Goal: Task Accomplishment & Management: Manage account settings

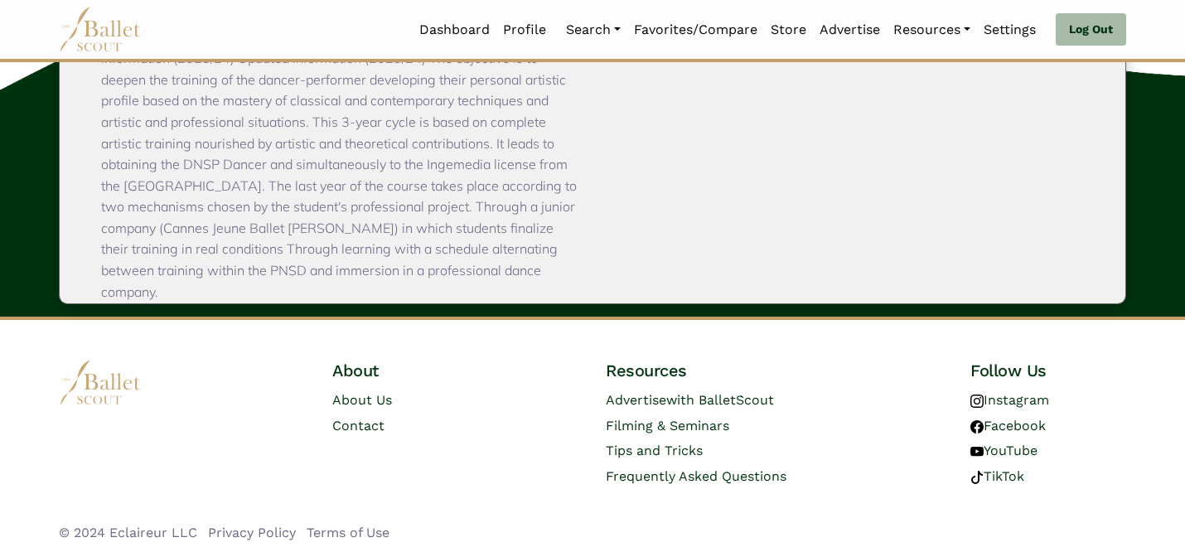
scroll to position [155, 0]
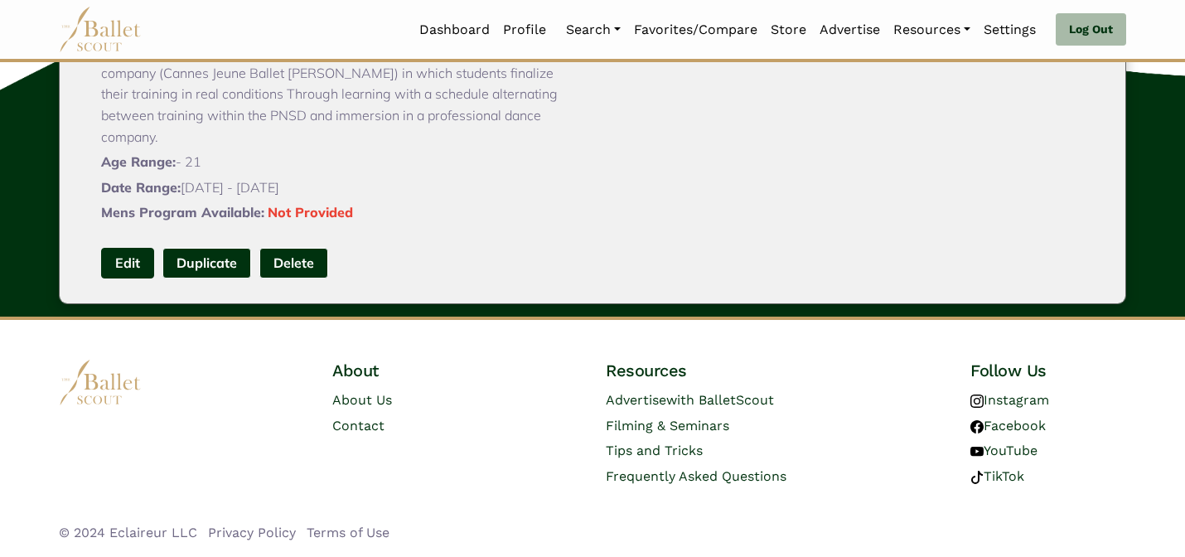
click at [131, 261] on link "Edit" at bounding box center [127, 263] width 53 height 31
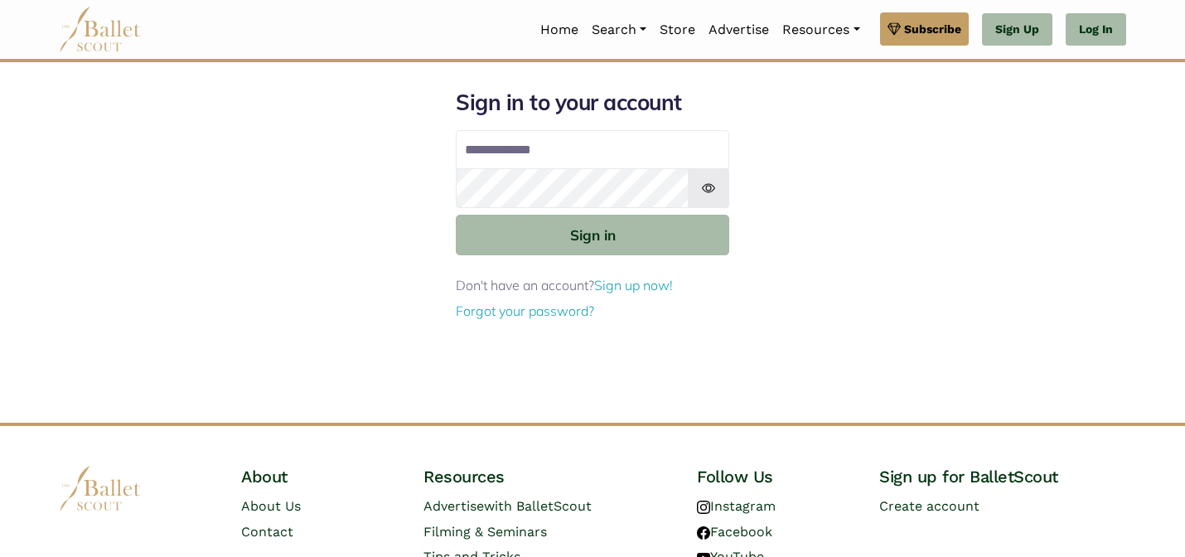
type input "**********"
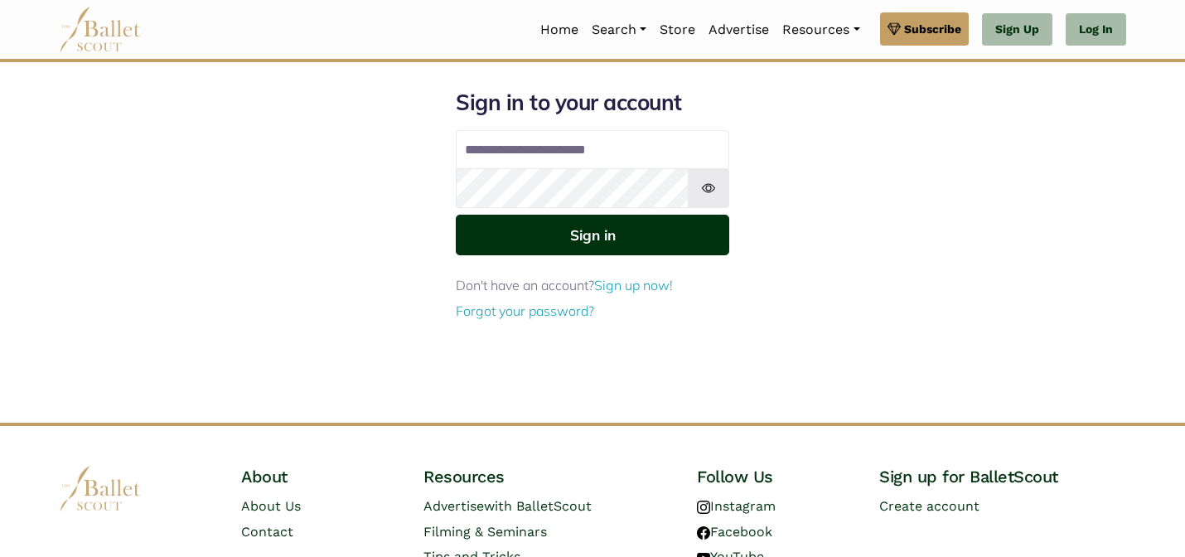
click at [652, 234] on button "Sign in" at bounding box center [592, 235] width 273 height 41
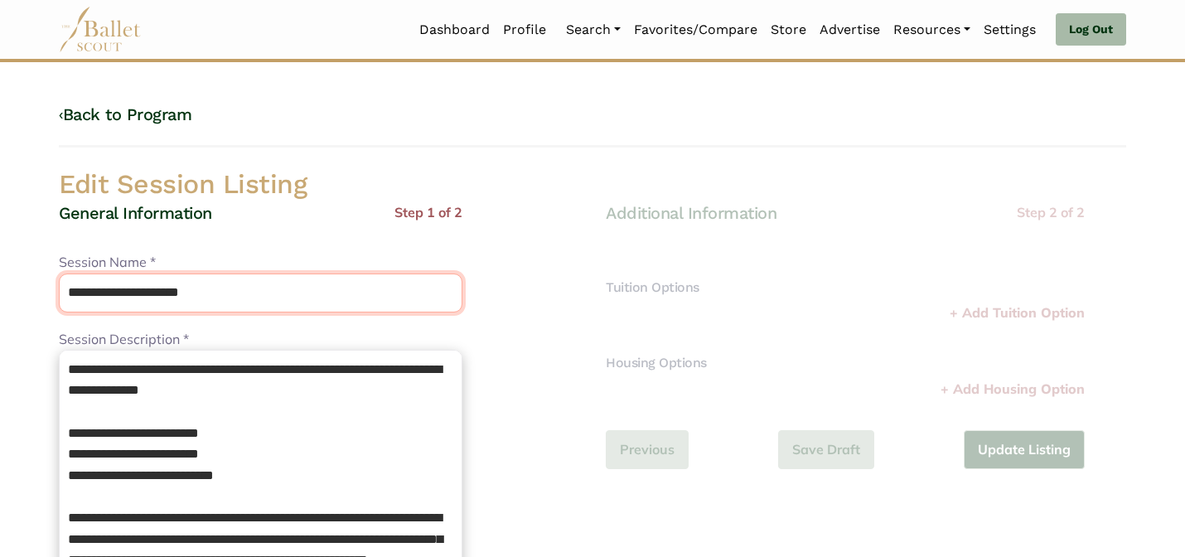
drag, startPoint x: 141, startPoint y: 292, endPoint x: 99, endPoint y: 264, distance: 50.1
click at [99, 267] on div "**********" at bounding box center [260, 282] width 403 height 60
type input "**********"
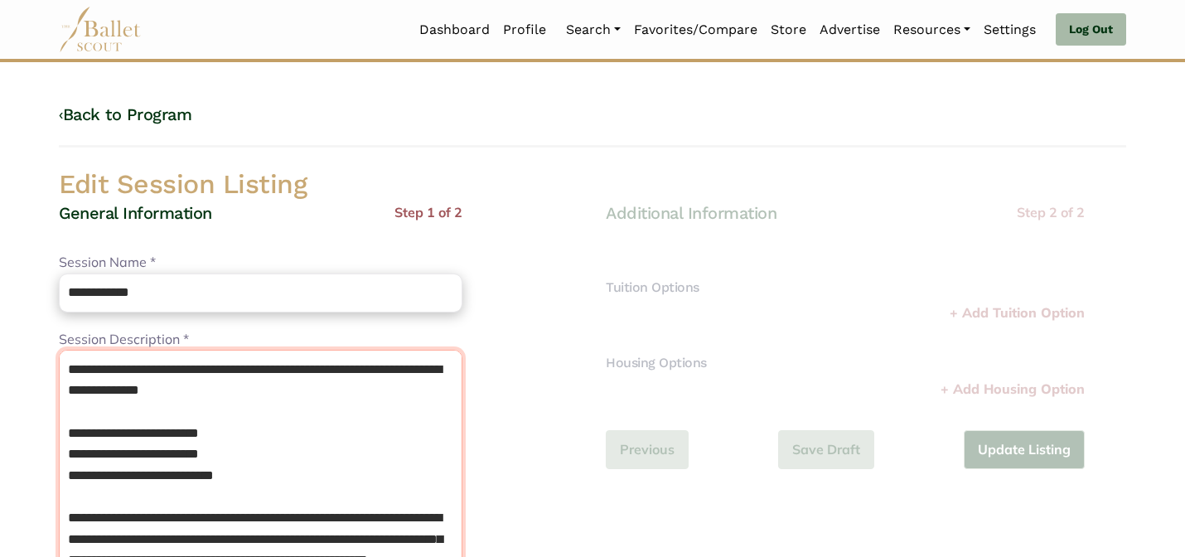
drag, startPoint x: 264, startPoint y: 479, endPoint x: 22, endPoint y: 432, distance: 247.3
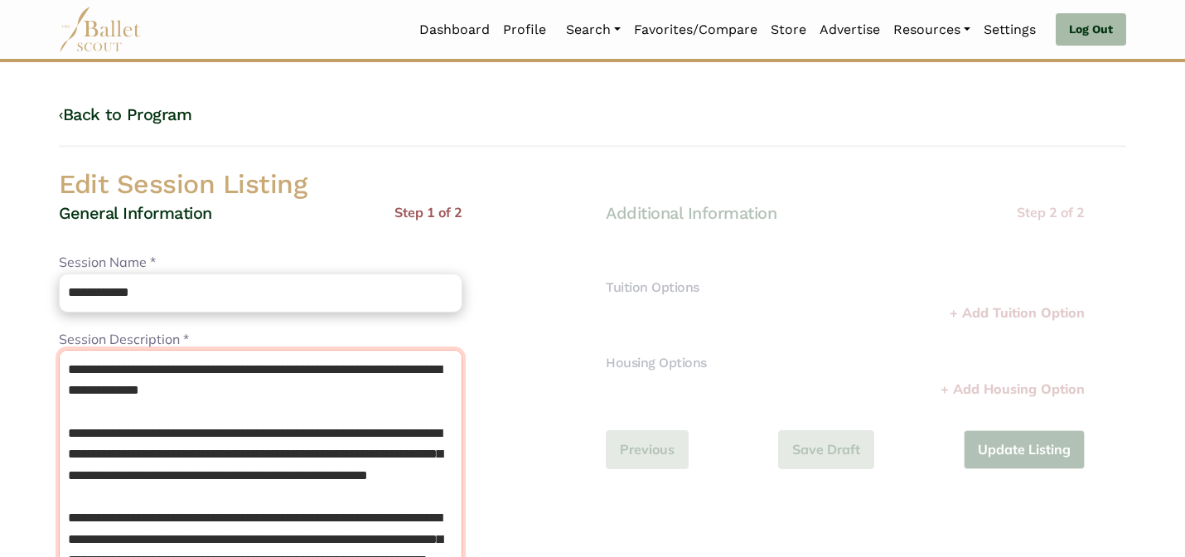
type textarea "**********"
click at [263, 206] on div "General Information Step 1 of 2" at bounding box center [260, 227] width 403 height 51
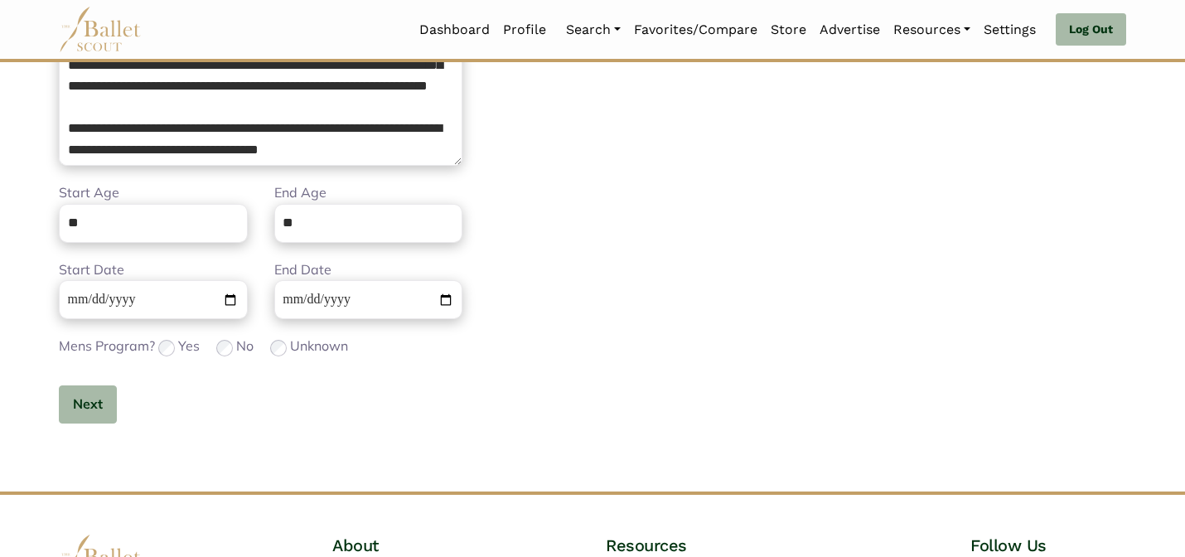
scroll to position [557, 0]
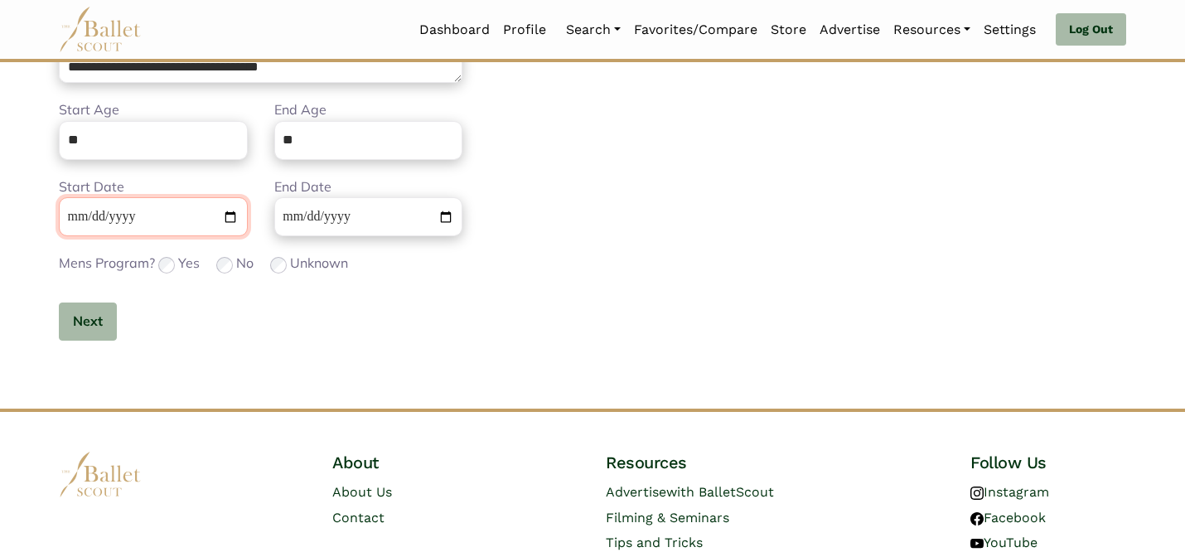
click at [65, 215] on input "**********" at bounding box center [153, 216] width 189 height 39
click at [106, 316] on button "Next" at bounding box center [88, 321] width 58 height 39
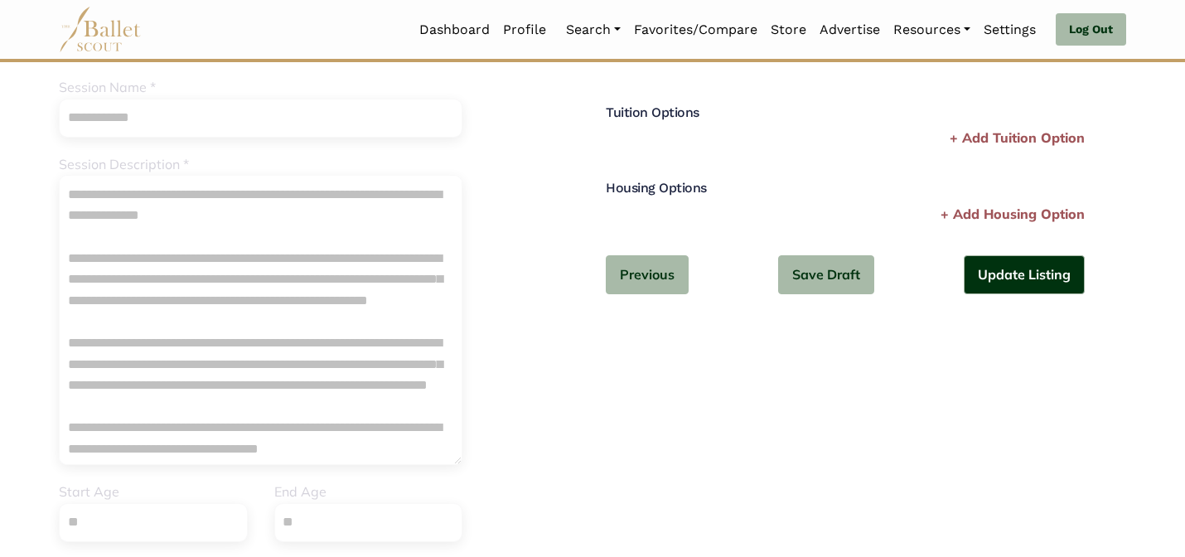
scroll to position [33, 0]
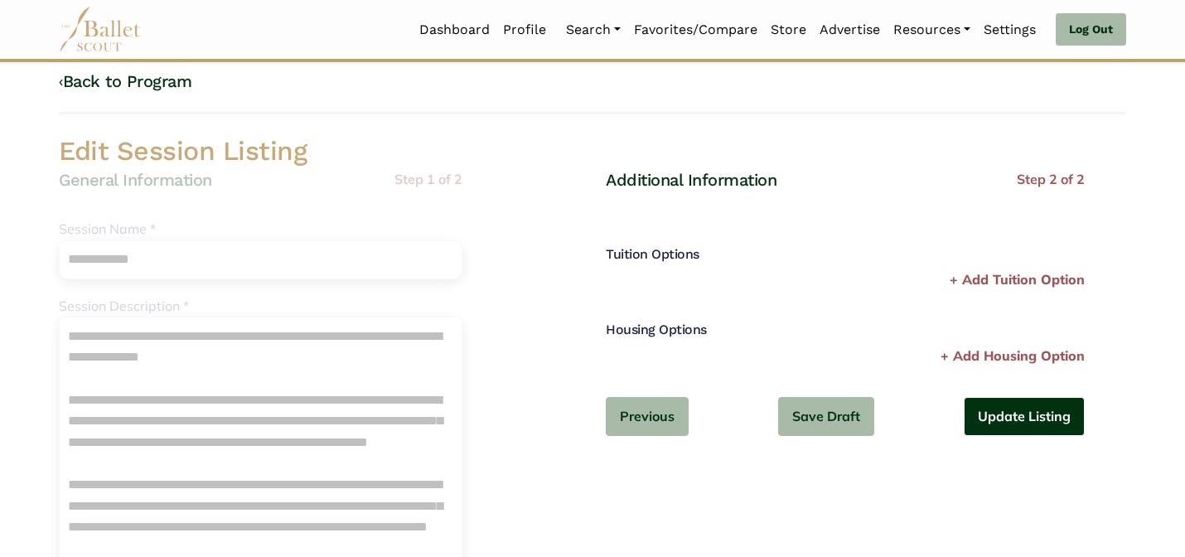
click at [987, 408] on button "Update Listing" at bounding box center [1023, 416] width 121 height 39
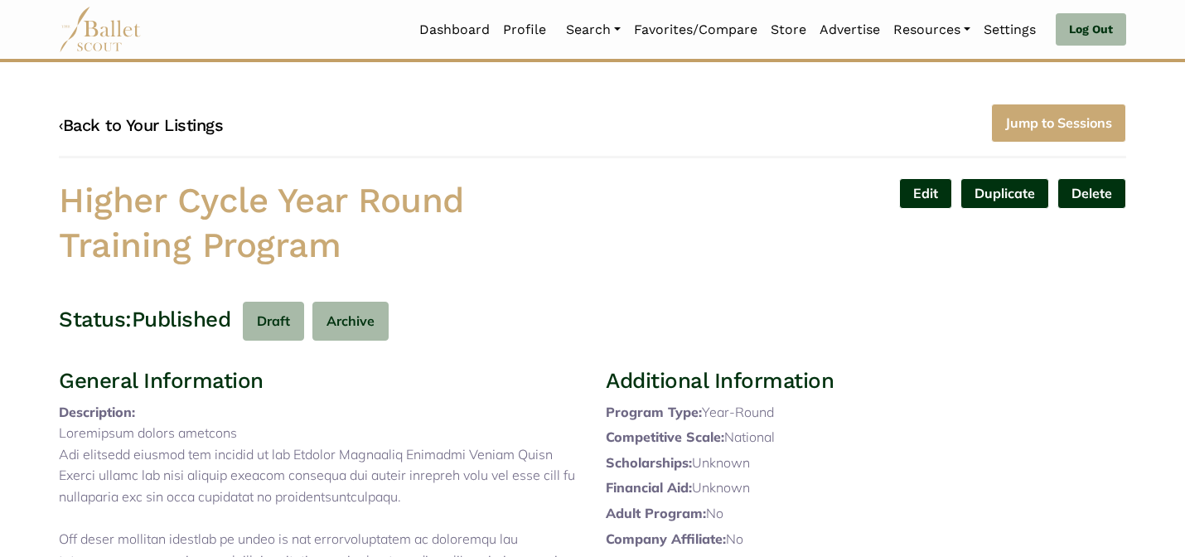
click at [157, 123] on link "‹ Back to Your Listings" at bounding box center [141, 125] width 164 height 20
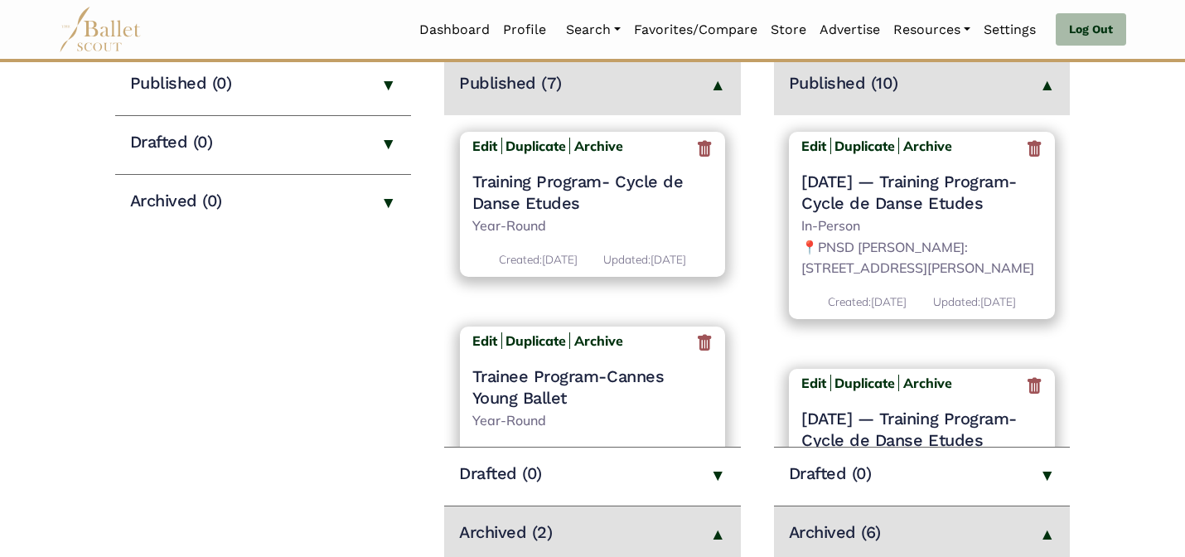
scroll to position [1058, 0]
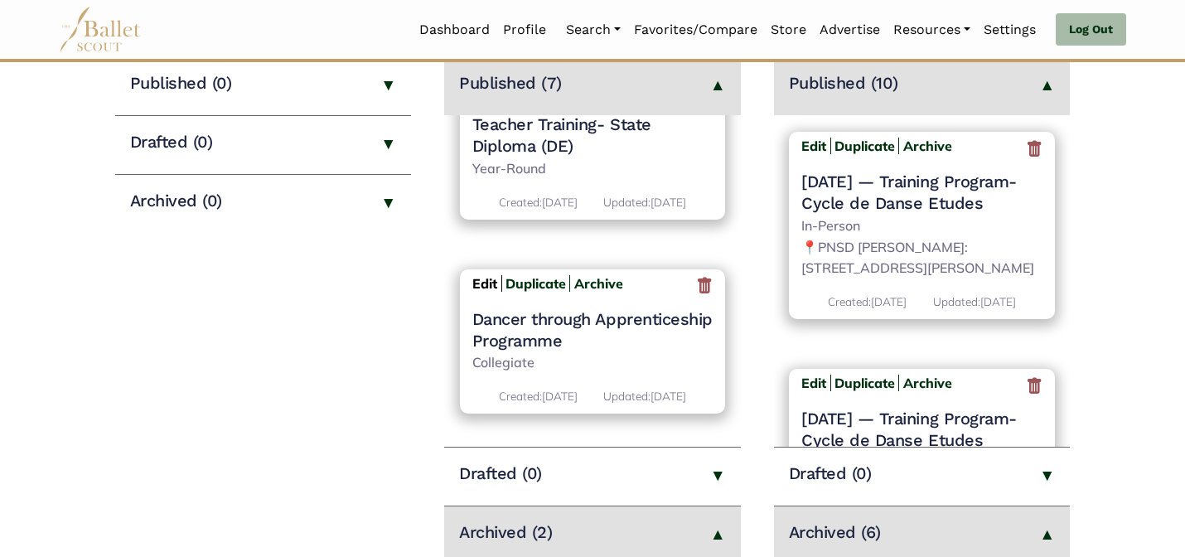
click at [480, 275] on b "Edit" at bounding box center [484, 283] width 25 height 17
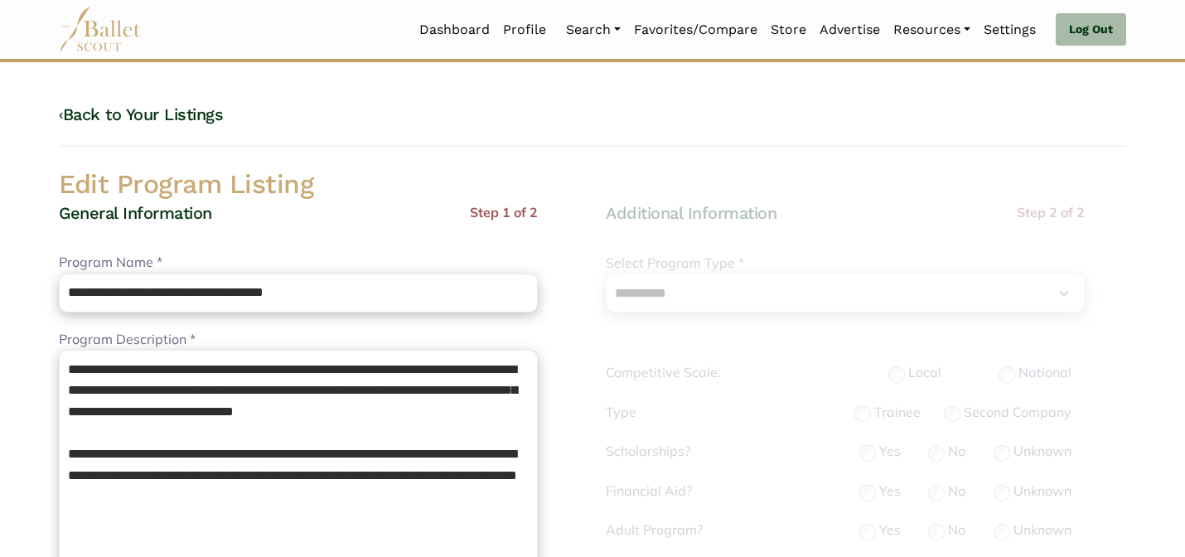
select select "**"
select select "*"
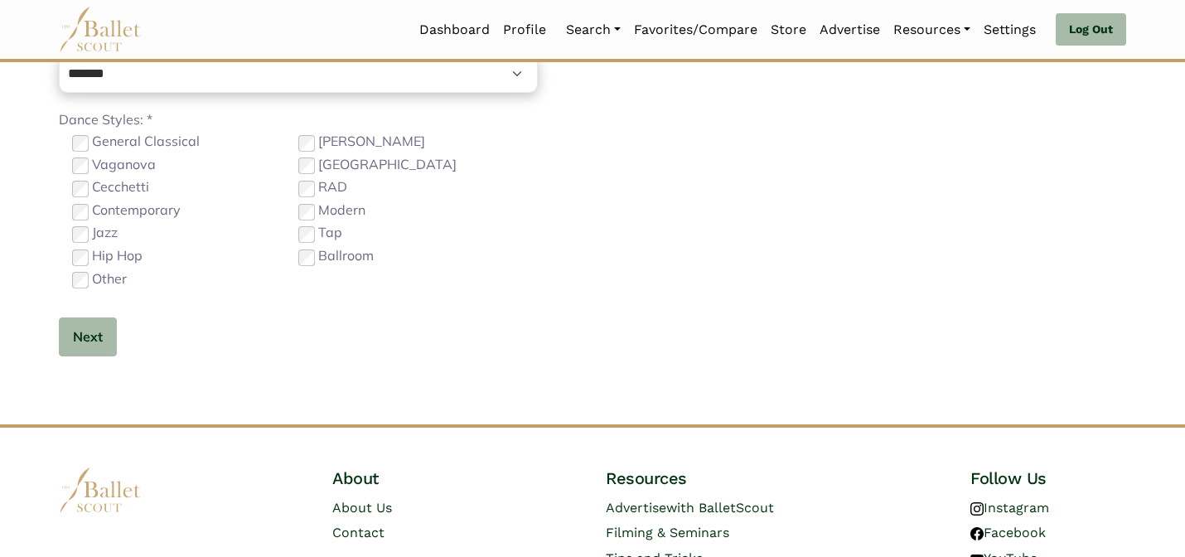
scroll to position [1047, 0]
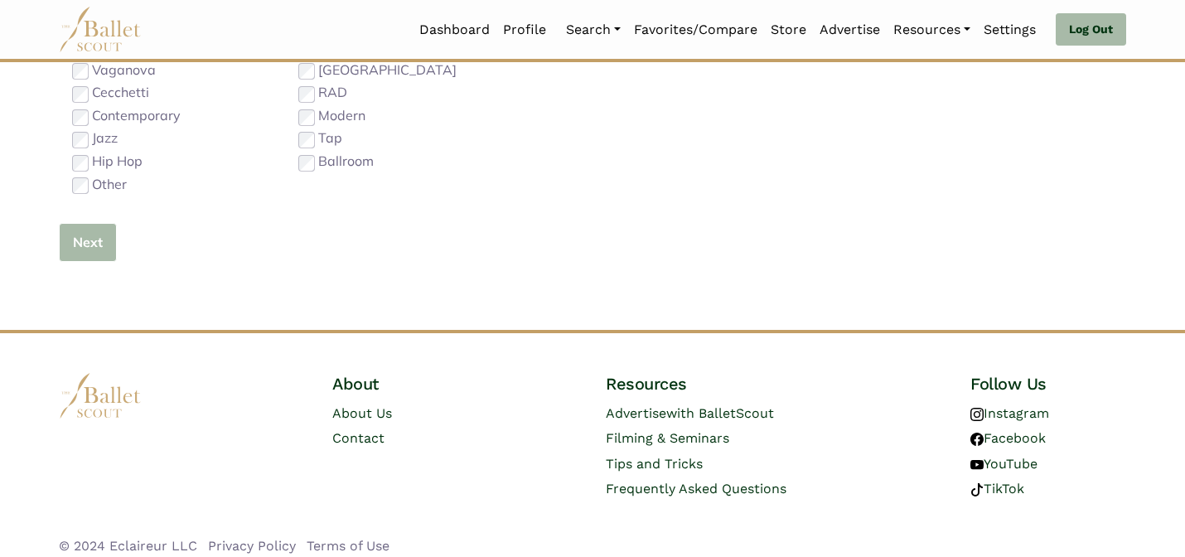
click at [84, 249] on button "Next" at bounding box center [88, 242] width 58 height 39
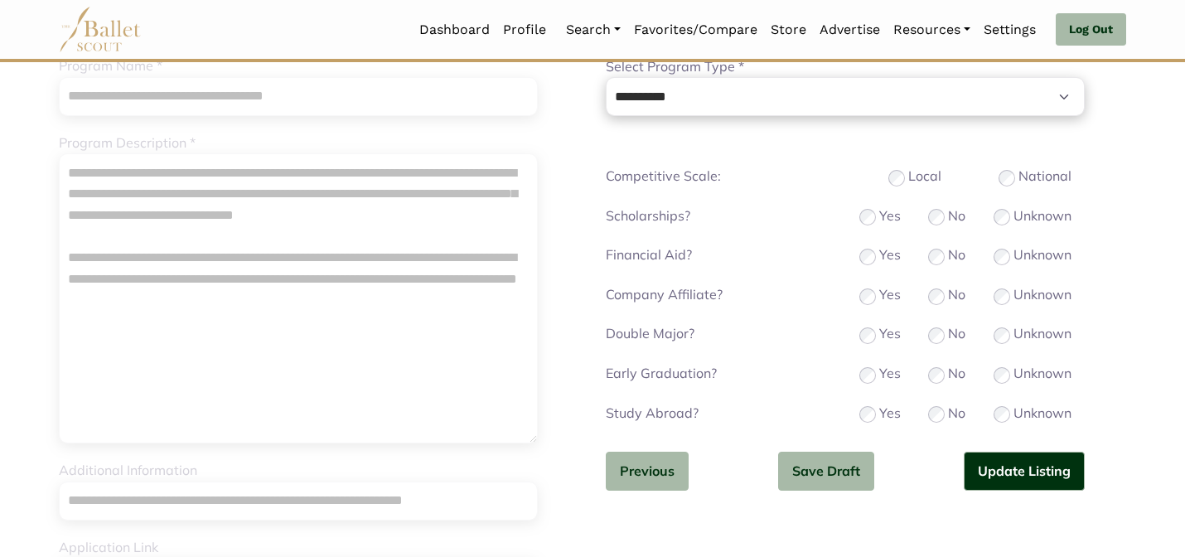
scroll to position [199, 0]
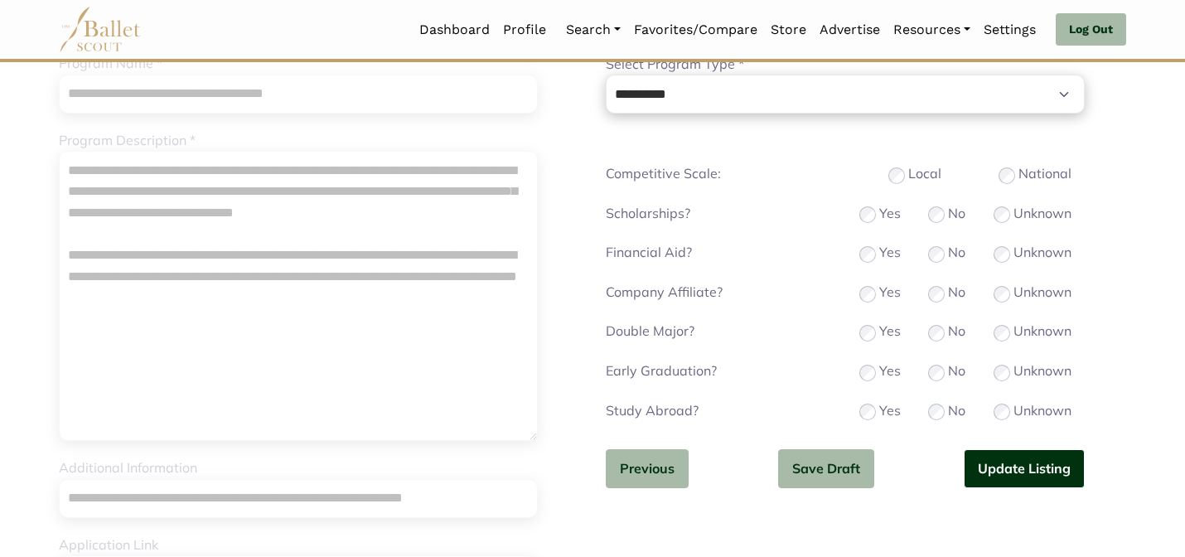
click at [1038, 477] on button "Update Listing" at bounding box center [1023, 468] width 121 height 39
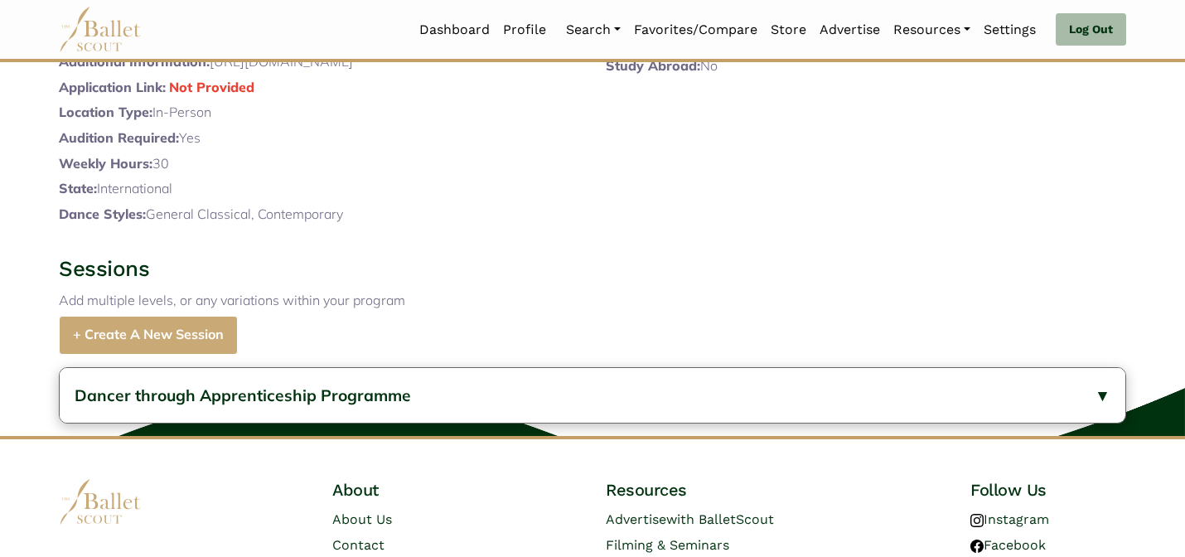
scroll to position [706, 0]
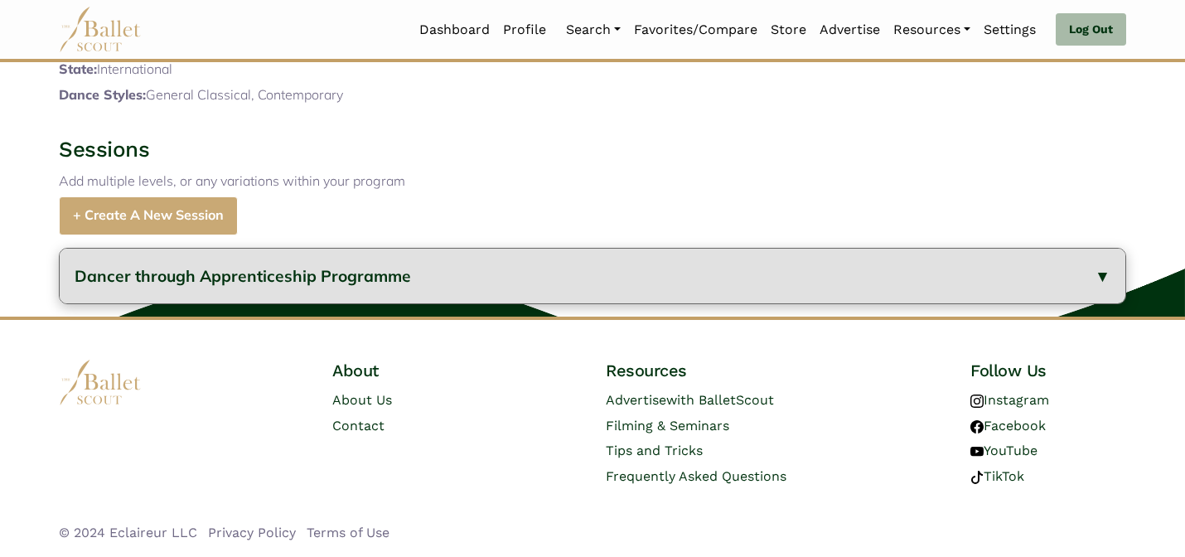
click at [545, 284] on button "Dancer through Apprenticeship Programme" at bounding box center [592, 277] width 1065 height 56
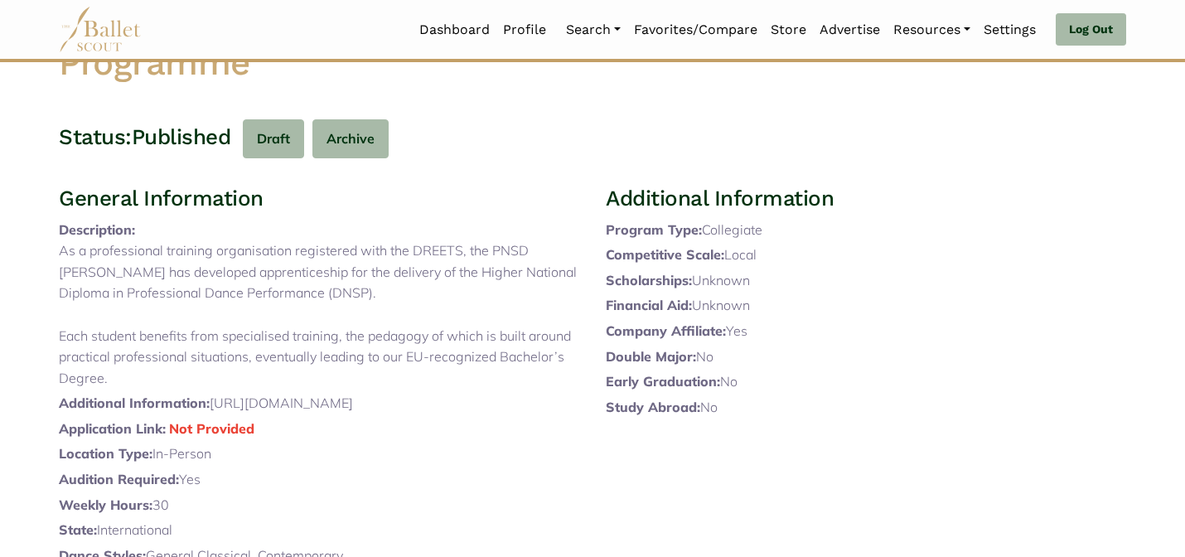
scroll to position [0, 0]
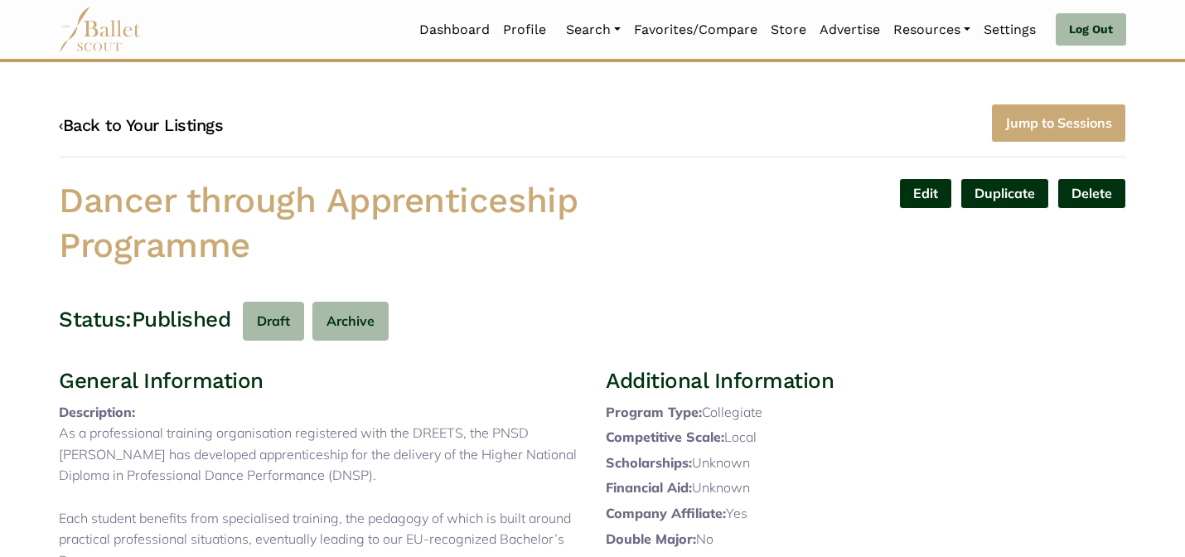
click at [188, 123] on link "‹ Back to Your Listings" at bounding box center [141, 125] width 164 height 20
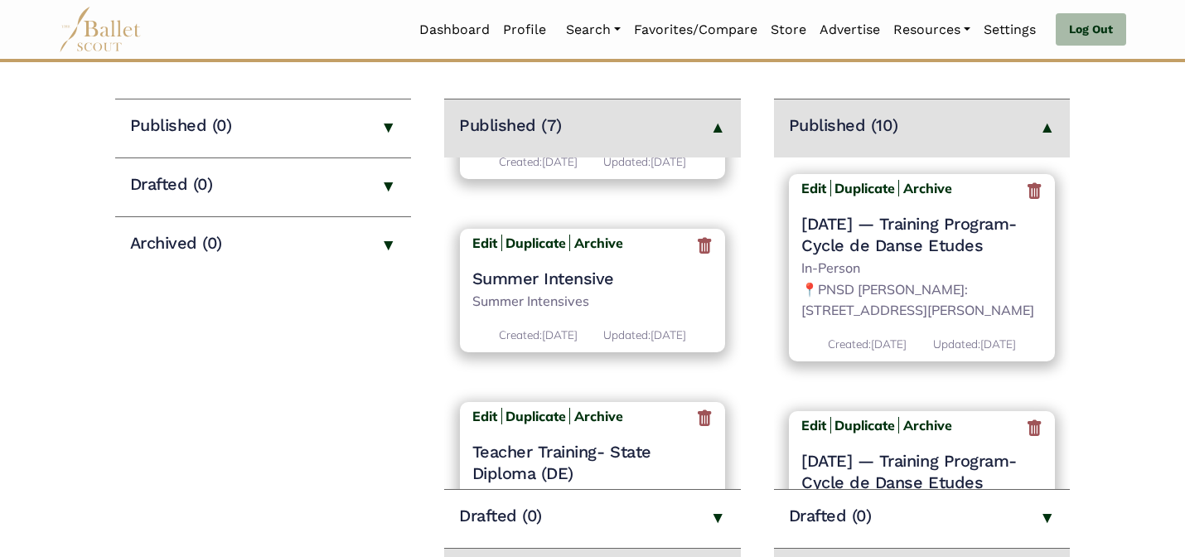
scroll to position [1058, 0]
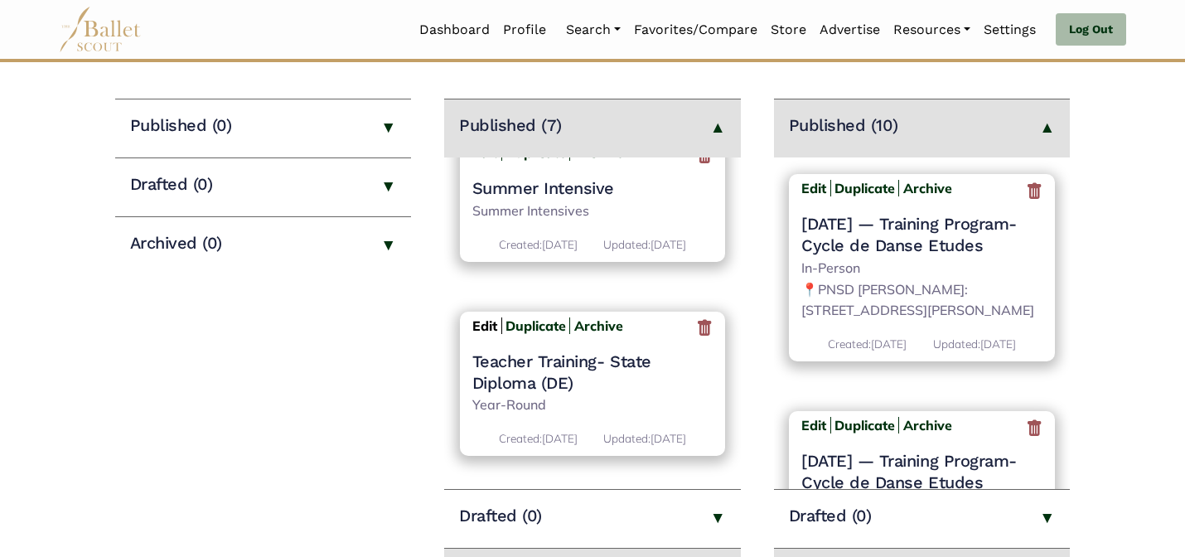
click at [477, 317] on b "Edit" at bounding box center [484, 325] width 25 height 17
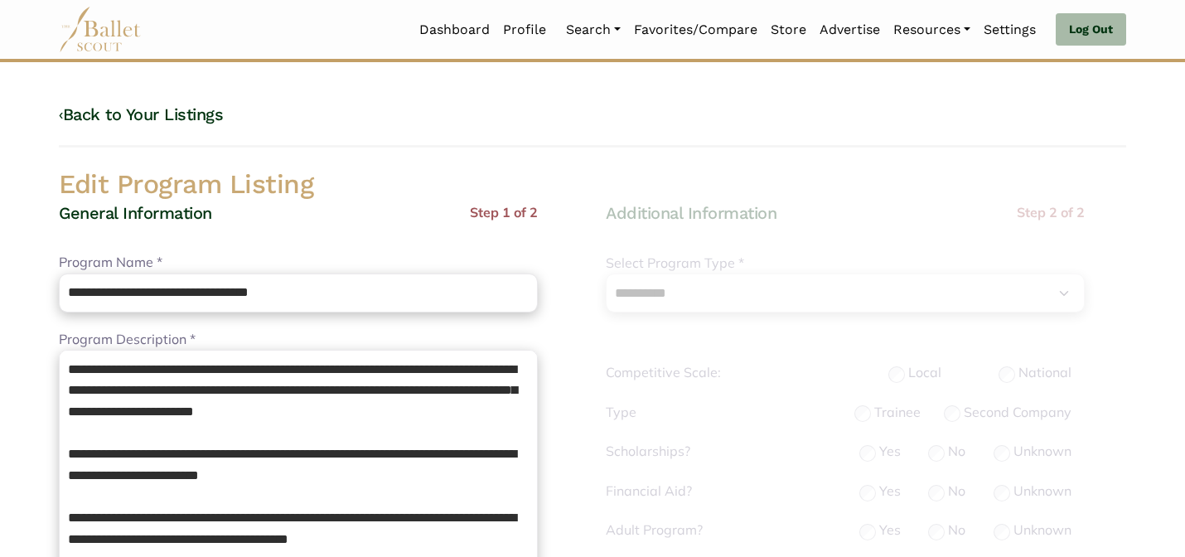
select select "**"
select select "*"
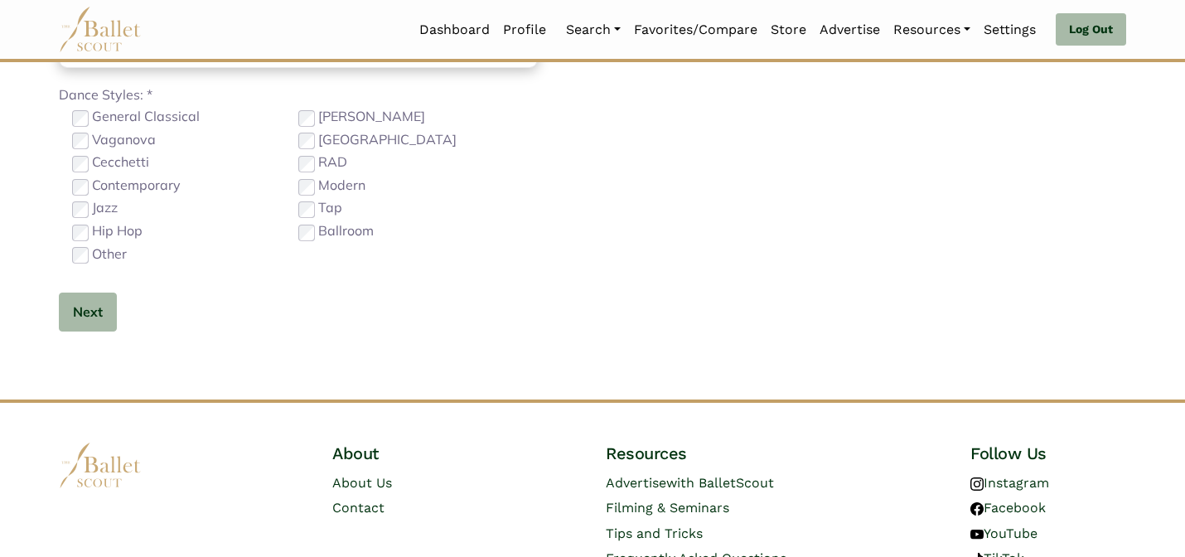
scroll to position [1047, 0]
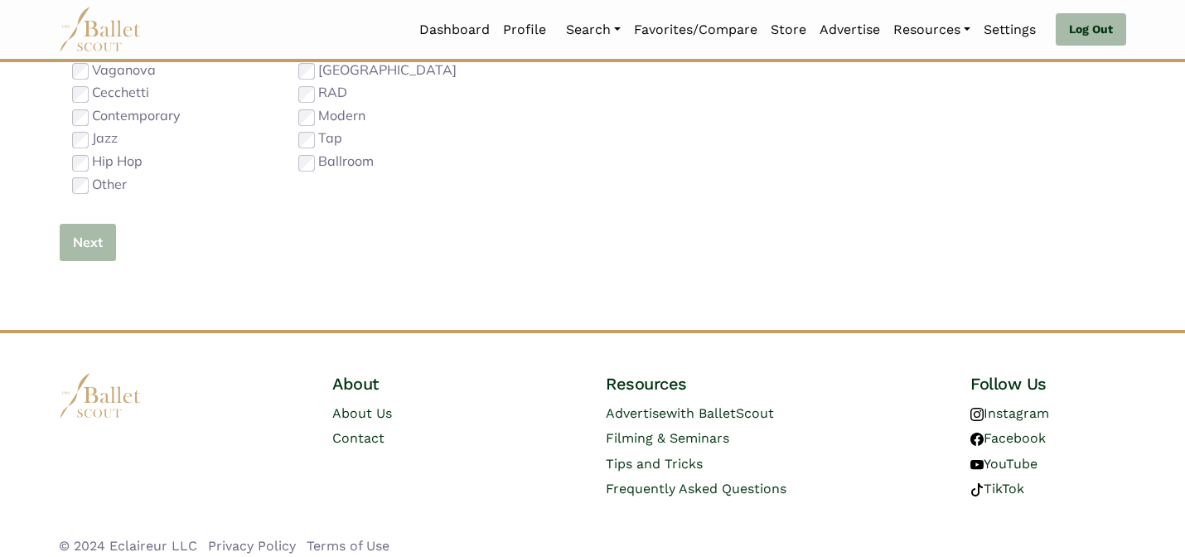
click at [107, 235] on button "Next" at bounding box center [88, 242] width 58 height 39
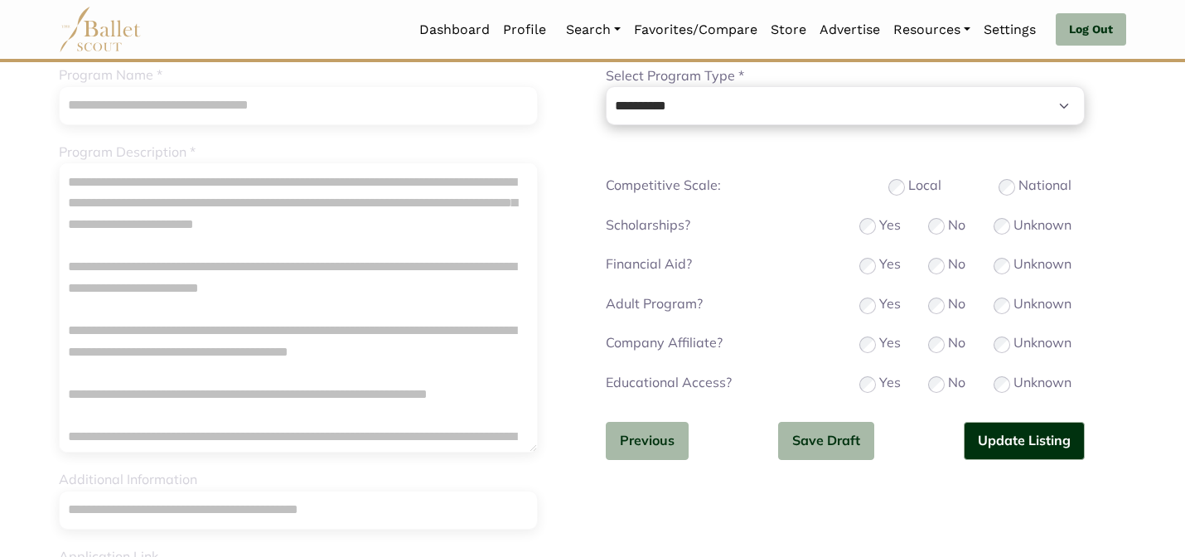
scroll to position [199, 0]
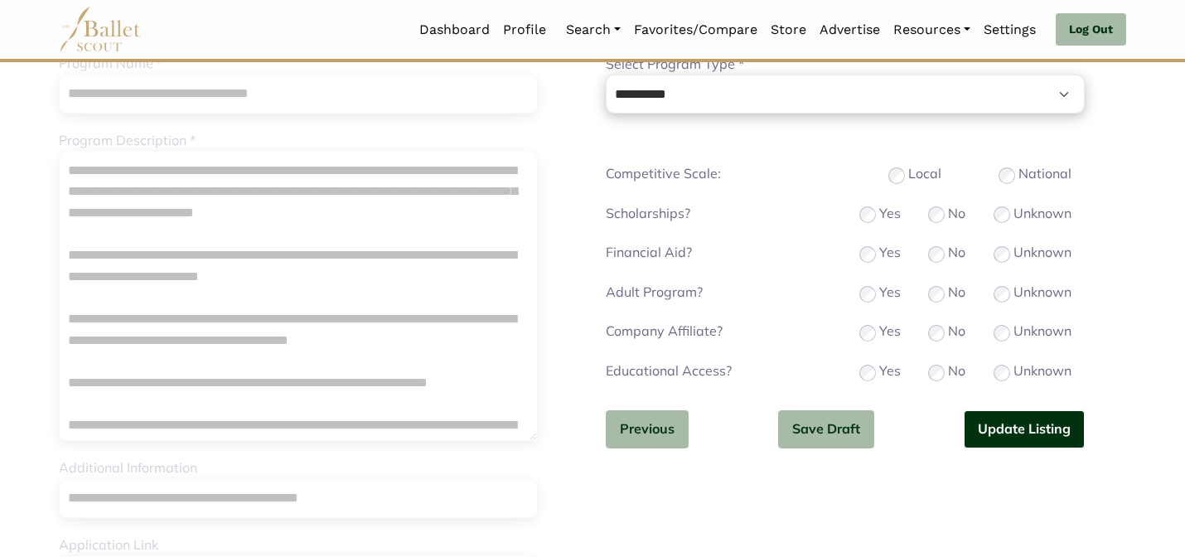
click at [1009, 411] on button "Update Listing" at bounding box center [1023, 429] width 121 height 39
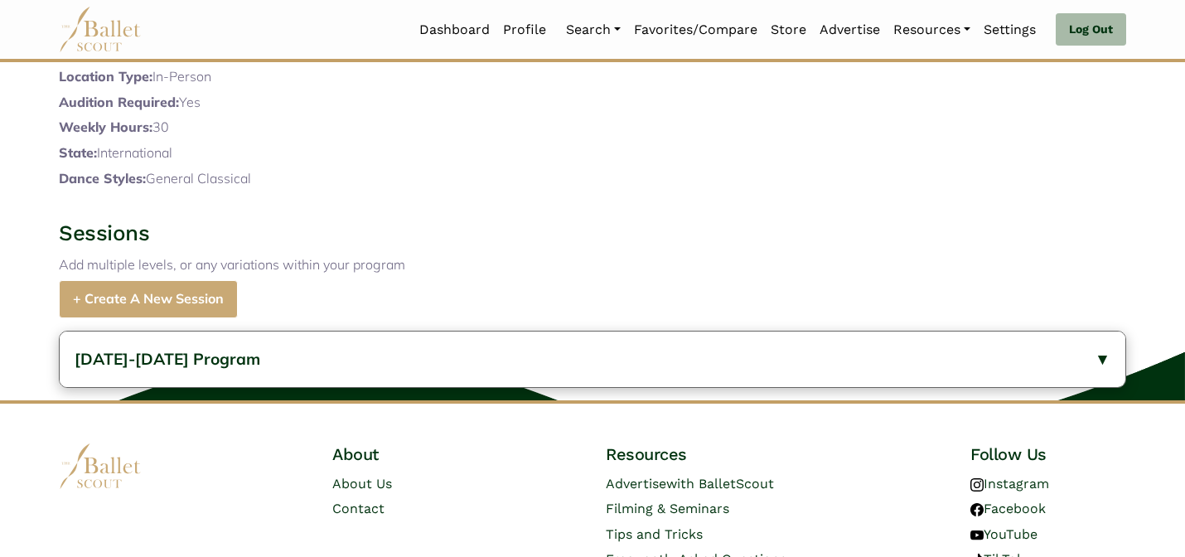
scroll to position [1172, 0]
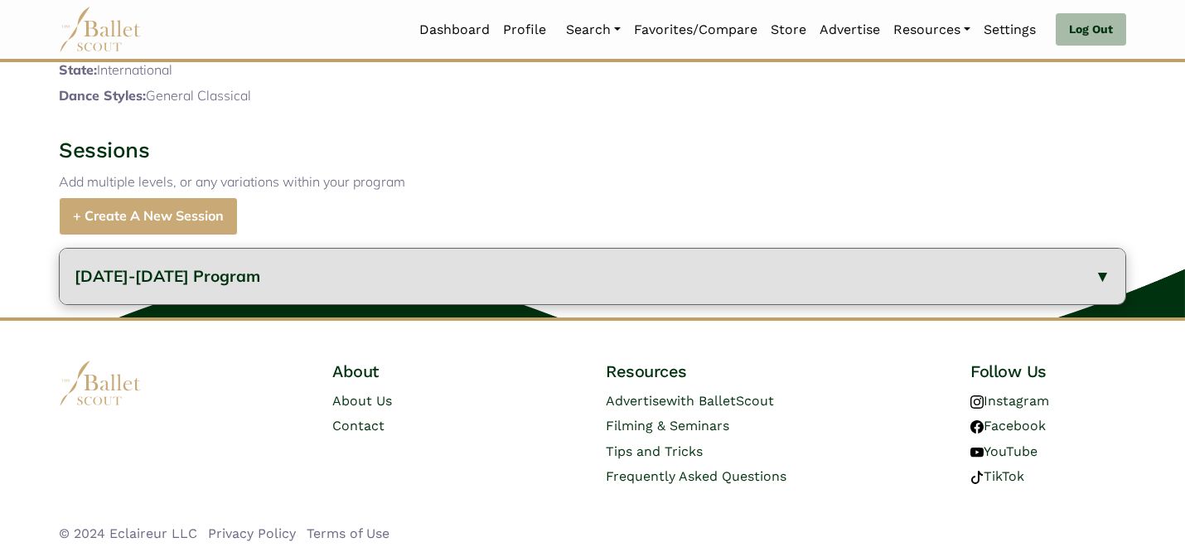
click at [314, 286] on button "2024-2025 Program" at bounding box center [592, 277] width 1065 height 56
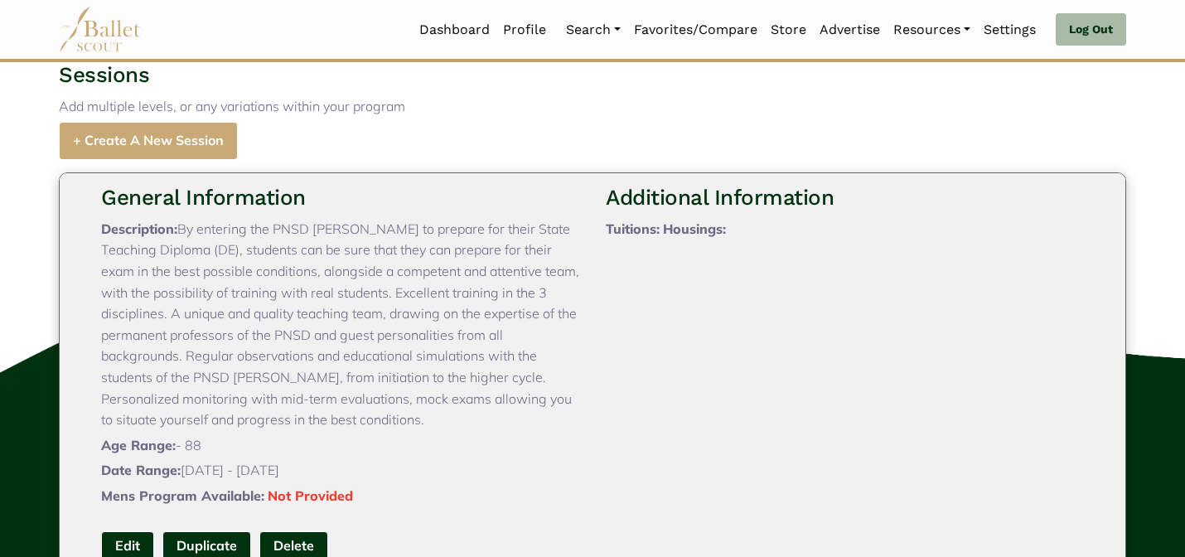
scroll to position [1530, 0]
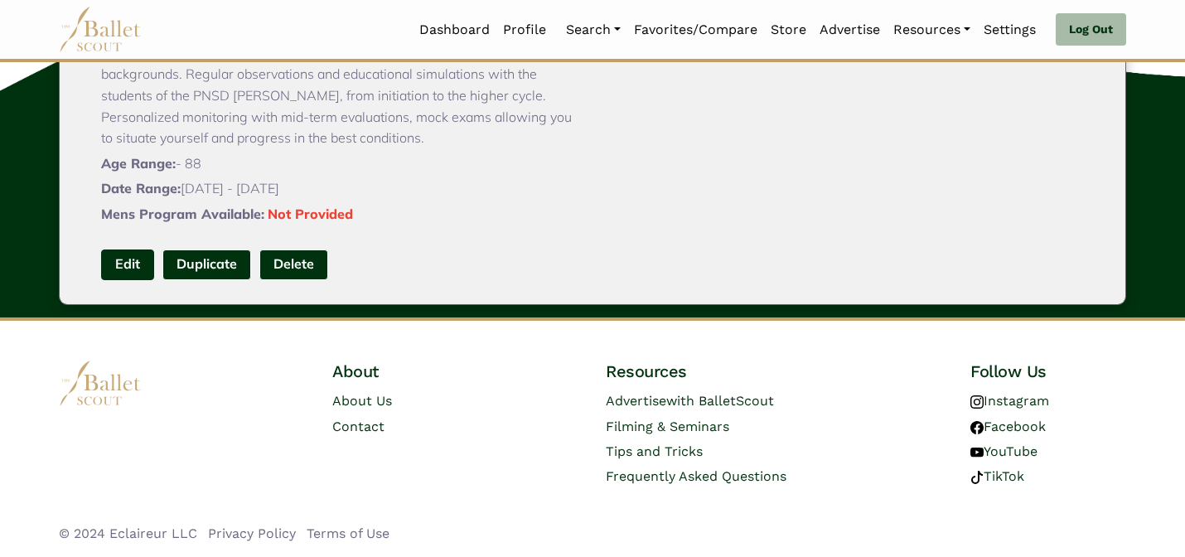
click at [116, 259] on link "Edit" at bounding box center [127, 264] width 53 height 31
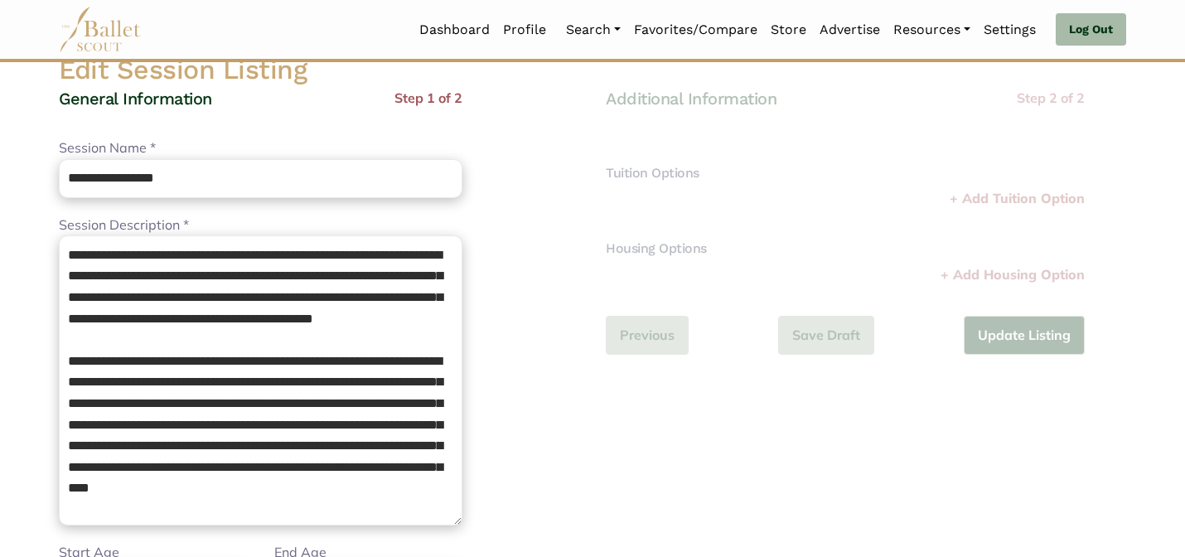
scroll to position [133, 0]
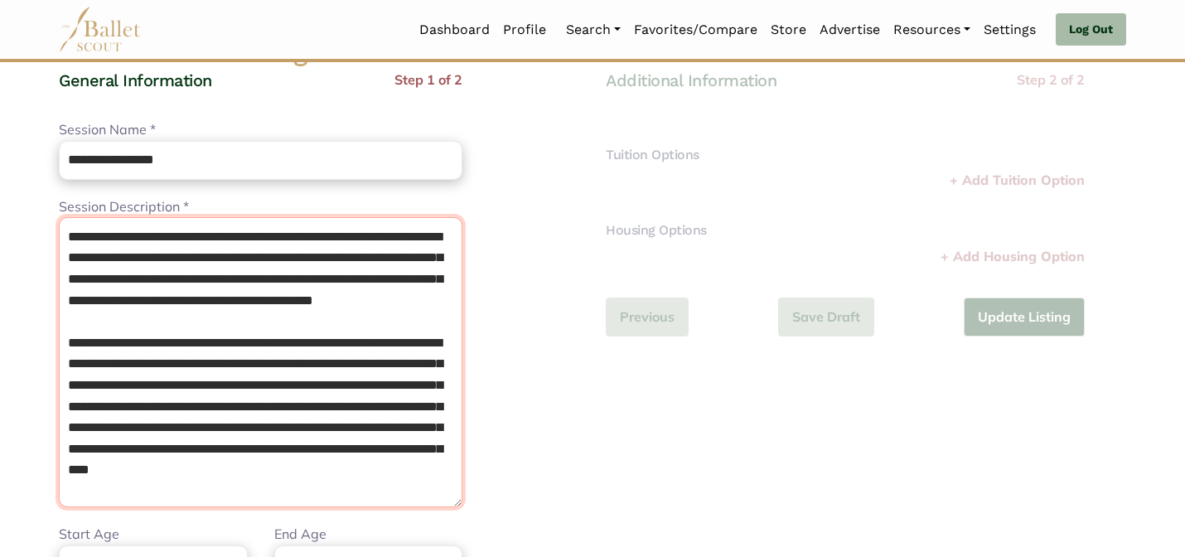
drag, startPoint x: 244, startPoint y: 257, endPoint x: 65, endPoint y: 261, distance: 179.8
click at [65, 261] on textarea "**********" at bounding box center [260, 362] width 403 height 290
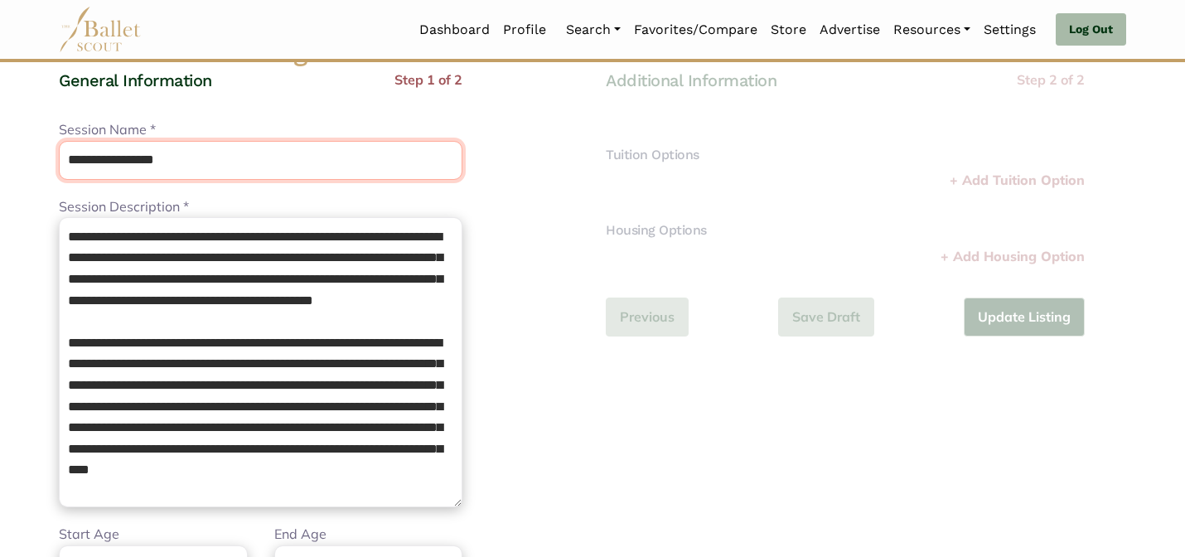
drag, startPoint x: 217, startPoint y: 164, endPoint x: 180, endPoint y: 135, distance: 47.2
click at [180, 135] on div "**********" at bounding box center [260, 149] width 403 height 60
paste input "**********"
type input "**********"
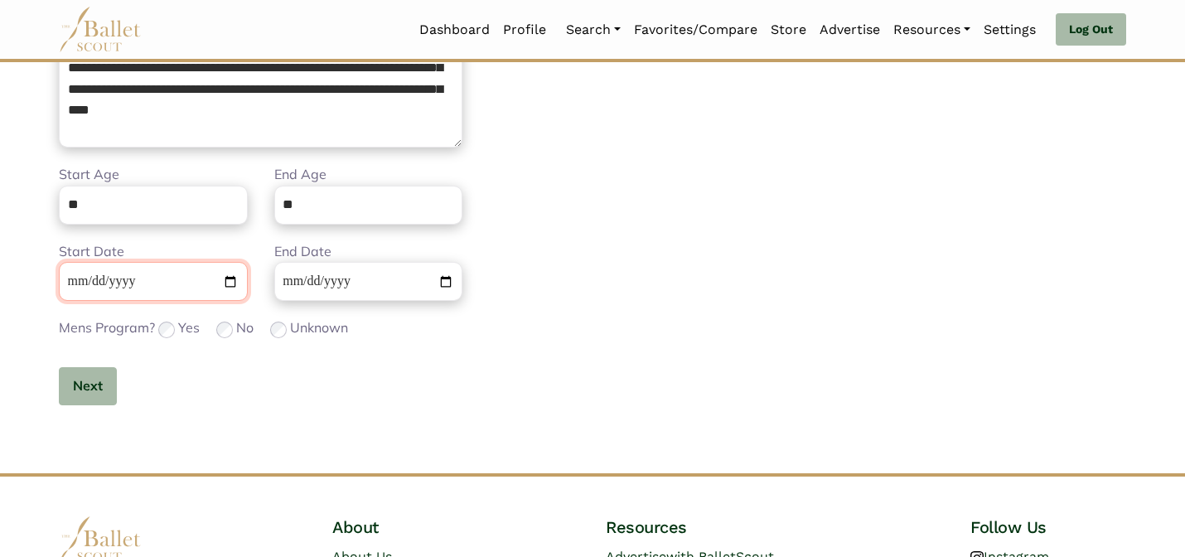
scroll to position [495, 0]
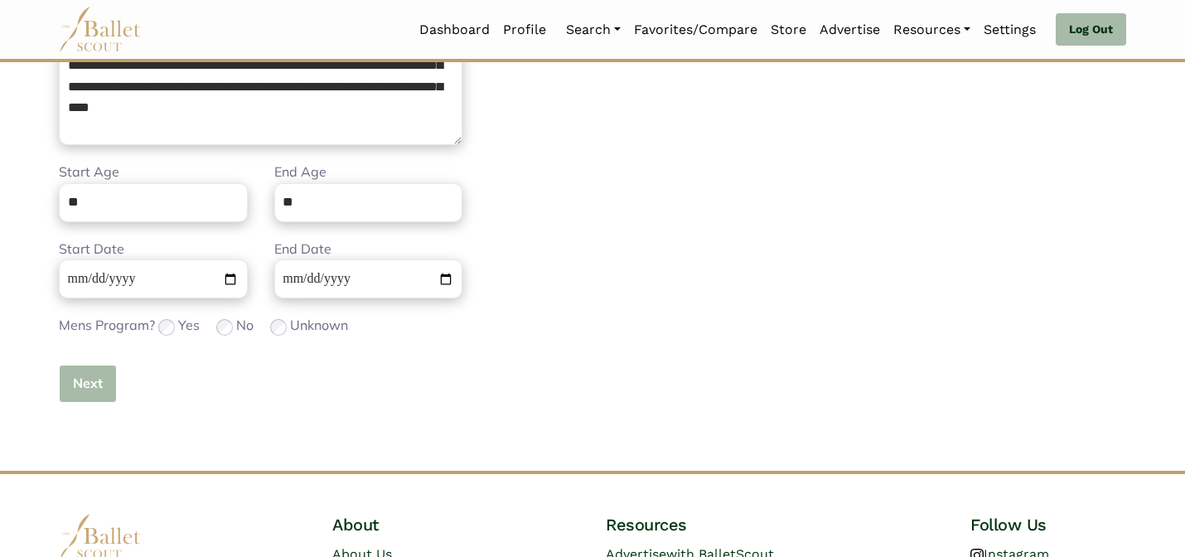
click at [80, 384] on button "Next" at bounding box center [88, 383] width 58 height 39
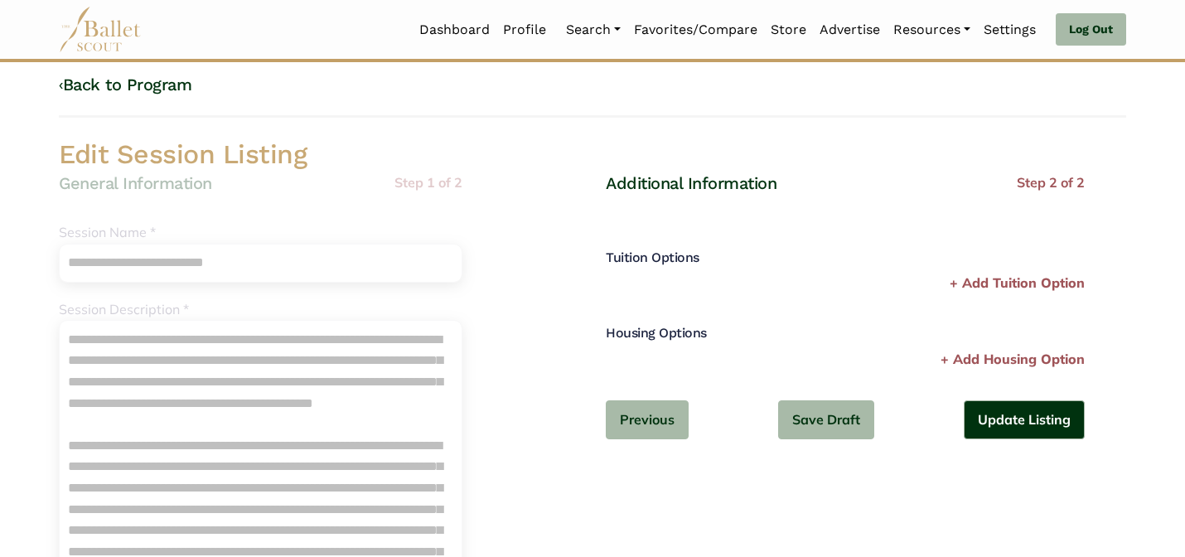
scroll to position [0, 0]
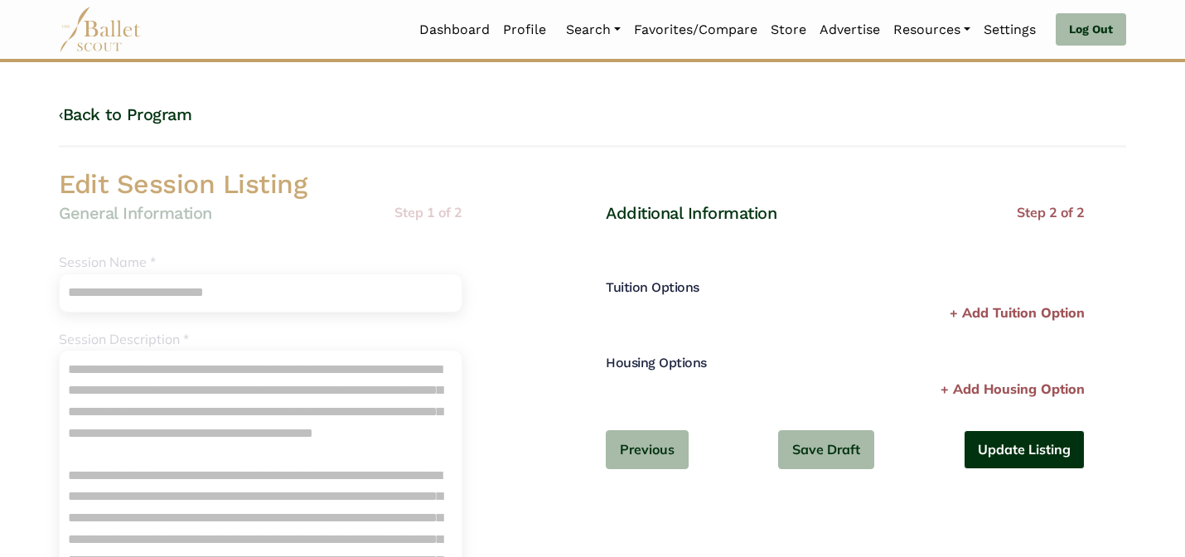
click at [972, 447] on button "Update Listing" at bounding box center [1023, 449] width 121 height 39
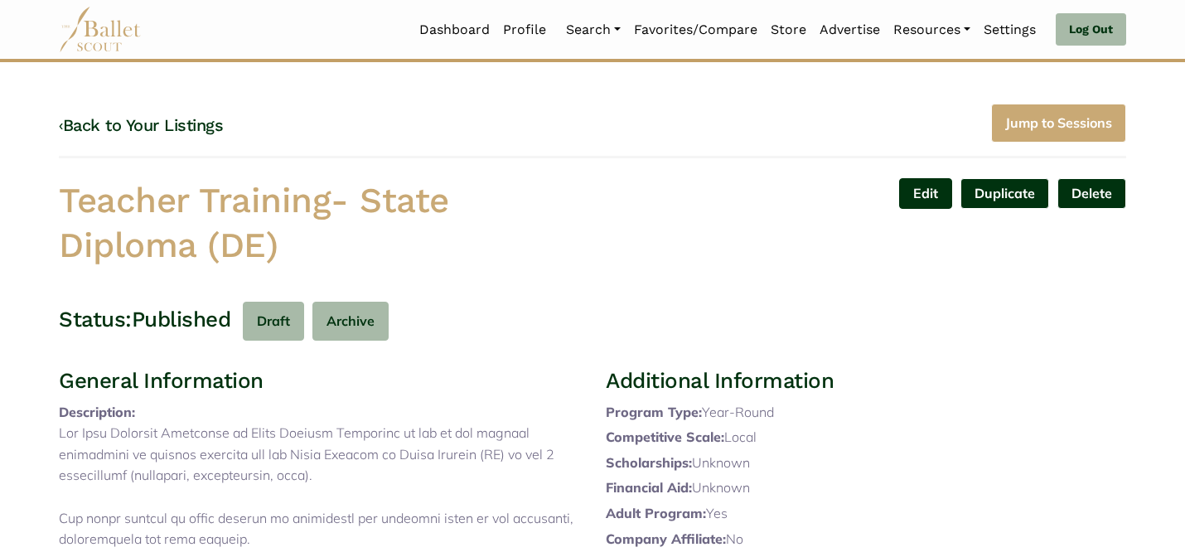
click at [916, 196] on link "Edit" at bounding box center [925, 193] width 53 height 31
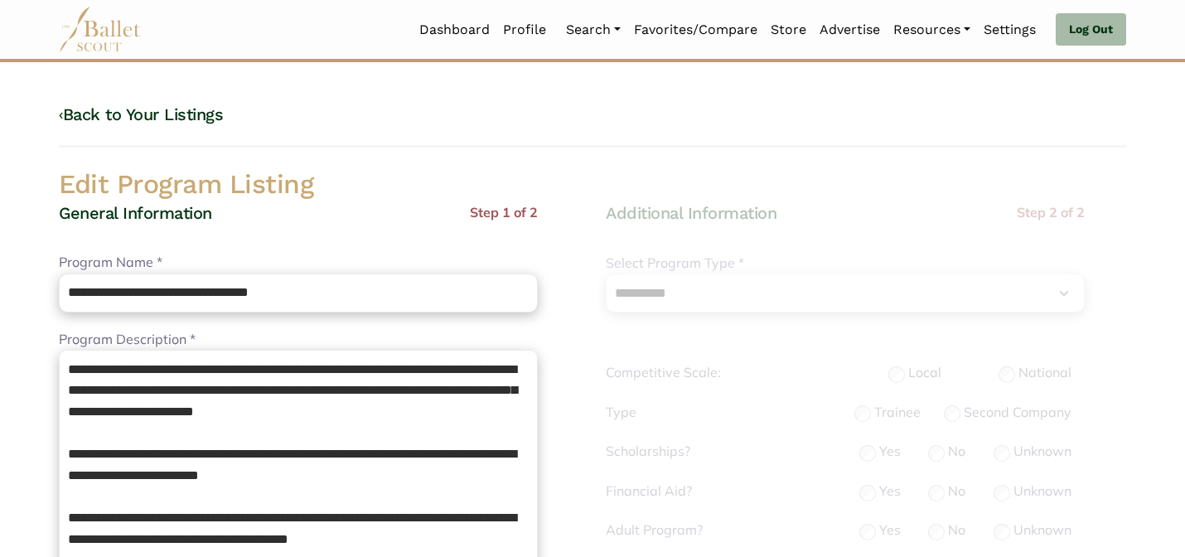
select select "**"
select select "*"
click at [505, 248] on div "General Information Step 1 of 2" at bounding box center [298, 227] width 479 height 51
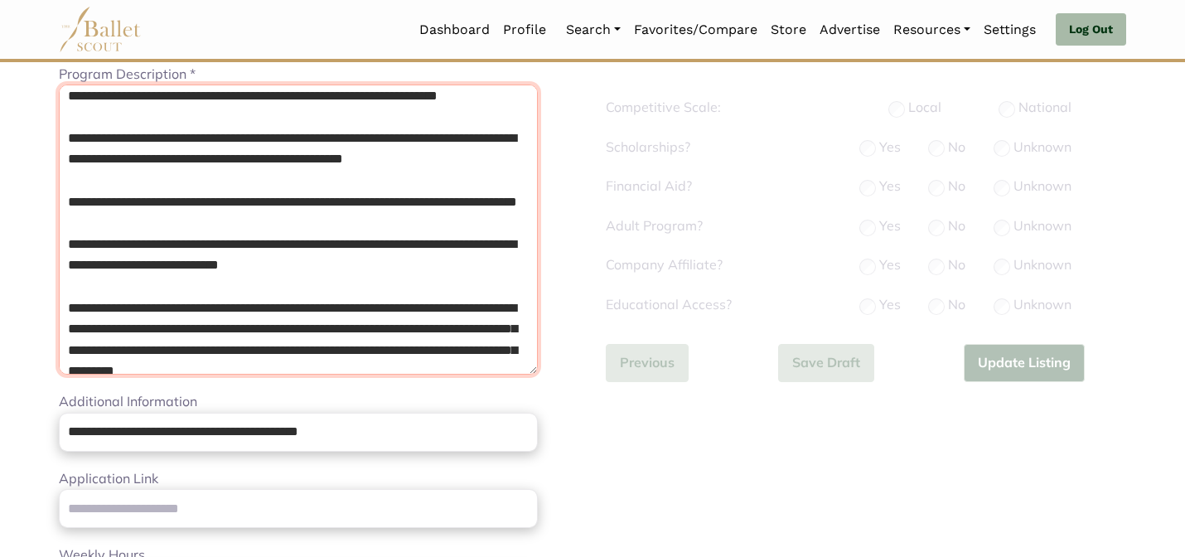
scroll to position [321, 0]
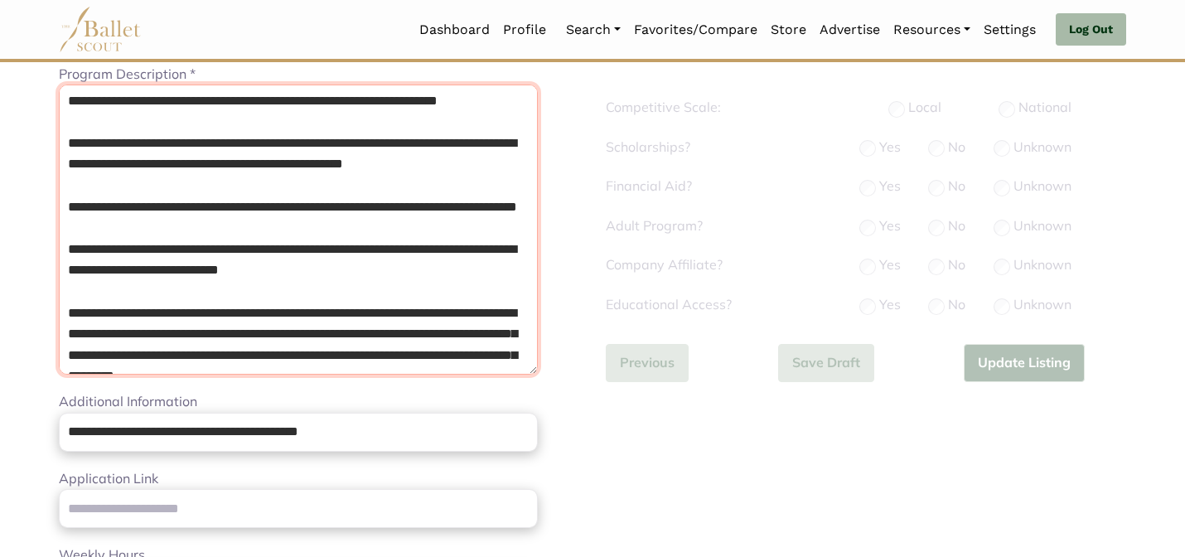
drag, startPoint x: 307, startPoint y: 243, endPoint x: 218, endPoint y: 158, distance: 122.5
click at [218, 158] on textarea "Program Description *" at bounding box center [298, 229] width 479 height 290
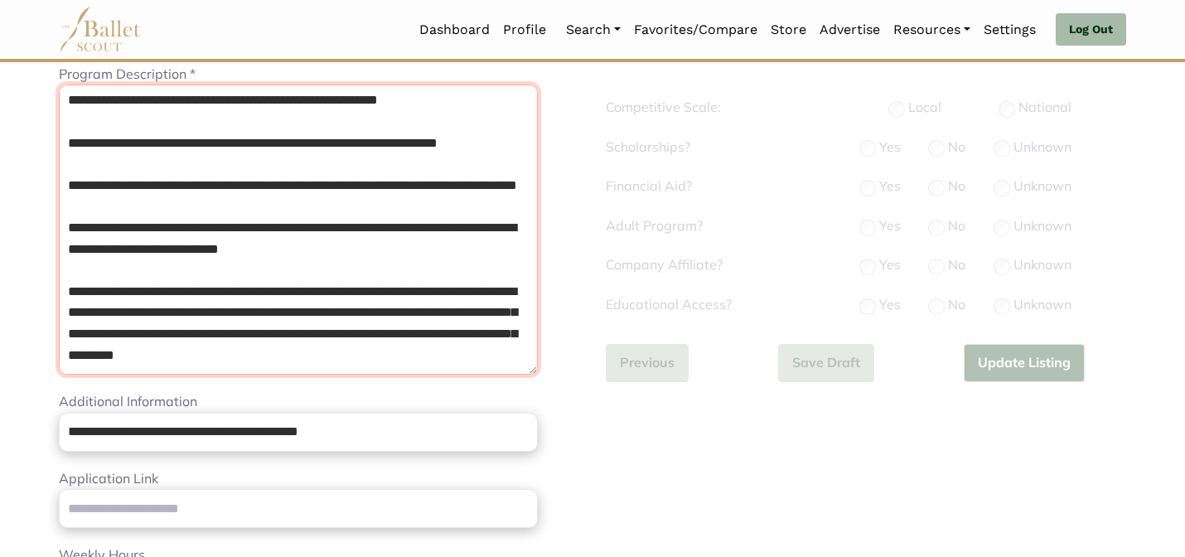
drag, startPoint x: 137, startPoint y: 151, endPoint x: 38, endPoint y: 121, distance: 103.0
click at [38, 121] on body "Loading... Please Wait Dashboard Profile" at bounding box center [592, 543] width 1185 height 1616
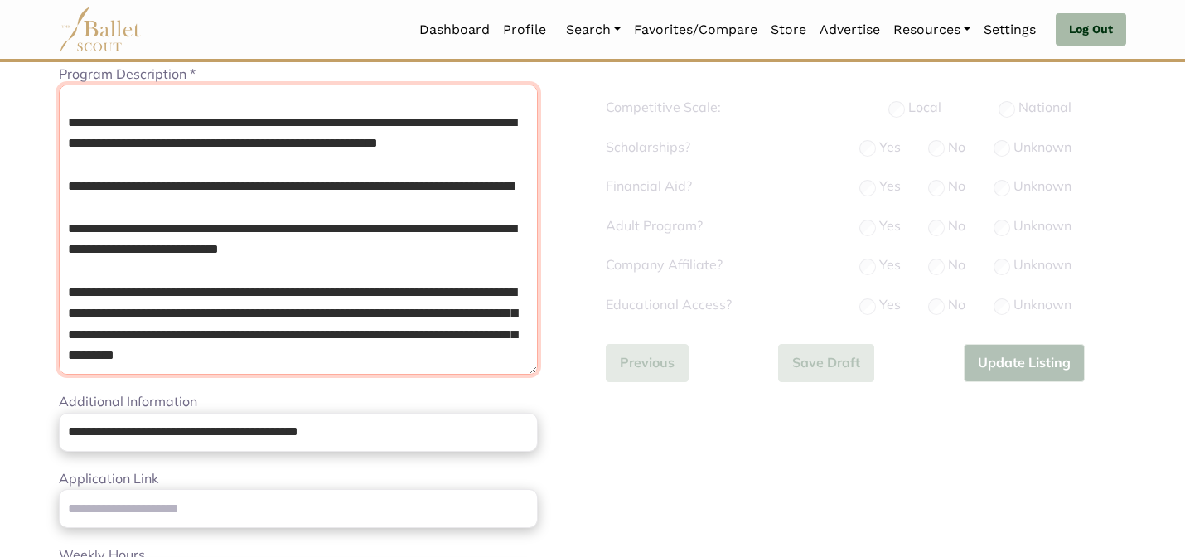
scroll to position [278, 0]
type textarea "**********"
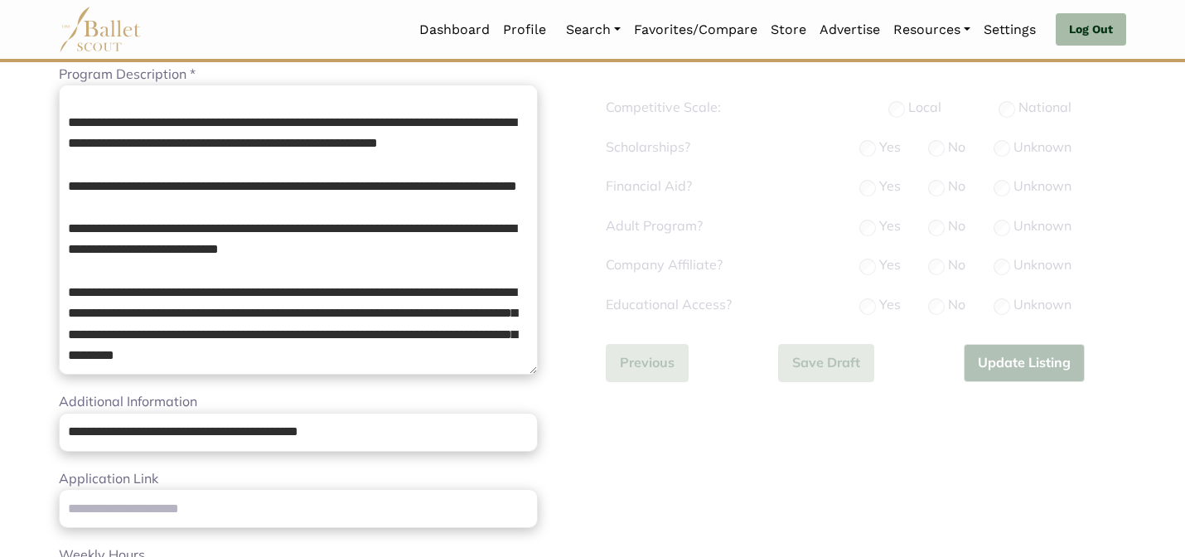
click at [2, 204] on body "Loading... Please Wait Dashboard Profile" at bounding box center [592, 543] width 1185 height 1616
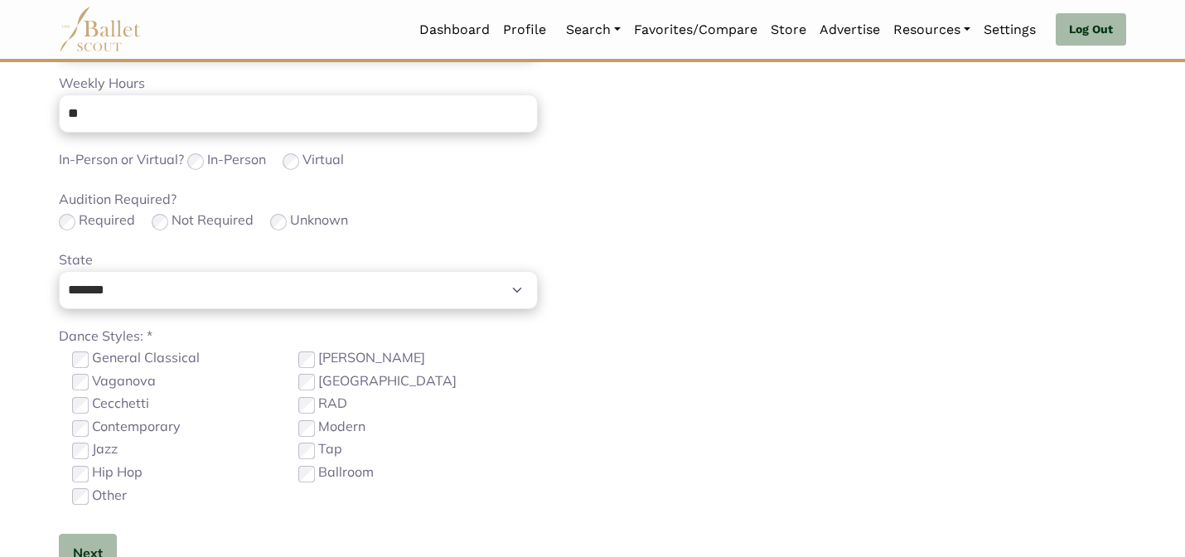
scroll to position [789, 0]
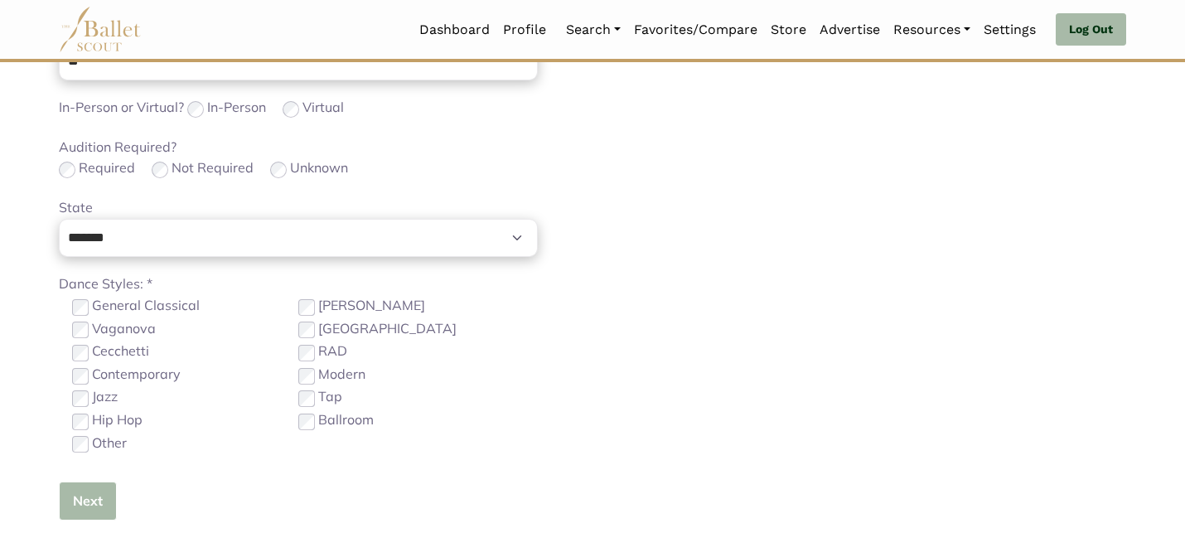
click at [75, 517] on button "Next" at bounding box center [88, 500] width 58 height 39
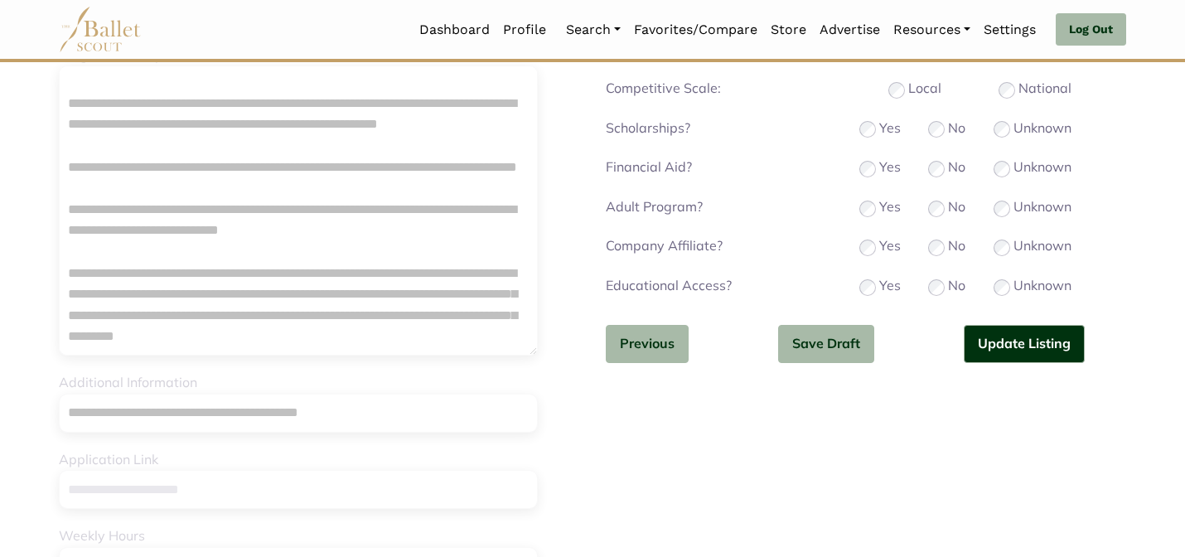
scroll to position [265, 0]
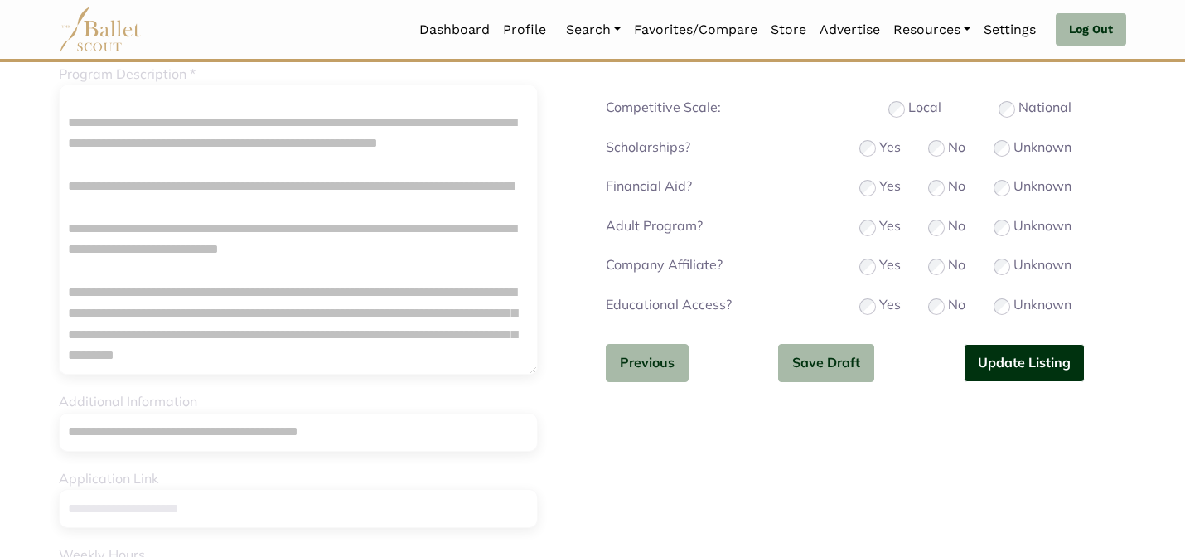
click at [1007, 364] on button "Update Listing" at bounding box center [1023, 363] width 121 height 39
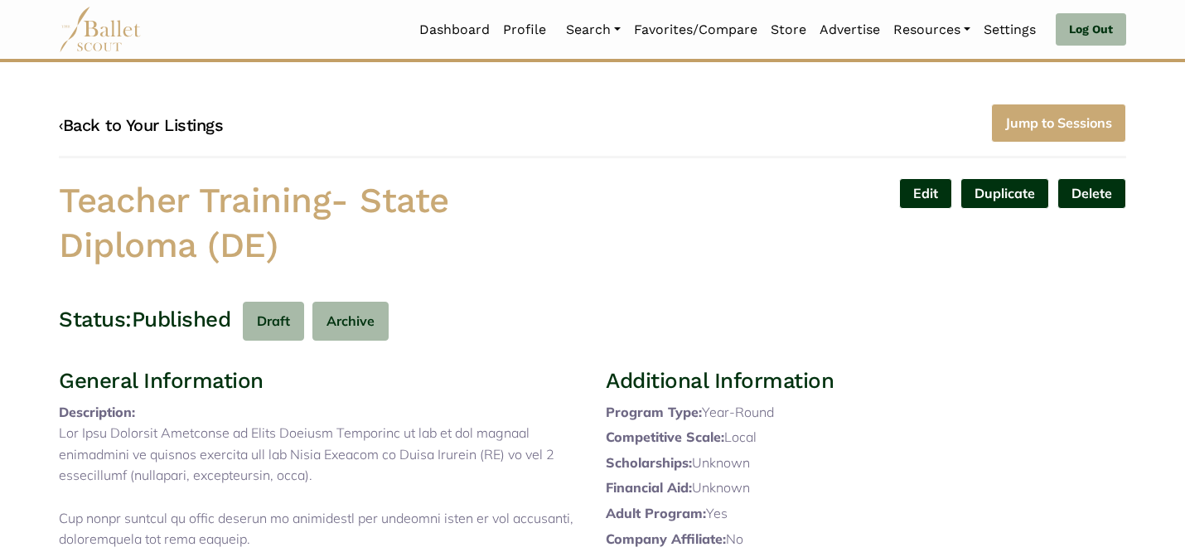
click at [212, 123] on link "‹ Back to Your Listings" at bounding box center [141, 125] width 164 height 20
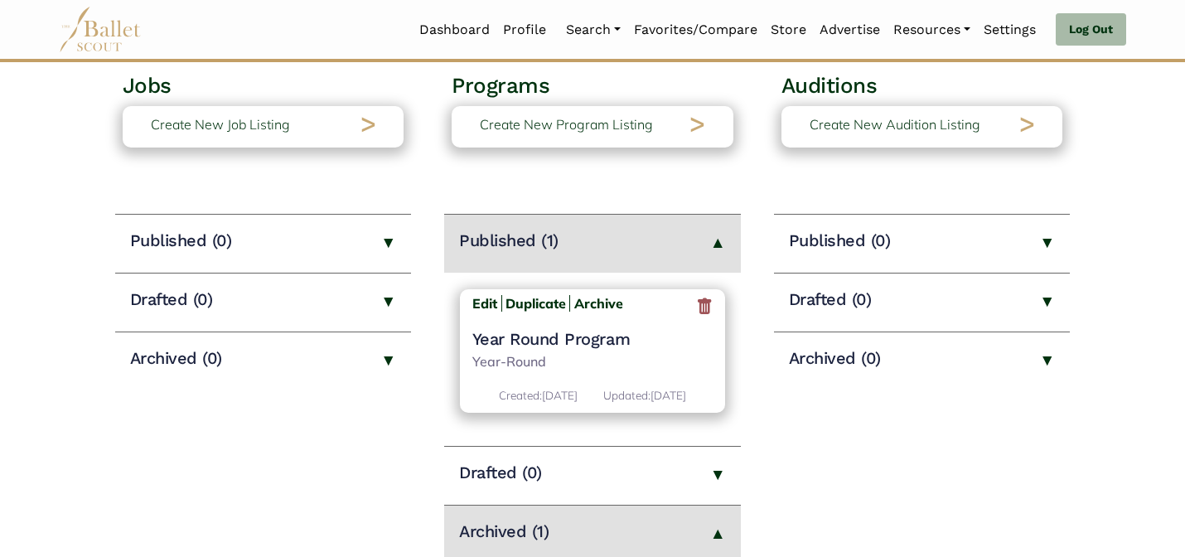
scroll to position [166, 0]
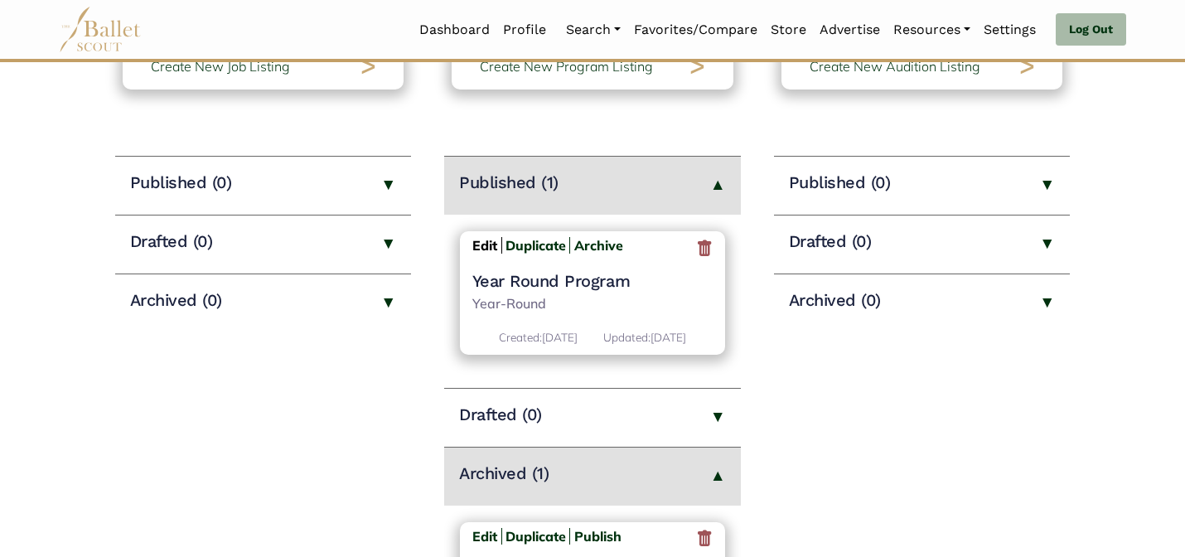
click at [490, 245] on b "Edit" at bounding box center [484, 245] width 25 height 17
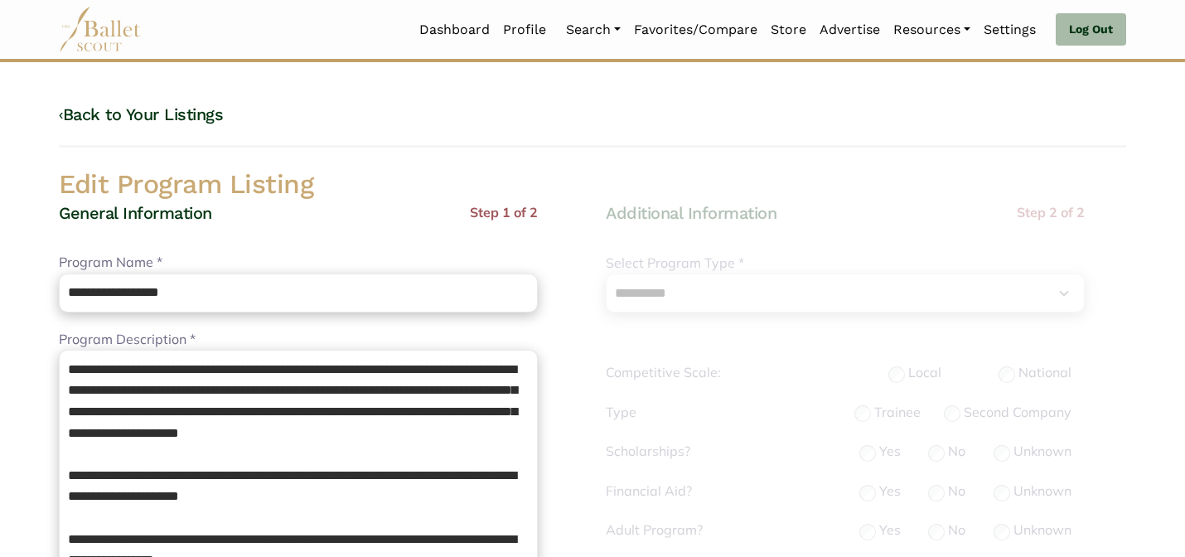
select select "**"
select select "*"
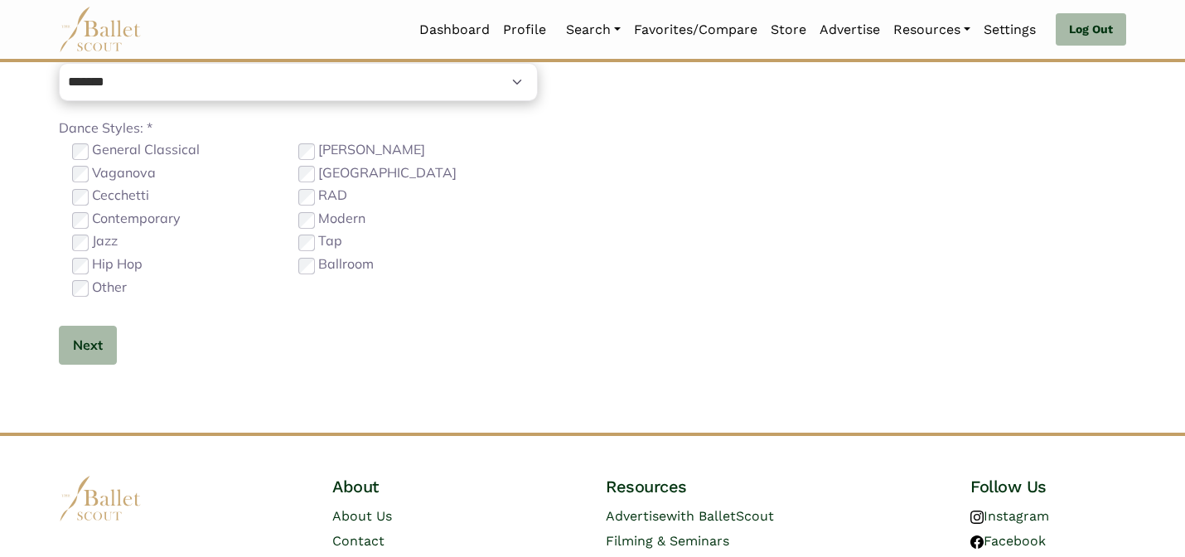
scroll to position [1047, 0]
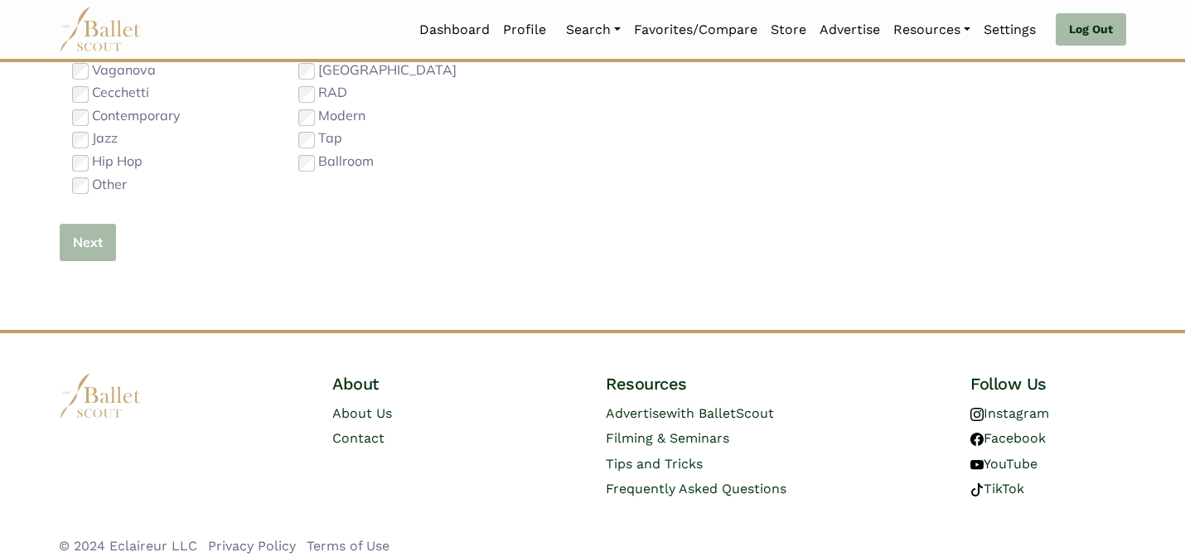
click at [95, 240] on button "Next" at bounding box center [88, 242] width 58 height 39
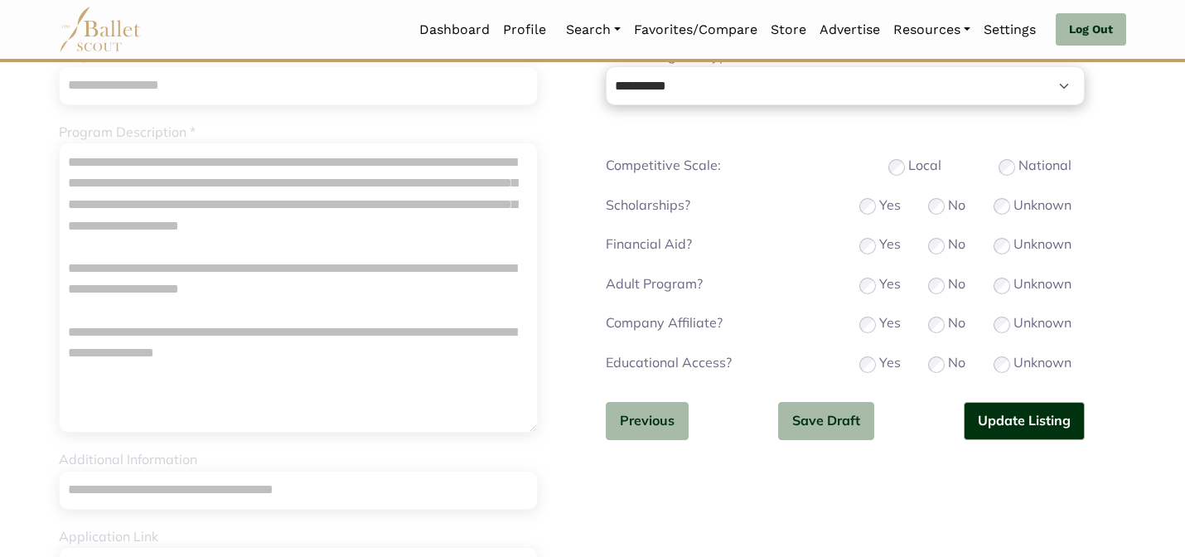
scroll to position [232, 0]
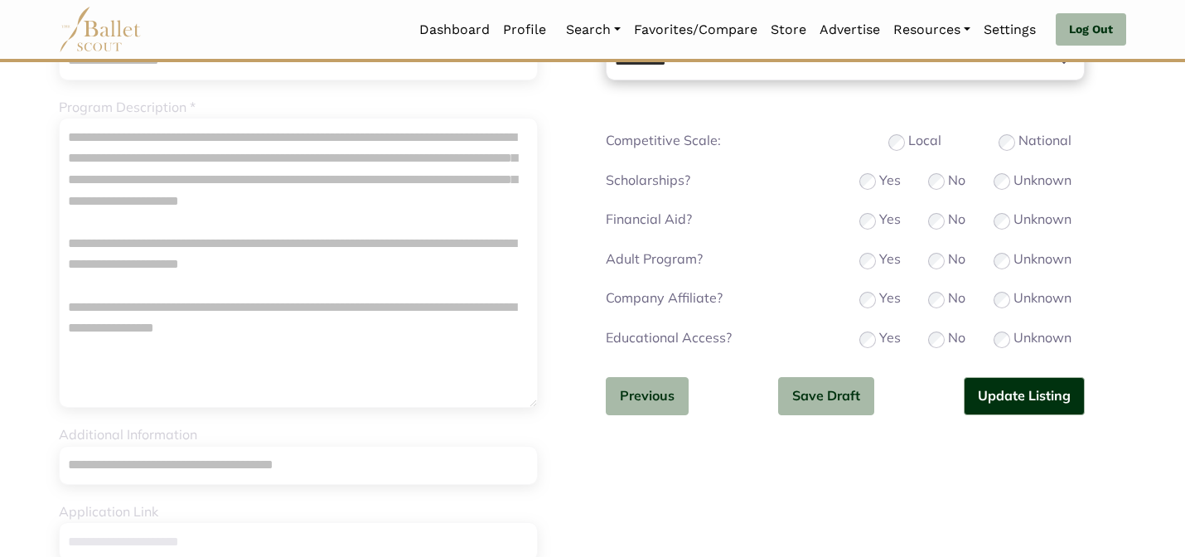
click at [936, 287] on div "No" at bounding box center [946, 298] width 37 height 22
click at [937, 290] on div "No" at bounding box center [946, 298] width 37 height 22
click at [980, 398] on button "Update Listing" at bounding box center [1023, 396] width 121 height 39
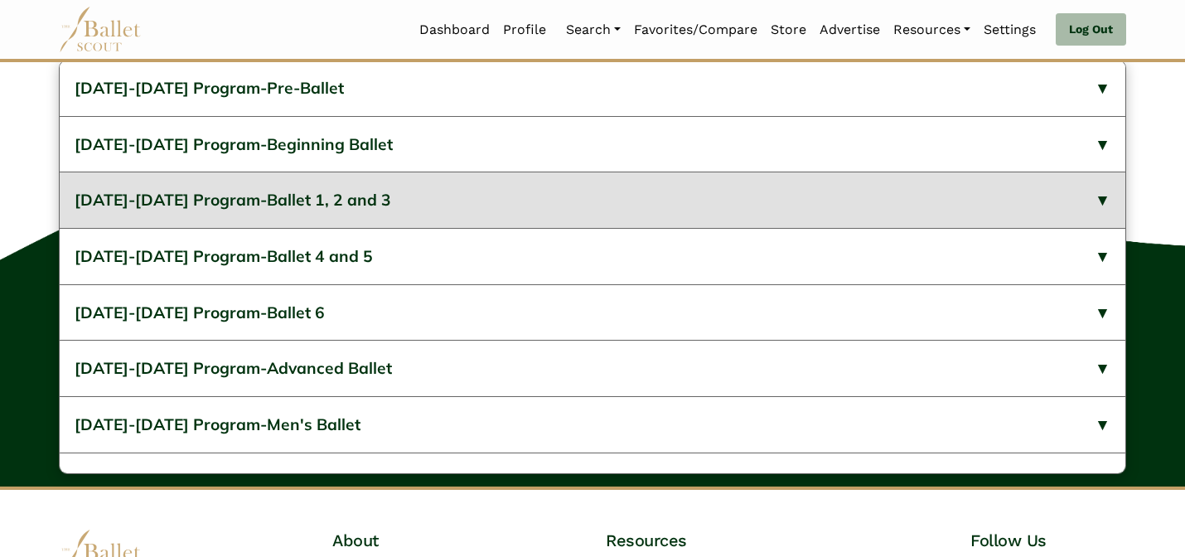
scroll to position [848, 0]
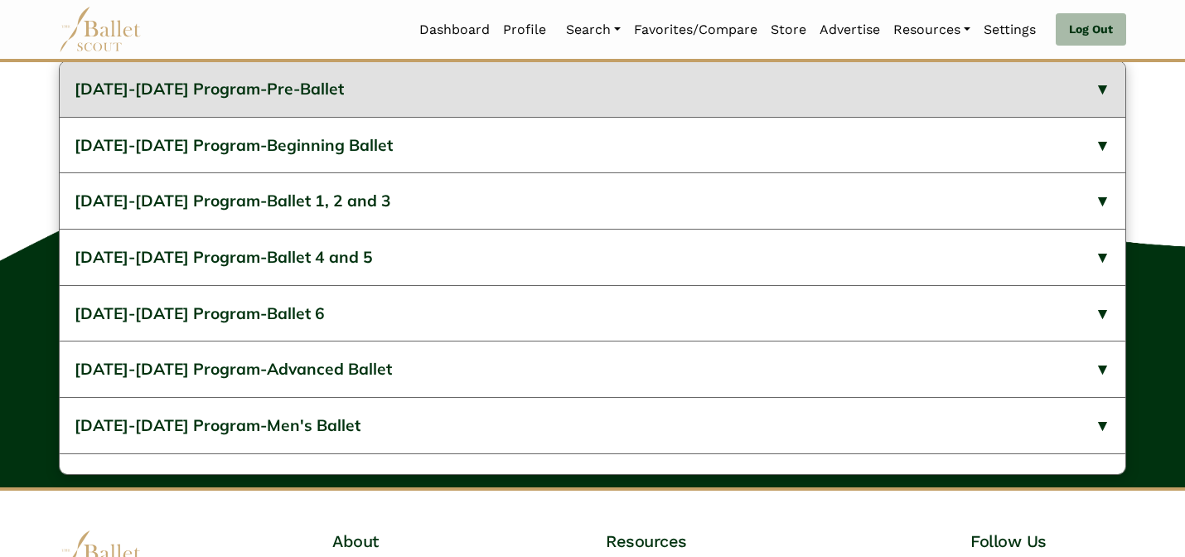
click at [451, 117] on button "[DATE]-[DATE] Program-Pre-Ballet" at bounding box center [592, 89] width 1065 height 56
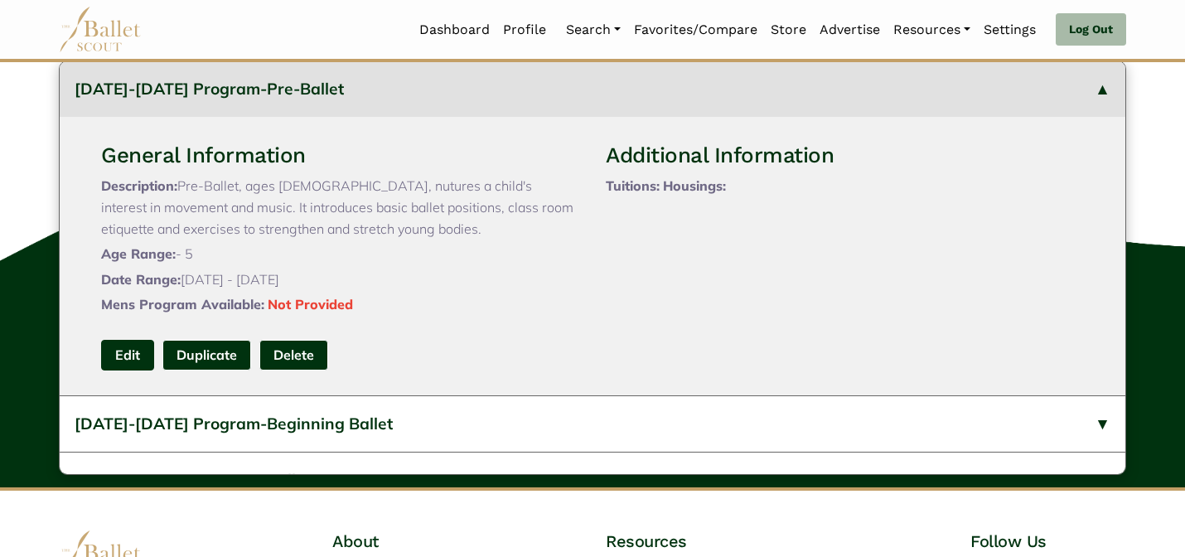
click at [142, 370] on link "Edit" at bounding box center [127, 355] width 53 height 31
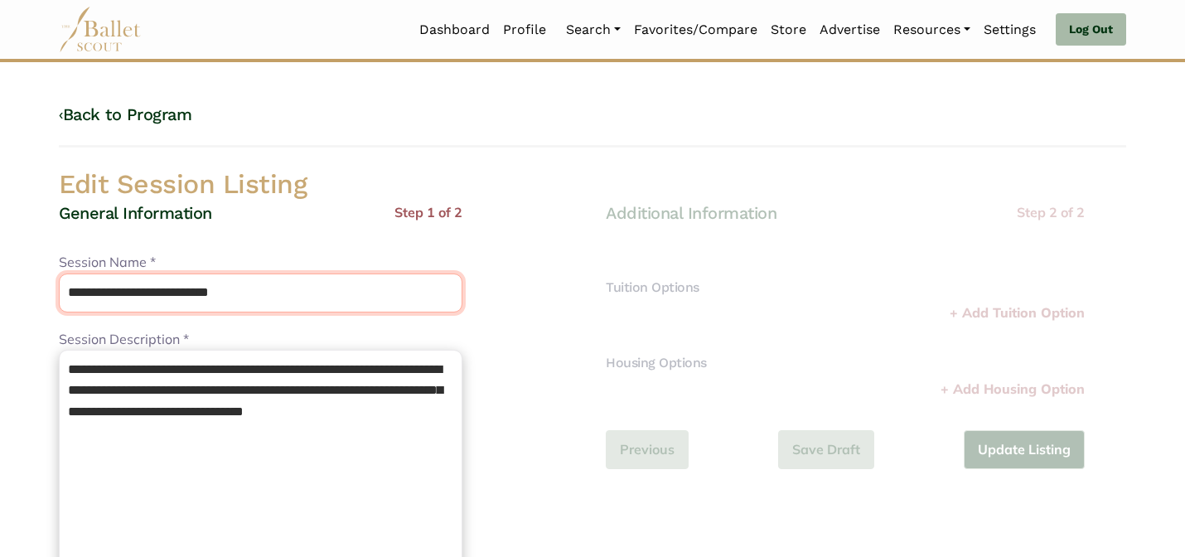
drag, startPoint x: 200, startPoint y: 298, endPoint x: 171, endPoint y: 263, distance: 45.9
click at [172, 263] on div "**********" at bounding box center [260, 282] width 403 height 60
type input "**********"
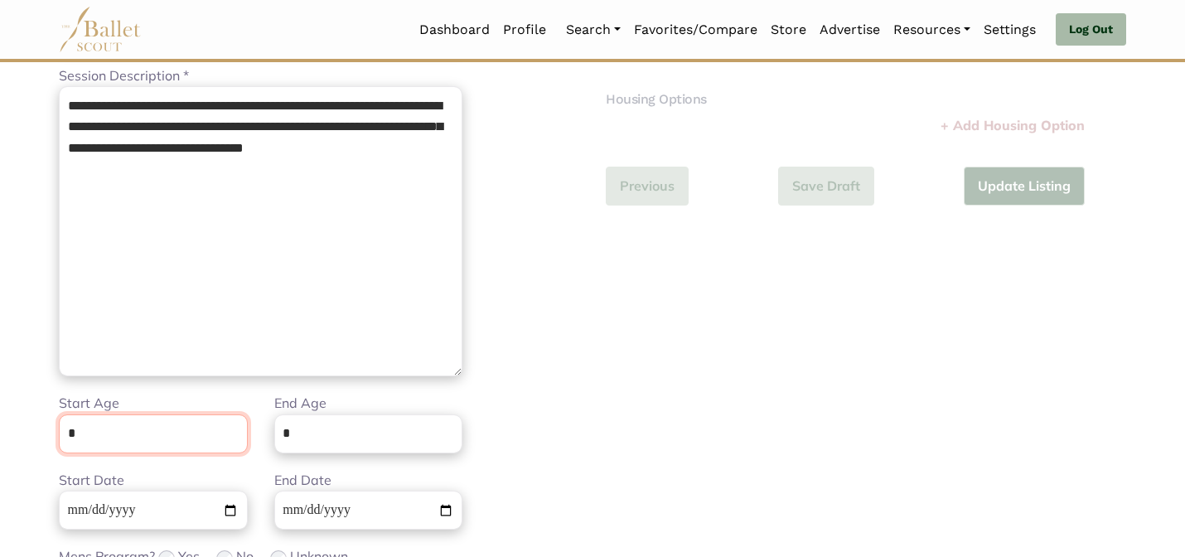
scroll to position [418, 0]
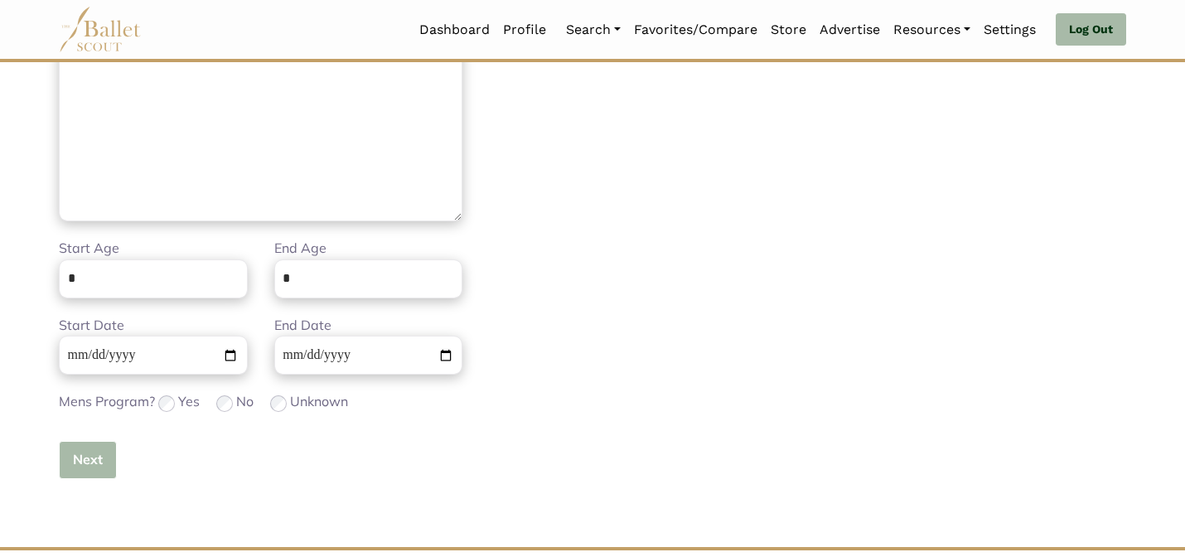
click at [74, 459] on button "Next" at bounding box center [88, 460] width 58 height 39
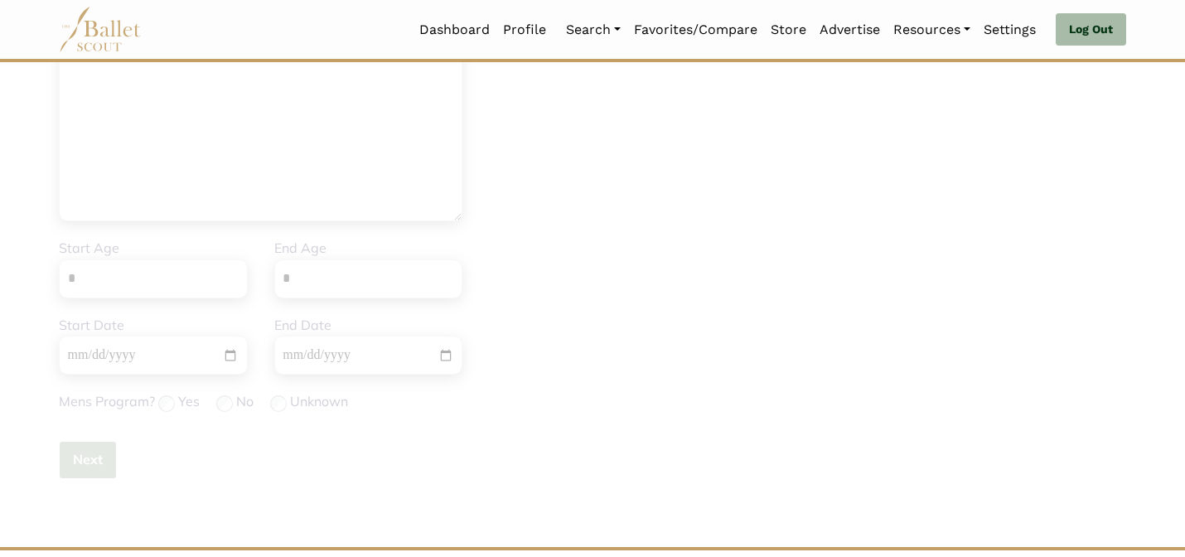
scroll to position [0, 0]
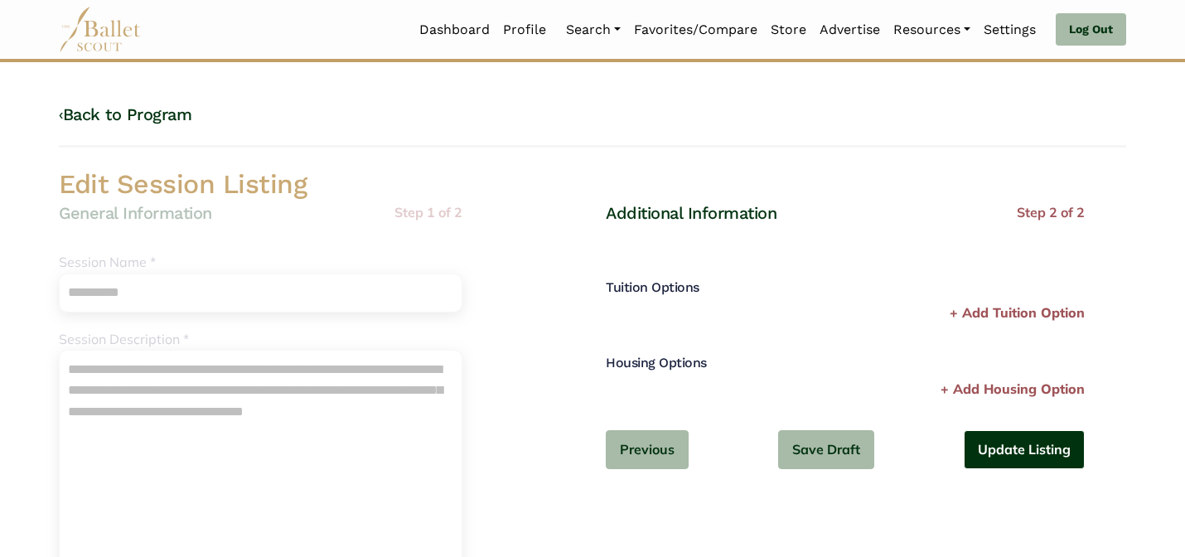
click at [1003, 449] on button "Update Listing" at bounding box center [1023, 449] width 121 height 39
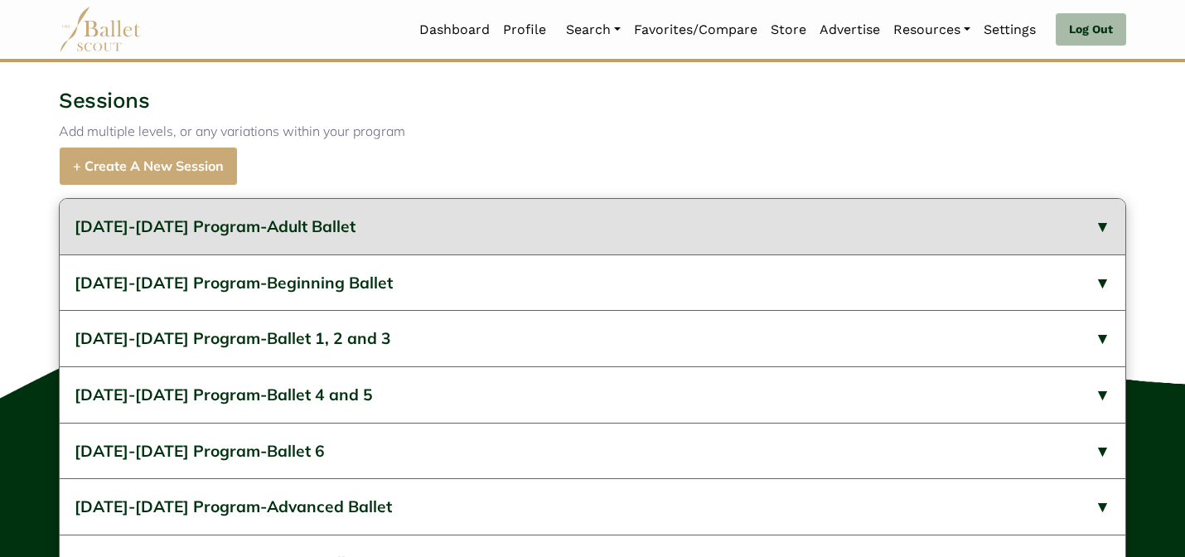
scroll to position [722, 0]
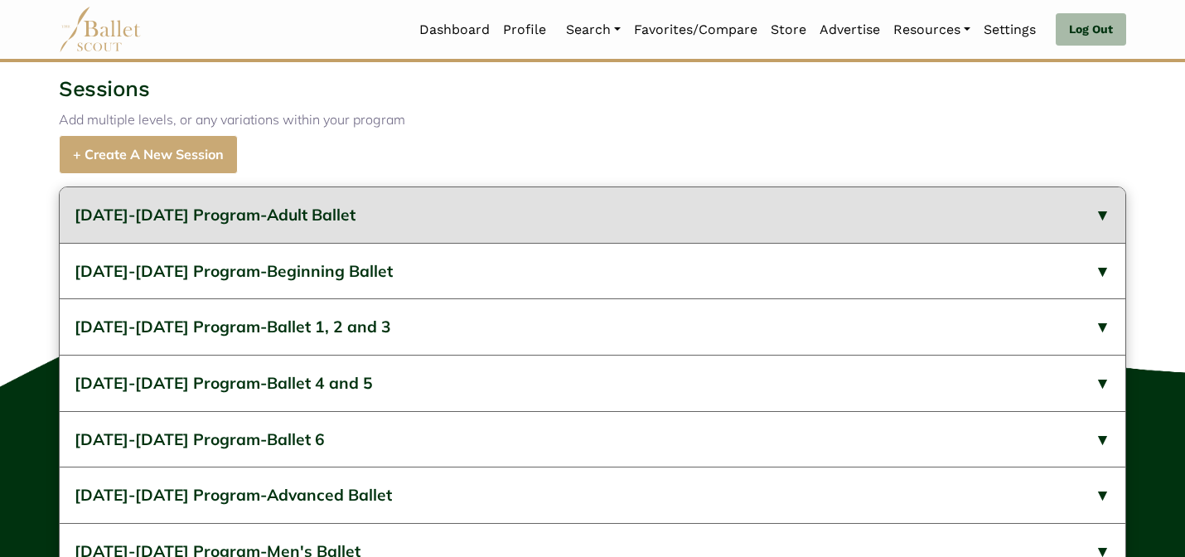
click at [748, 243] on button "2023-2024 Program-Adult Ballet" at bounding box center [592, 215] width 1065 height 56
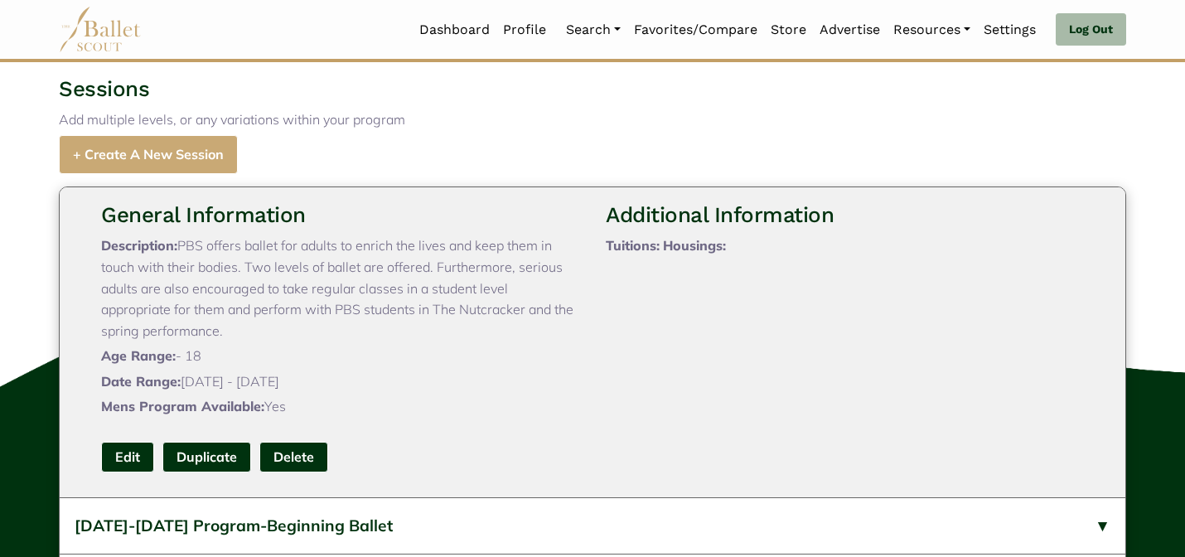
scroll to position [99, 0]
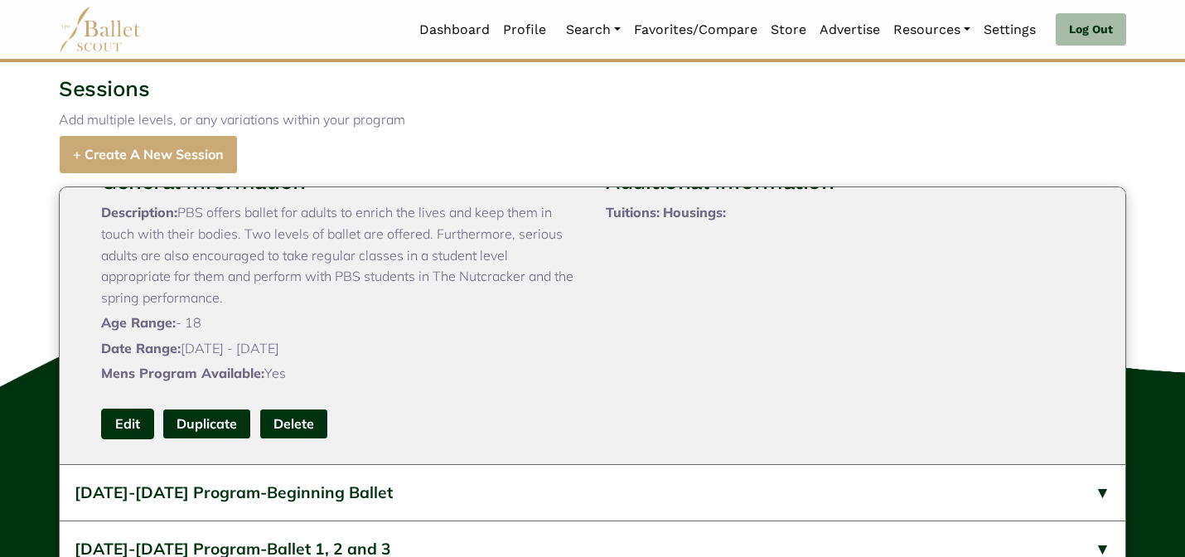
click at [138, 439] on link "Edit" at bounding box center [127, 423] width 53 height 31
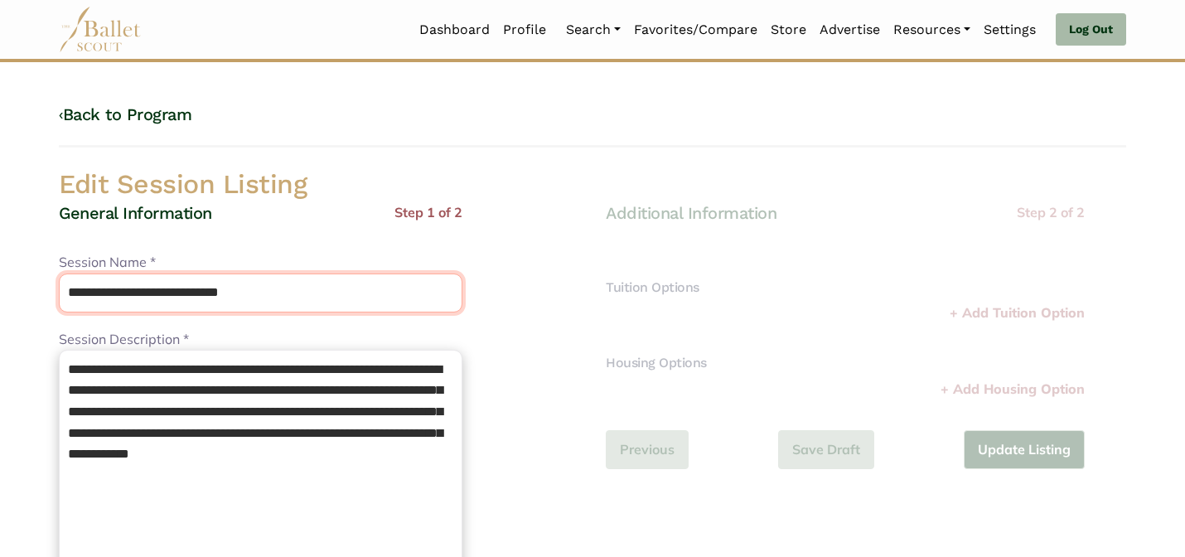
drag, startPoint x: 200, startPoint y: 298, endPoint x: 176, endPoint y: 249, distance: 54.1
click at [176, 253] on div "**********" at bounding box center [260, 282] width 403 height 60
type input "**********"
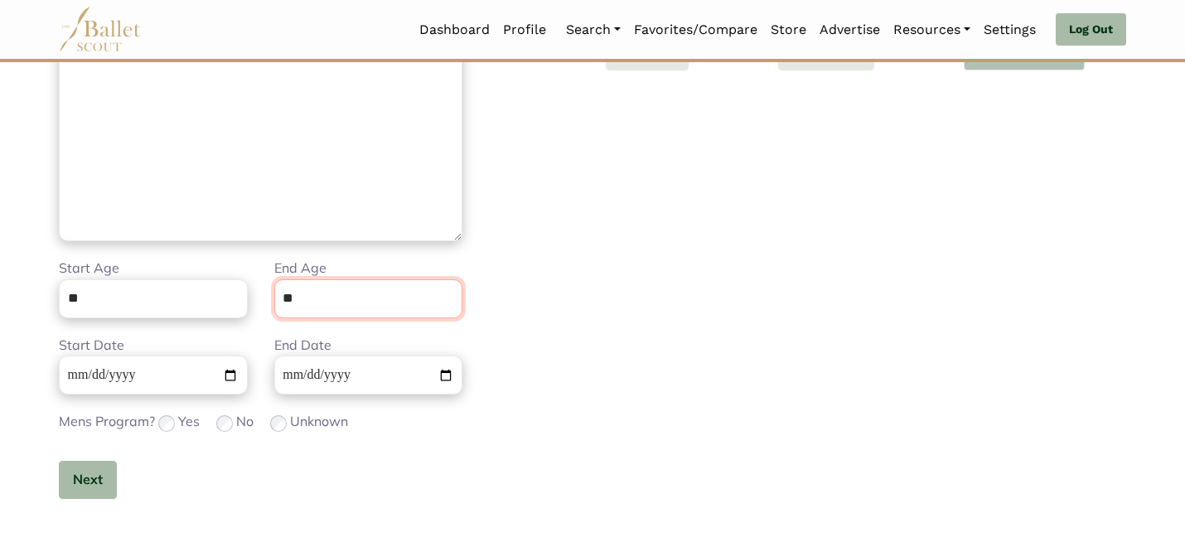
scroll to position [418, 0]
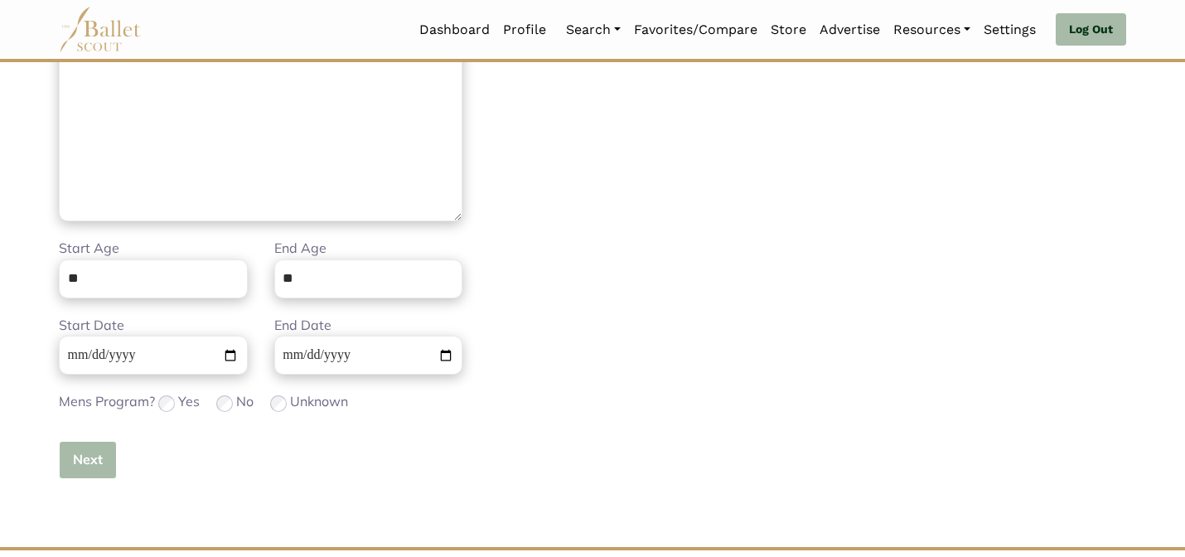
click at [106, 452] on button "Next" at bounding box center [88, 460] width 58 height 39
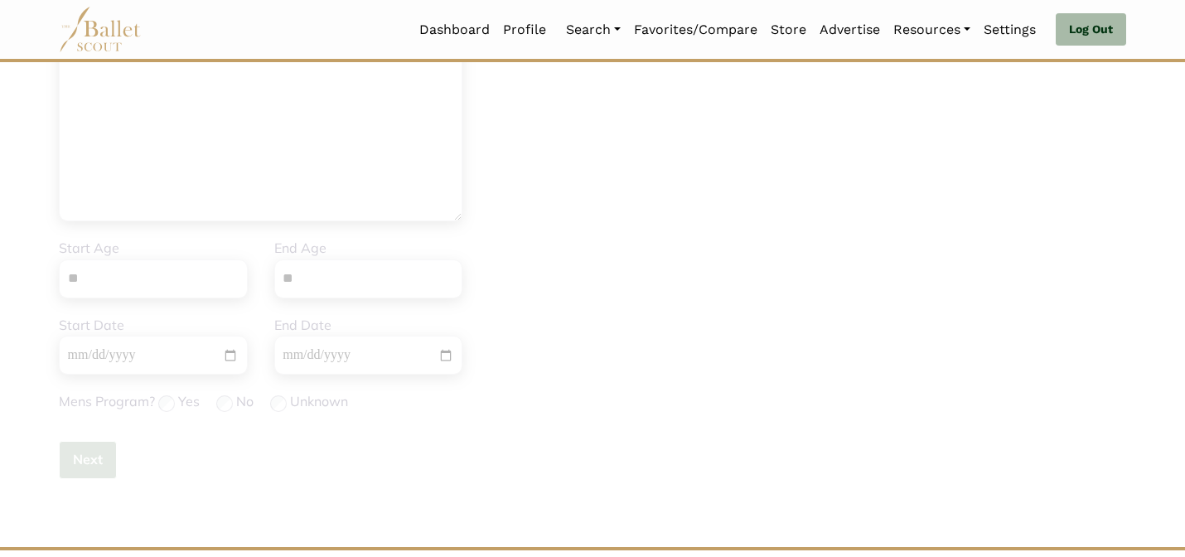
scroll to position [0, 0]
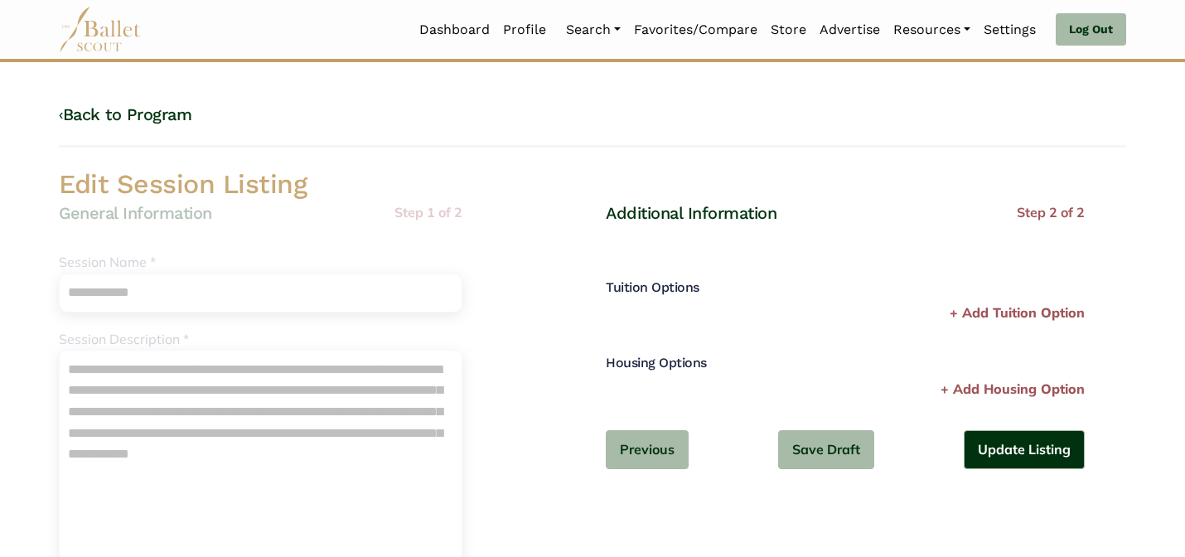
click at [992, 427] on div "Additional Information Step 2 of 2 Tuition Options Price * Please enter a valid…" at bounding box center [845, 349] width 479 height 294
click at [997, 441] on button "Update Listing" at bounding box center [1023, 449] width 121 height 39
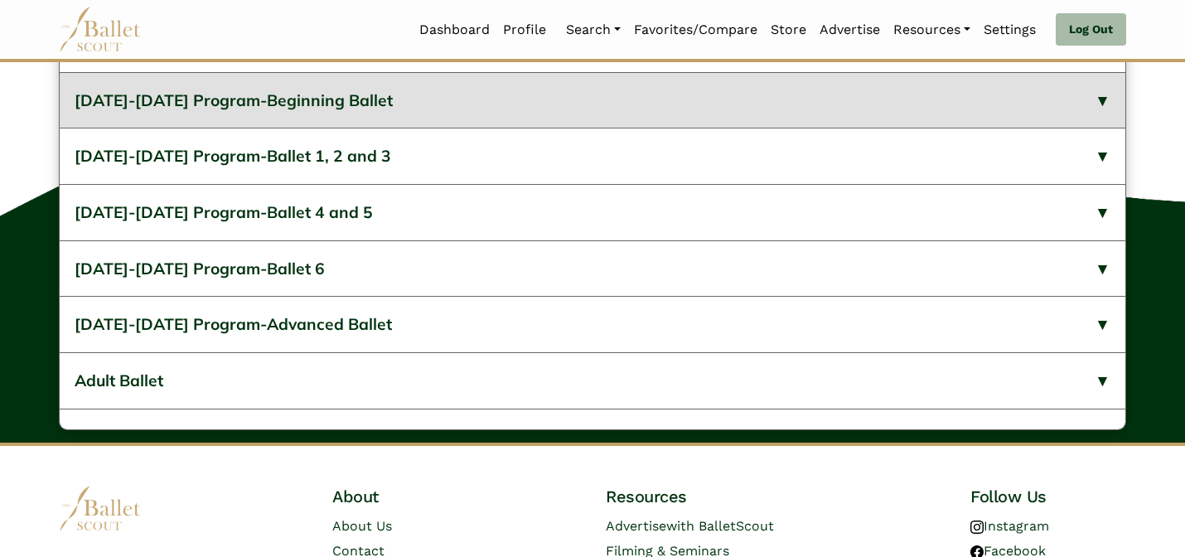
scroll to position [848, 0]
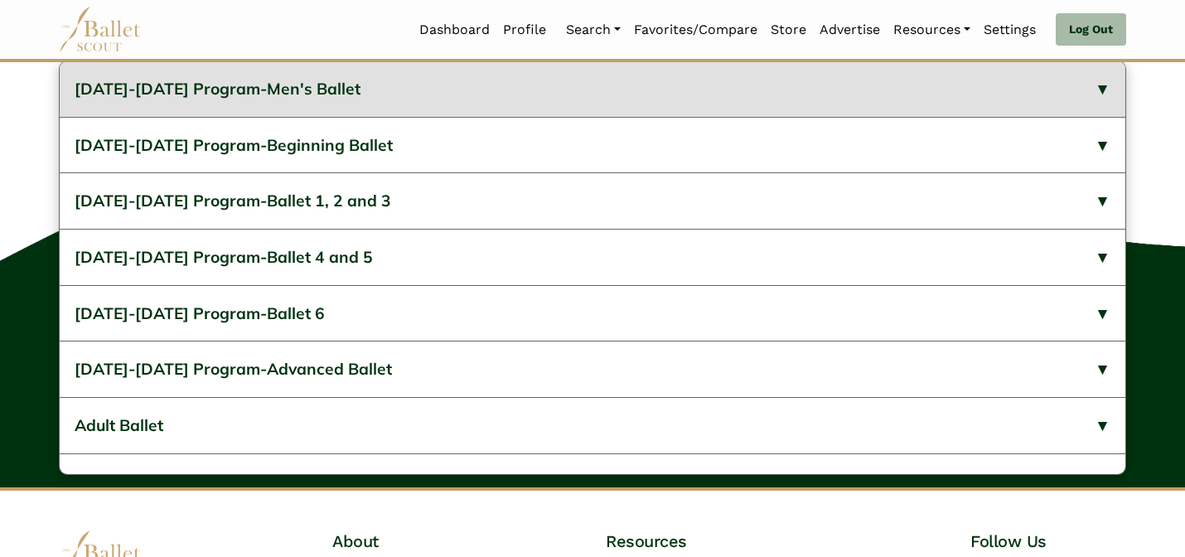
click at [440, 117] on button "[DATE]-[DATE] Program-Men's Ballet" at bounding box center [592, 89] width 1065 height 56
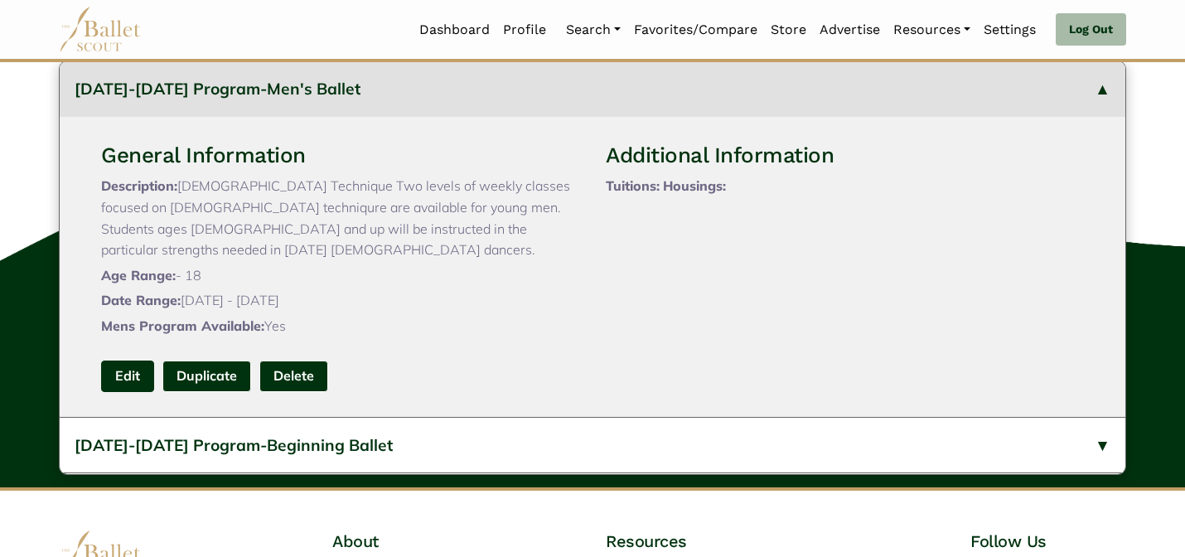
click at [125, 391] on link "Edit" at bounding box center [127, 375] width 53 height 31
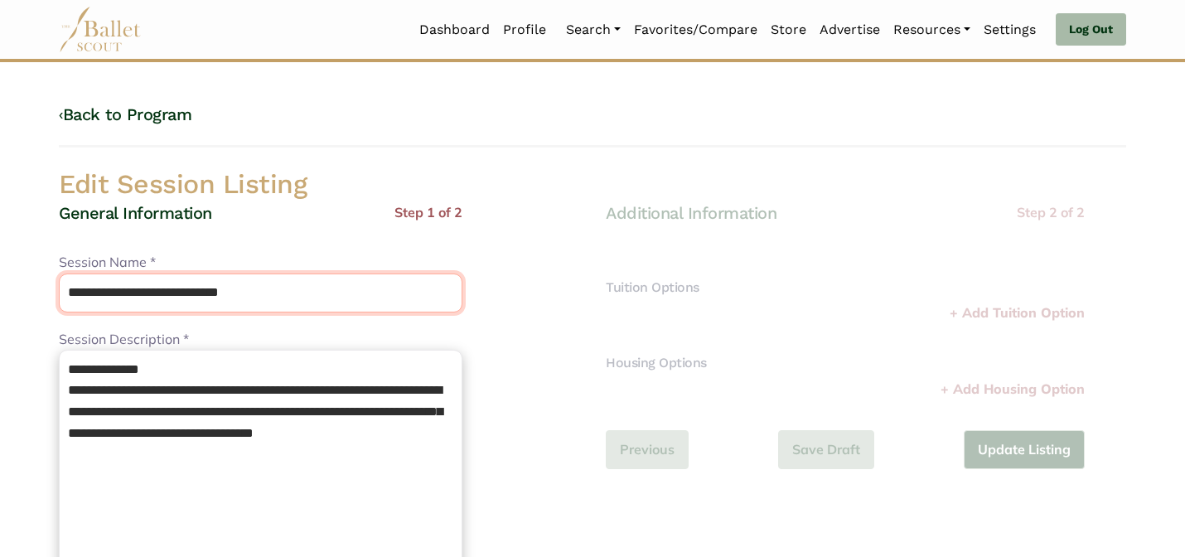
drag, startPoint x: 199, startPoint y: 297, endPoint x: 191, endPoint y: 268, distance: 30.2
click at [191, 268] on div "**********" at bounding box center [260, 282] width 403 height 60
type input "**********"
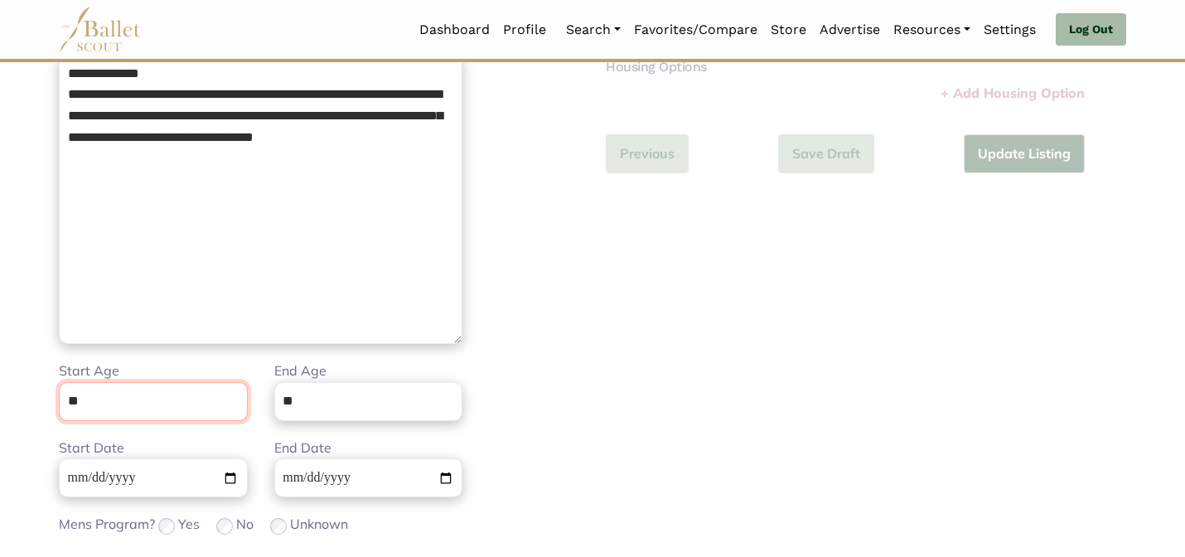
scroll to position [418, 0]
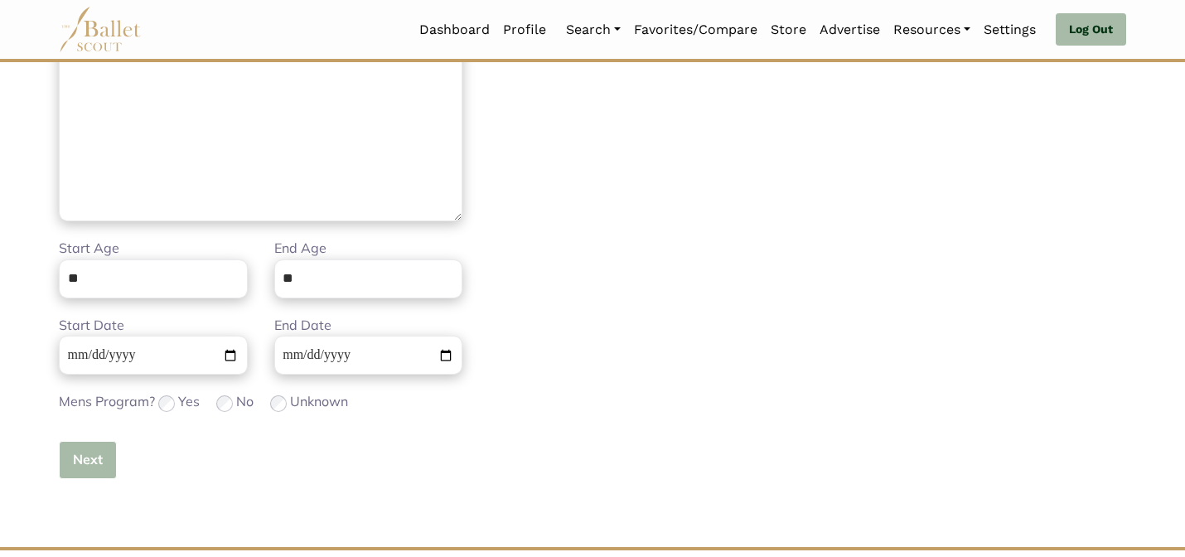
click at [95, 471] on button "Next" at bounding box center [88, 460] width 58 height 39
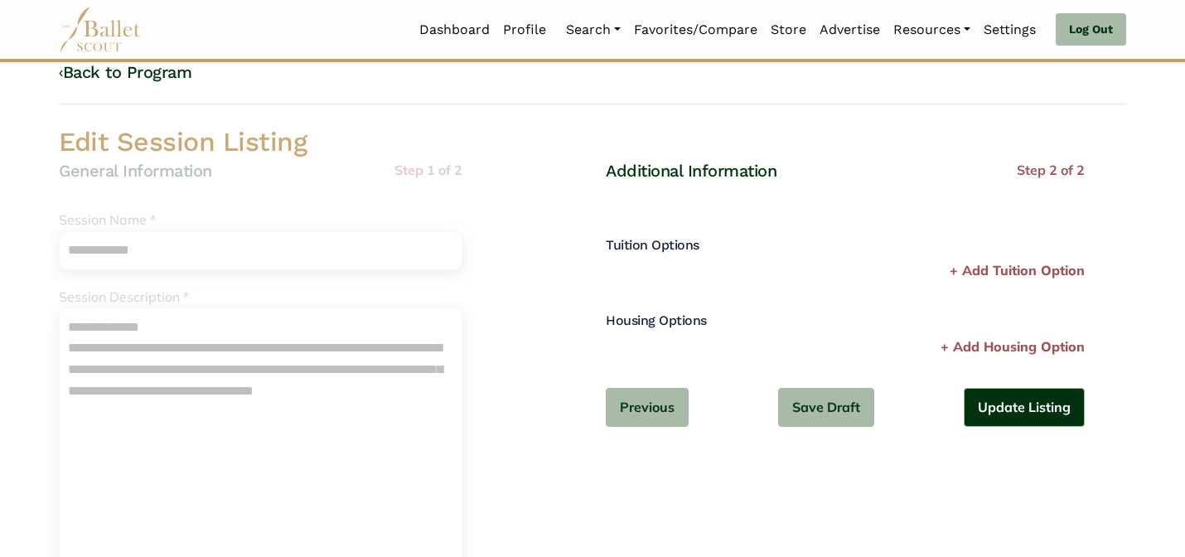
scroll to position [0, 0]
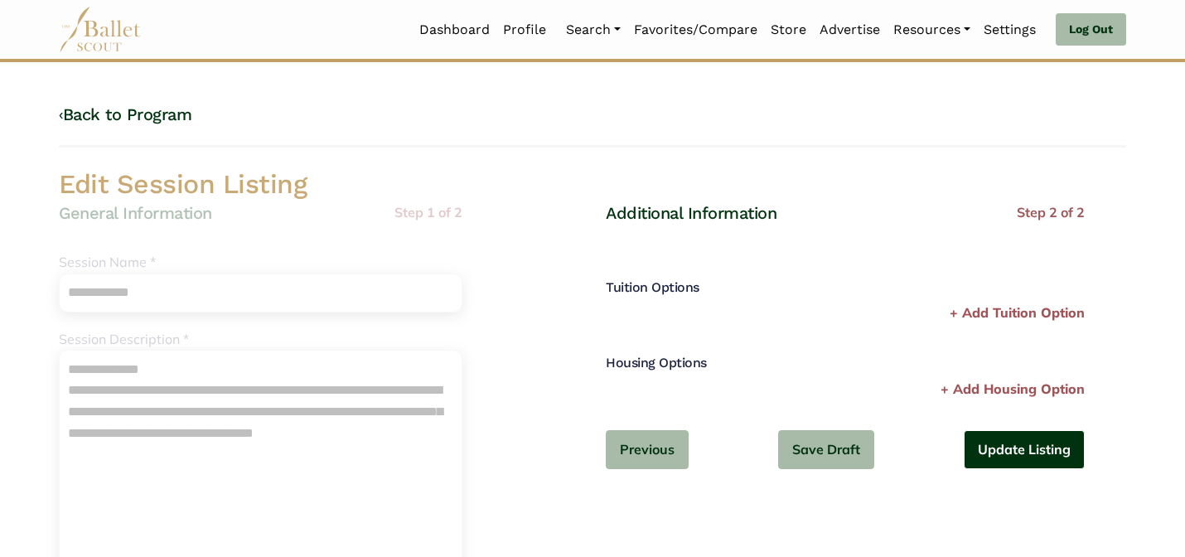
click at [993, 452] on button "Update Listing" at bounding box center [1023, 449] width 121 height 39
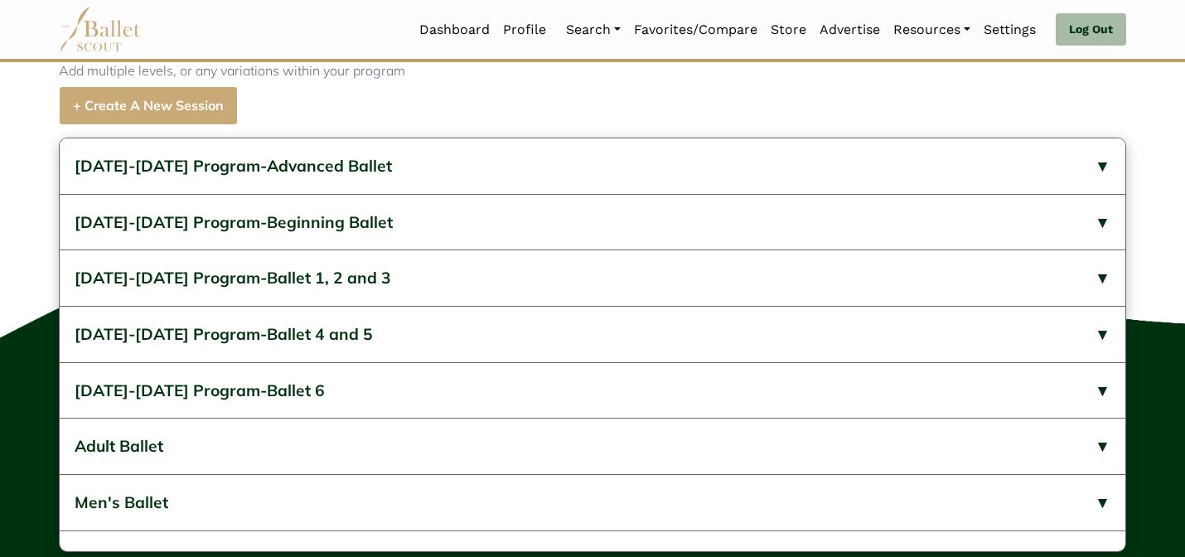
scroll to position [789, 0]
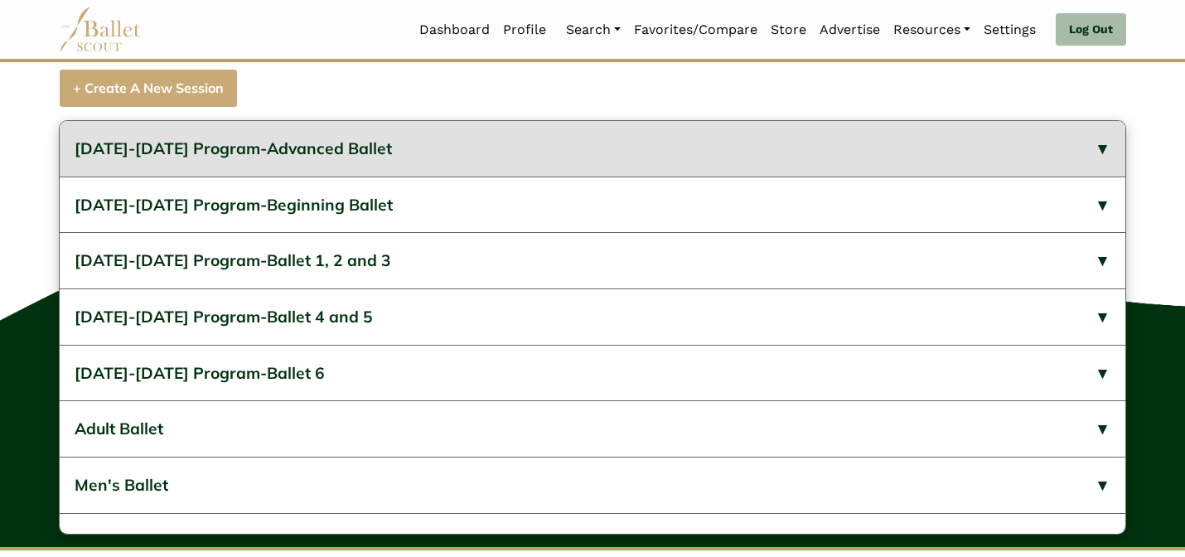
click at [635, 171] on button "2023-2024 Program-Advanced Ballet" at bounding box center [592, 149] width 1065 height 56
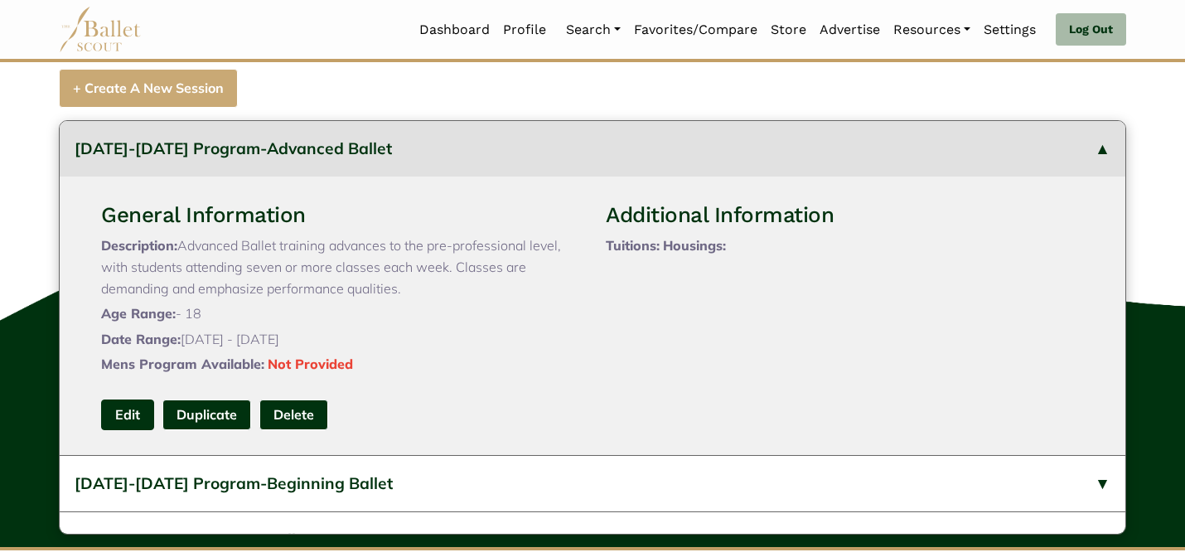
click at [138, 430] on link "Edit" at bounding box center [127, 414] width 53 height 31
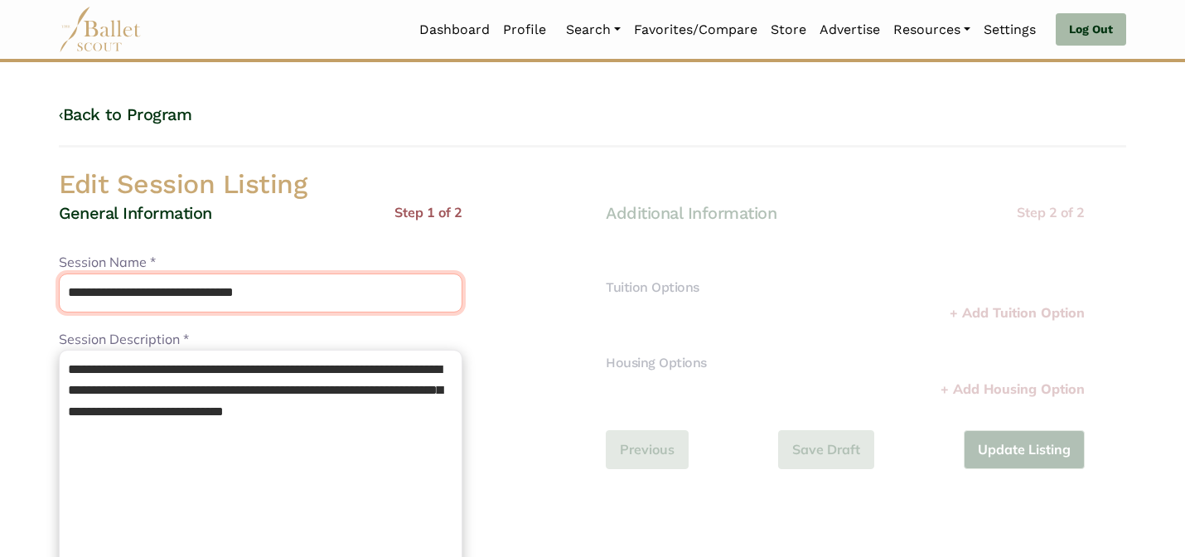
drag, startPoint x: 202, startPoint y: 293, endPoint x: 175, endPoint y: 250, distance: 51.0
click at [175, 254] on div "**********" at bounding box center [260, 282] width 403 height 60
type input "**********"
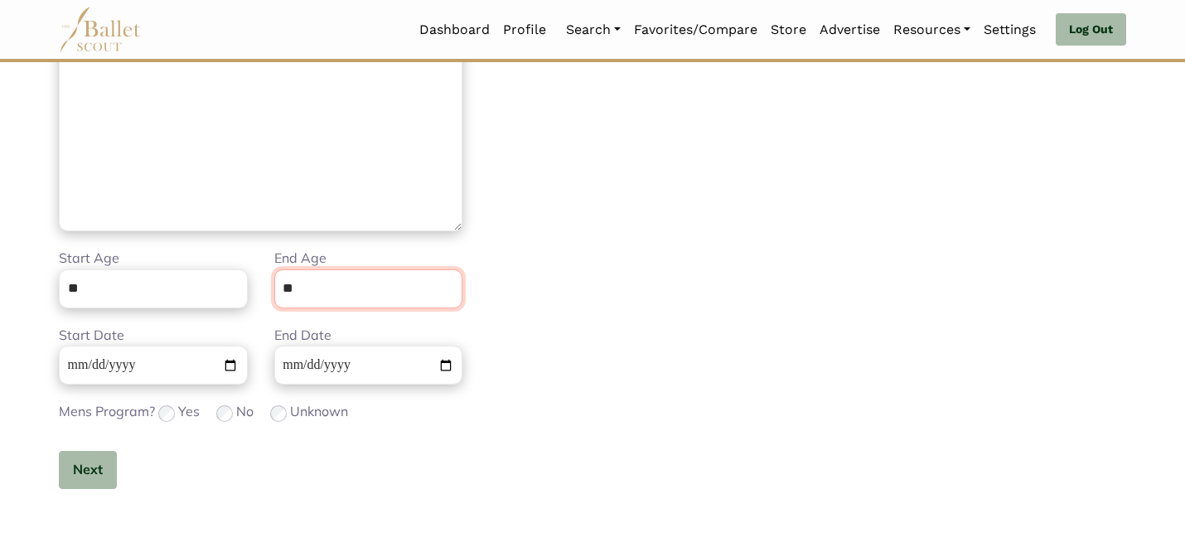
scroll to position [418, 0]
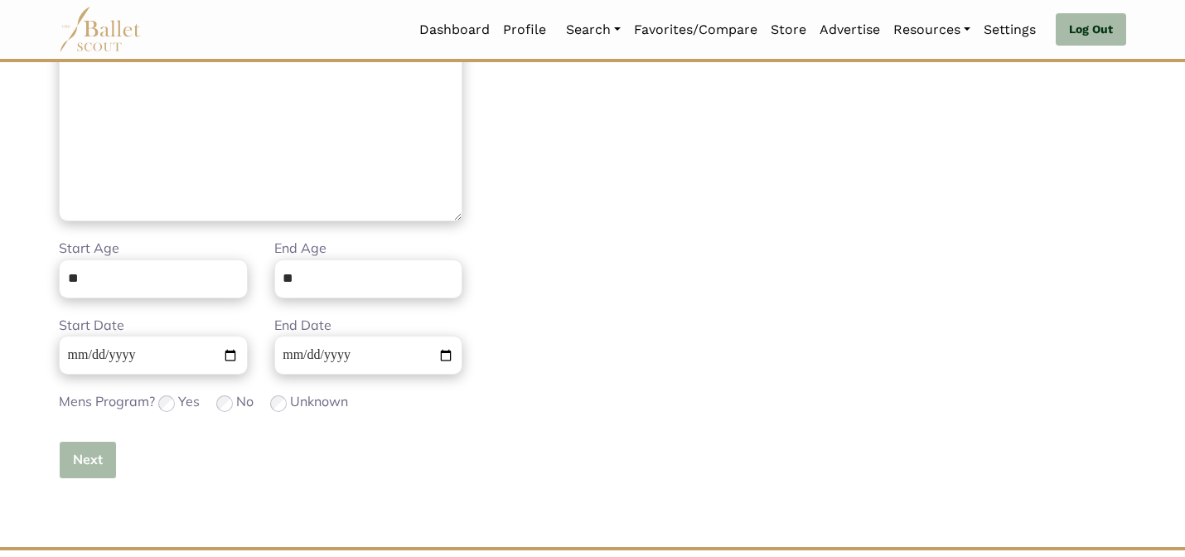
click at [72, 470] on button "Next" at bounding box center [88, 460] width 58 height 39
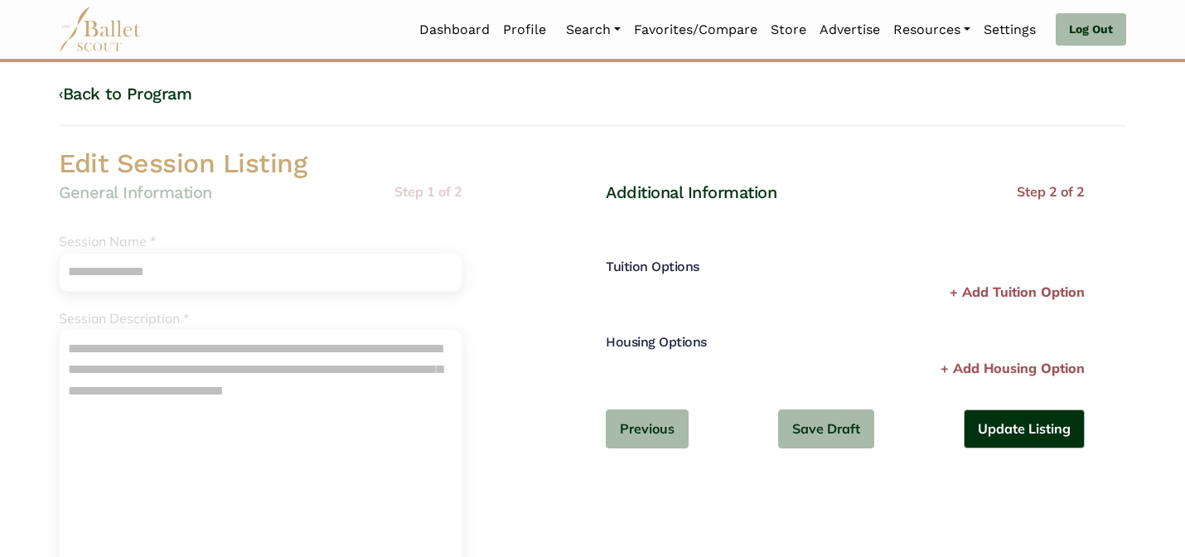
scroll to position [0, 0]
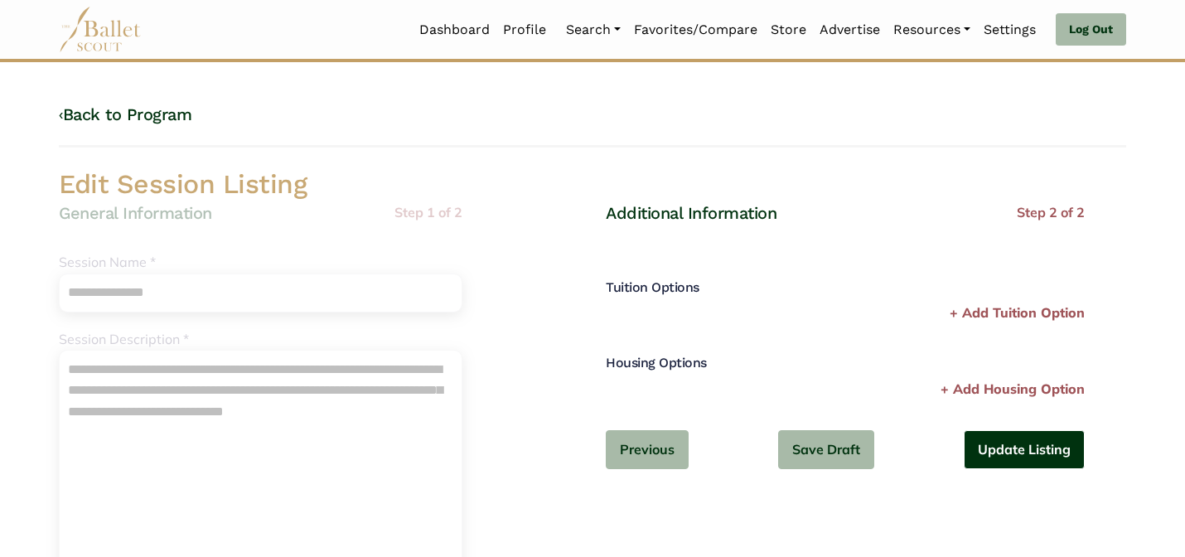
click at [1020, 456] on button "Update Listing" at bounding box center [1023, 449] width 121 height 39
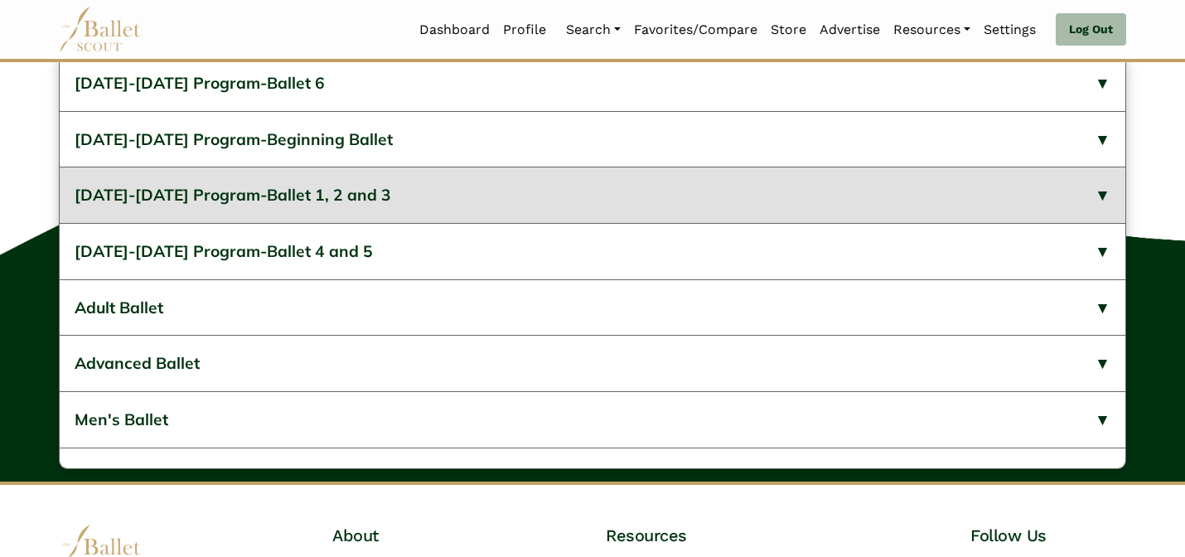
scroll to position [855, 0]
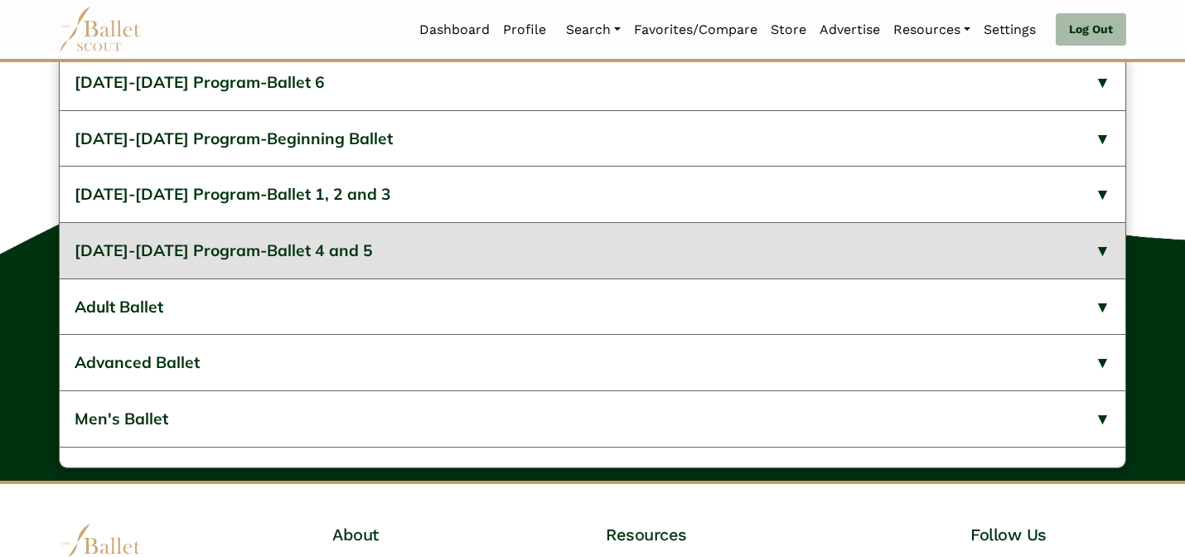
click at [498, 278] on button "2023-2024 Program-Ballet 4 and 5" at bounding box center [592, 250] width 1065 height 56
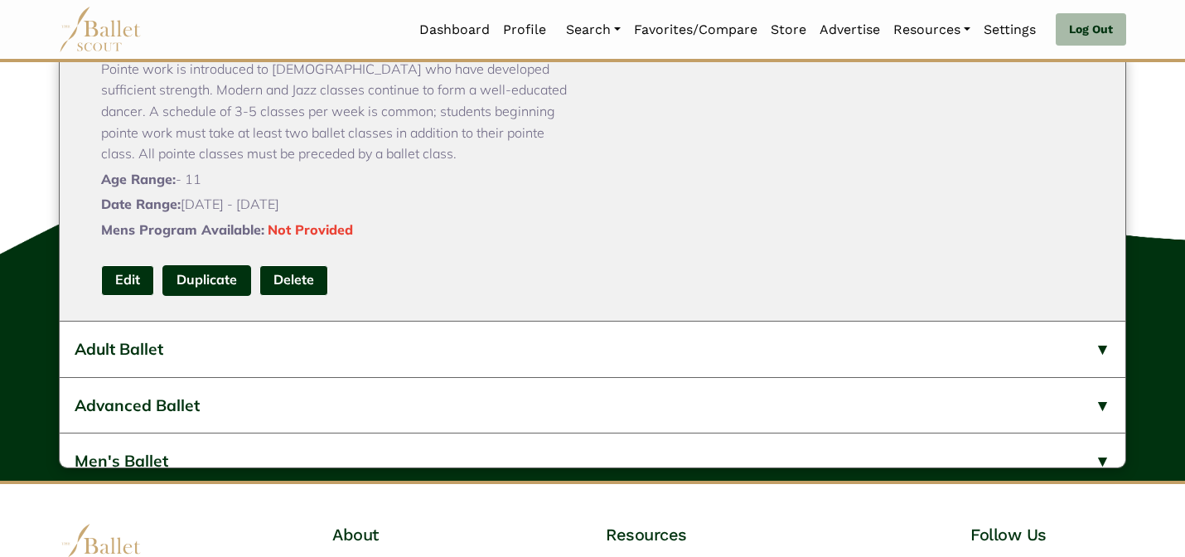
scroll to position [364, 0]
click at [126, 295] on link "Edit" at bounding box center [127, 279] width 53 height 31
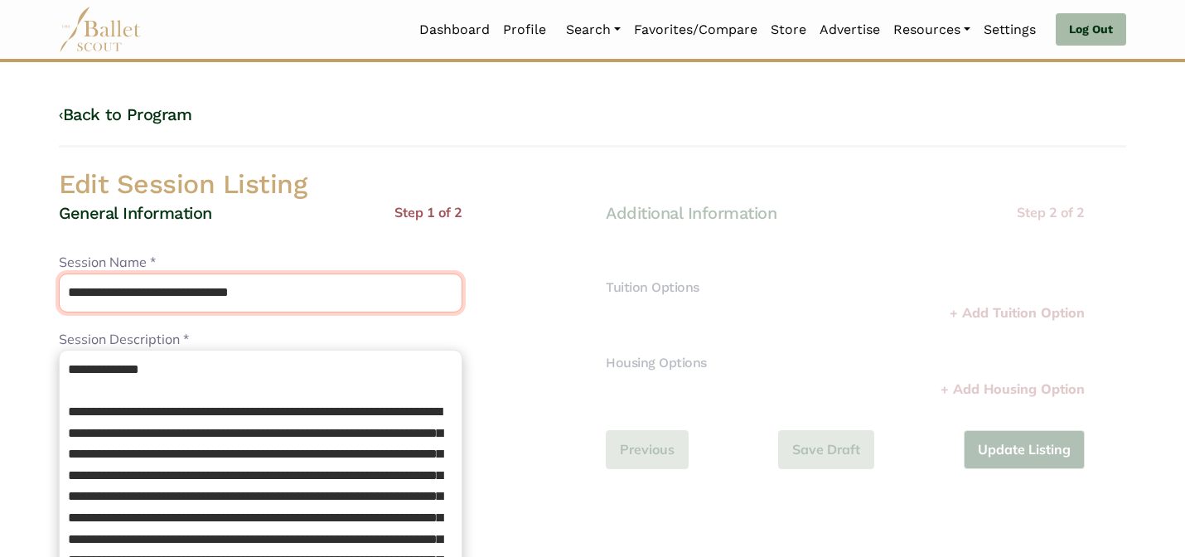
drag, startPoint x: 202, startPoint y: 292, endPoint x: 180, endPoint y: 262, distance: 37.9
click at [181, 270] on div "**********" at bounding box center [260, 282] width 403 height 60
type input "**********"
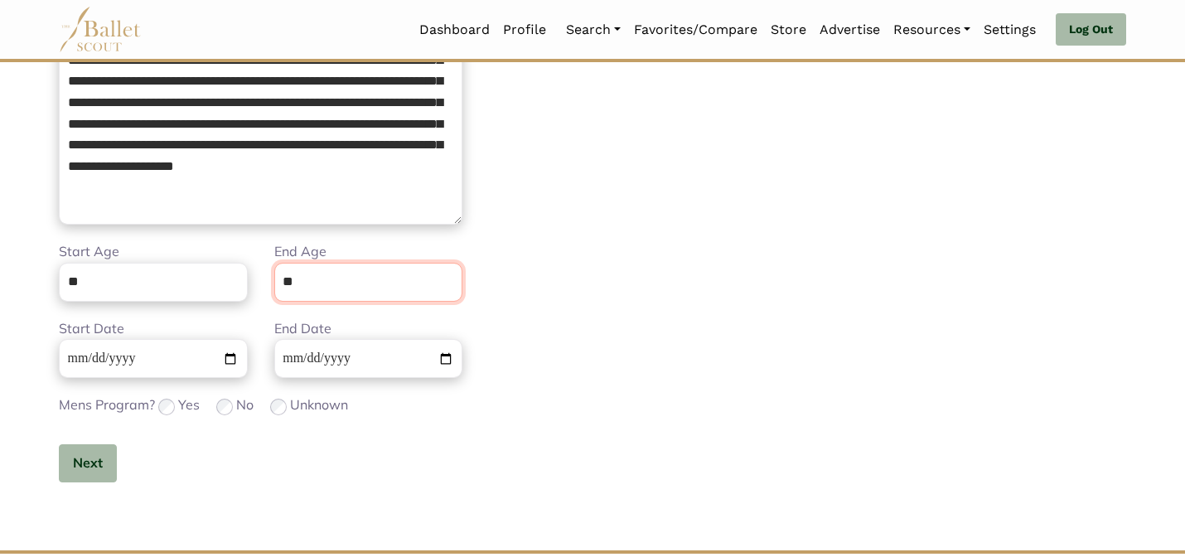
scroll to position [418, 0]
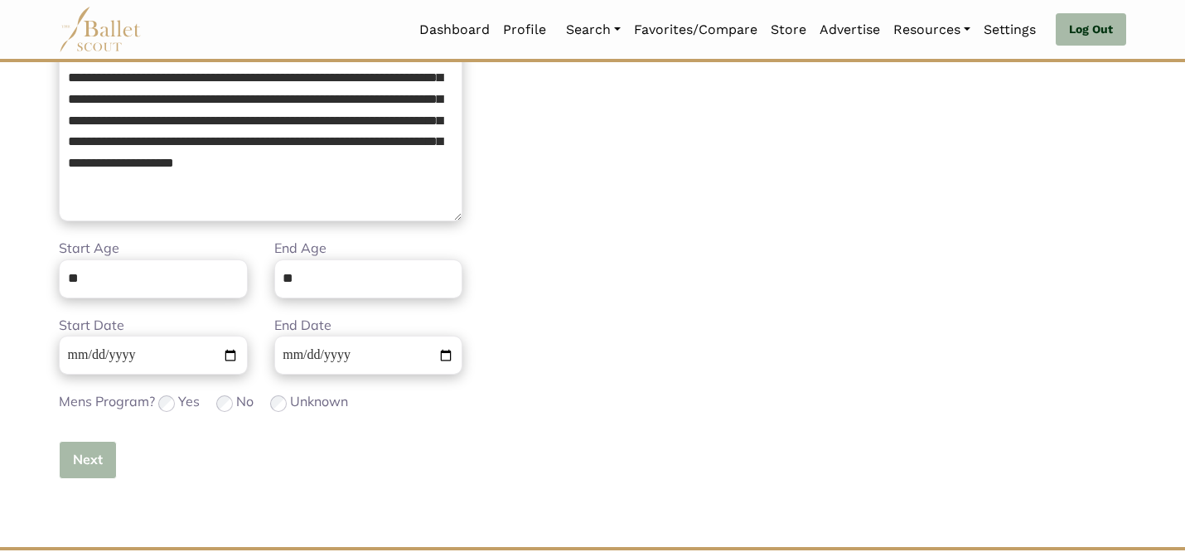
click at [93, 471] on button "Next" at bounding box center [88, 460] width 58 height 39
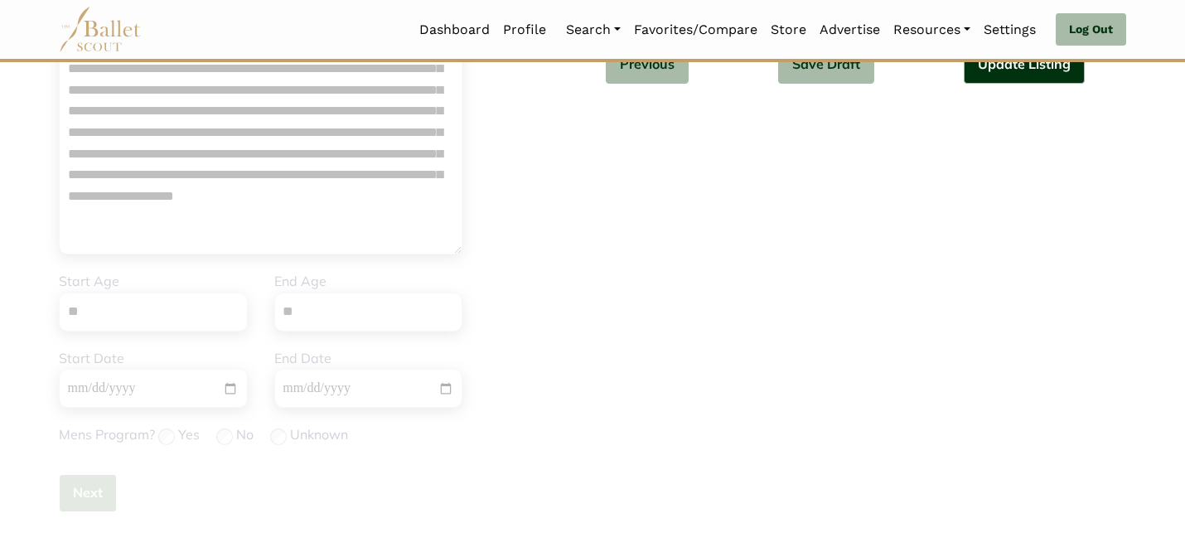
scroll to position [0, 0]
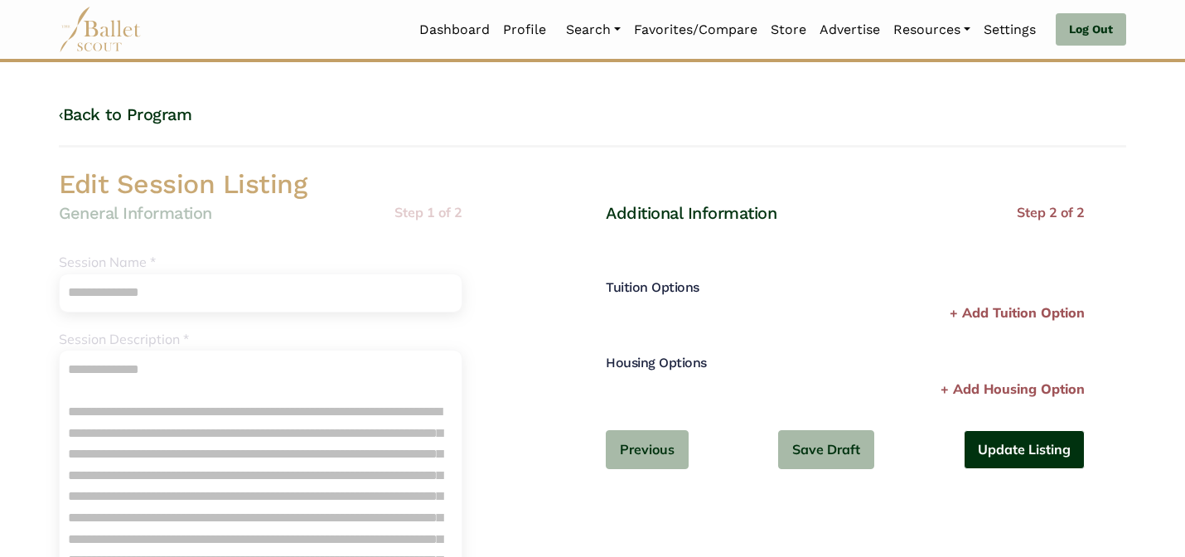
click at [1039, 452] on button "Update Listing" at bounding box center [1023, 449] width 121 height 39
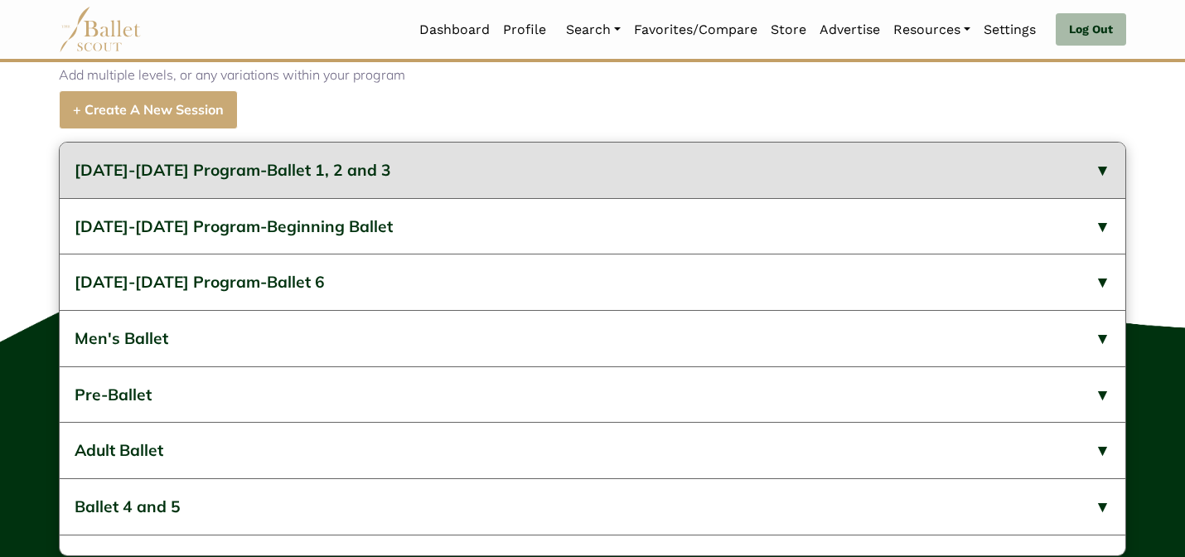
scroll to position [749, 0]
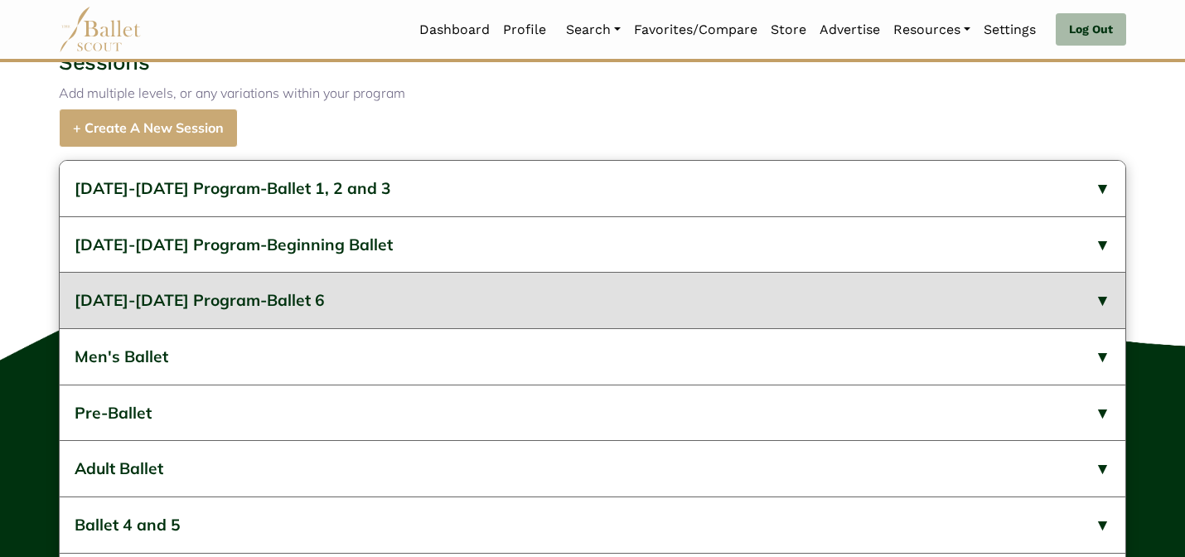
click at [364, 328] on button "[DATE]-[DATE] Program-Ballet 6" at bounding box center [592, 300] width 1065 height 56
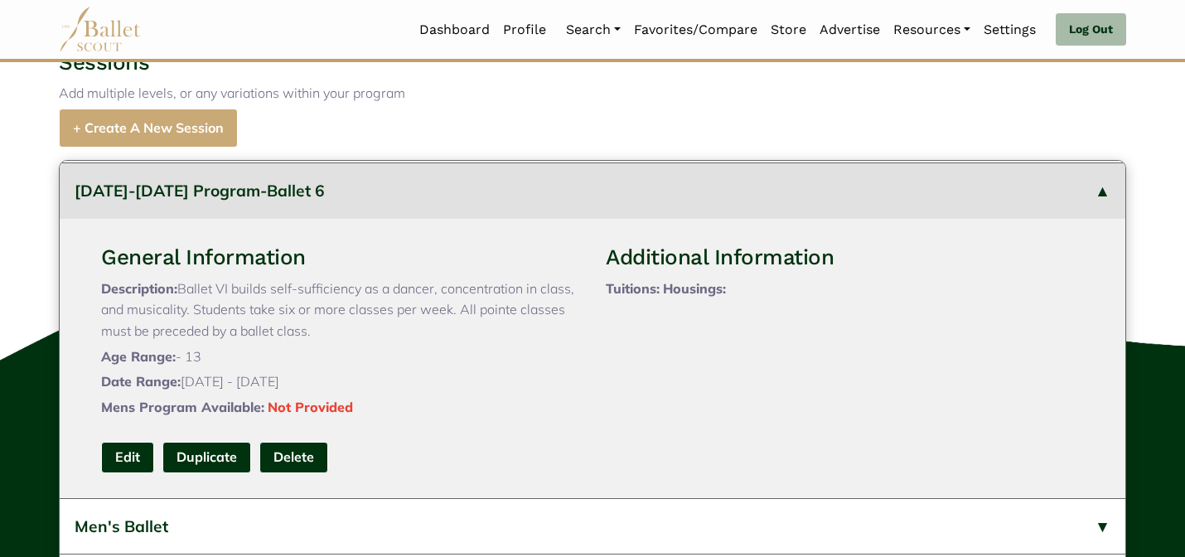
scroll to position [133, 0]
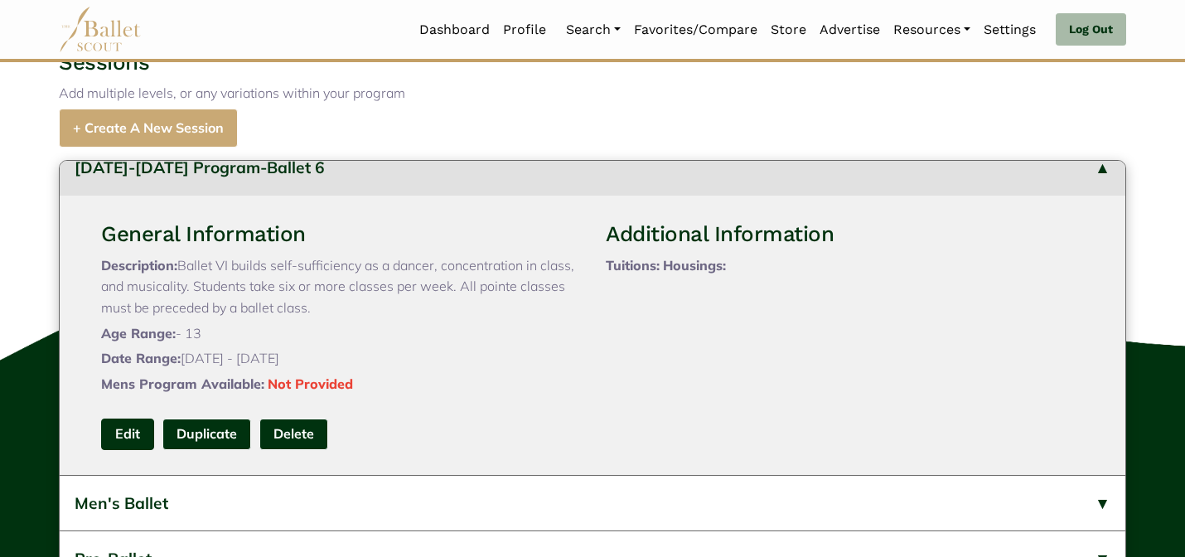
click at [113, 449] on link "Edit" at bounding box center [127, 433] width 53 height 31
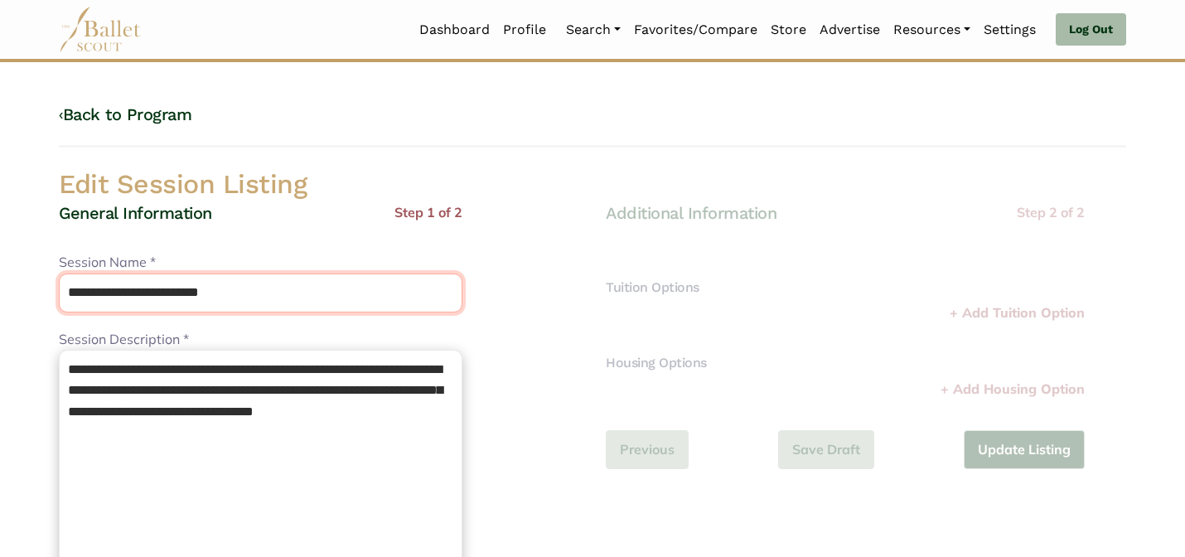
drag, startPoint x: 201, startPoint y: 292, endPoint x: 176, endPoint y: 258, distance: 42.1
click at [178, 262] on div "**********" at bounding box center [260, 282] width 403 height 60
type input "********"
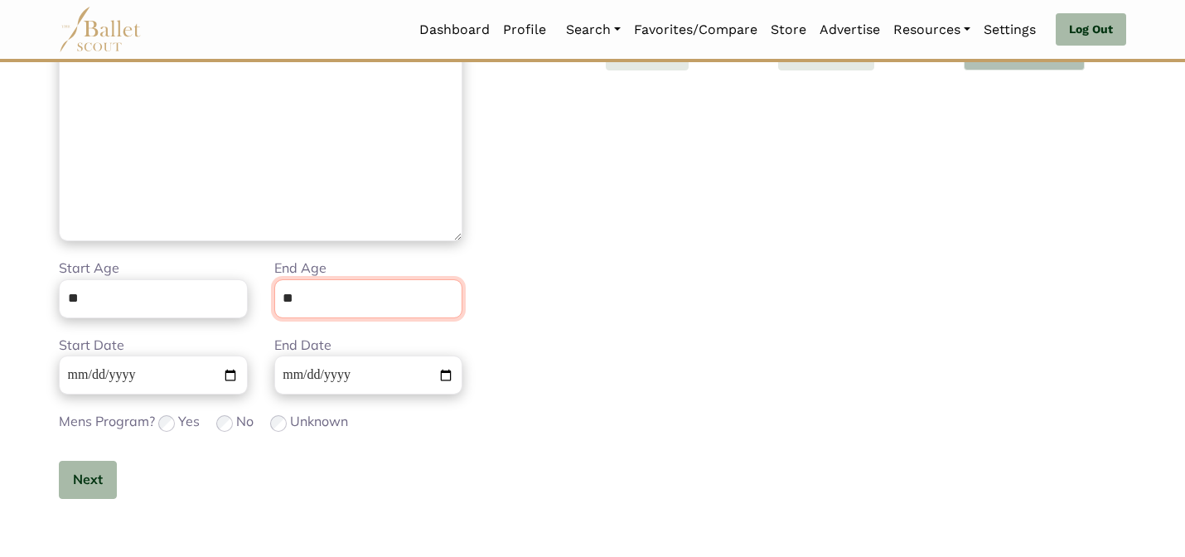
scroll to position [418, 0]
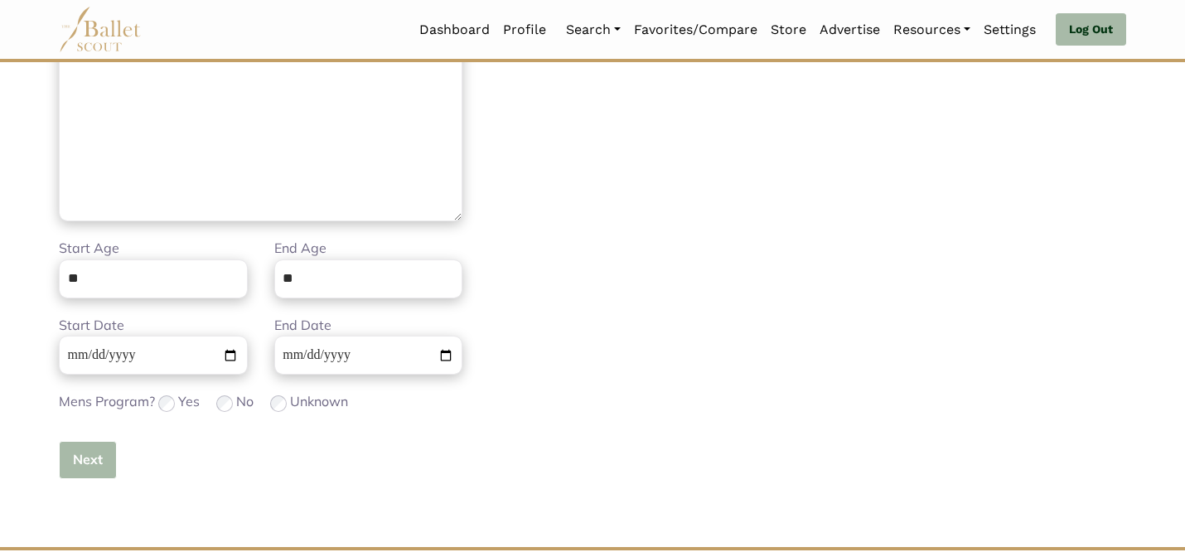
click at [82, 456] on button "Next" at bounding box center [88, 460] width 58 height 39
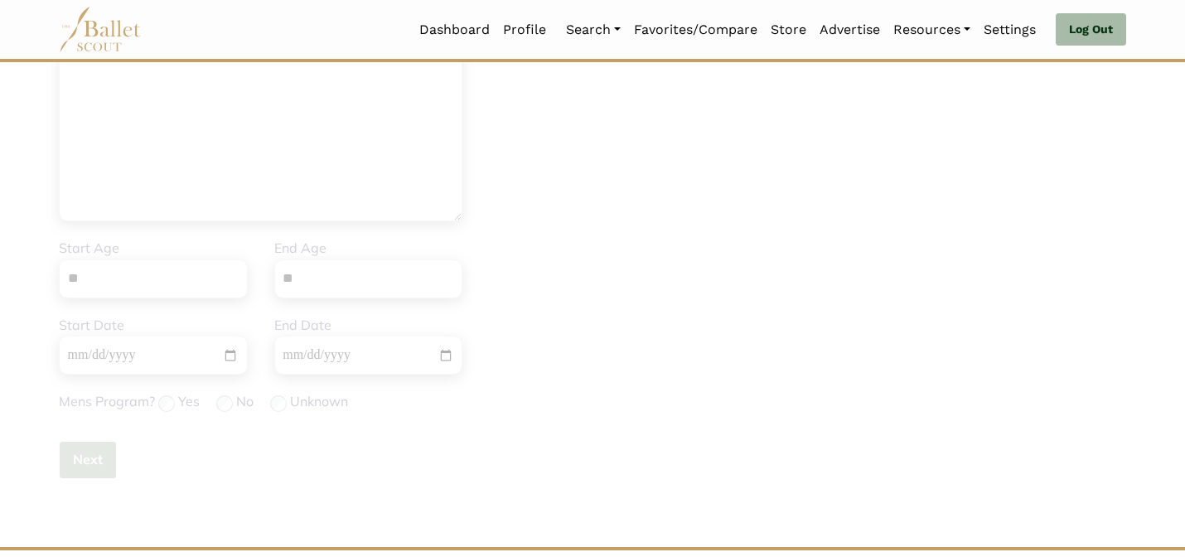
scroll to position [0, 0]
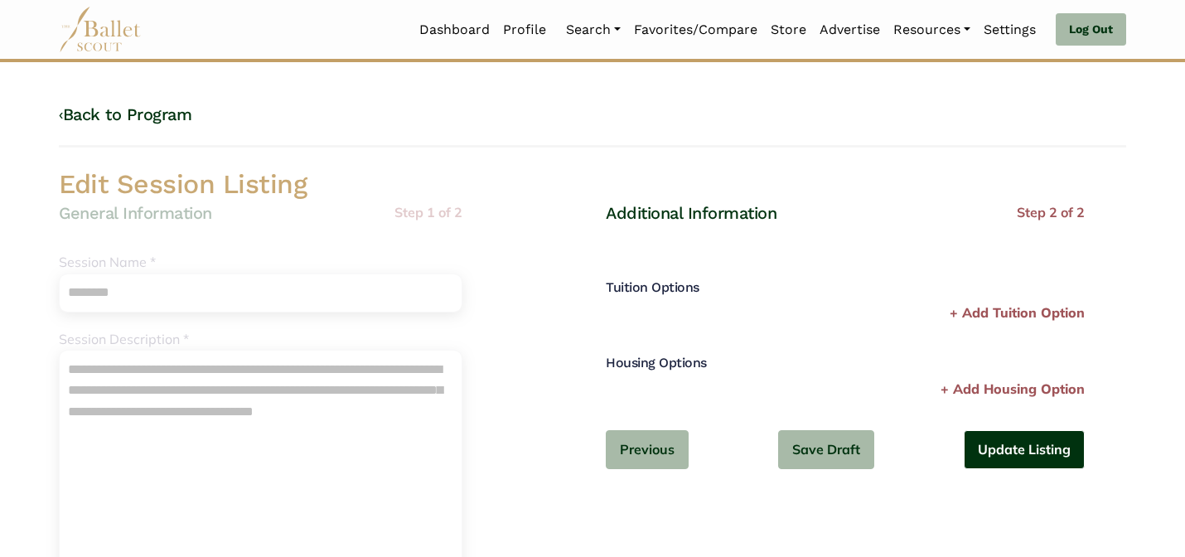
click at [992, 452] on button "Update Listing" at bounding box center [1023, 449] width 121 height 39
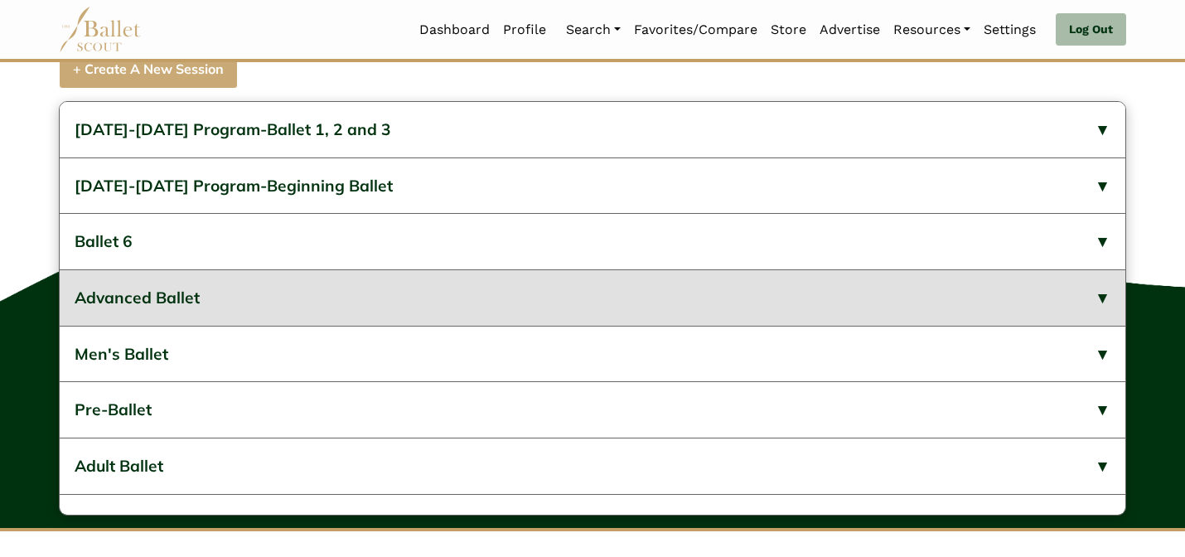
scroll to position [782, 0]
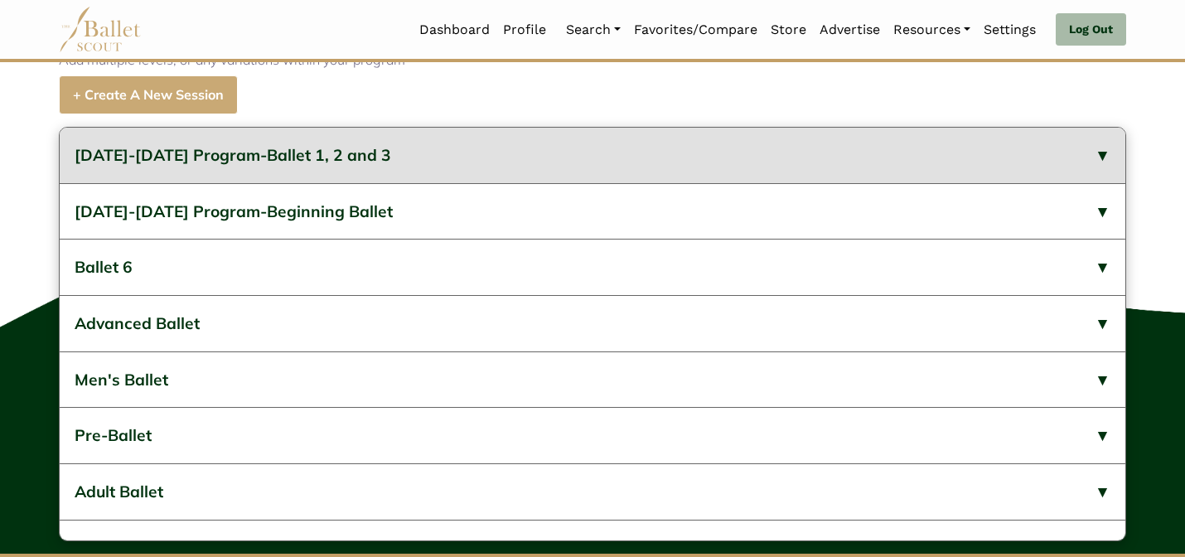
click at [555, 183] on button "2023-2024 Program-Ballet 1, 2 and 3" at bounding box center [592, 156] width 1065 height 56
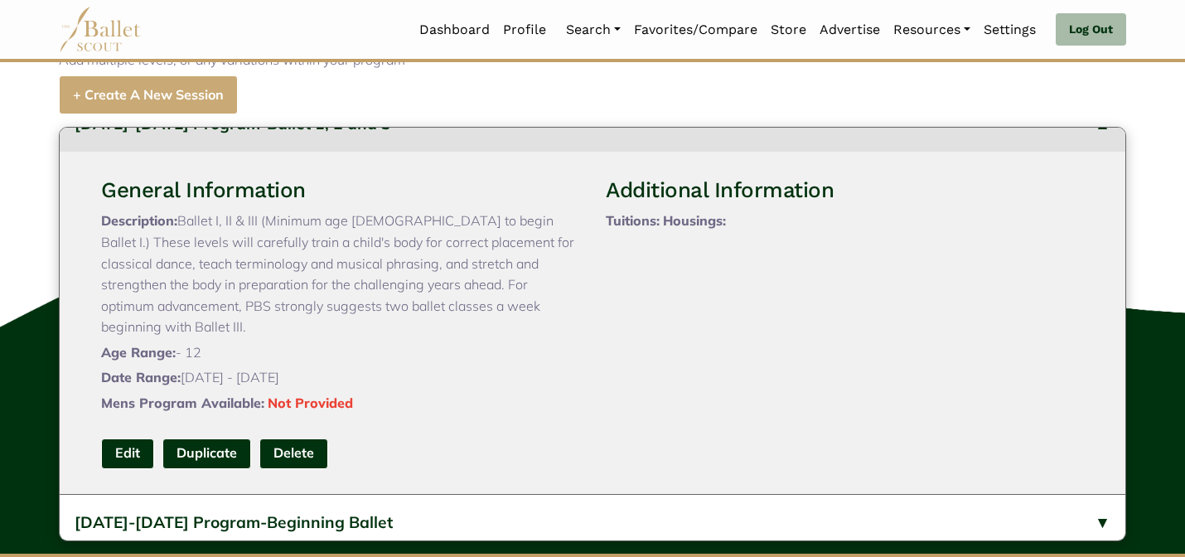
scroll to position [33, 0]
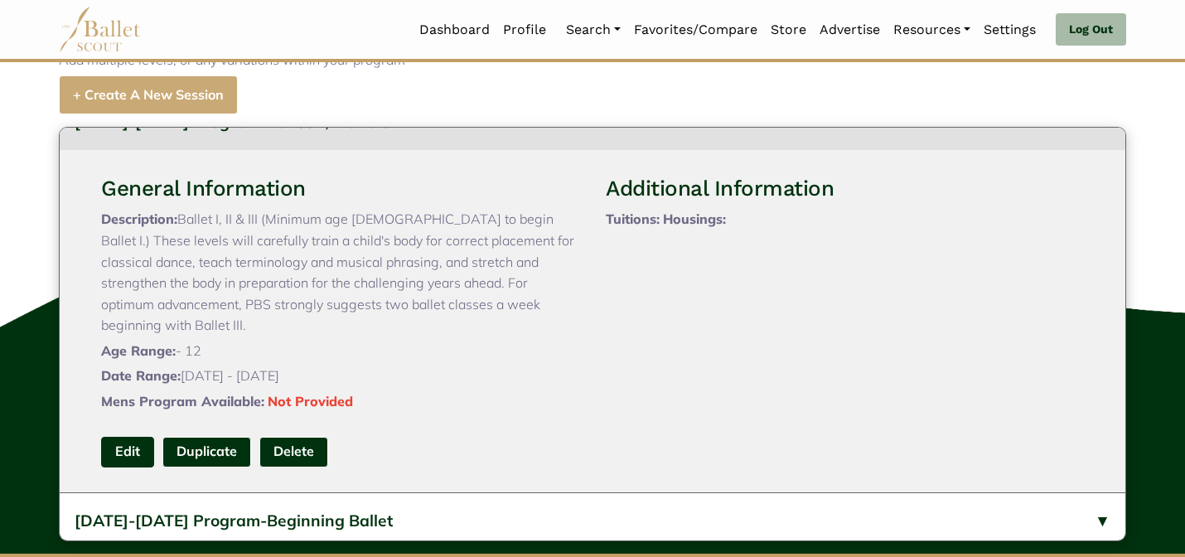
click at [128, 467] on link "Edit" at bounding box center [127, 452] width 53 height 31
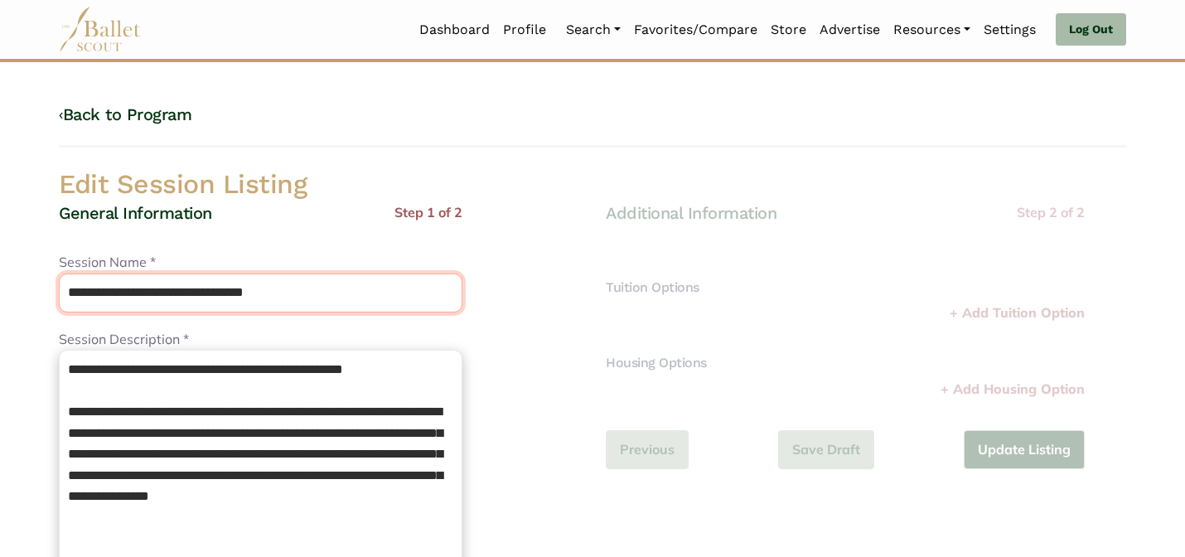
drag, startPoint x: 202, startPoint y: 295, endPoint x: 178, endPoint y: 269, distance: 35.2
click at [178, 271] on div "**********" at bounding box center [260, 282] width 403 height 60
type input "**********"
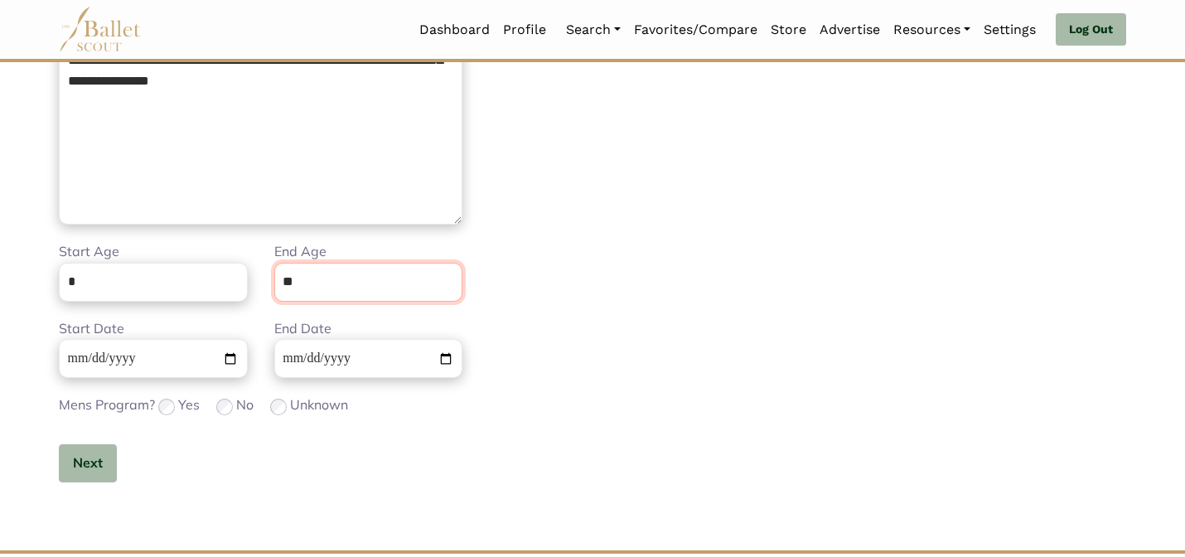
scroll to position [418, 0]
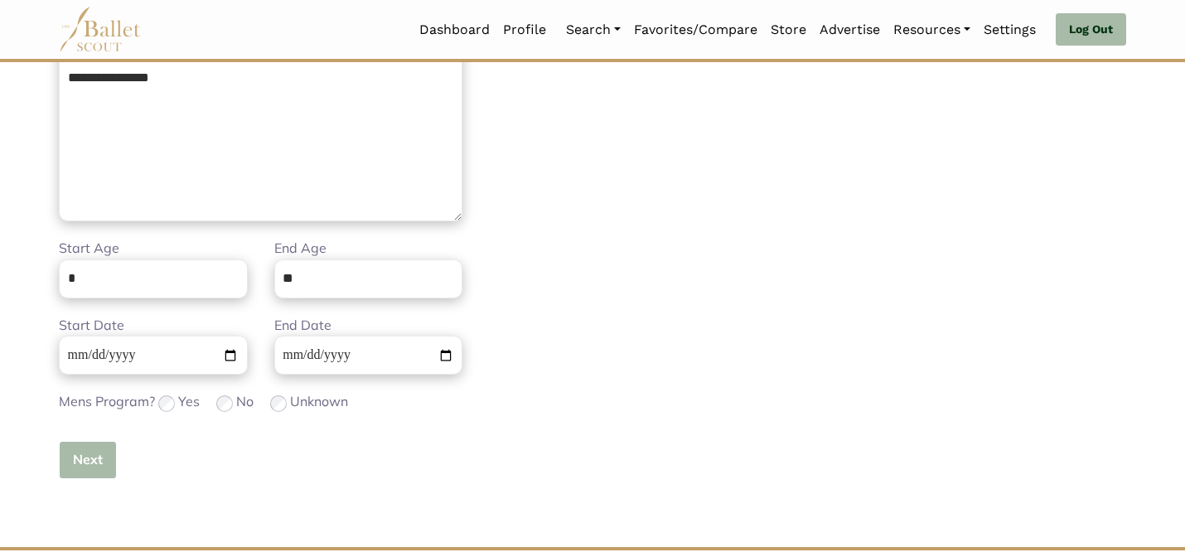
click at [94, 462] on button "Next" at bounding box center [88, 460] width 58 height 39
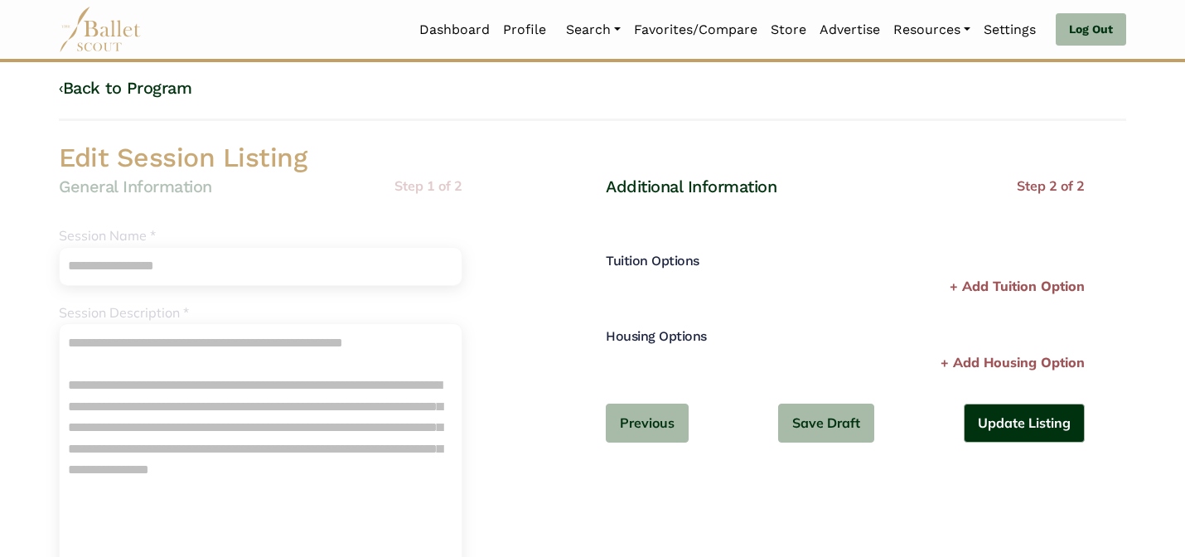
scroll to position [0, 0]
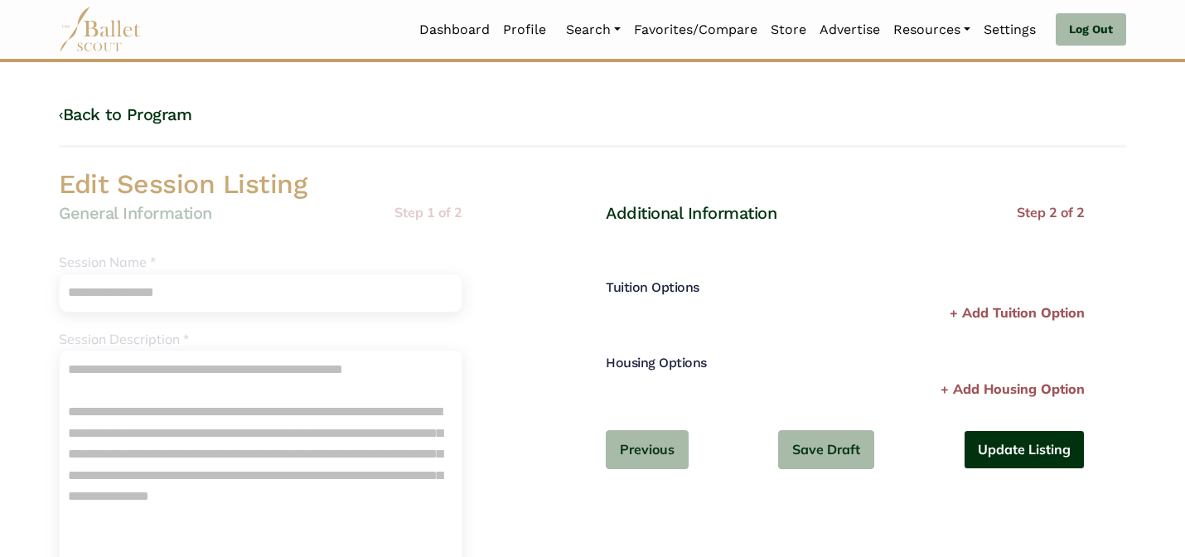
click at [1037, 452] on button "Update Listing" at bounding box center [1023, 449] width 121 height 39
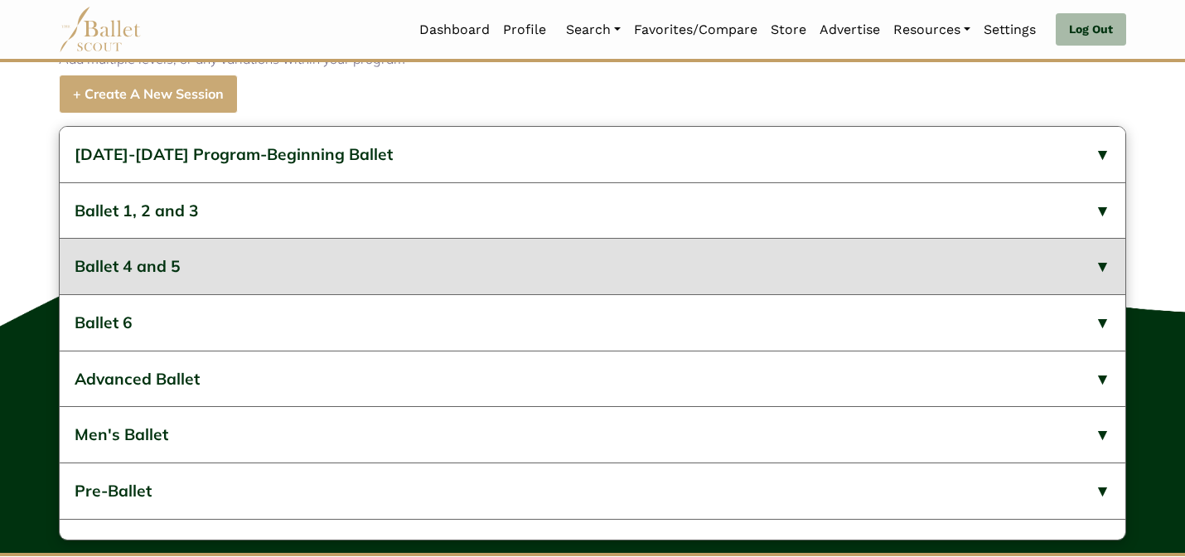
scroll to position [782, 0]
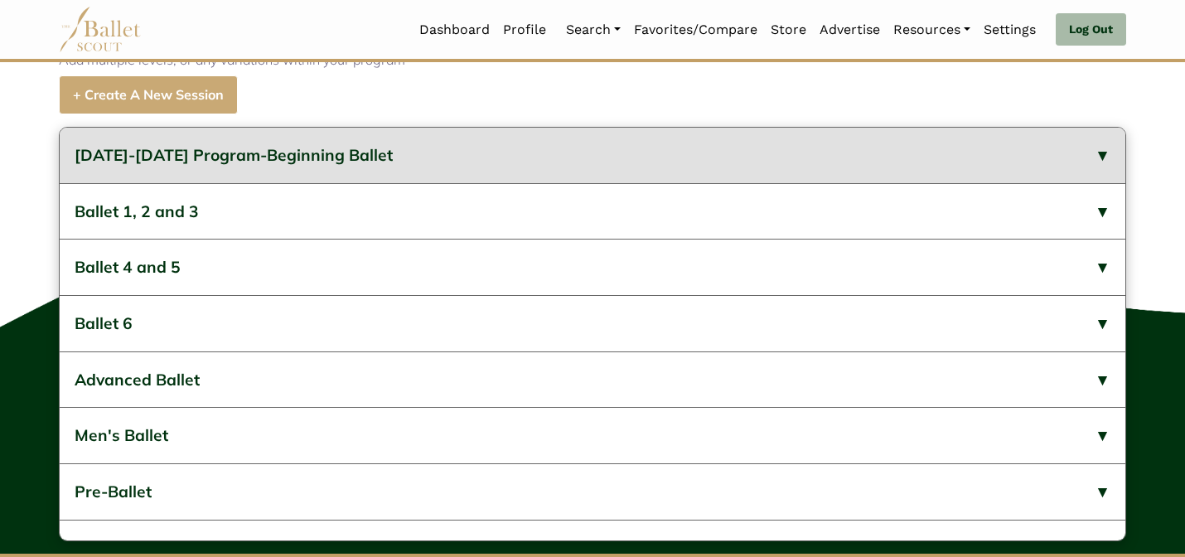
click at [410, 183] on button "[DATE]-[DATE] Program-Beginning Ballet" at bounding box center [592, 156] width 1065 height 56
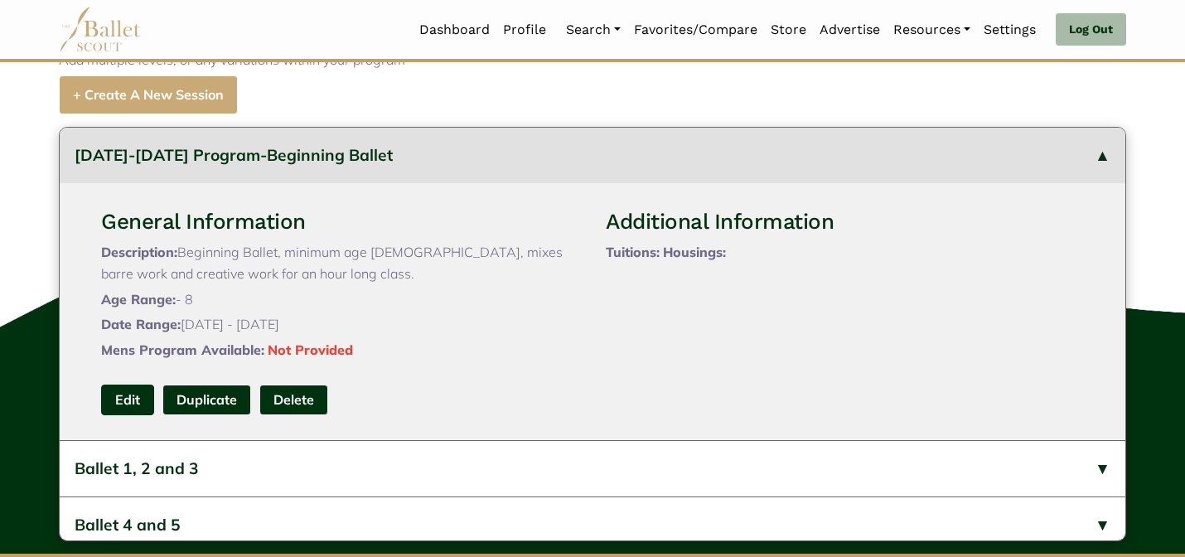
click at [126, 415] on link "Edit" at bounding box center [127, 399] width 53 height 31
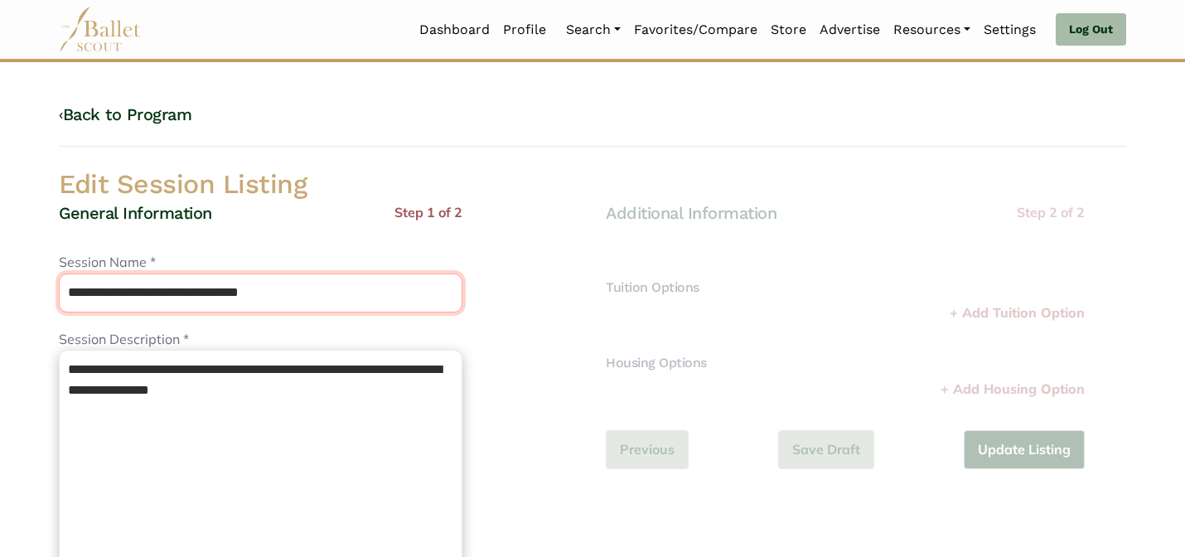
drag, startPoint x: 201, startPoint y: 302, endPoint x: 186, endPoint y: 273, distance: 33.0
click at [188, 278] on input "**********" at bounding box center [260, 292] width 403 height 39
type input "**********"
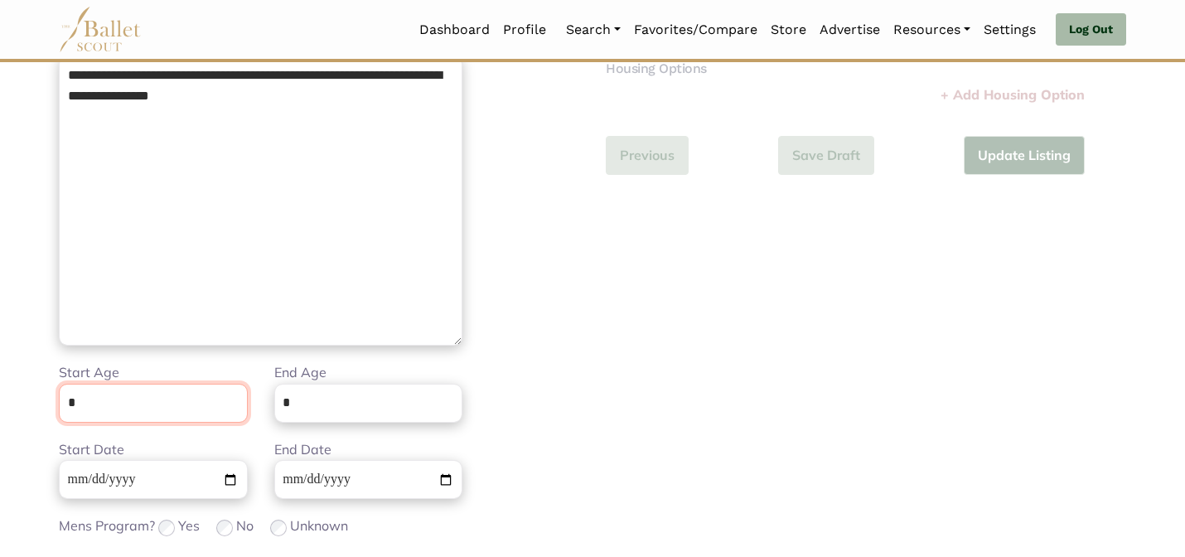
scroll to position [418, 0]
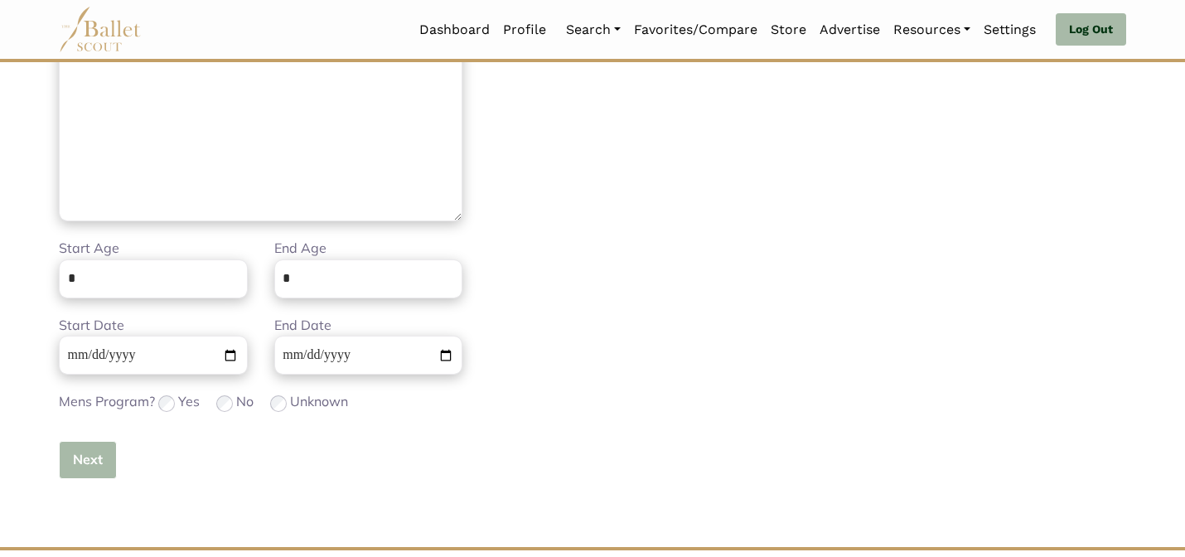
click at [110, 456] on button "Next" at bounding box center [88, 460] width 58 height 39
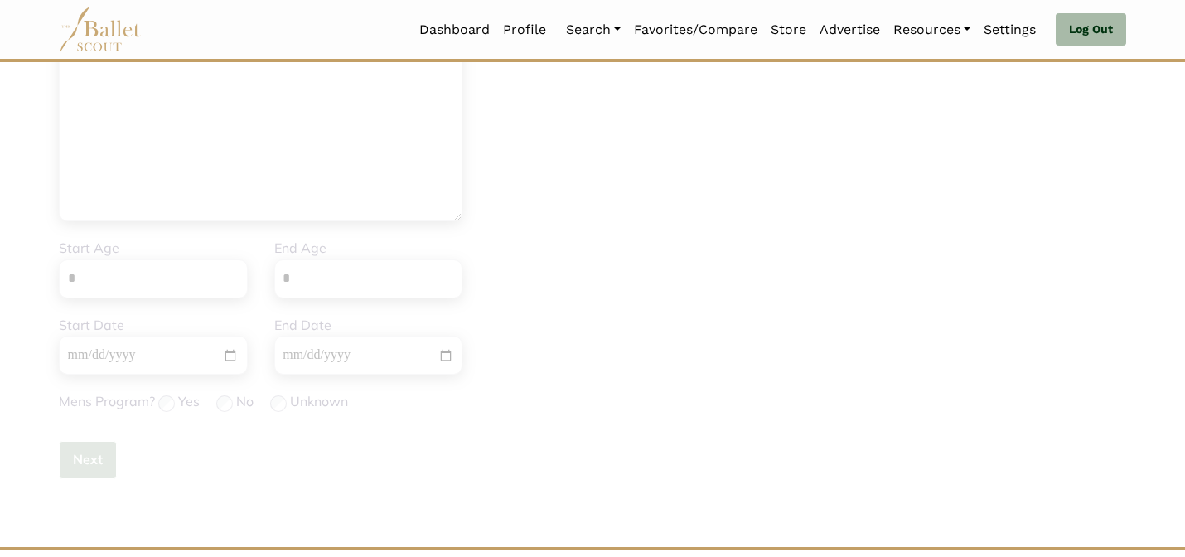
scroll to position [0, 0]
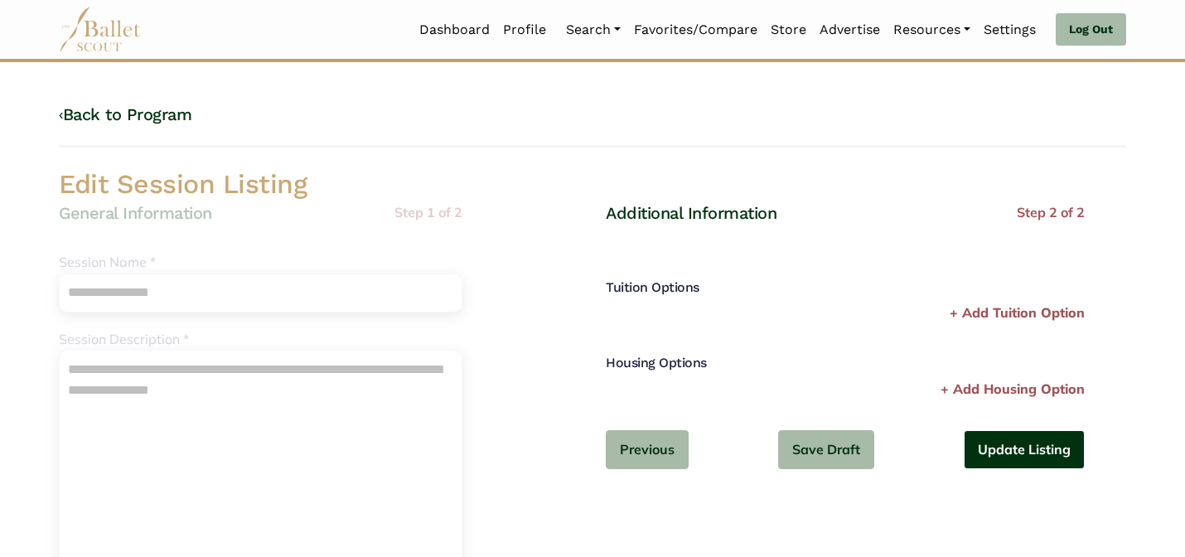
click at [1004, 458] on button "Update Listing" at bounding box center [1023, 449] width 121 height 39
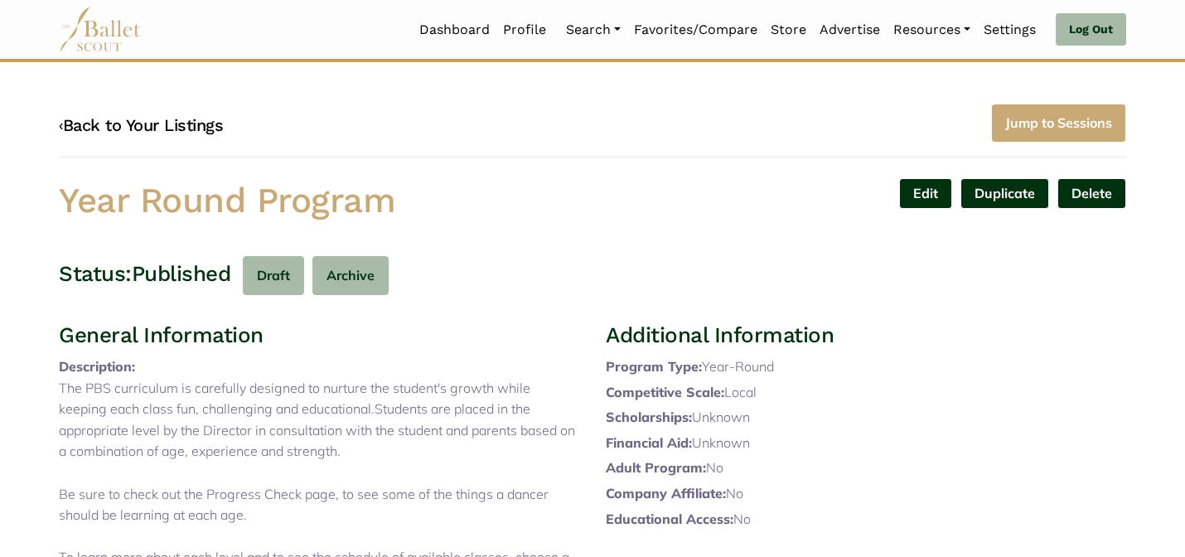
click at [180, 122] on link "‹ Back to Your Listings" at bounding box center [141, 125] width 164 height 20
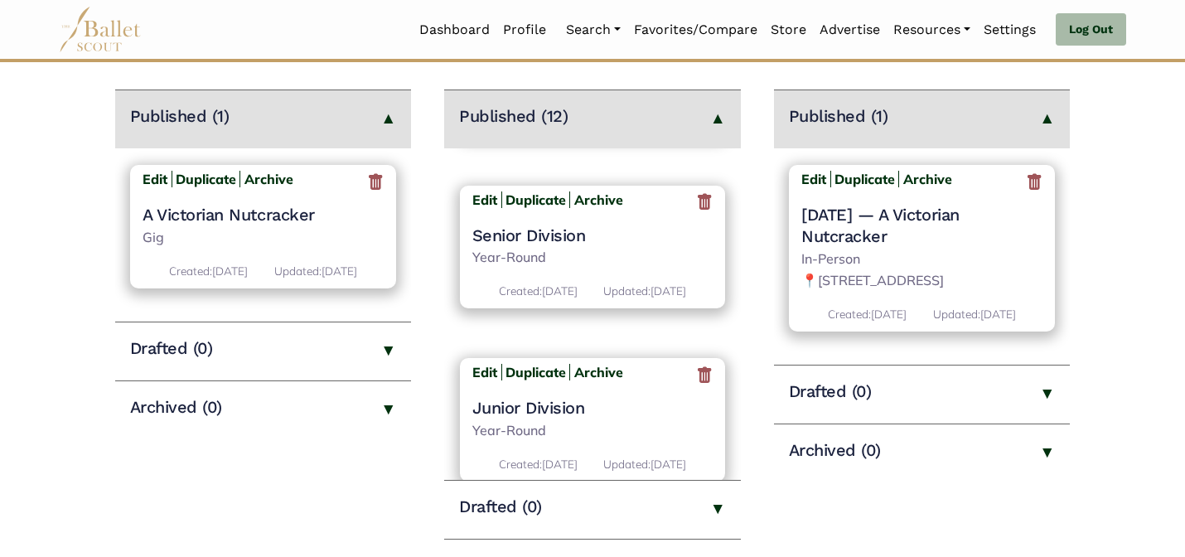
scroll to position [1936, 0]
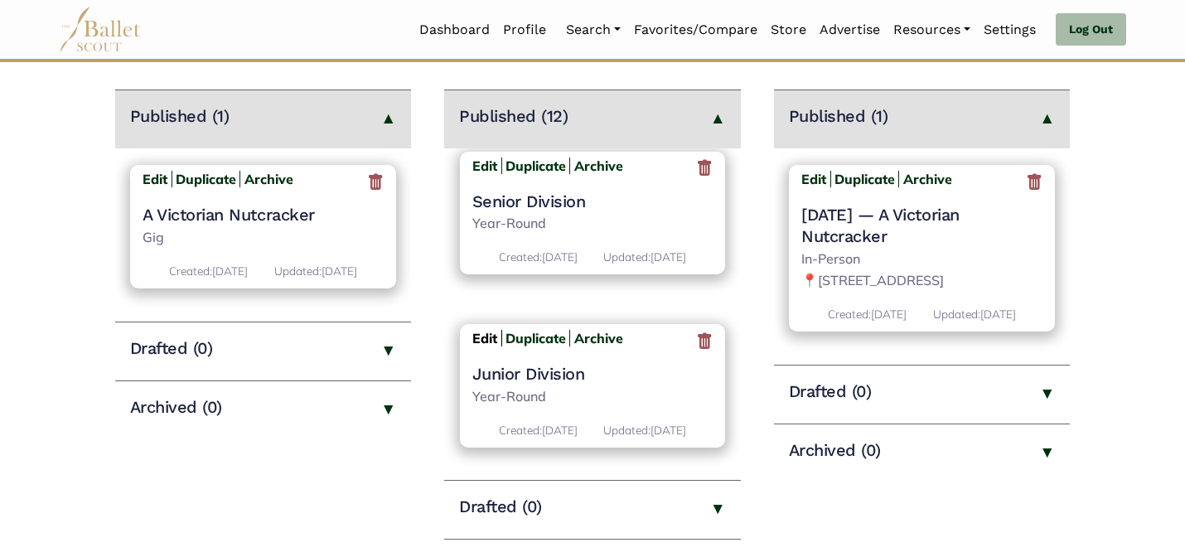
click at [477, 330] on b "Edit" at bounding box center [484, 338] width 25 height 17
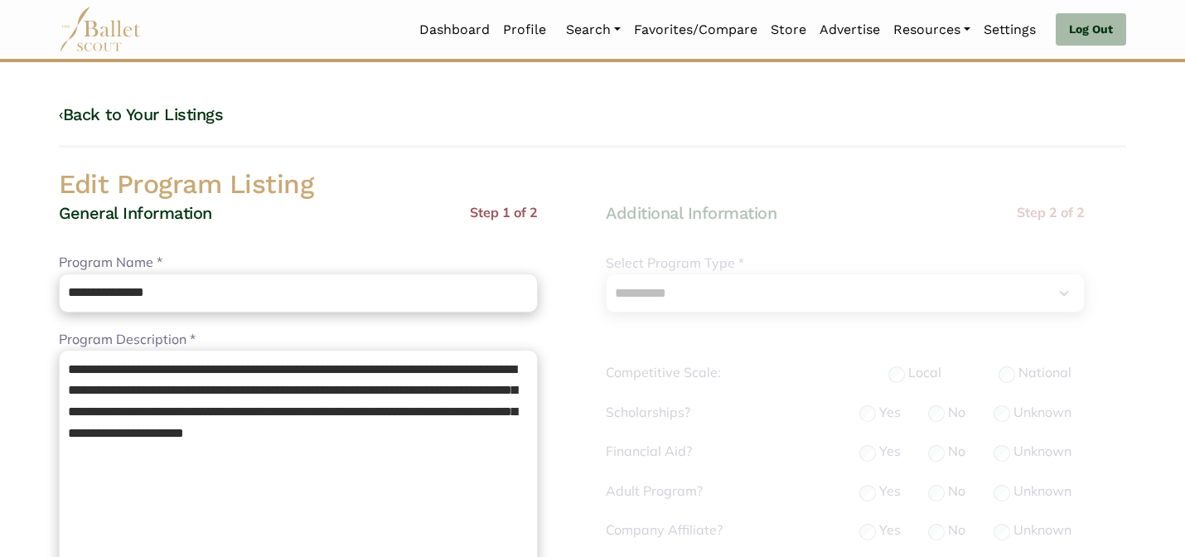
select select "**"
select select "*"
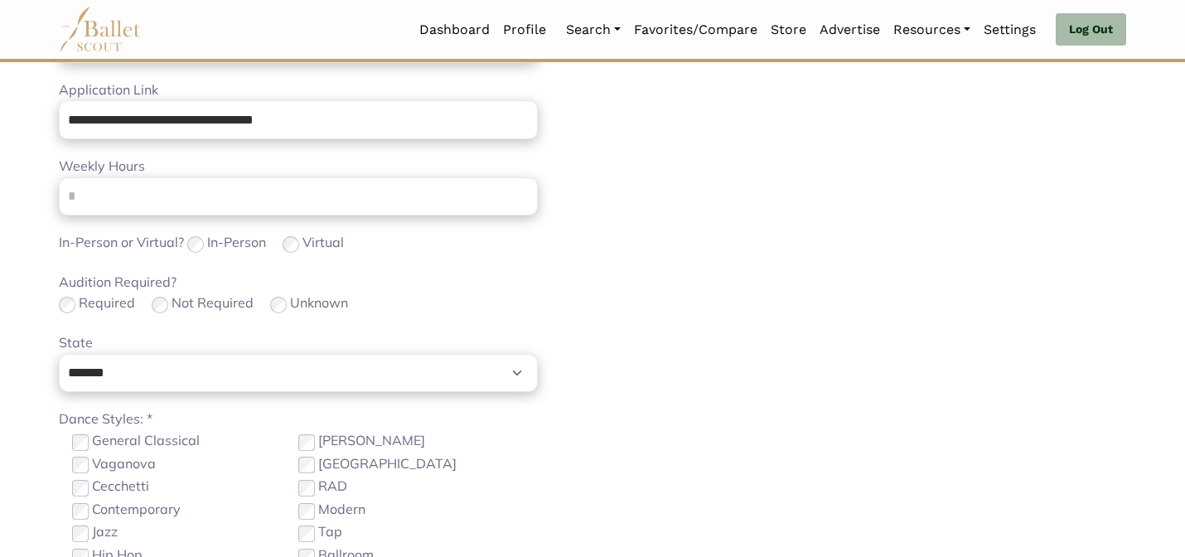
scroll to position [656, 0]
click at [387, 303] on div "Required Not Required Unknown" at bounding box center [298, 301] width 479 height 23
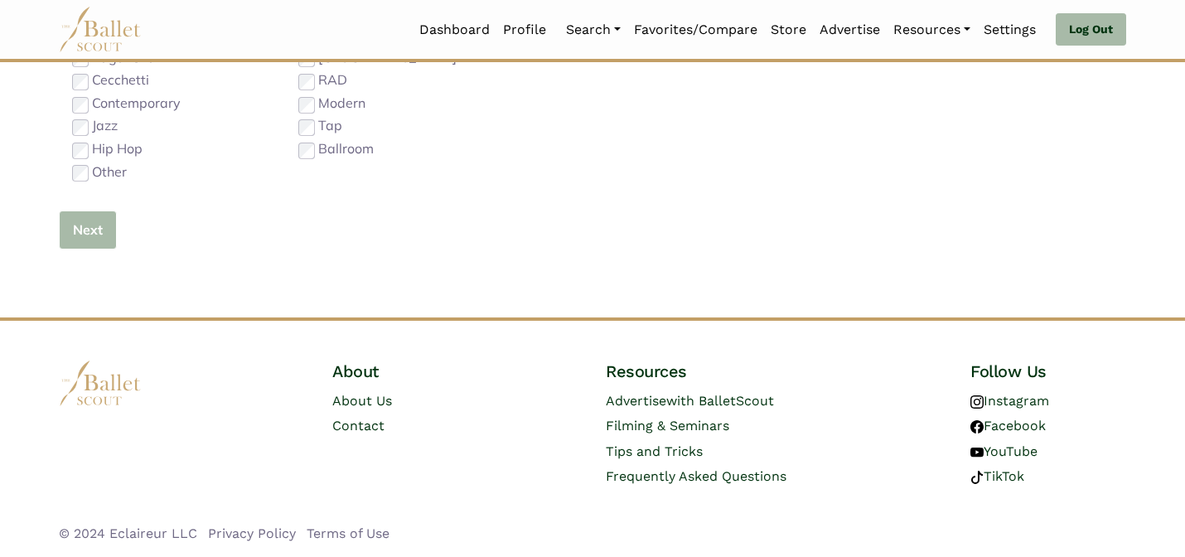
click at [95, 233] on button "Next" at bounding box center [88, 229] width 58 height 39
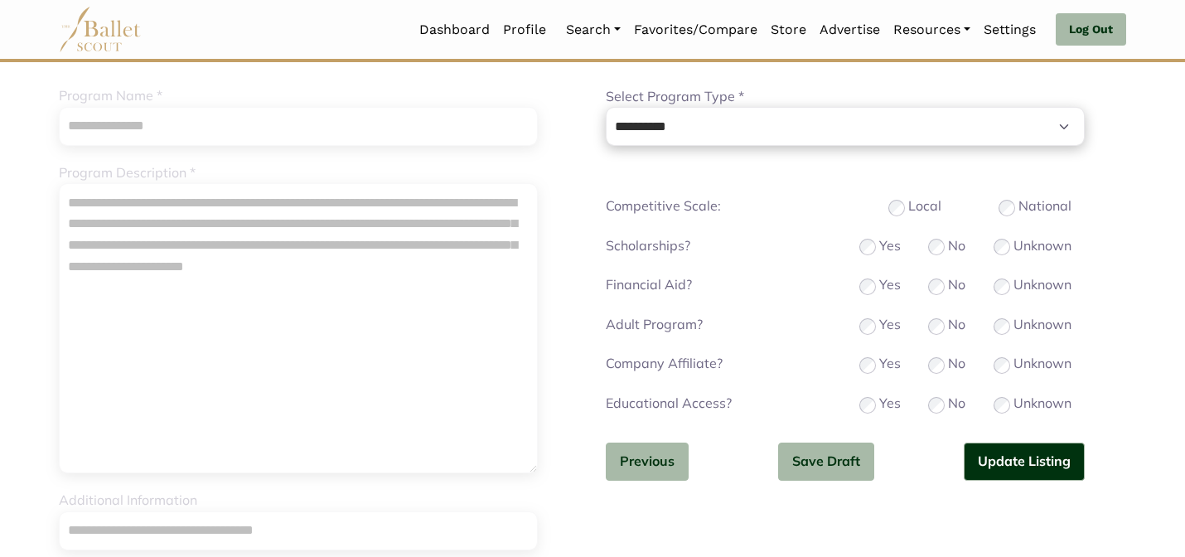
scroll to position [178, 0]
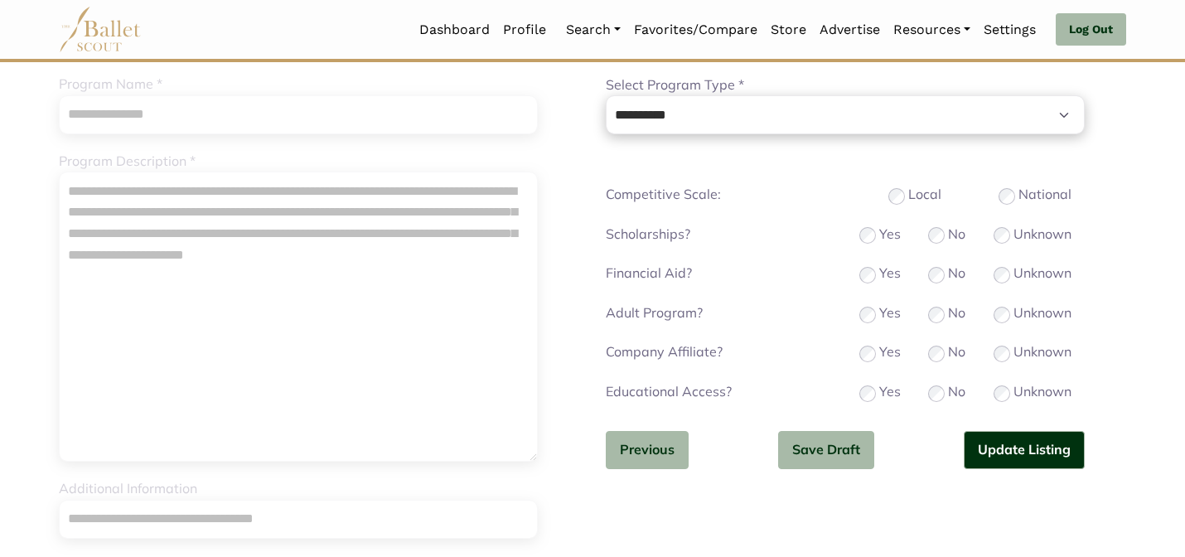
click at [1003, 470] on div "**********" at bounding box center [845, 260] width 479 height 472
click at [999, 459] on button "Update Listing" at bounding box center [1023, 450] width 121 height 39
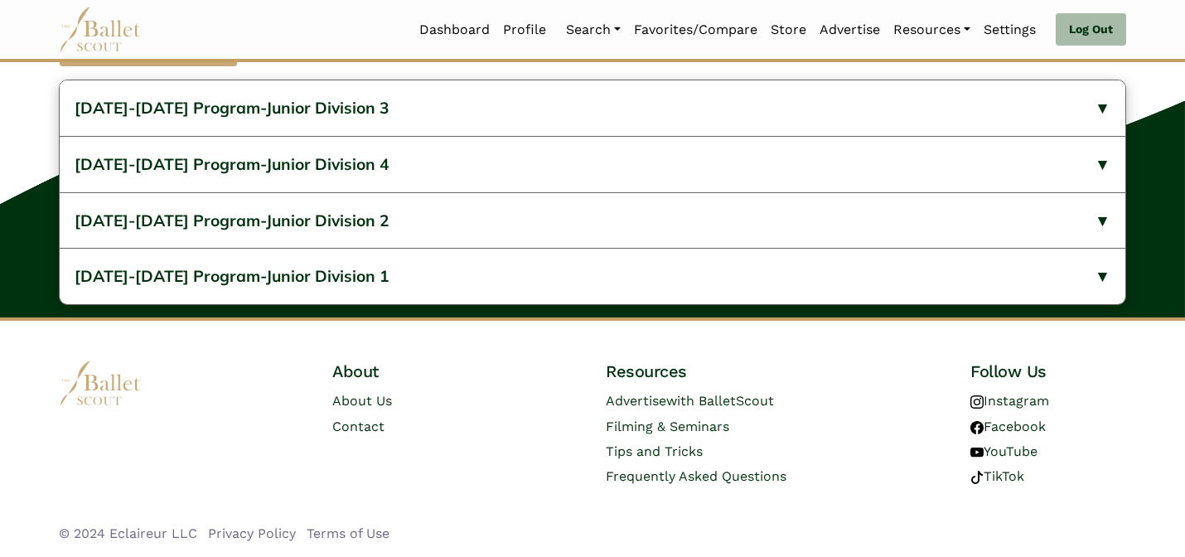
scroll to position [744, 0]
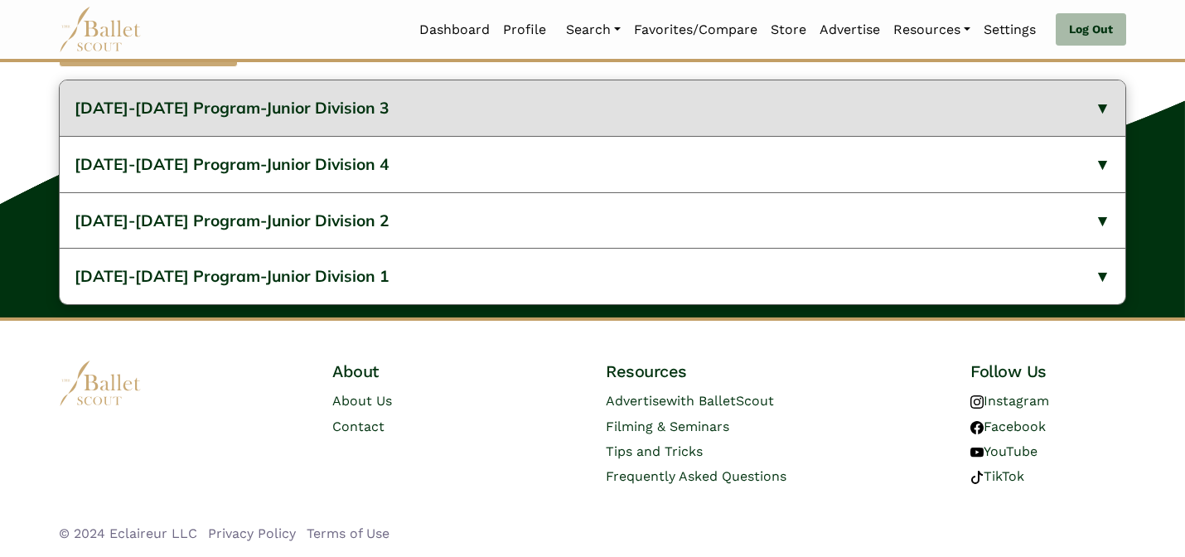
click at [456, 124] on button "2024-2025 Program-Junior Division 3" at bounding box center [592, 108] width 1065 height 56
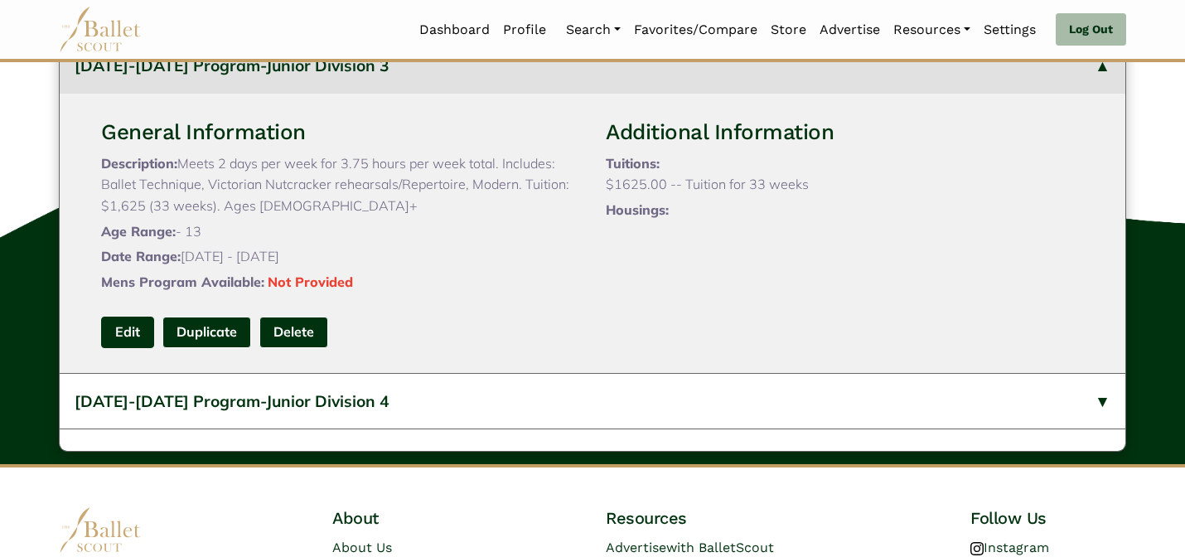
click at [128, 347] on link "Edit" at bounding box center [127, 331] width 53 height 31
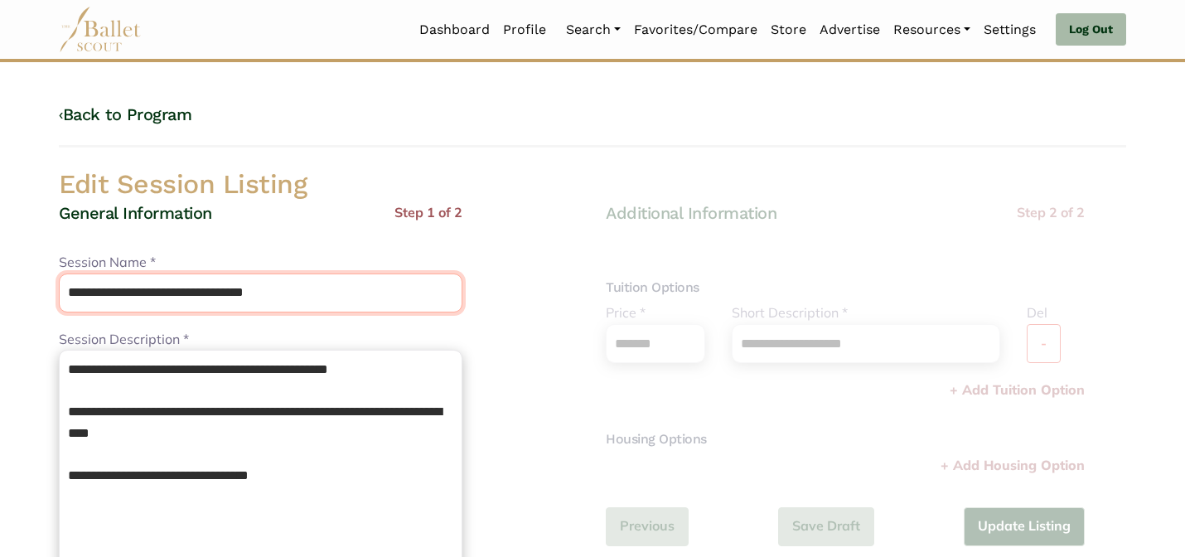
drag, startPoint x: 200, startPoint y: 293, endPoint x: 184, endPoint y: 267, distance: 30.8
click at [184, 267] on div "**********" at bounding box center [260, 282] width 403 height 60
type input "**********"
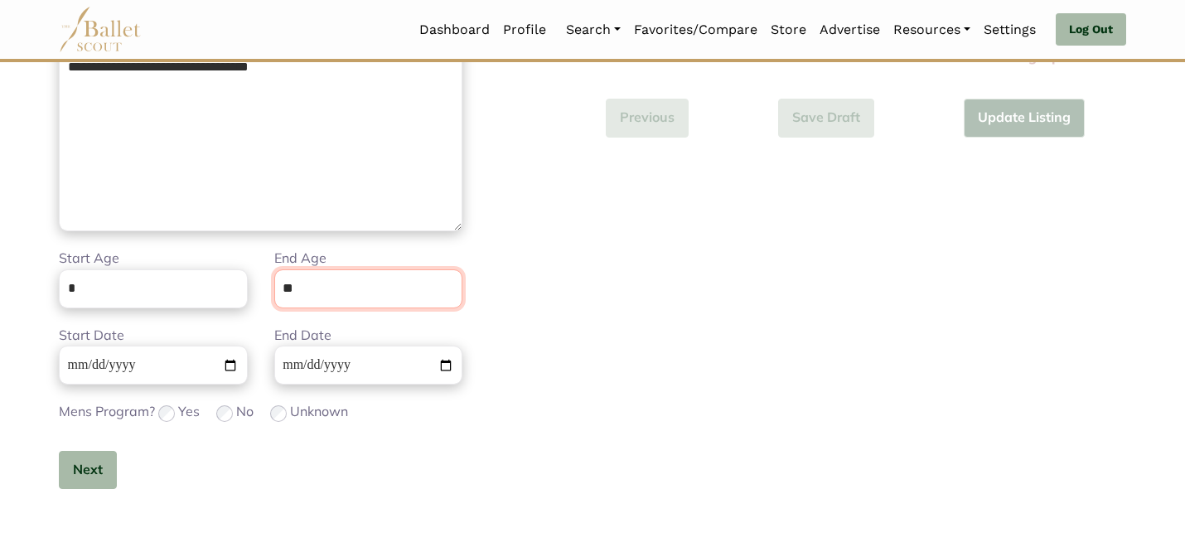
scroll to position [418, 0]
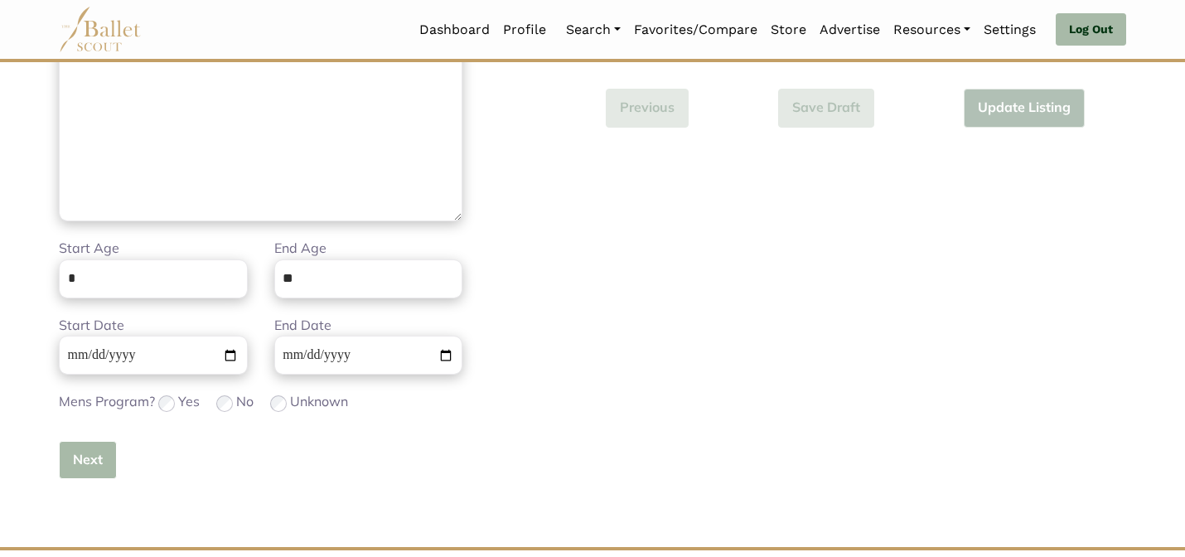
click at [75, 466] on button "Next" at bounding box center [88, 460] width 58 height 39
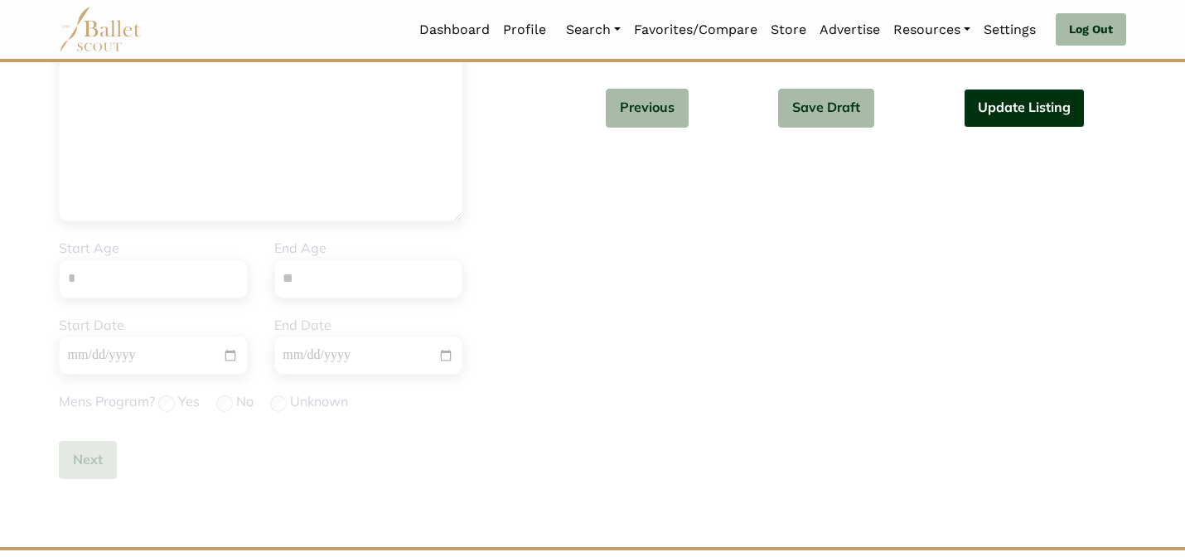
click at [1002, 113] on button "Update Listing" at bounding box center [1023, 108] width 121 height 39
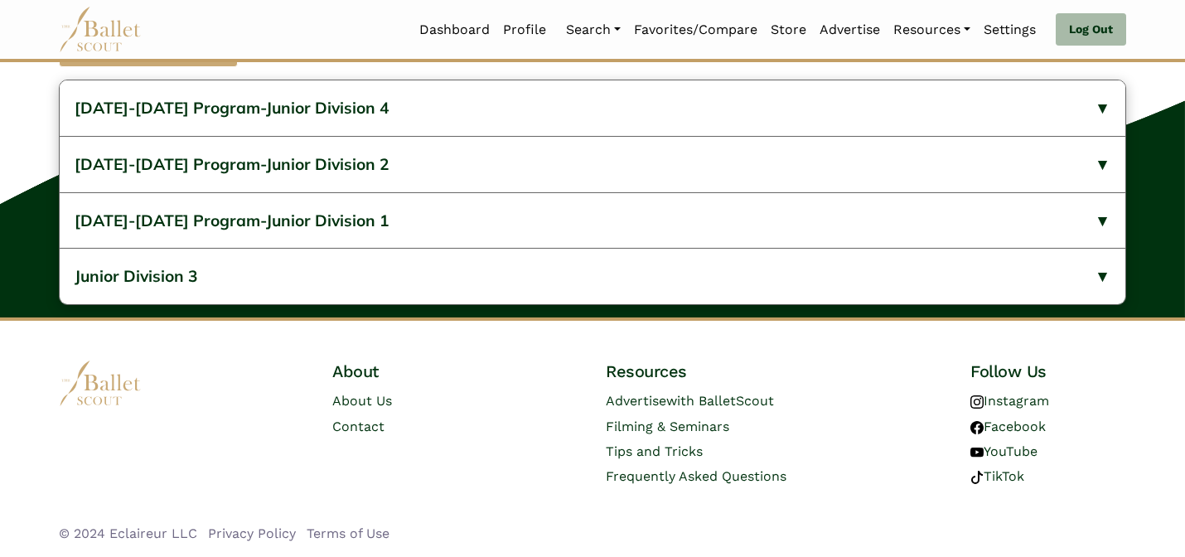
scroll to position [711, 0]
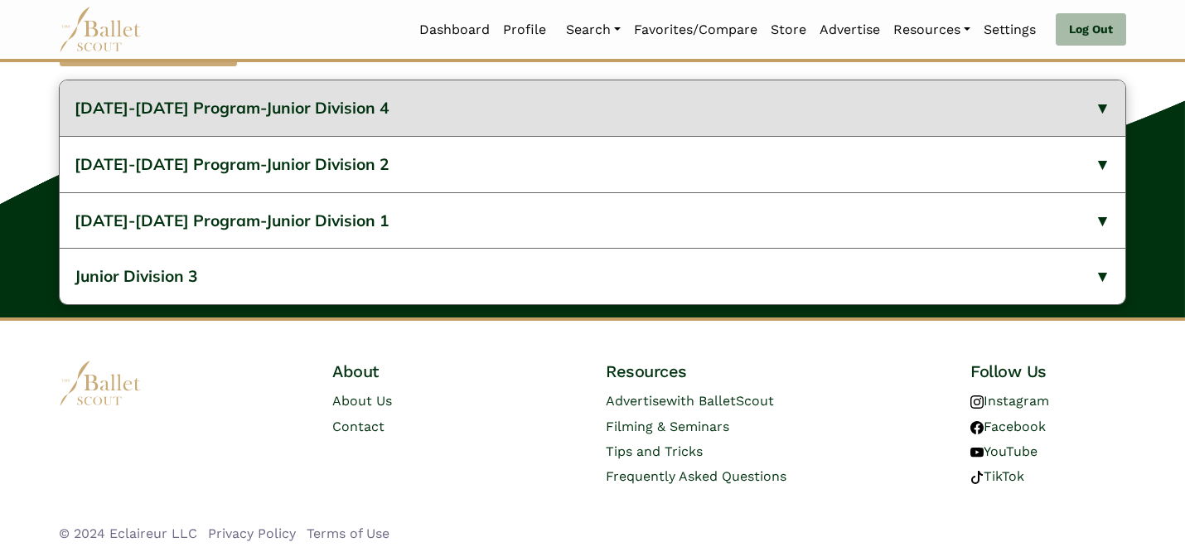
click at [585, 134] on button "2024-2025 Program-Junior Division 4" at bounding box center [592, 108] width 1065 height 56
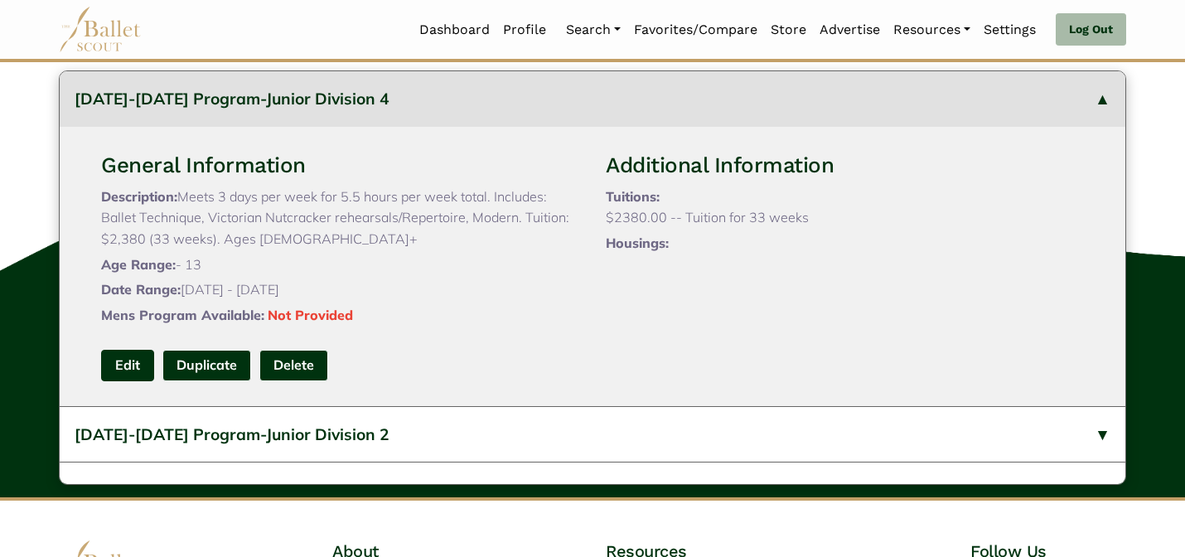
click at [123, 380] on link "Edit" at bounding box center [127, 365] width 53 height 31
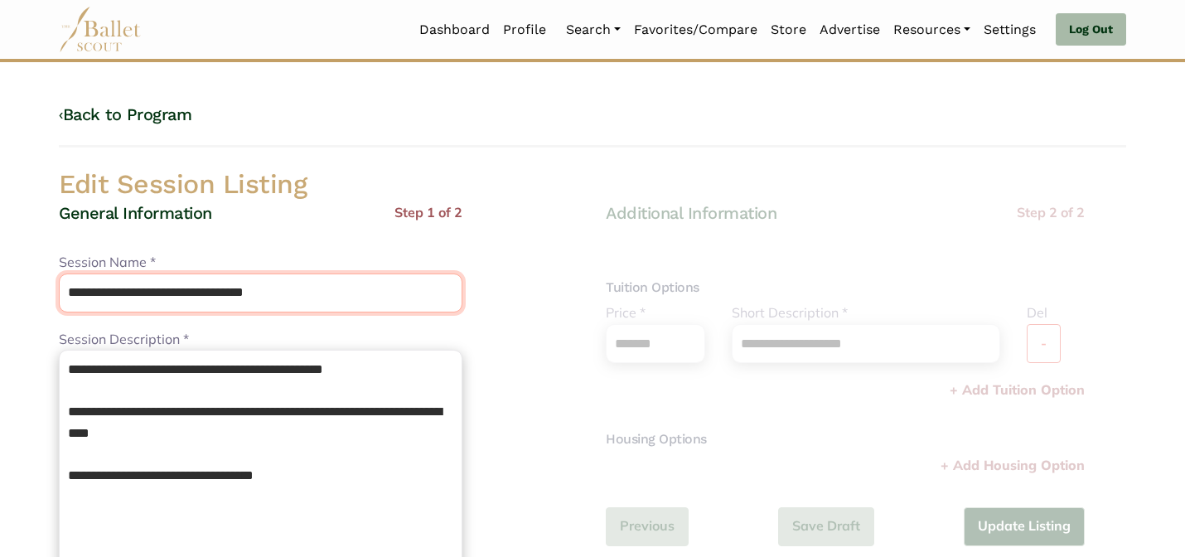
drag, startPoint x: 201, startPoint y: 292, endPoint x: 183, endPoint y: 263, distance: 34.2
click at [183, 265] on div "**********" at bounding box center [260, 282] width 403 height 60
type input "**********"
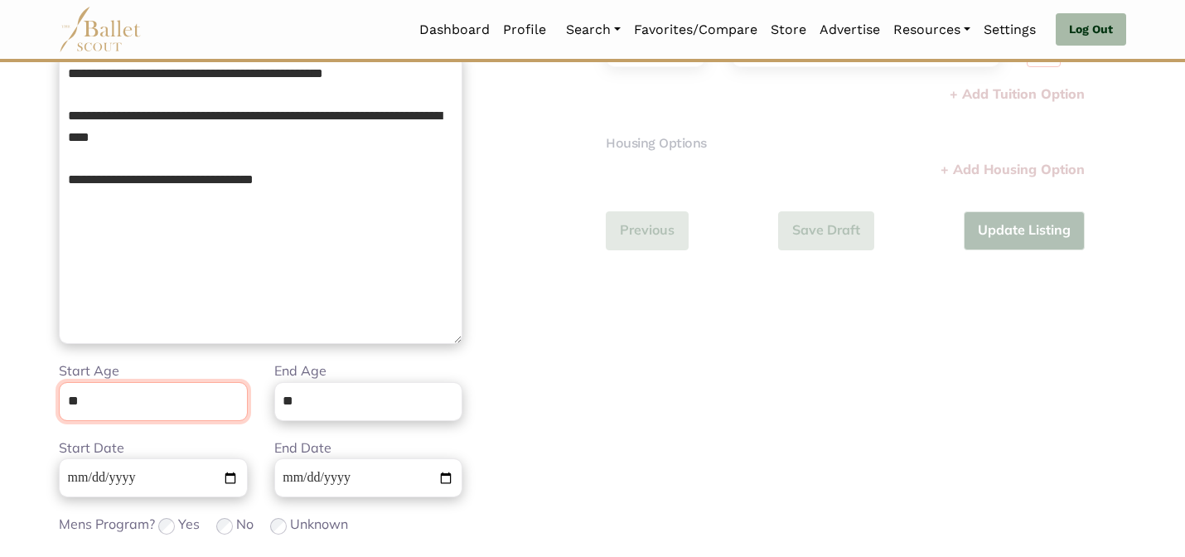
scroll to position [418, 0]
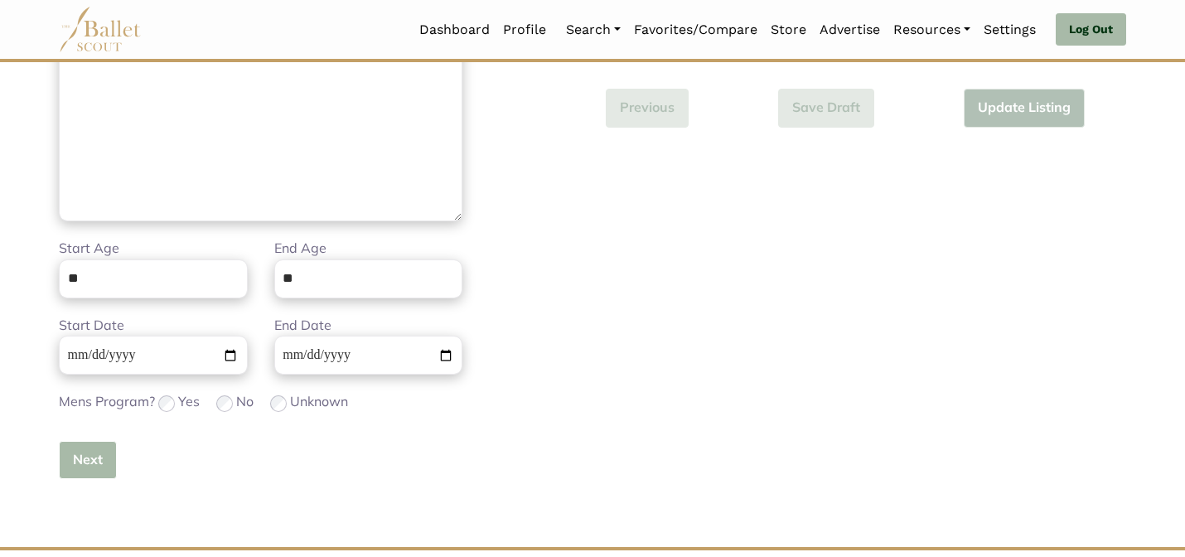
click at [85, 461] on button "Next" at bounding box center [88, 460] width 58 height 39
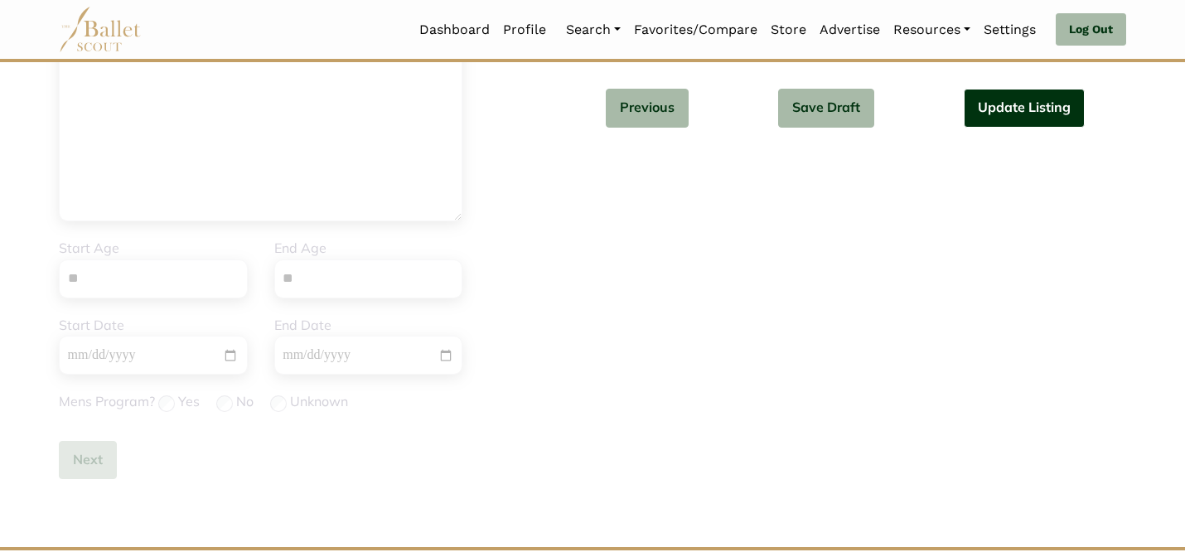
click at [1045, 109] on button "Update Listing" at bounding box center [1023, 108] width 121 height 39
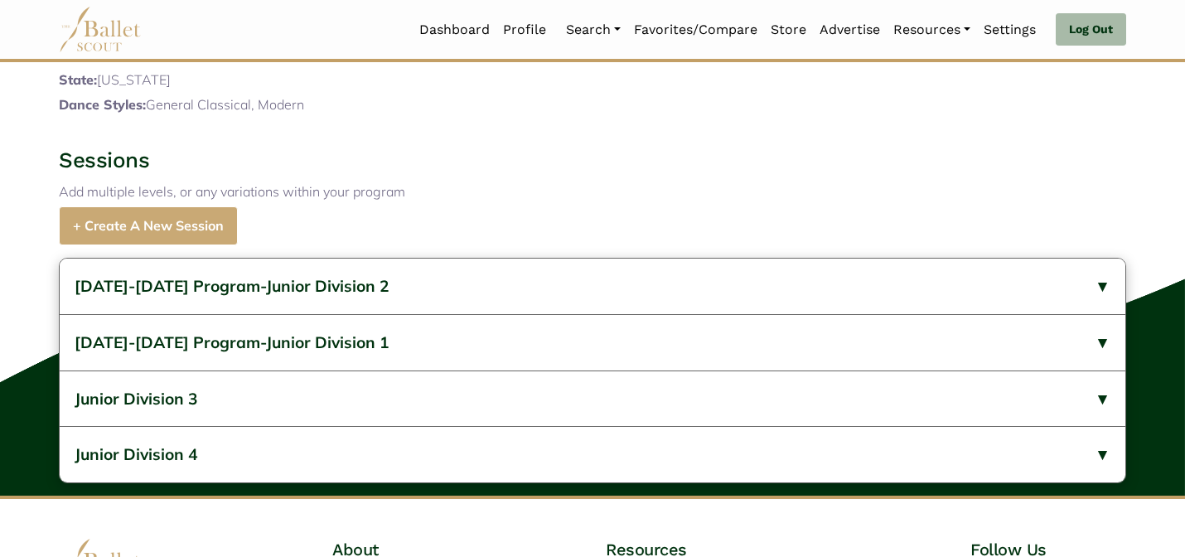
scroll to position [744, 0]
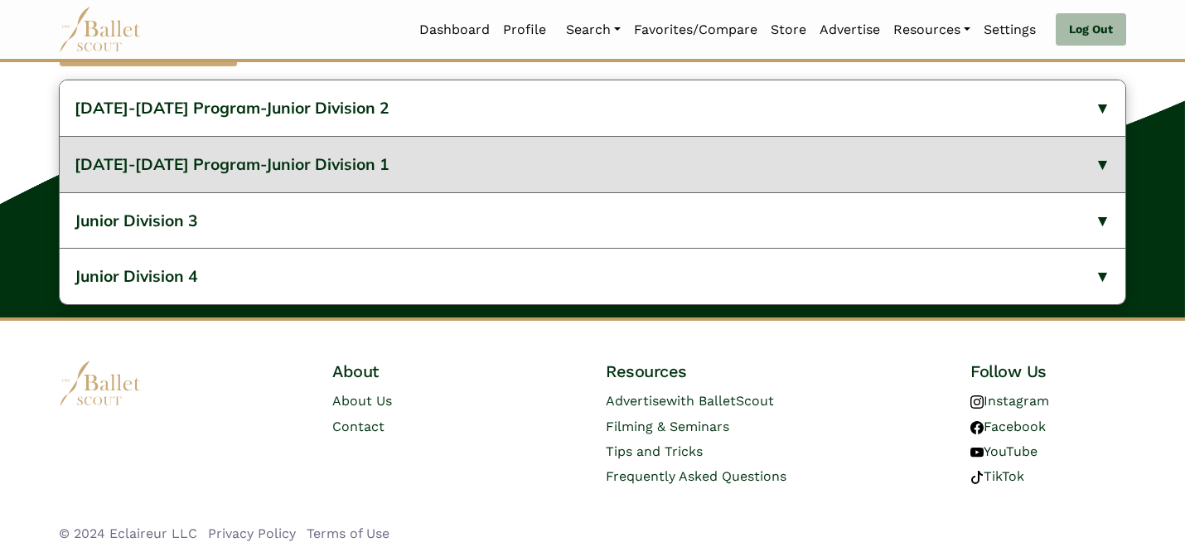
click at [292, 155] on span "[DATE]-[DATE] Program-Junior Division 1" at bounding box center [232, 164] width 315 height 20
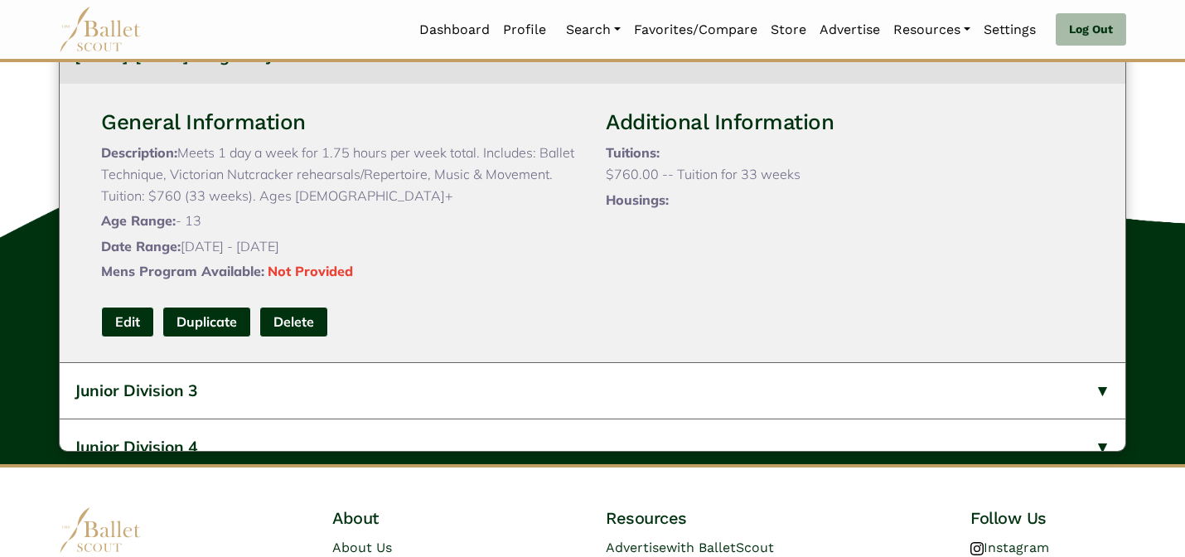
scroll to position [89, 0]
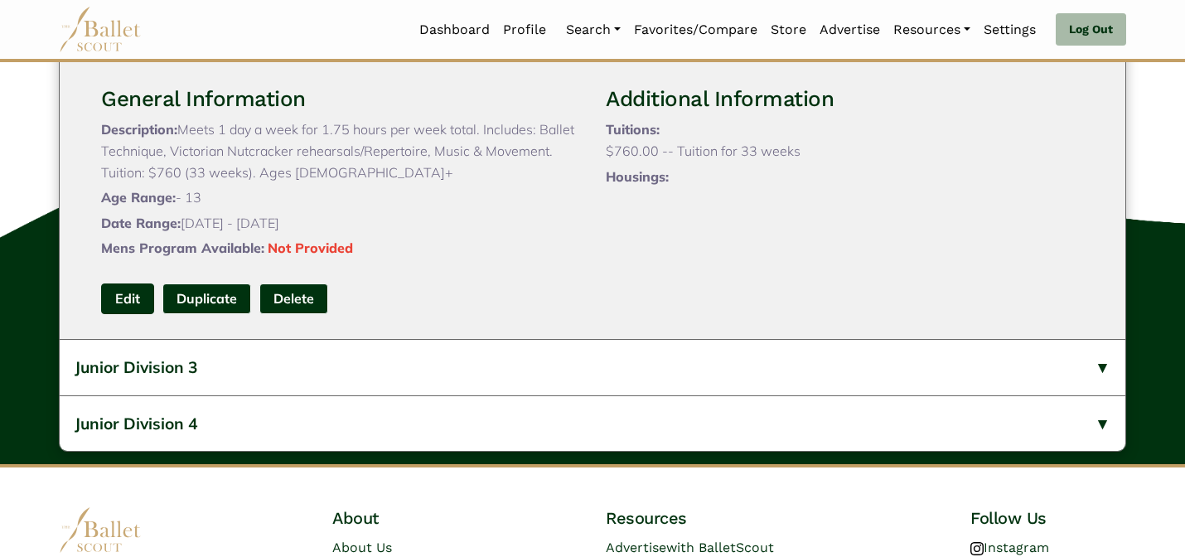
click at [113, 314] on link "Edit" at bounding box center [127, 298] width 53 height 31
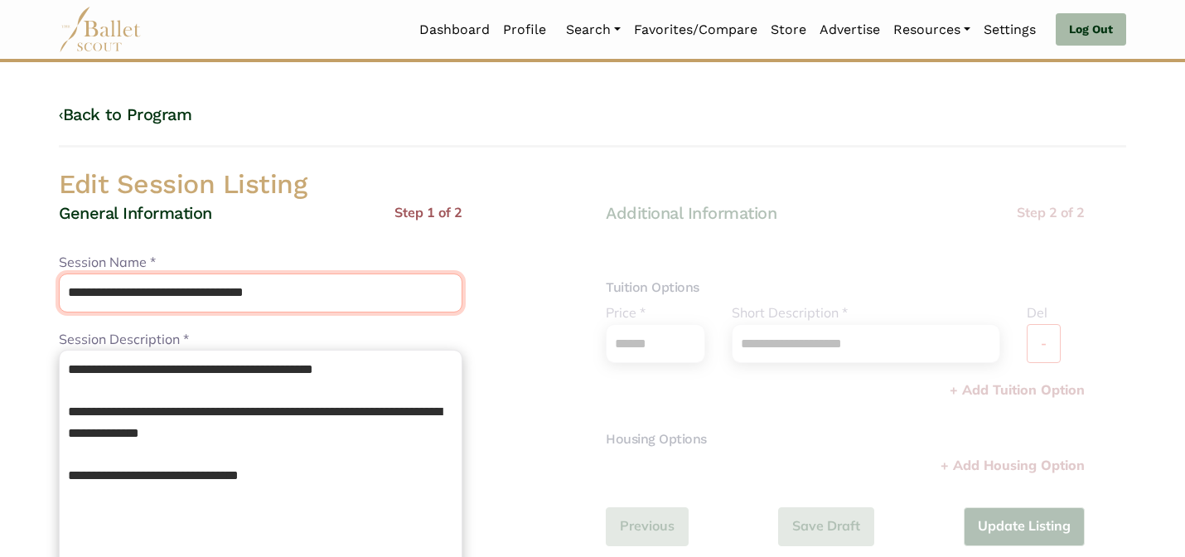
drag, startPoint x: 201, startPoint y: 292, endPoint x: 182, endPoint y: 261, distance: 36.8
click at [183, 270] on div "**********" at bounding box center [260, 282] width 403 height 60
type input "**********"
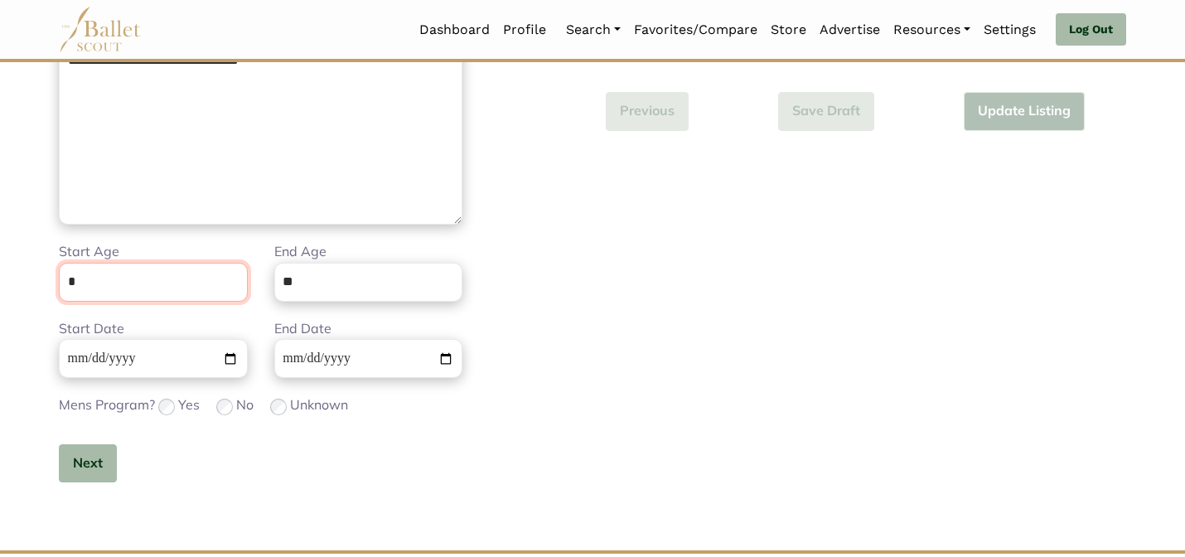
scroll to position [418, 0]
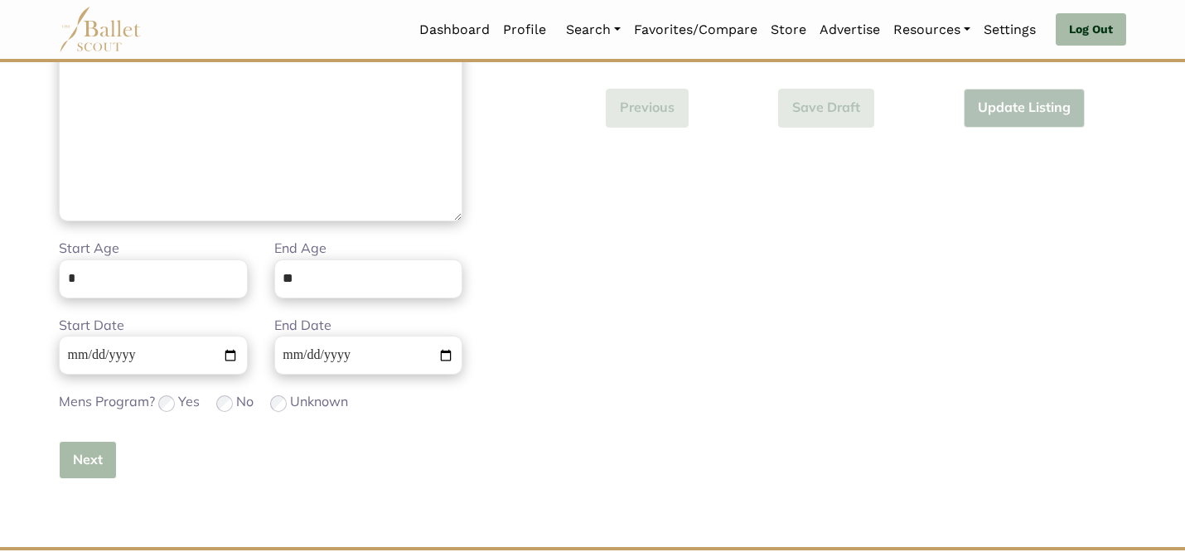
click at [77, 460] on button "Next" at bounding box center [88, 460] width 58 height 39
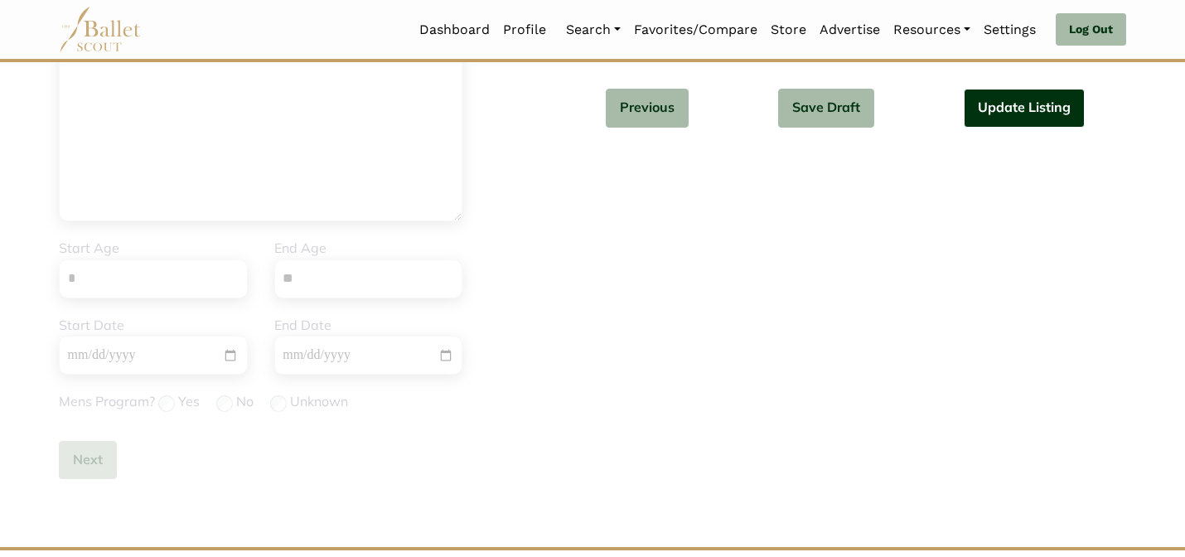
click at [1039, 113] on button "Update Listing" at bounding box center [1023, 108] width 121 height 39
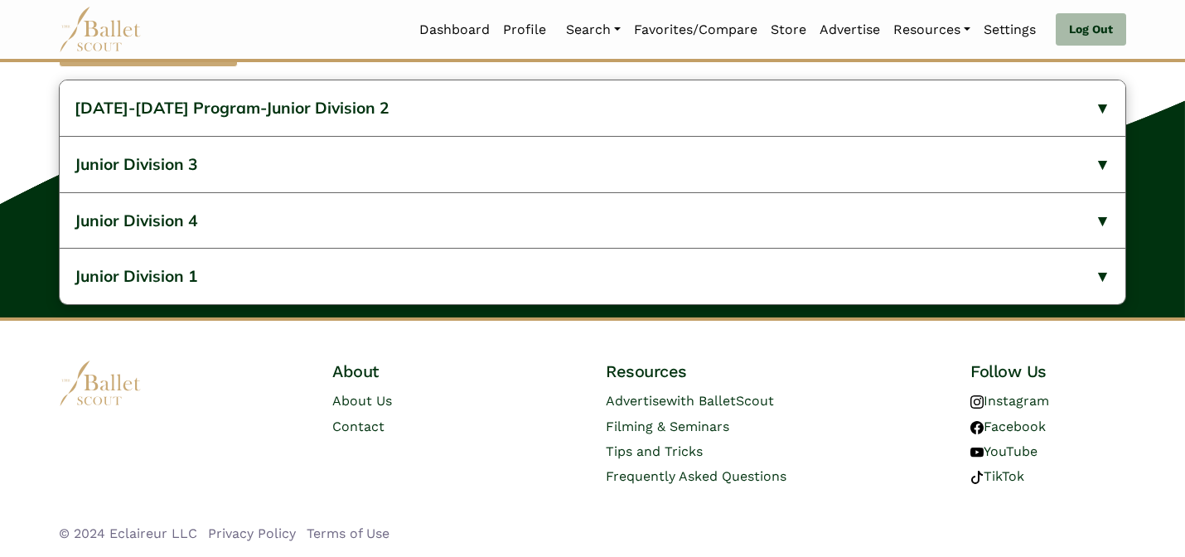
scroll to position [711, 0]
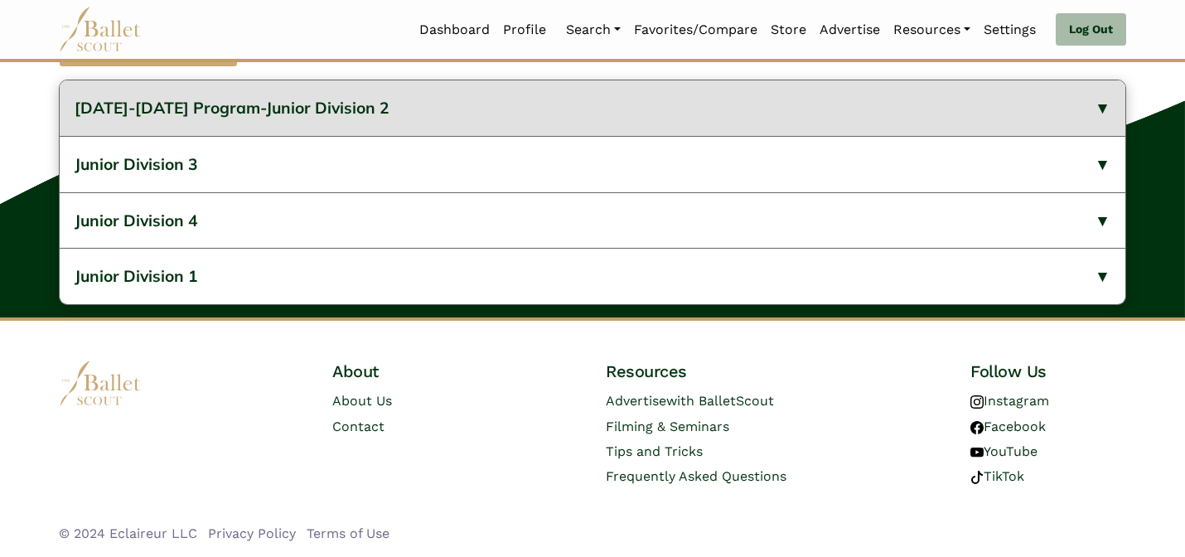
click at [635, 136] on button "[DATE]-[DATE] Program-Junior Division 2" at bounding box center [592, 108] width 1065 height 56
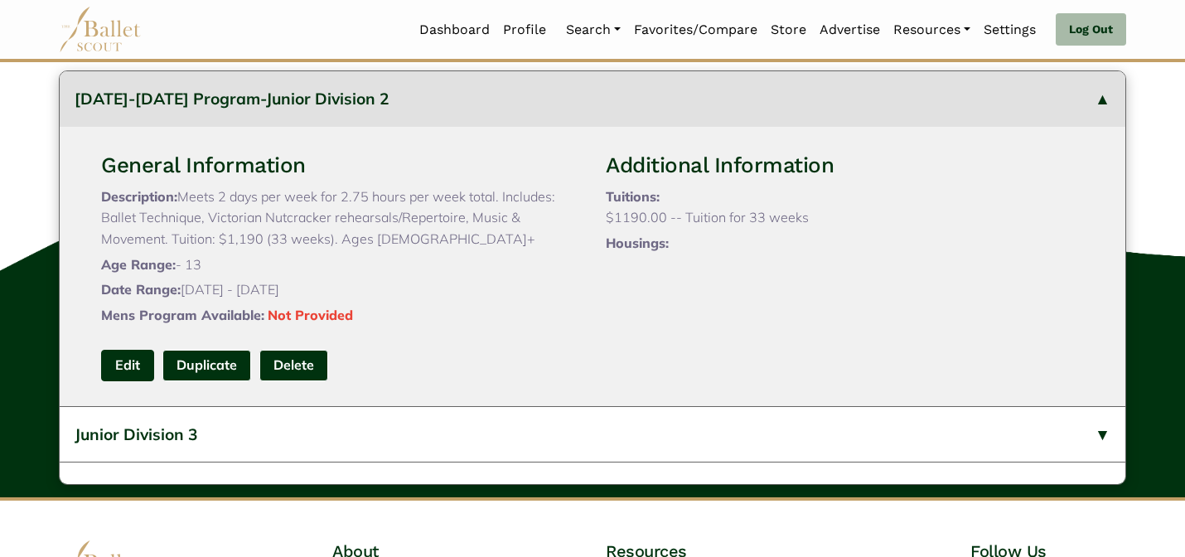
click at [133, 380] on link "Edit" at bounding box center [127, 365] width 53 height 31
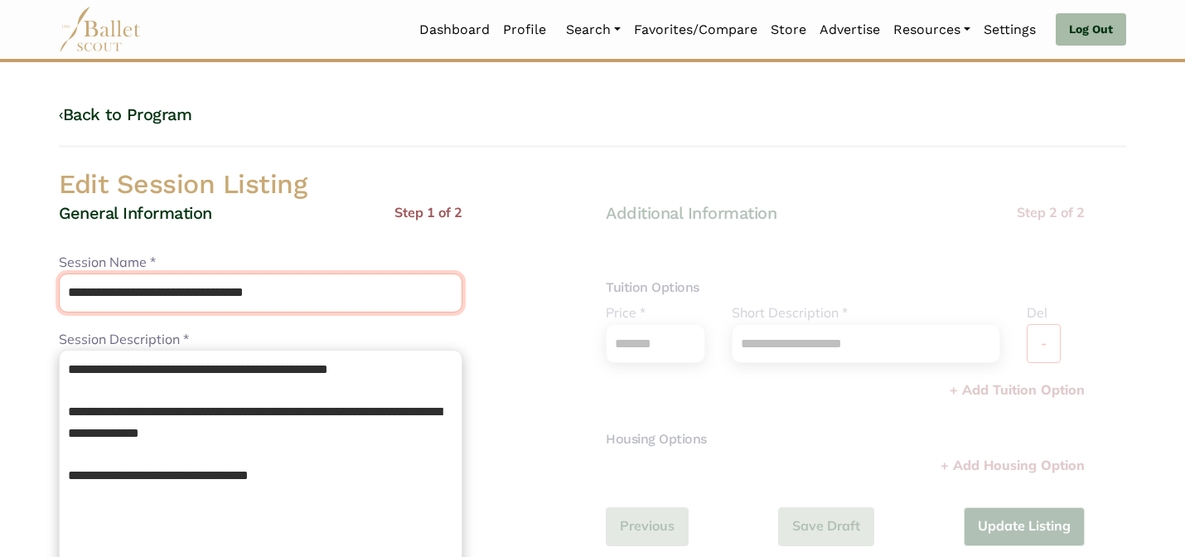
drag, startPoint x: 201, startPoint y: 294, endPoint x: 161, endPoint y: 250, distance: 59.8
click at [161, 253] on div "**********" at bounding box center [260, 282] width 403 height 60
type input "**********"
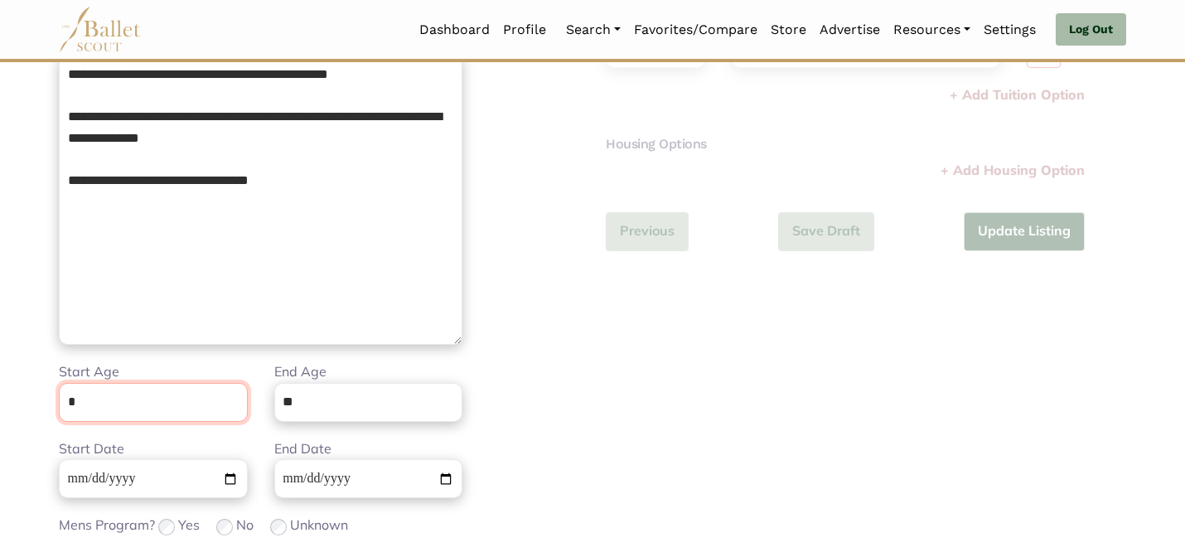
scroll to position [418, 0]
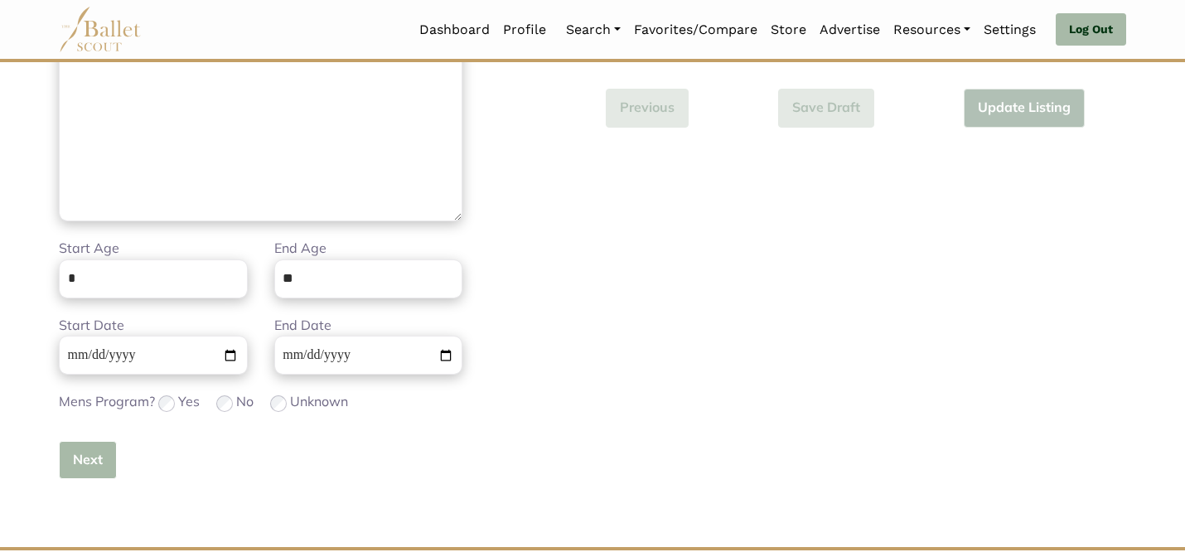
click at [101, 453] on button "Next" at bounding box center [88, 460] width 58 height 39
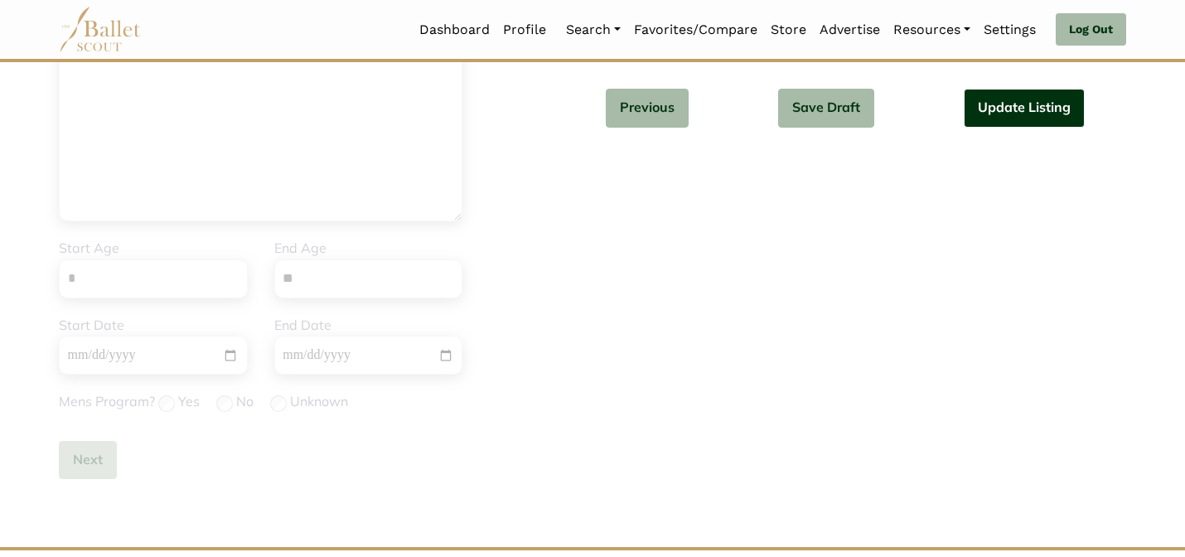
click at [1061, 104] on button "Update Listing" at bounding box center [1023, 108] width 121 height 39
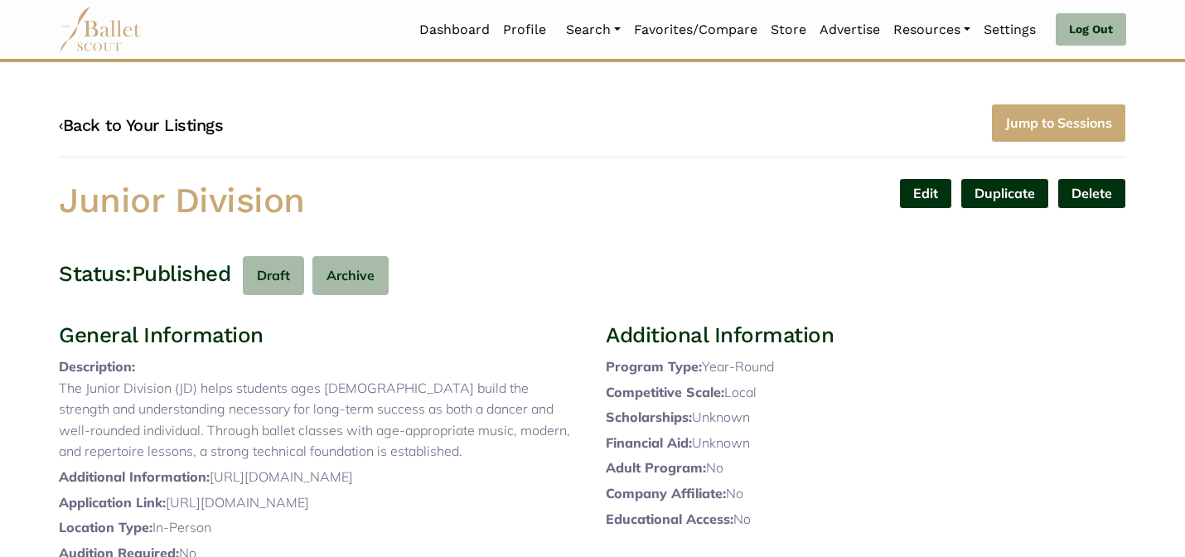
click at [200, 119] on link "‹ Back to Your Listings" at bounding box center [141, 125] width 164 height 20
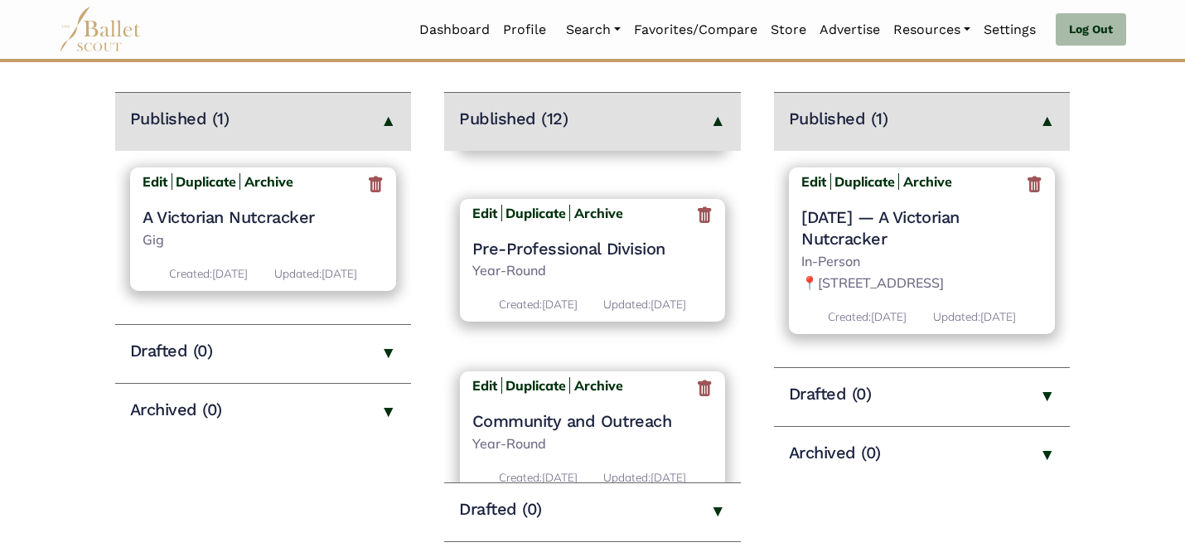
scroll to position [1936, 0]
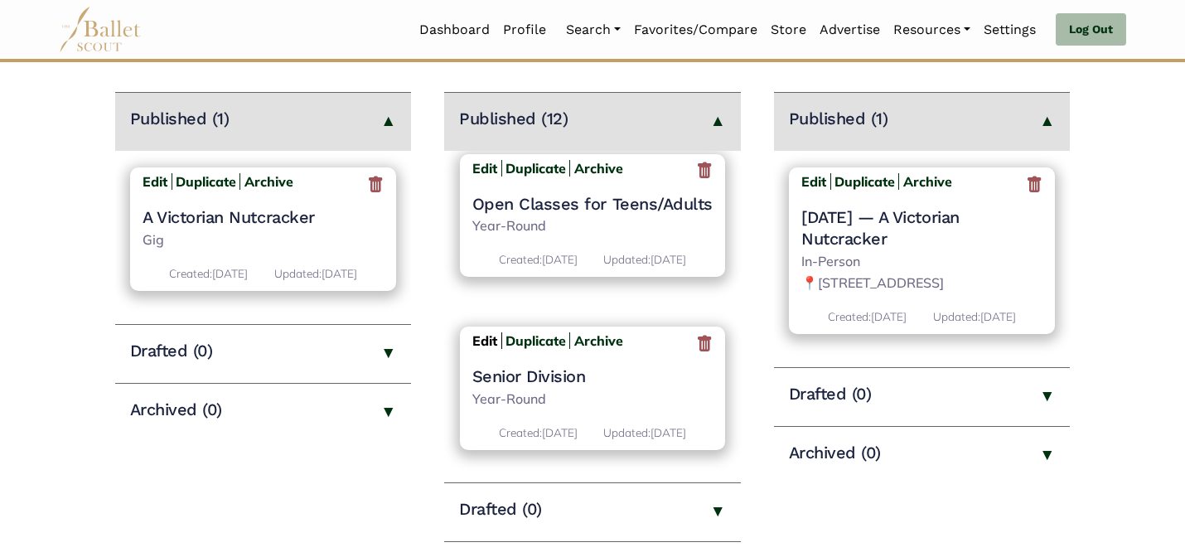
click at [489, 332] on b "Edit" at bounding box center [484, 340] width 25 height 17
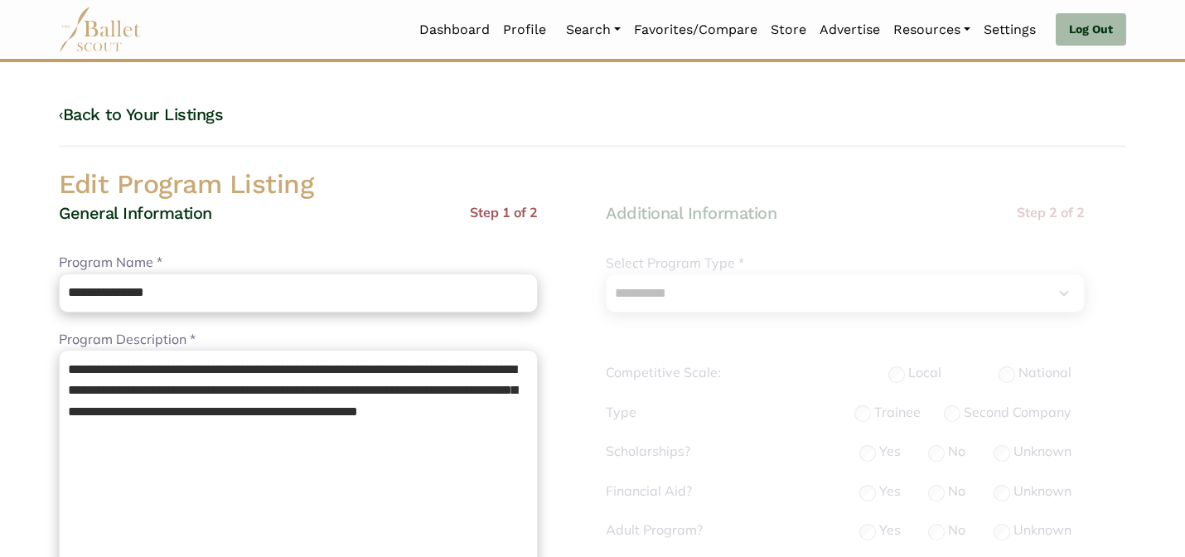
select select "**"
select select "*"
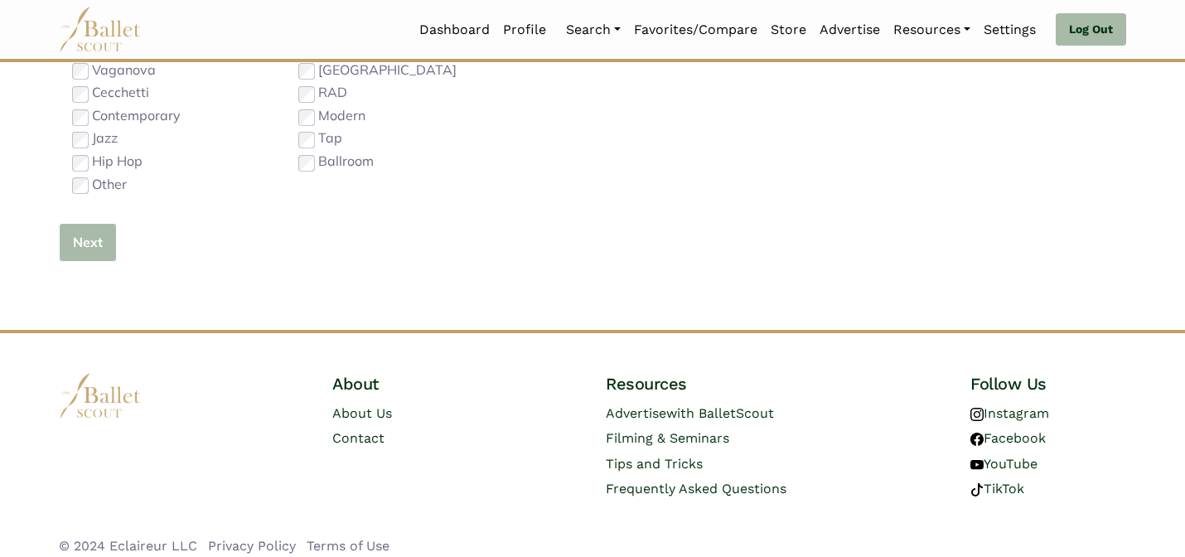
click at [70, 243] on button "Next" at bounding box center [88, 242] width 58 height 39
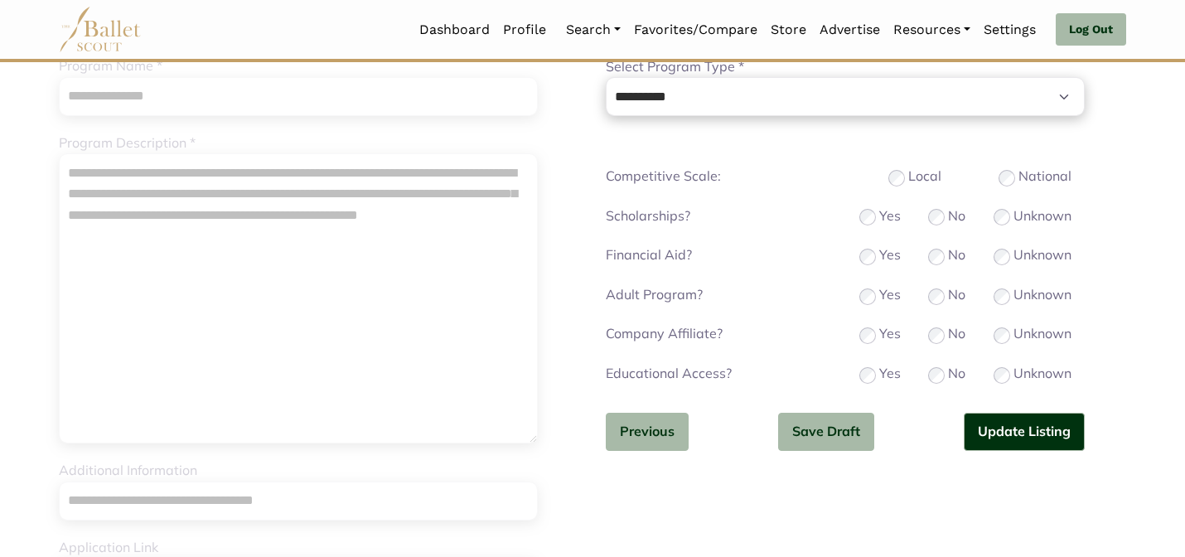
scroll to position [199, 0]
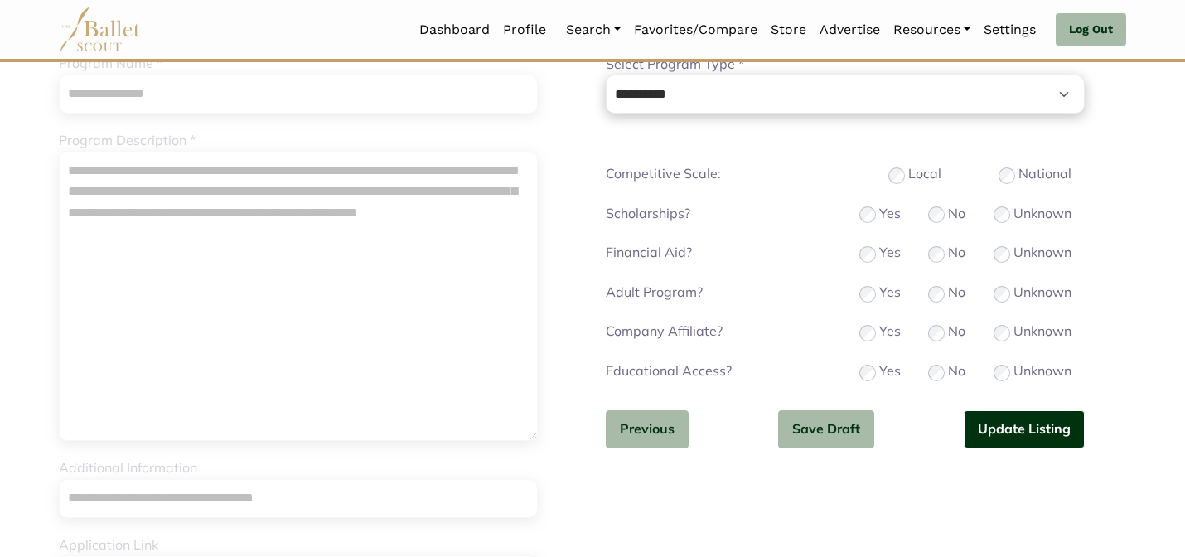
click at [1001, 446] on button "Update Listing" at bounding box center [1023, 429] width 121 height 39
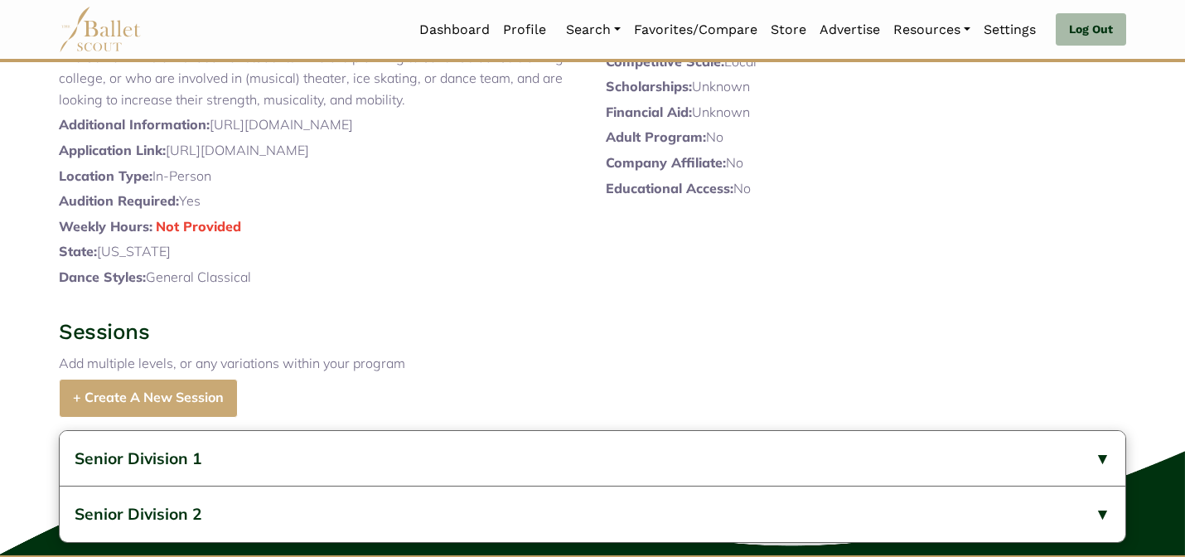
scroll to position [611, 0]
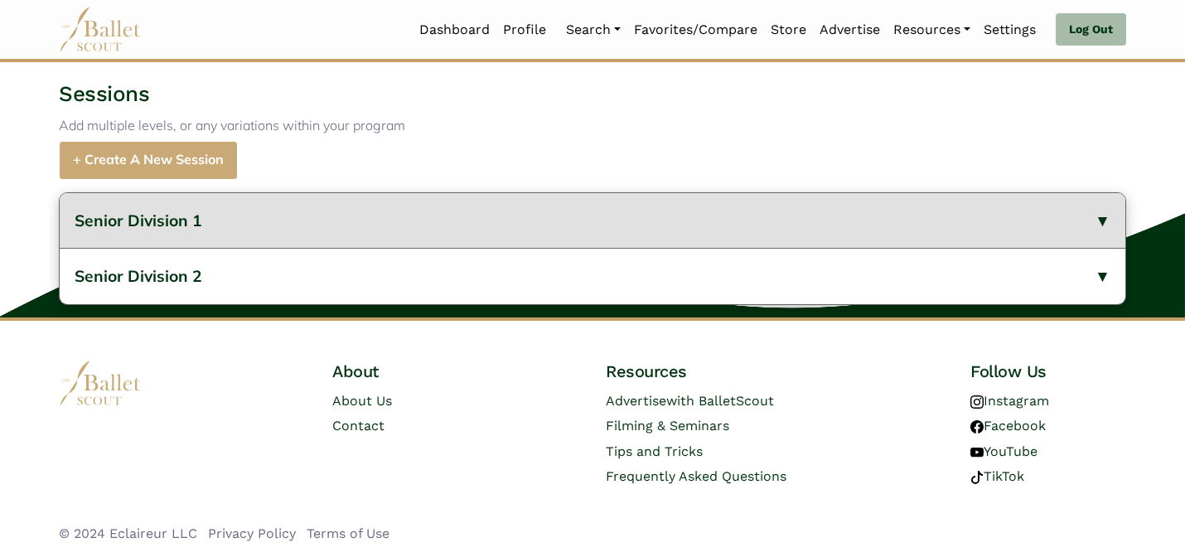
click at [436, 238] on button "Senior Division 1" at bounding box center [592, 221] width 1065 height 56
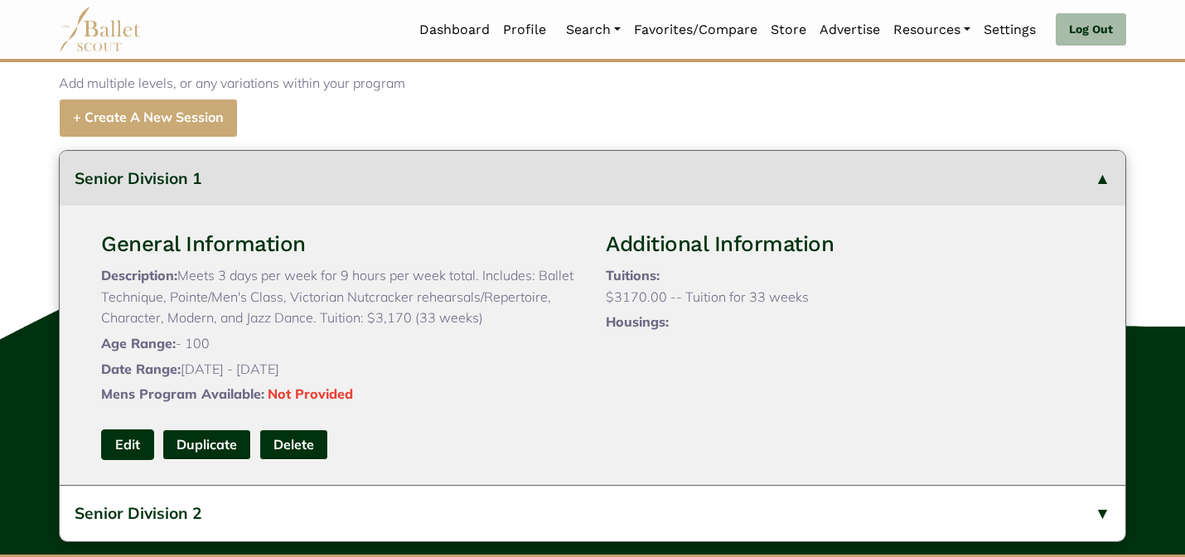
click at [123, 460] on link "Edit" at bounding box center [127, 444] width 53 height 31
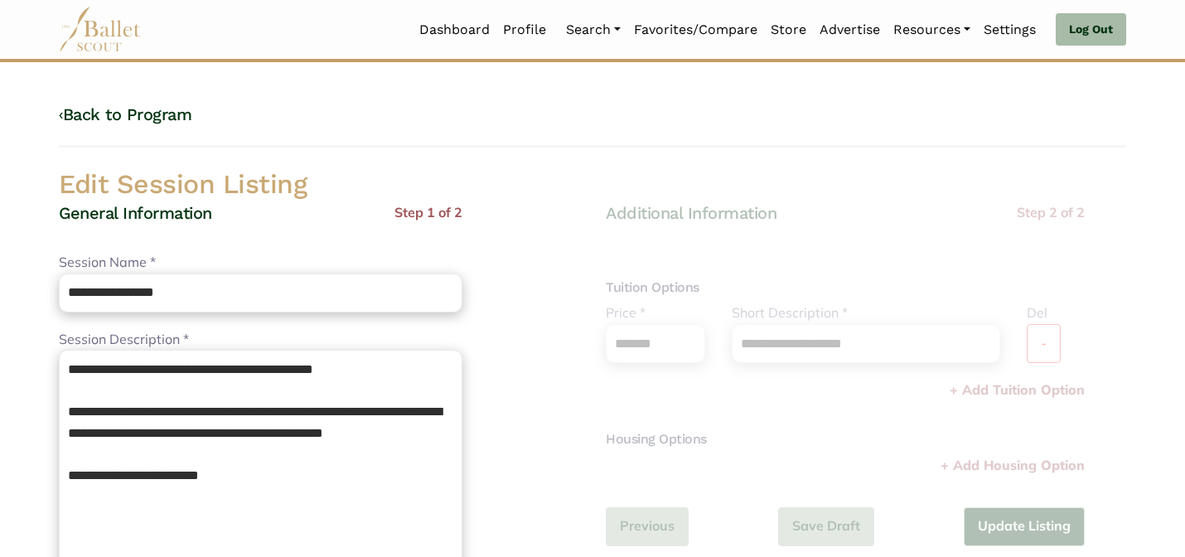
scroll to position [521, 0]
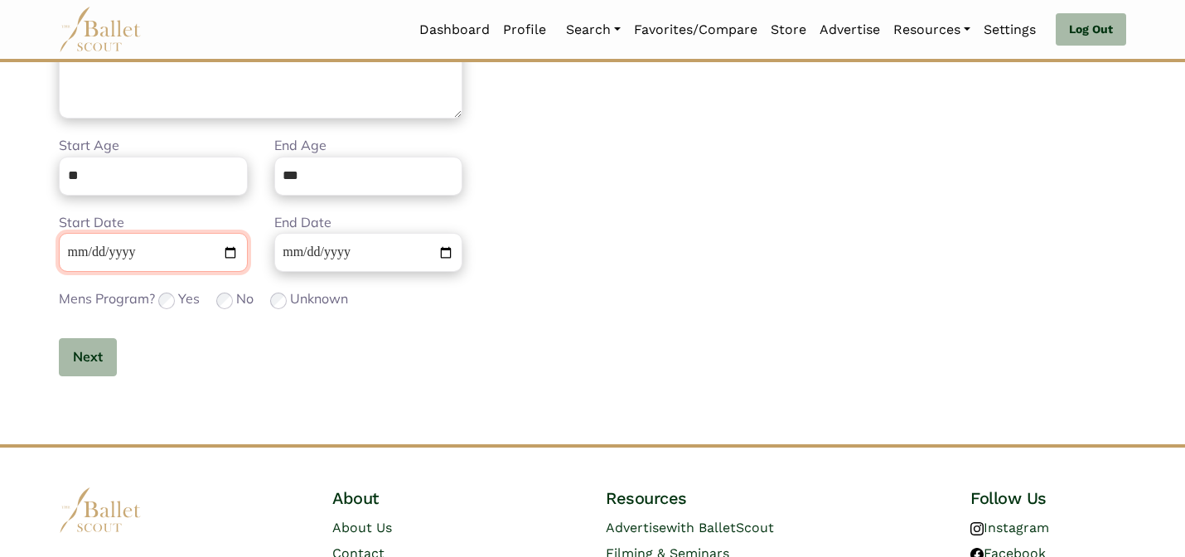
click at [60, 251] on input "**********" at bounding box center [153, 252] width 189 height 39
click at [83, 364] on button "Next" at bounding box center [88, 357] width 58 height 39
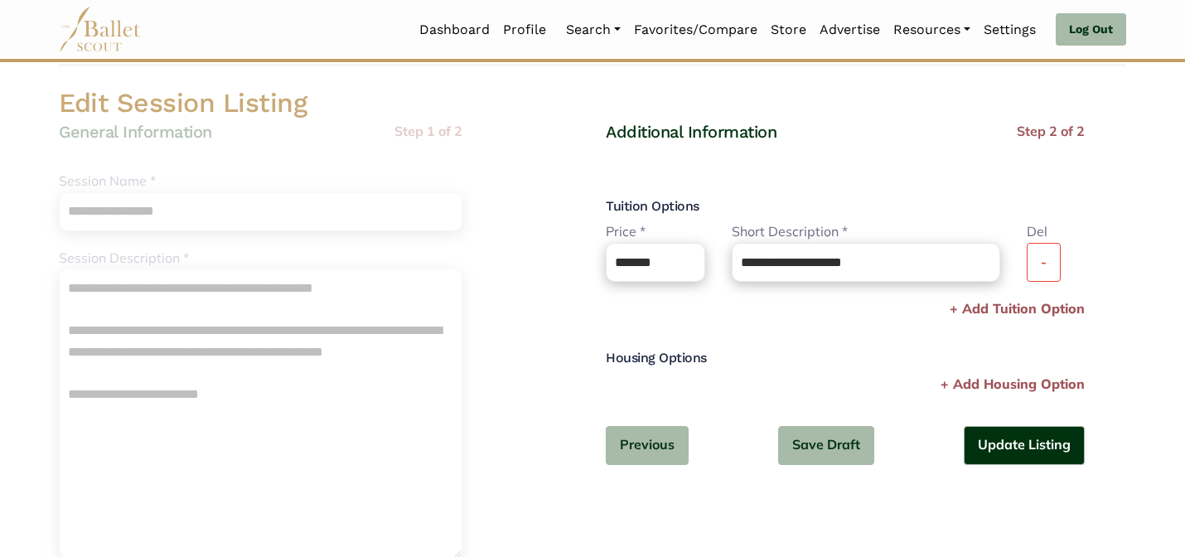
scroll to position [0, 0]
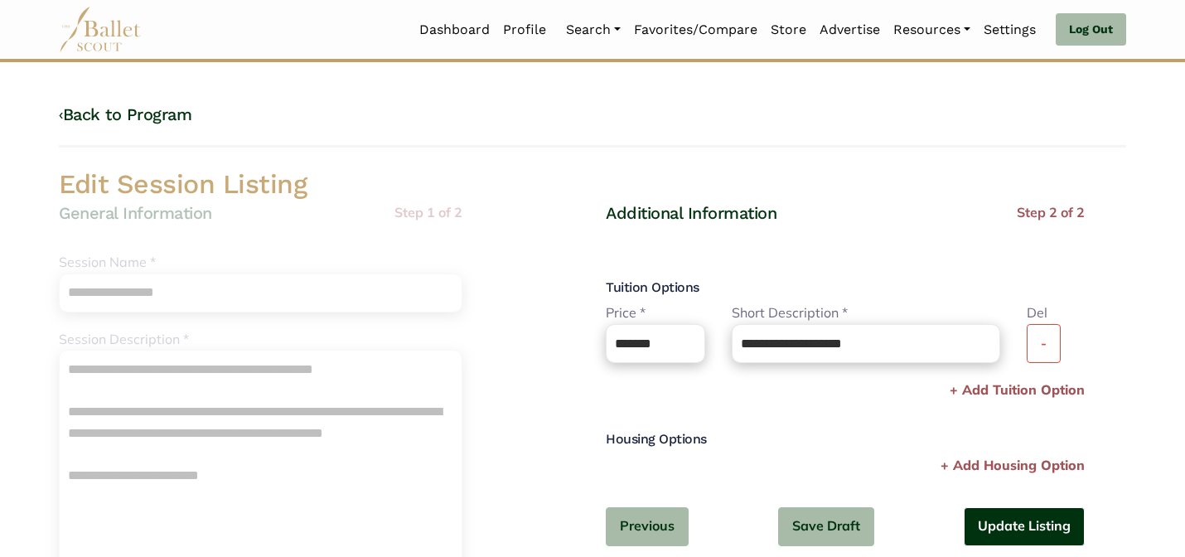
click at [979, 507] on button "Update Listing" at bounding box center [1023, 526] width 121 height 39
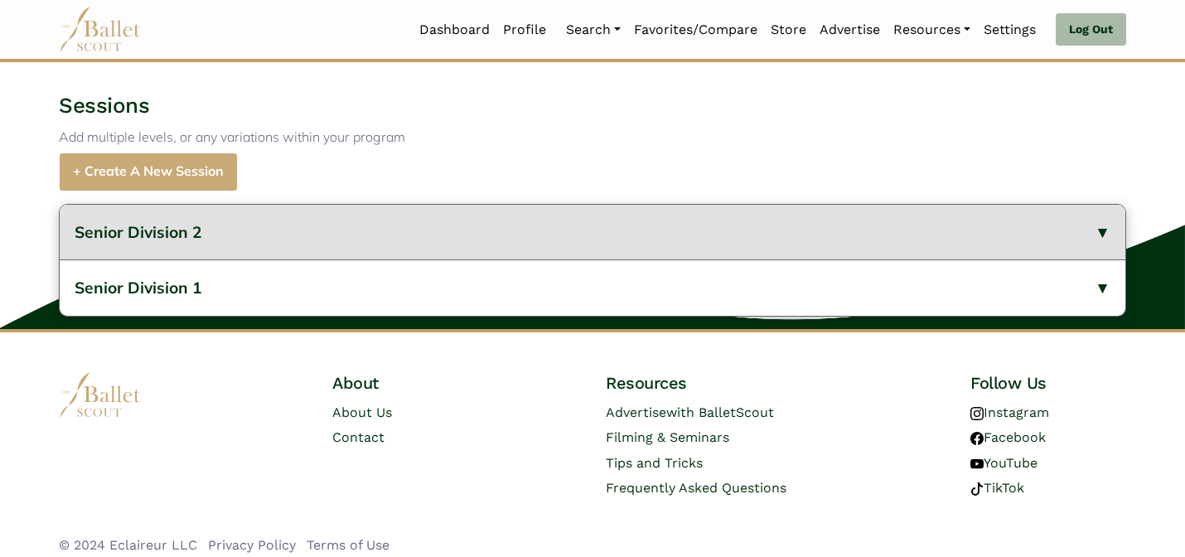
click at [484, 260] on button "Senior Division 2" at bounding box center [592, 233] width 1065 height 56
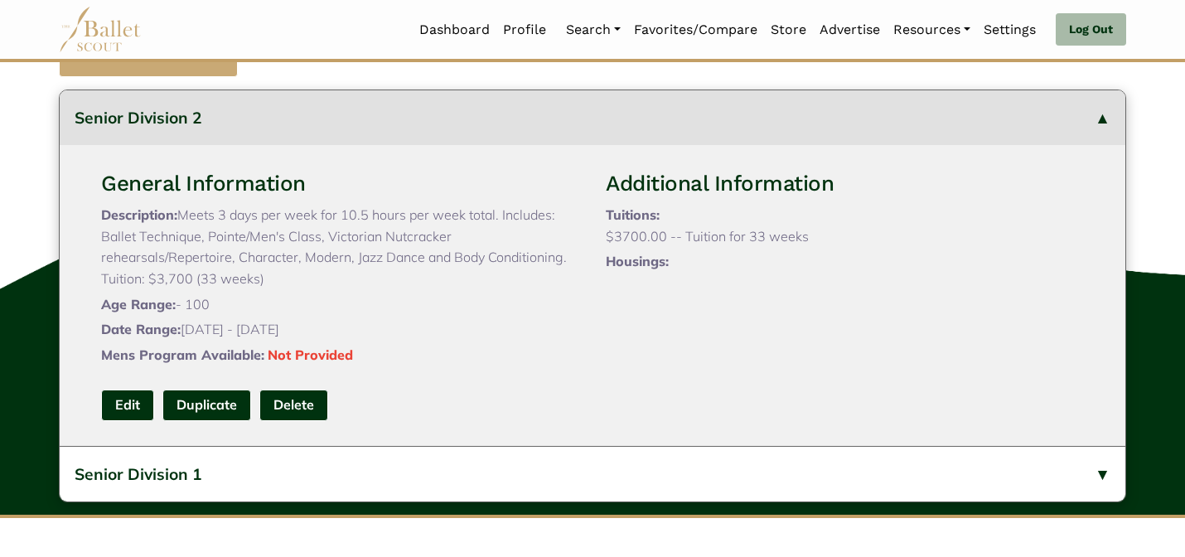
scroll to position [689, 0]
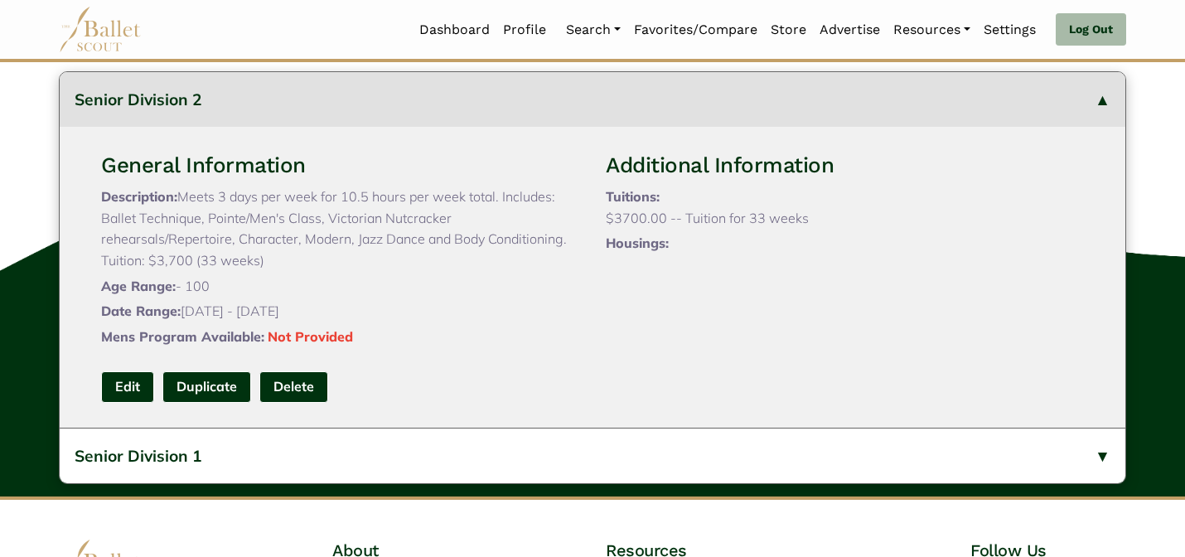
click at [119, 412] on div "General Information Description: Meets 3 days per week for 10.5 hours per week …" at bounding box center [592, 277] width 1009 height 300
click at [134, 402] on link "Edit" at bounding box center [127, 386] width 53 height 31
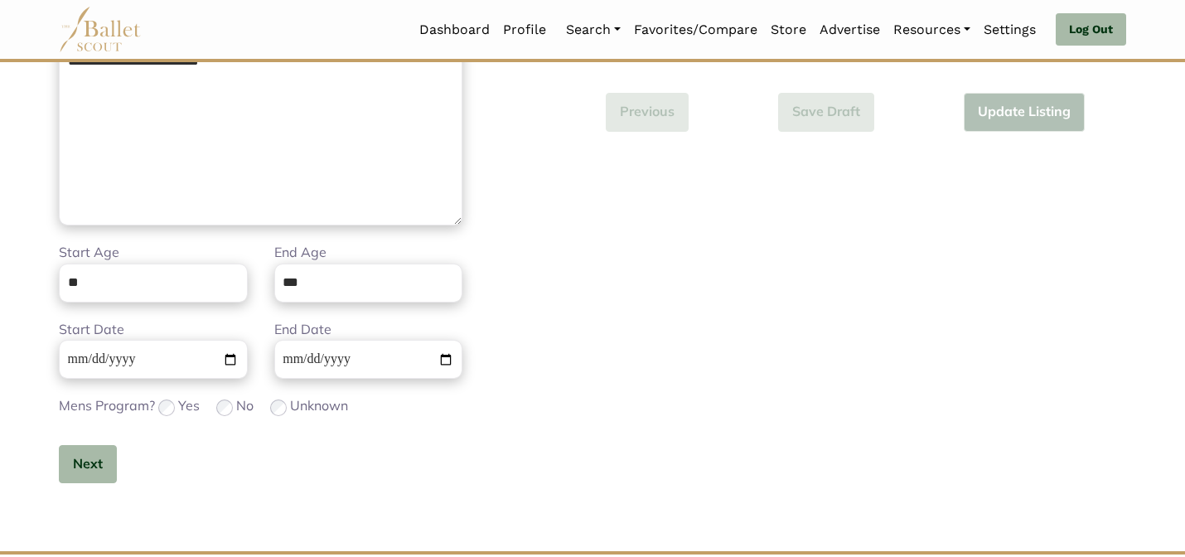
scroll to position [524, 0]
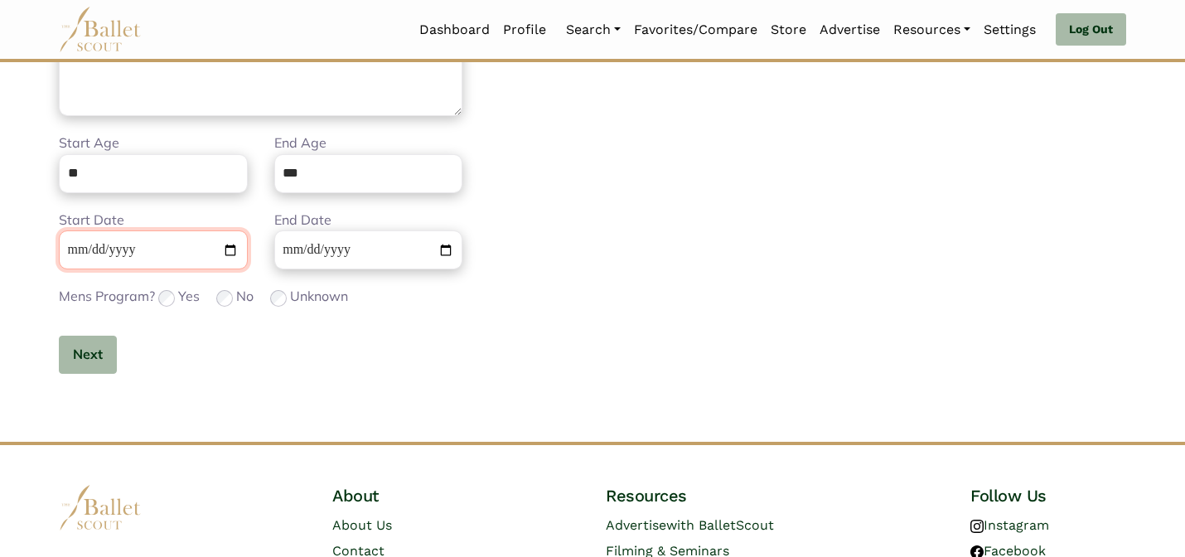
click at [83, 241] on input "**********" at bounding box center [153, 249] width 189 height 39
click at [94, 366] on button "Next" at bounding box center [88, 354] width 58 height 39
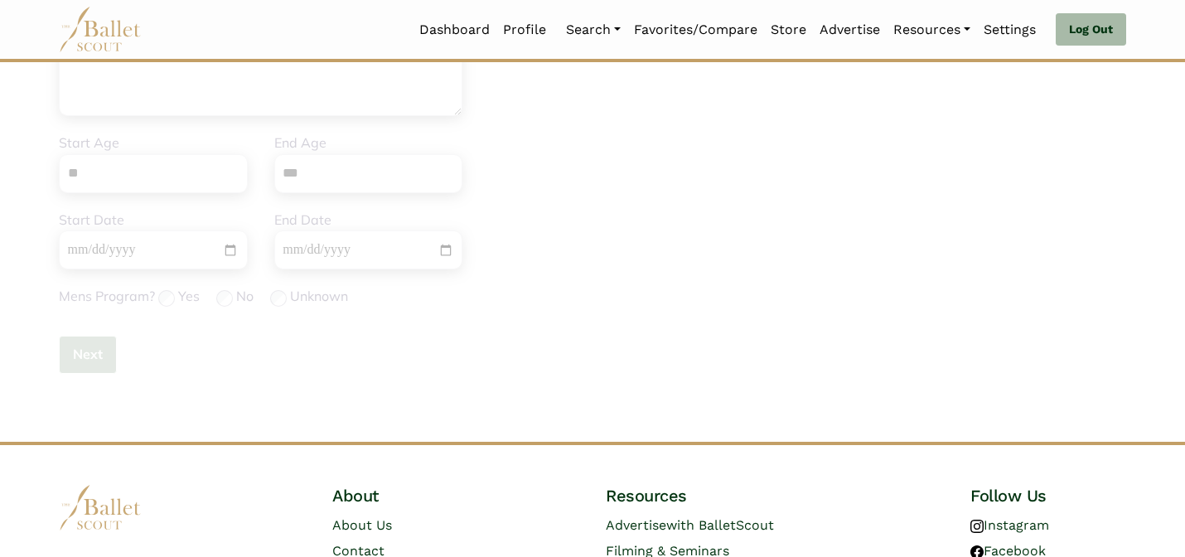
scroll to position [0, 0]
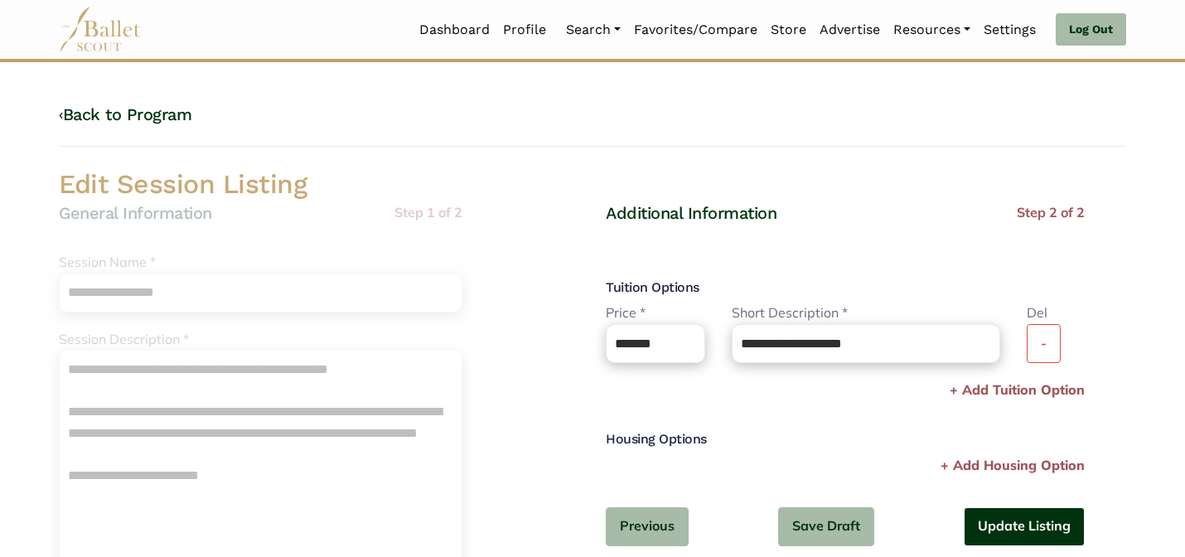
click at [983, 528] on button "Update Listing" at bounding box center [1023, 526] width 121 height 39
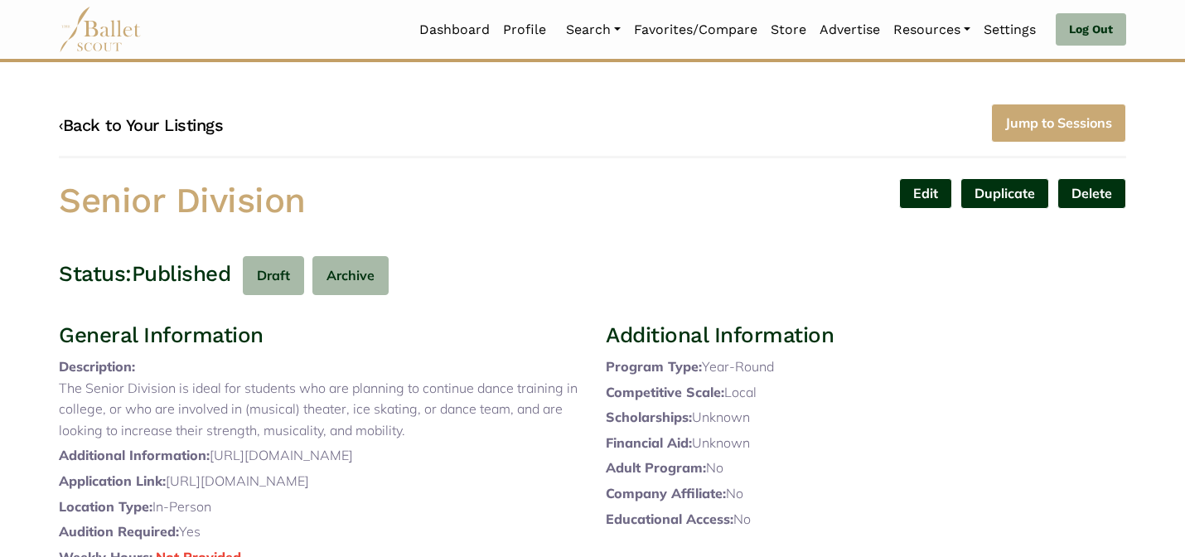
click at [194, 127] on link "‹ Back to Your Listings" at bounding box center [141, 125] width 164 height 20
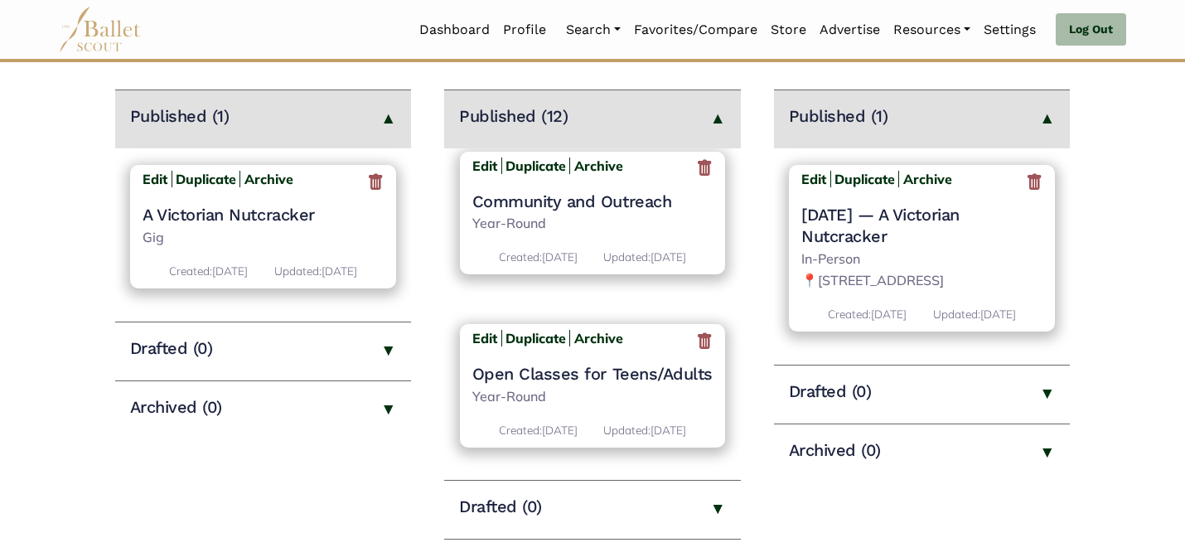
scroll to position [1936, 0]
click at [480, 330] on b "Edit" at bounding box center [484, 338] width 25 height 17
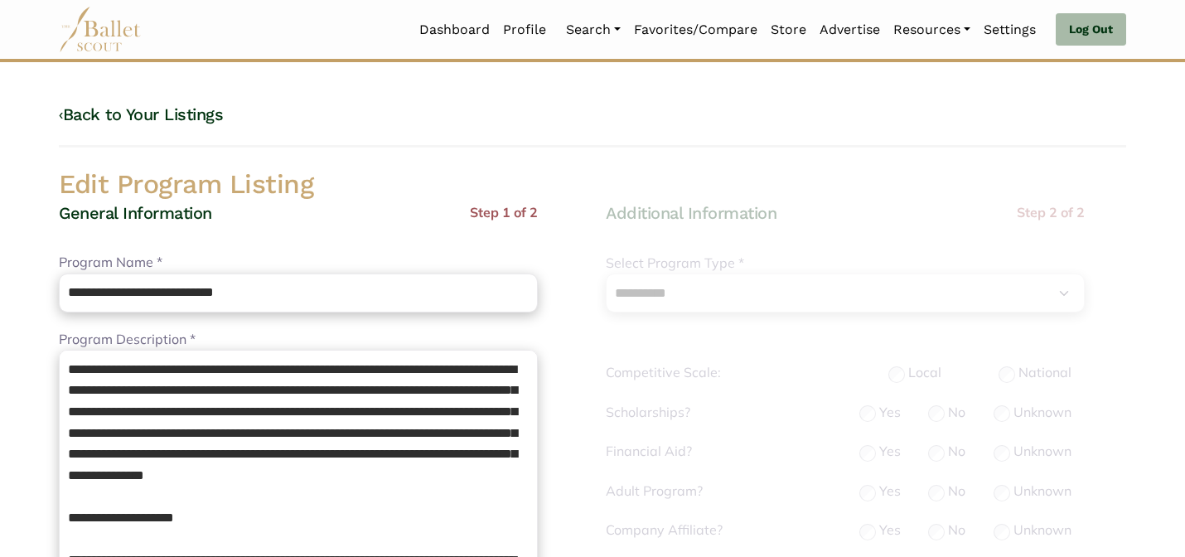
select select "**"
select select "*"
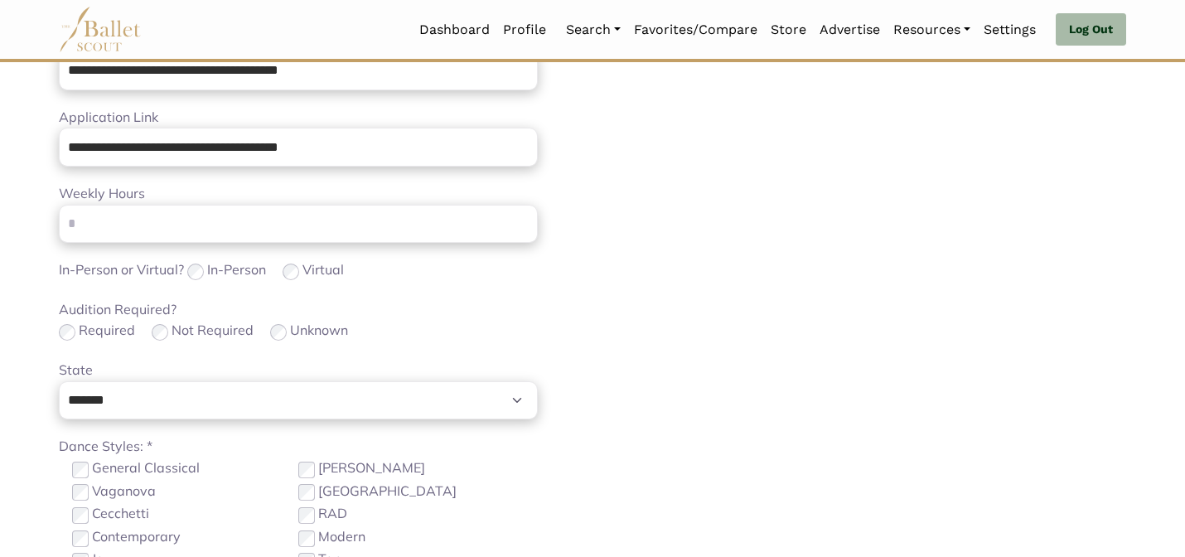
scroll to position [524, 0]
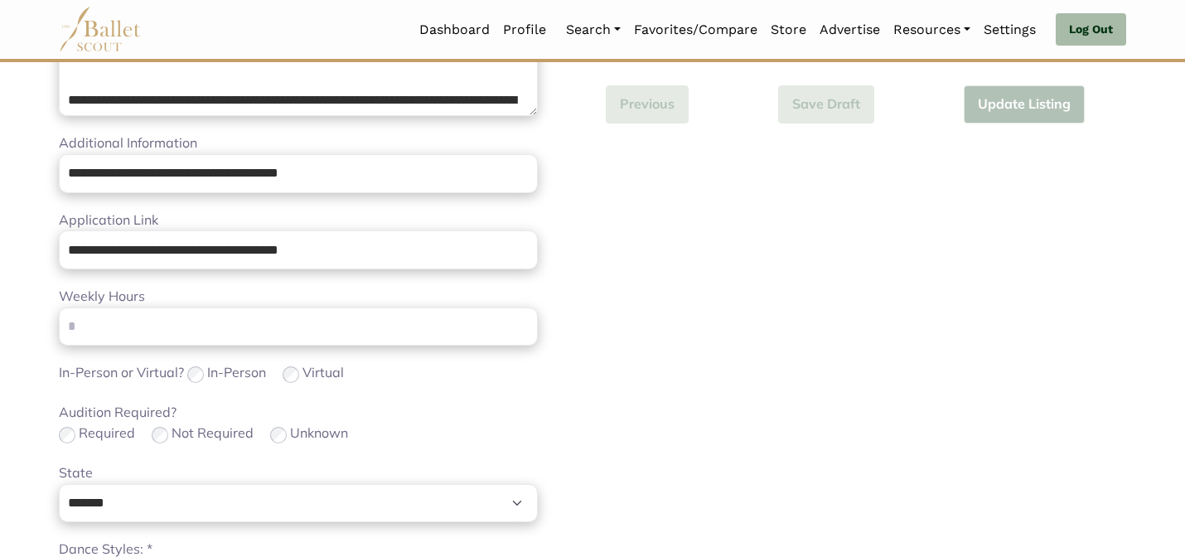
click at [35, 419] on body "Loading... Please Wait Dashboard Profile" at bounding box center [592, 284] width 1185 height 1616
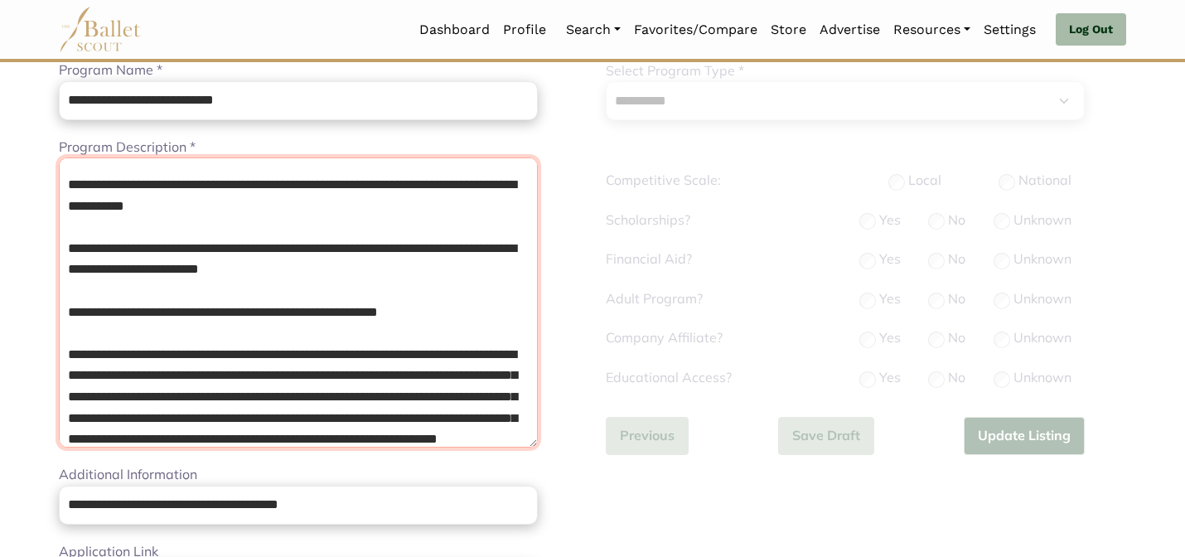
scroll to position [236, 0]
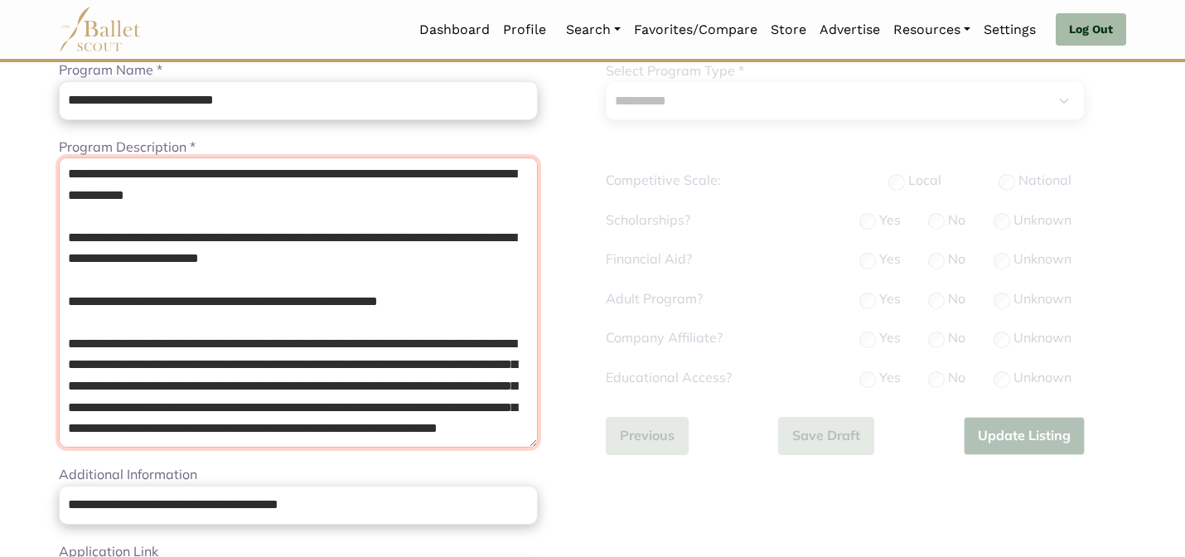
drag, startPoint x: 67, startPoint y: 343, endPoint x: 88, endPoint y: 442, distance: 101.5
click at [88, 442] on textarea "Program Description *" at bounding box center [298, 302] width 479 height 290
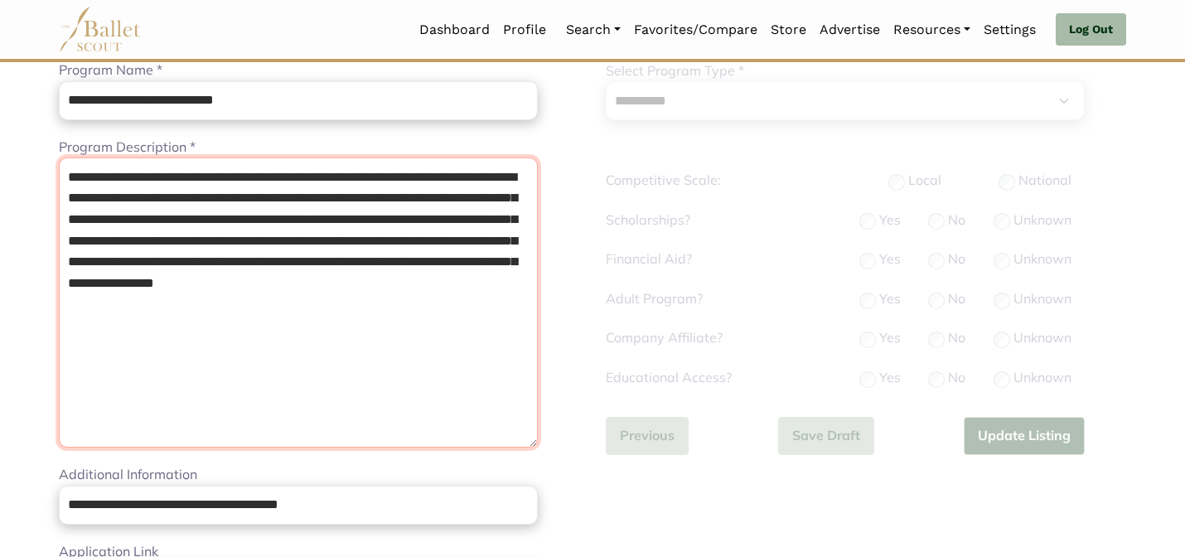
scroll to position [0, 0]
type textarea "**********"
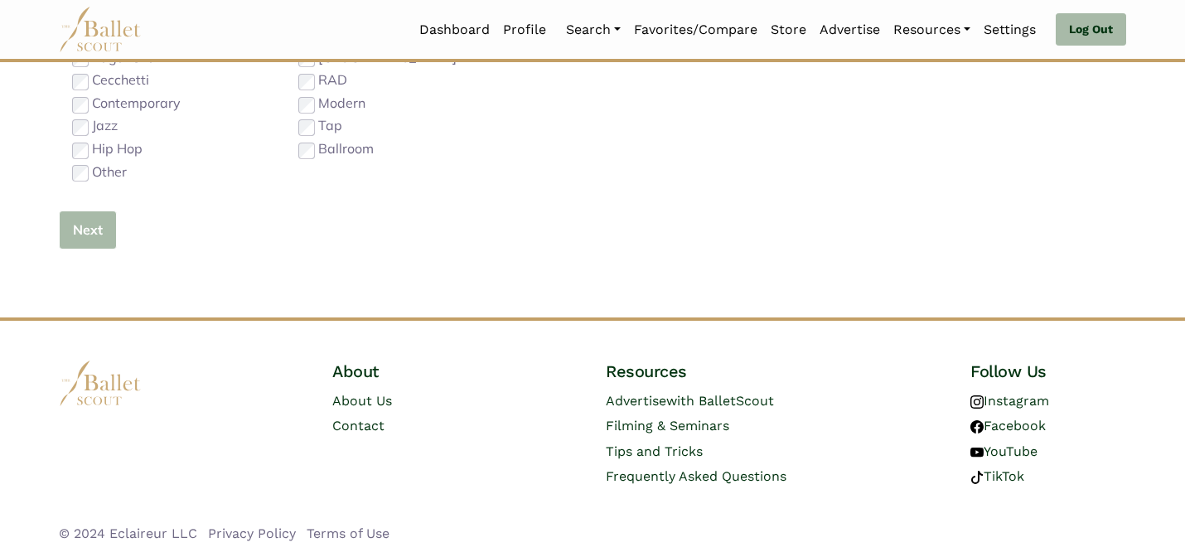
click at [96, 245] on button "Next" at bounding box center [88, 229] width 58 height 39
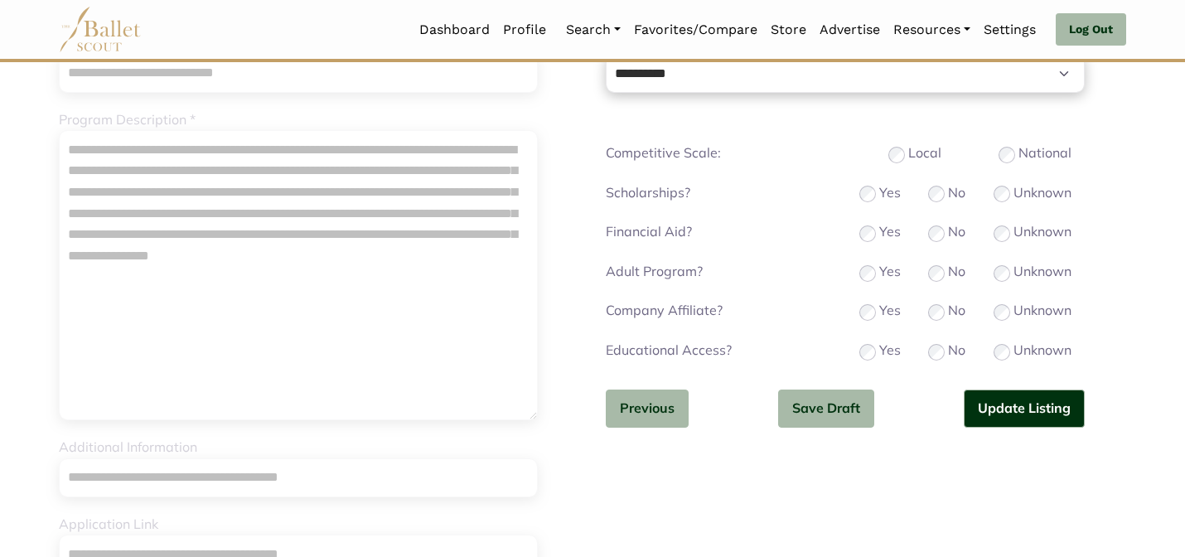
scroll to position [244, 0]
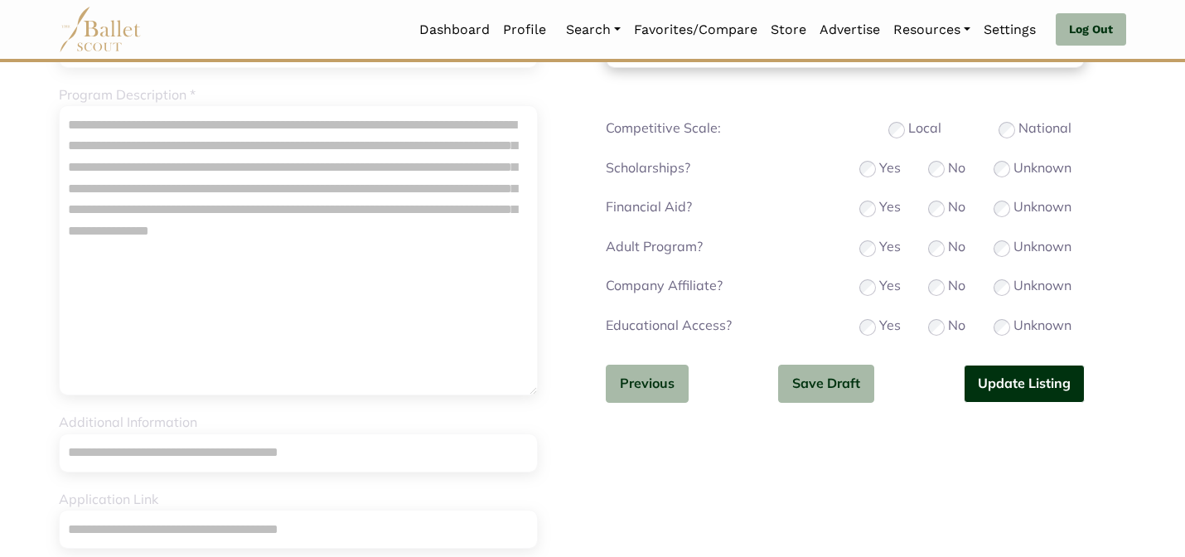
click at [986, 382] on button "Update Listing" at bounding box center [1023, 383] width 121 height 39
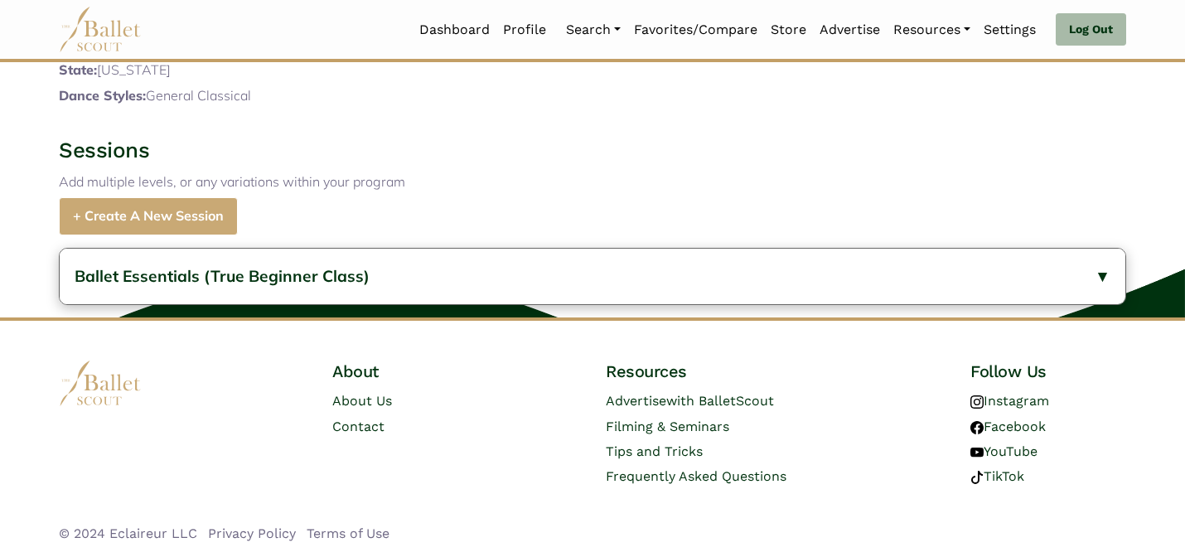
scroll to position [640, 0]
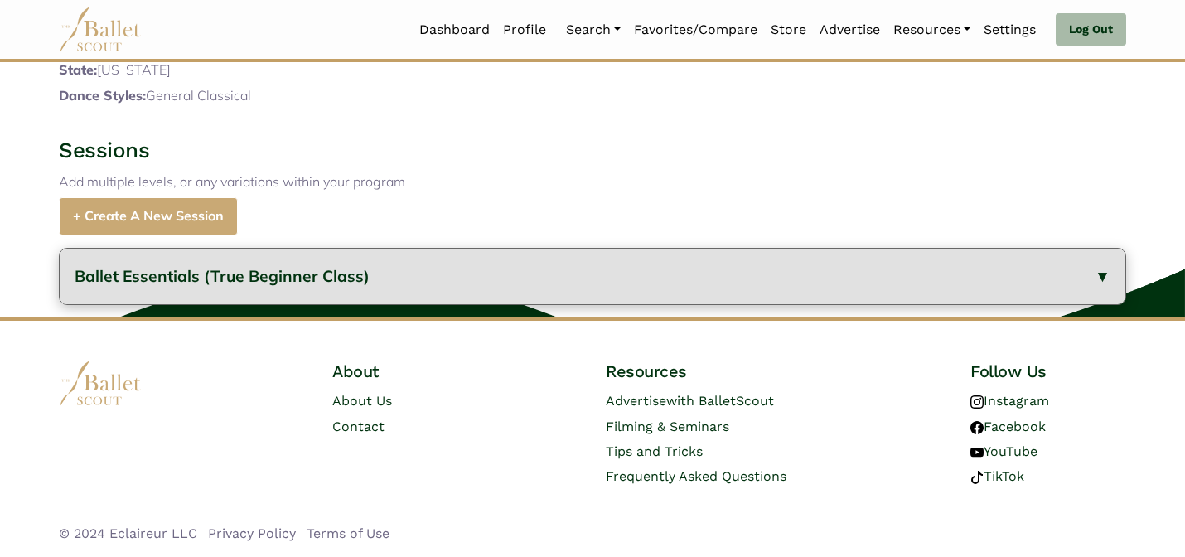
click at [533, 298] on button "Ballet Essentials (True Beginner Class)" at bounding box center [592, 277] width 1065 height 56
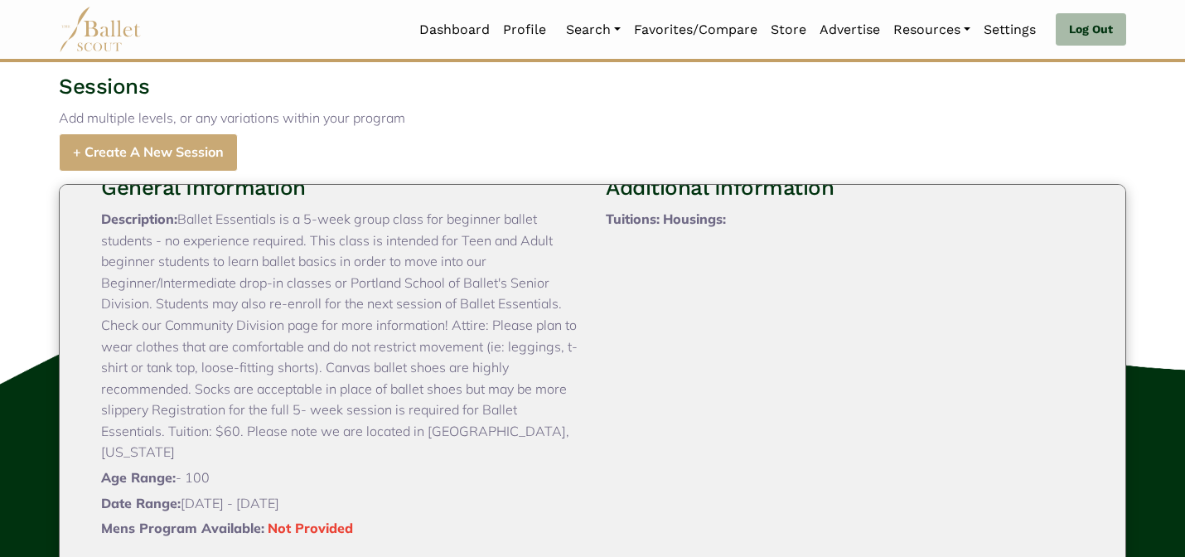
scroll to position [997, 0]
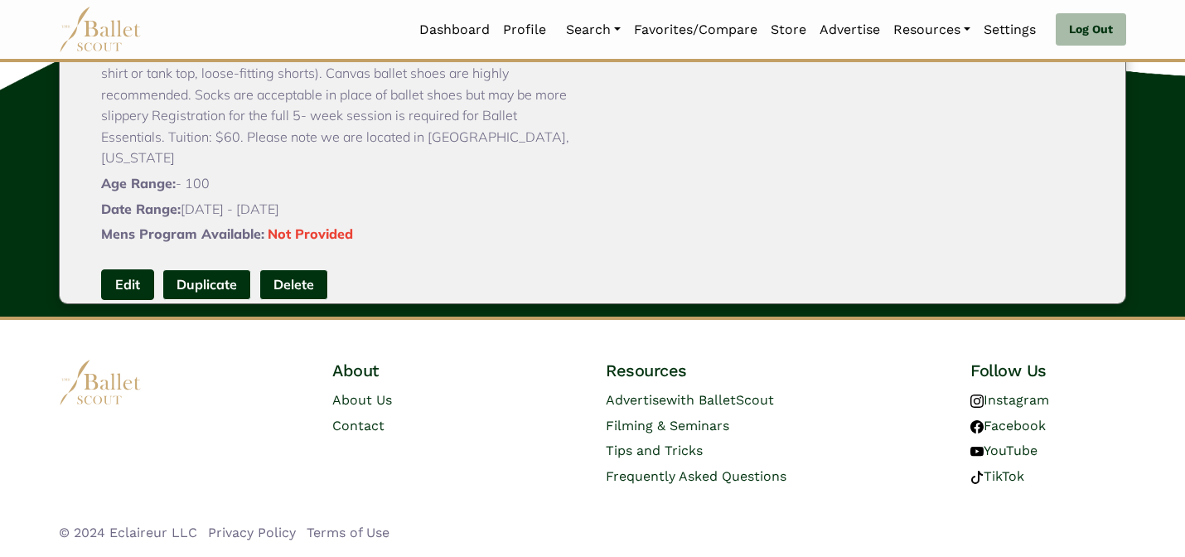
click at [130, 269] on link "Edit" at bounding box center [127, 284] width 53 height 31
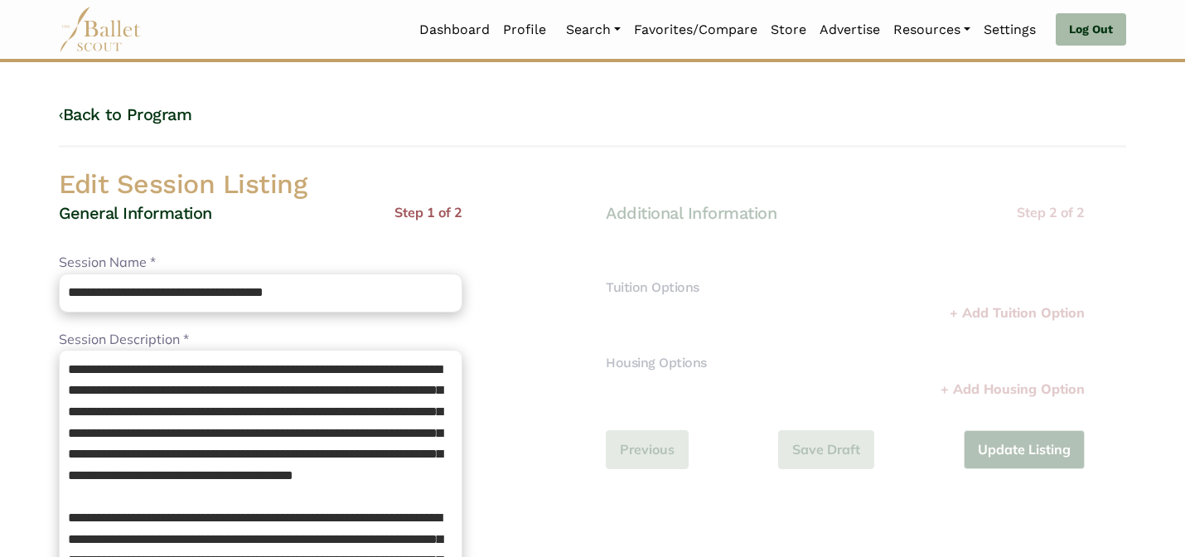
scroll to position [437, 0]
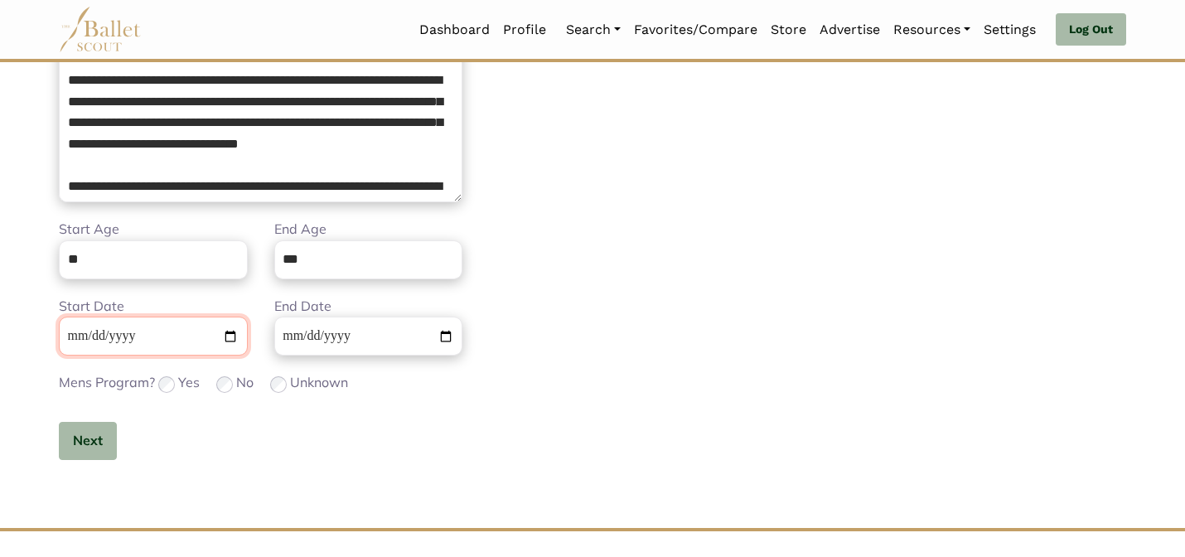
click at [82, 331] on input "**********" at bounding box center [153, 335] width 189 height 39
click at [98, 446] on button "Next" at bounding box center [88, 441] width 58 height 39
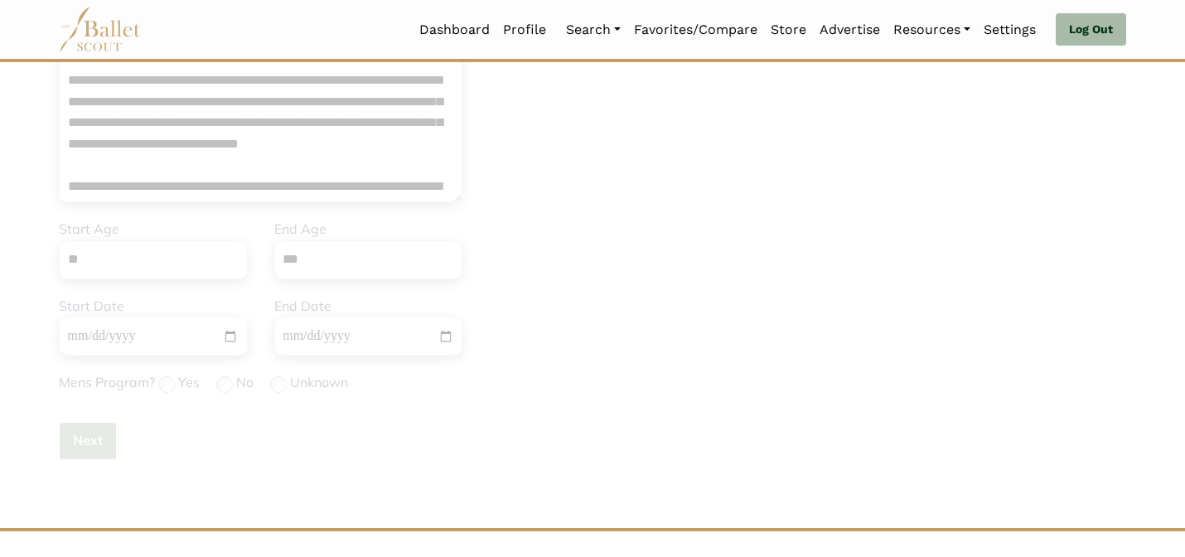
scroll to position [0, 0]
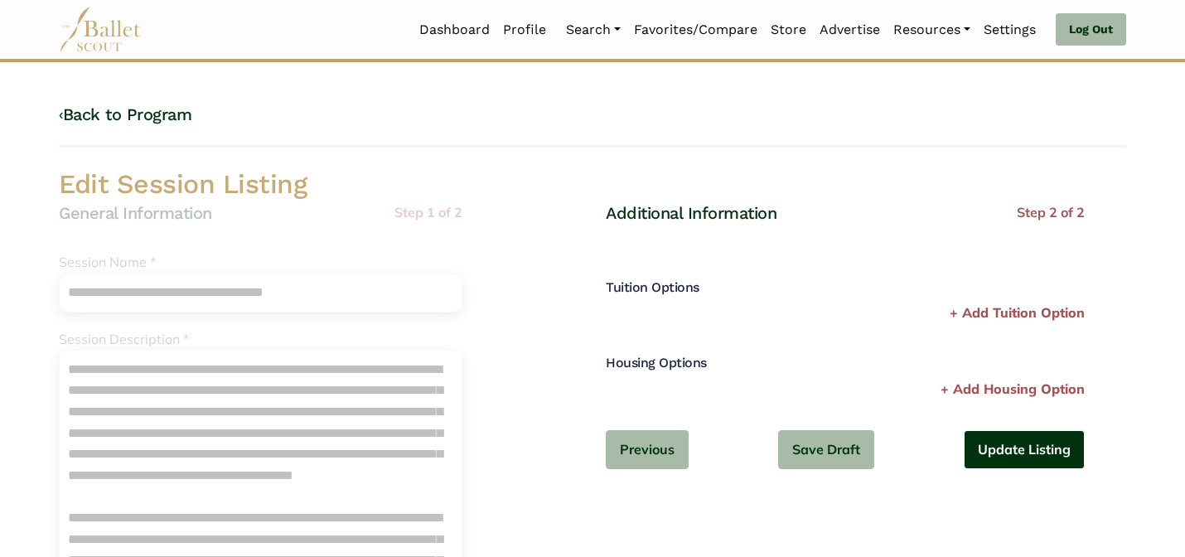
click at [1050, 463] on button "Update Listing" at bounding box center [1023, 449] width 121 height 39
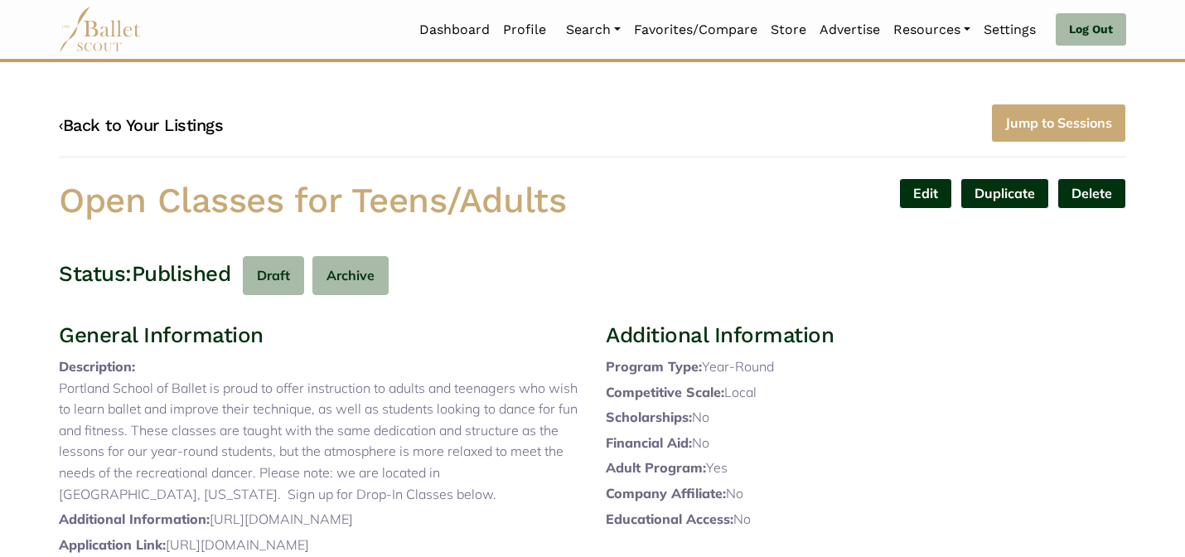
click at [205, 128] on link "‹ Back to Your Listings" at bounding box center [141, 125] width 164 height 20
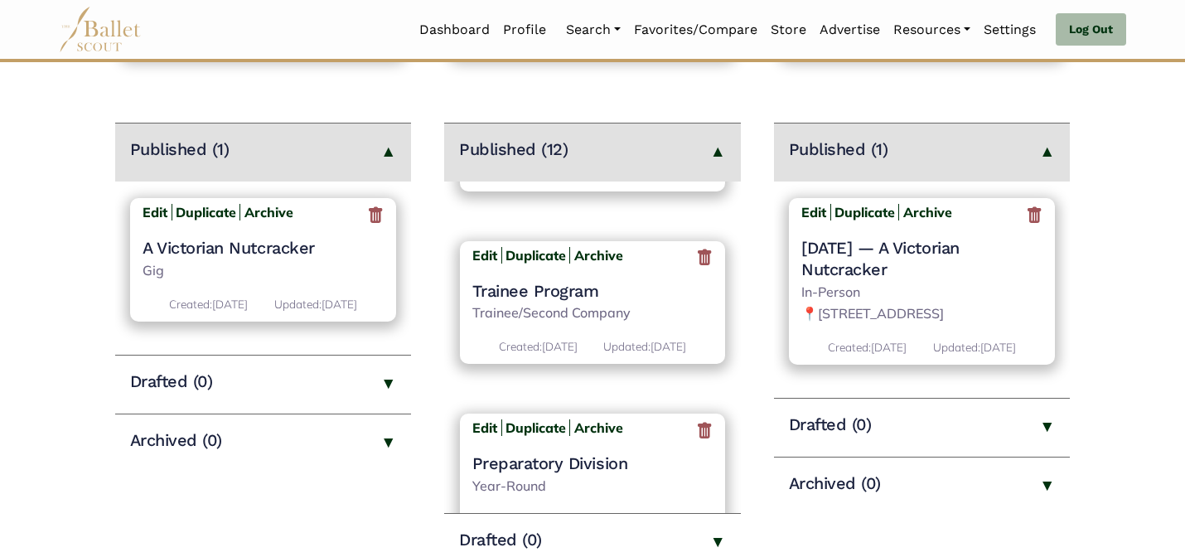
scroll to position [1936, 0]
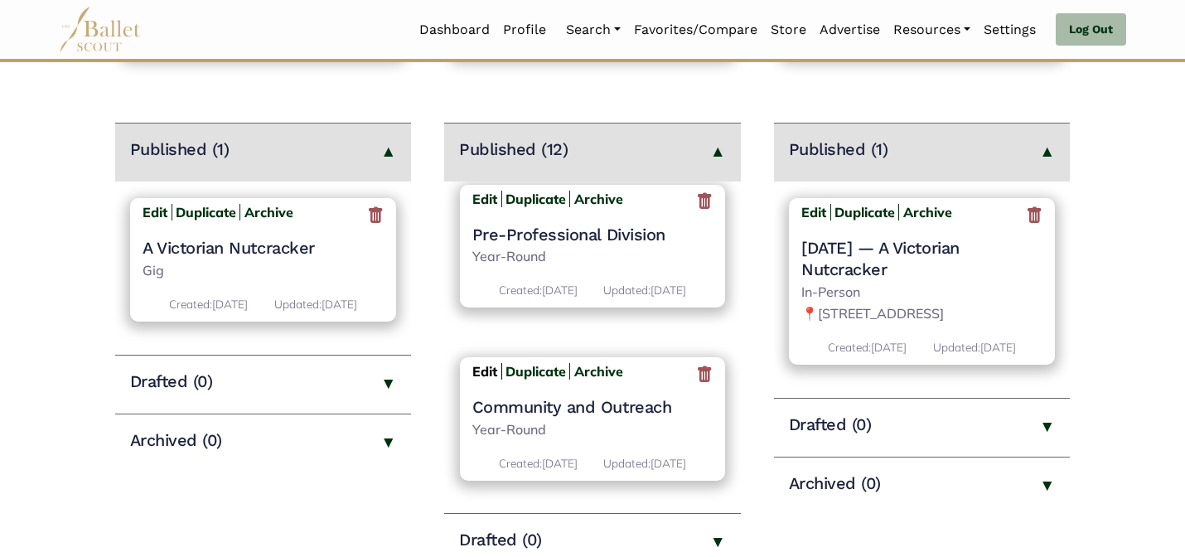
click at [478, 363] on b "Edit" at bounding box center [484, 371] width 25 height 17
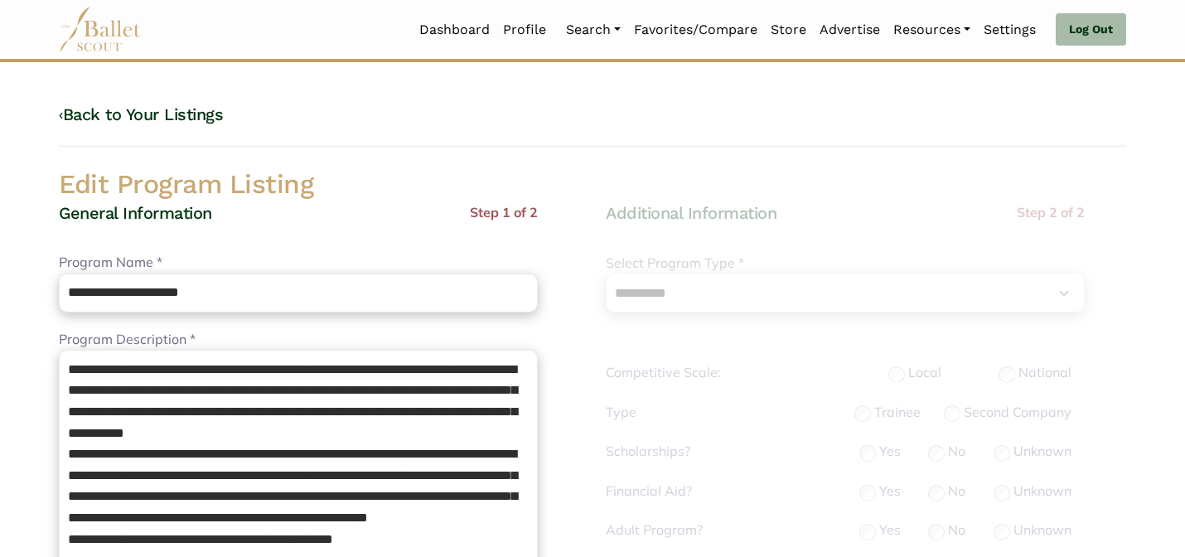
select select "**"
select select "*"
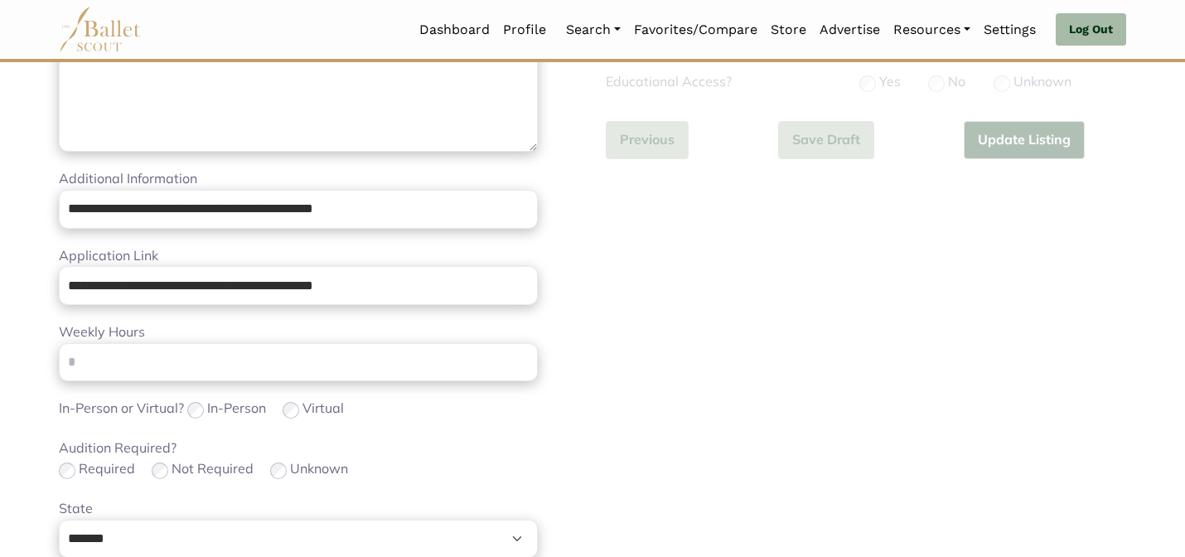
scroll to position [524, 0]
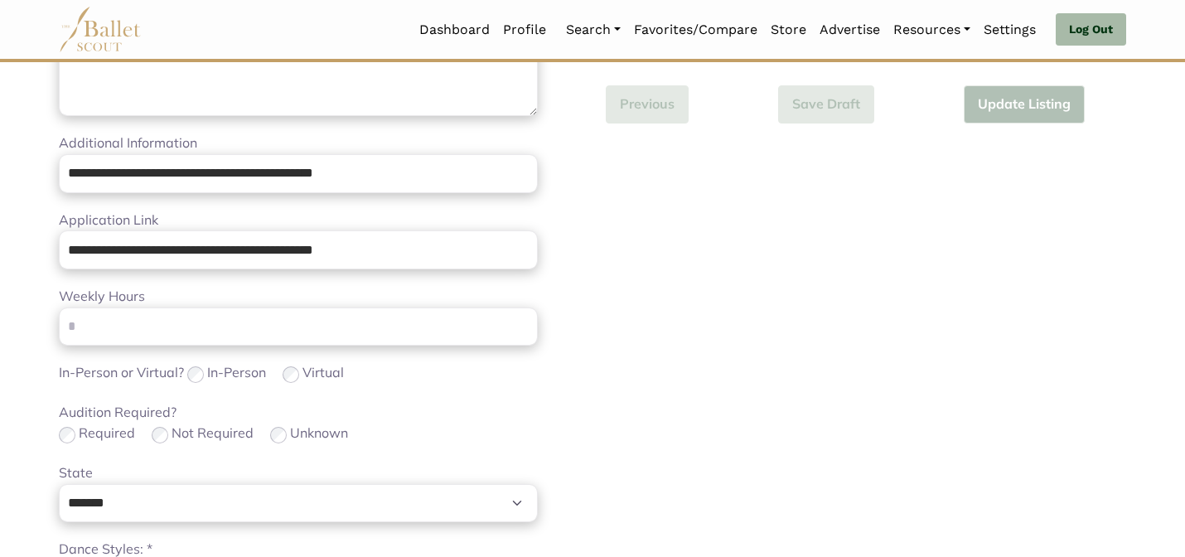
click at [432, 406] on div "Audition Required? Required Not Required Unknown" at bounding box center [298, 424] width 479 height 44
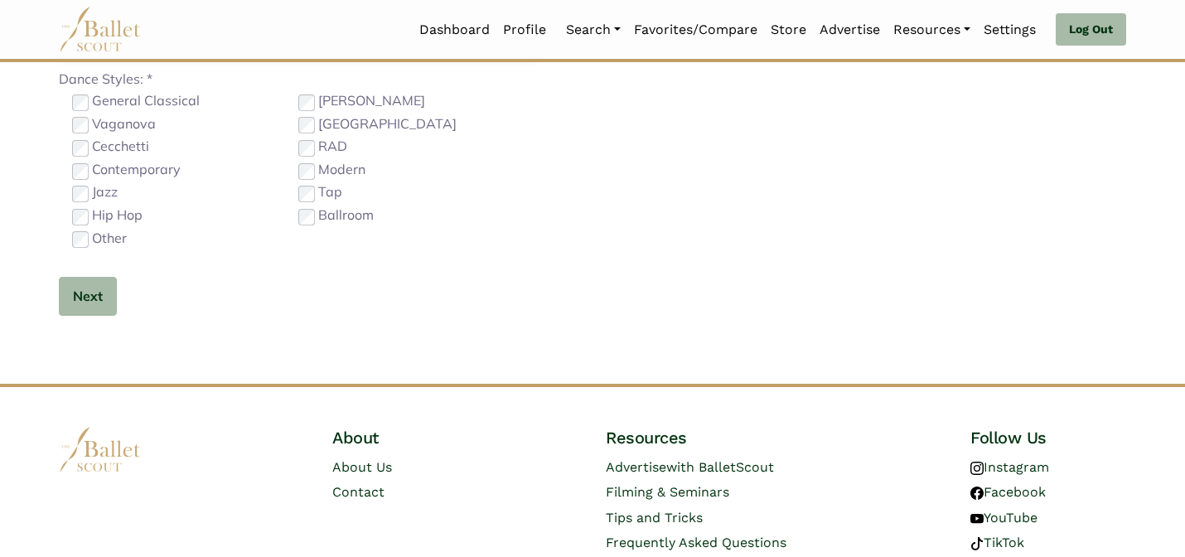
scroll to position [1047, 0]
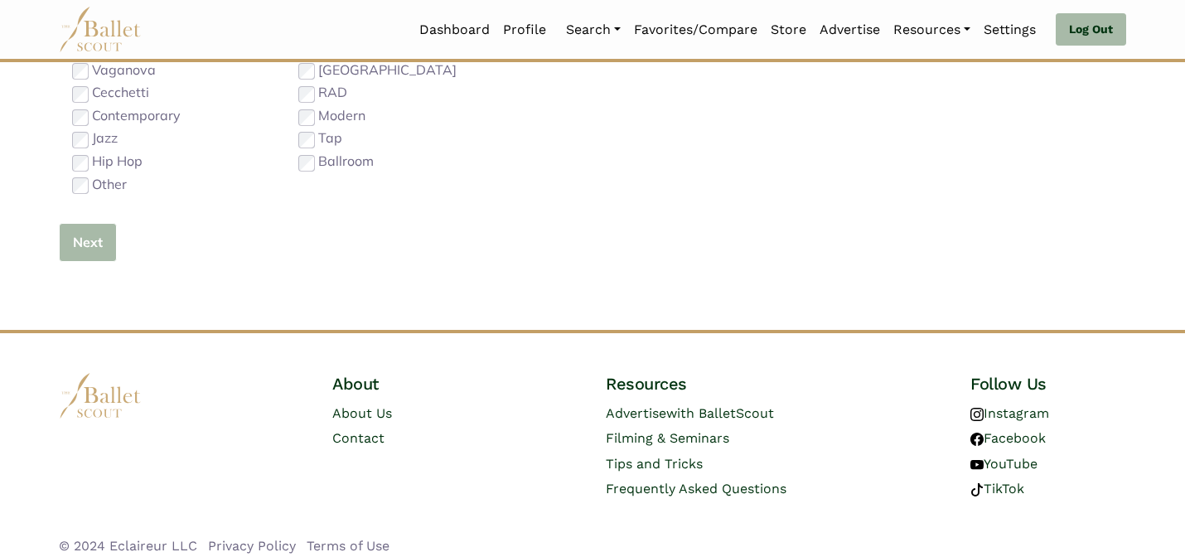
click at [84, 250] on button "Next" at bounding box center [88, 242] width 58 height 39
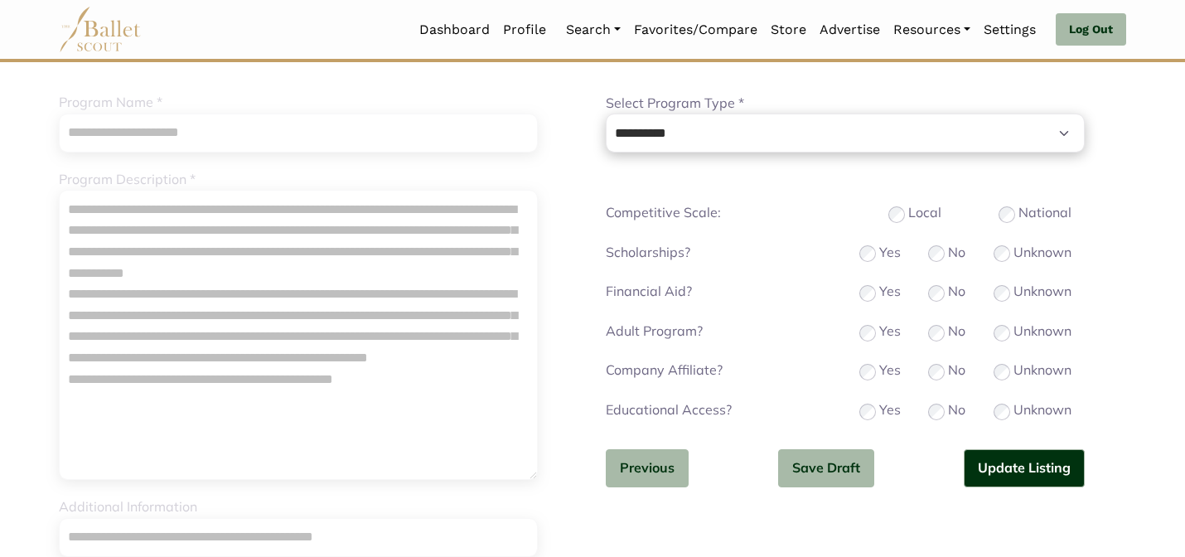
scroll to position [159, 0]
click at [944, 412] on div "No" at bounding box center [946, 411] width 37 height 22
click at [1006, 482] on button "Update Listing" at bounding box center [1023, 469] width 121 height 39
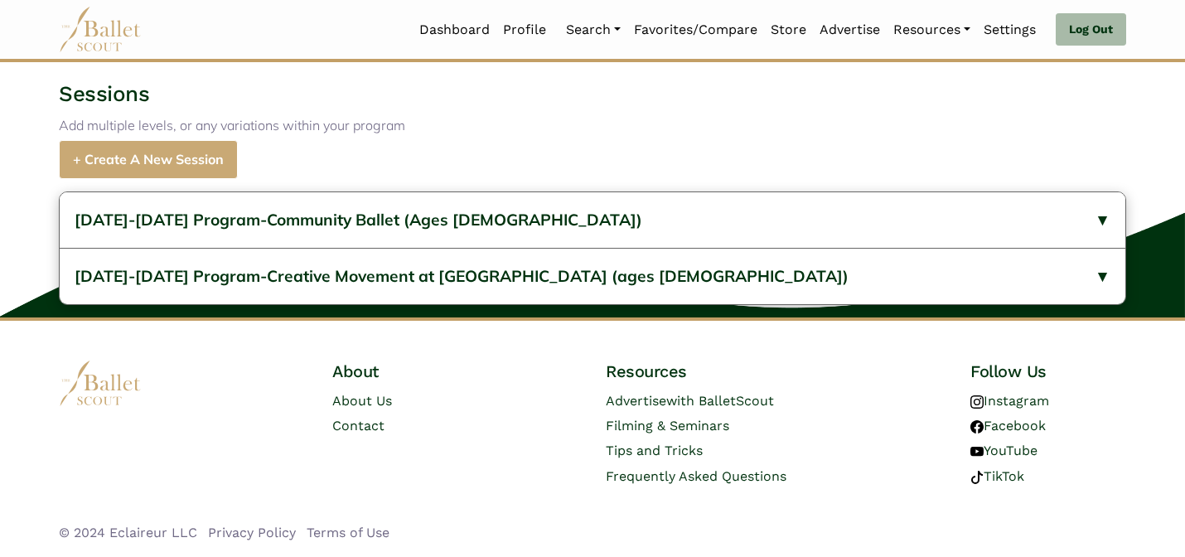
scroll to position [738, 0]
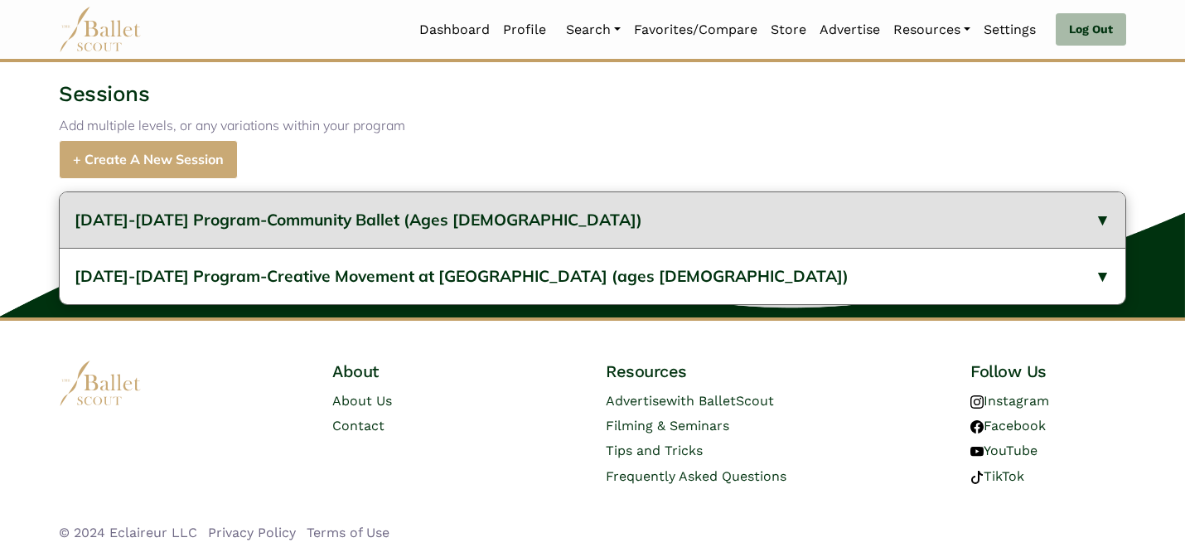
click at [558, 213] on button "[DATE]-[DATE] Program-Community Ballet (Ages [DEMOGRAPHIC_DATA])" at bounding box center [592, 220] width 1065 height 56
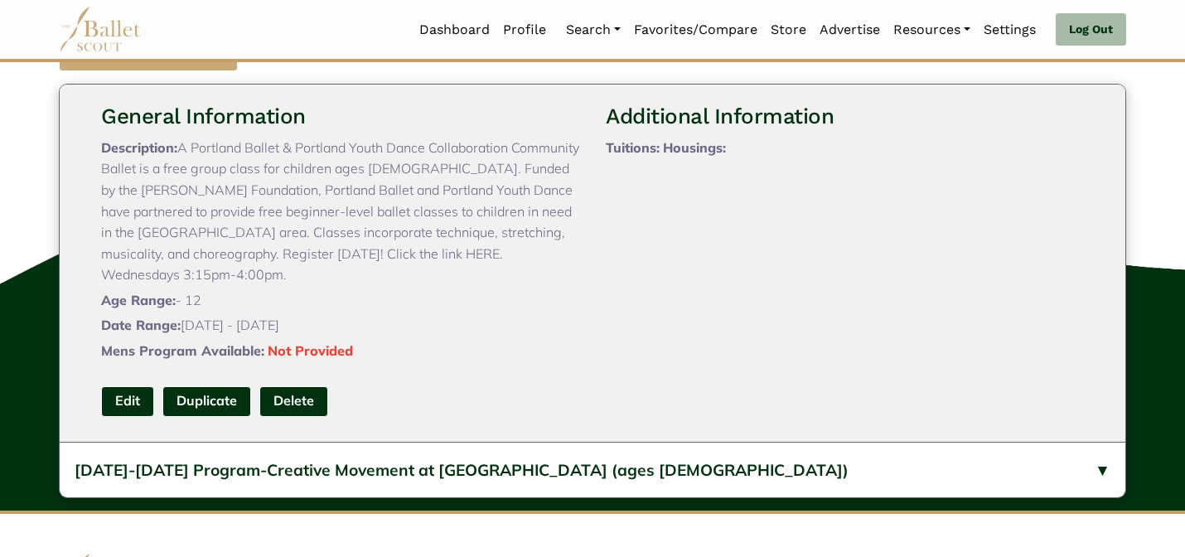
scroll to position [804, 0]
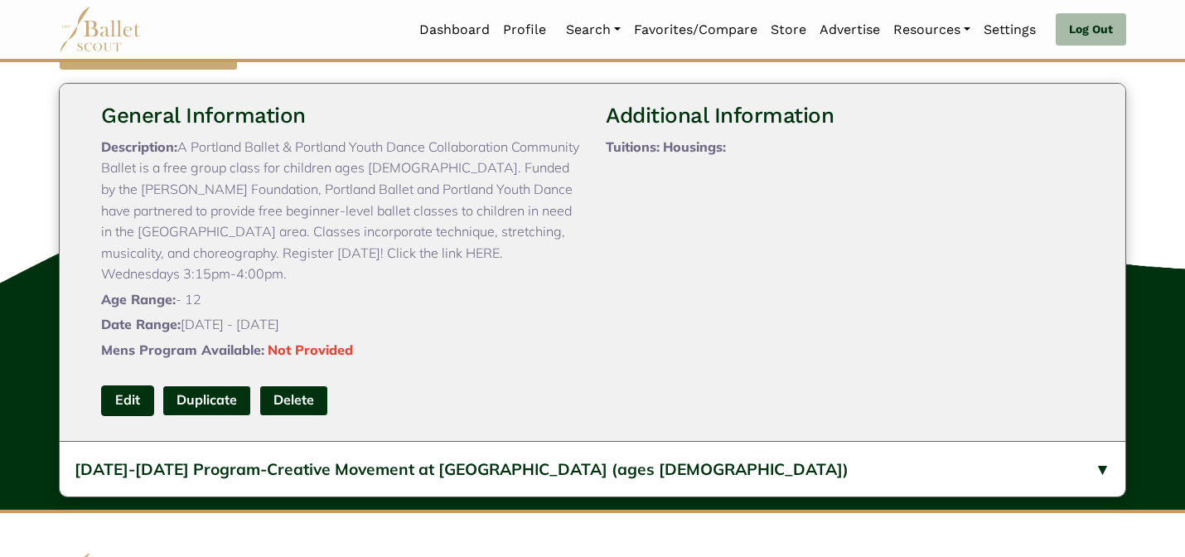
click at [133, 416] on link "Edit" at bounding box center [127, 400] width 53 height 31
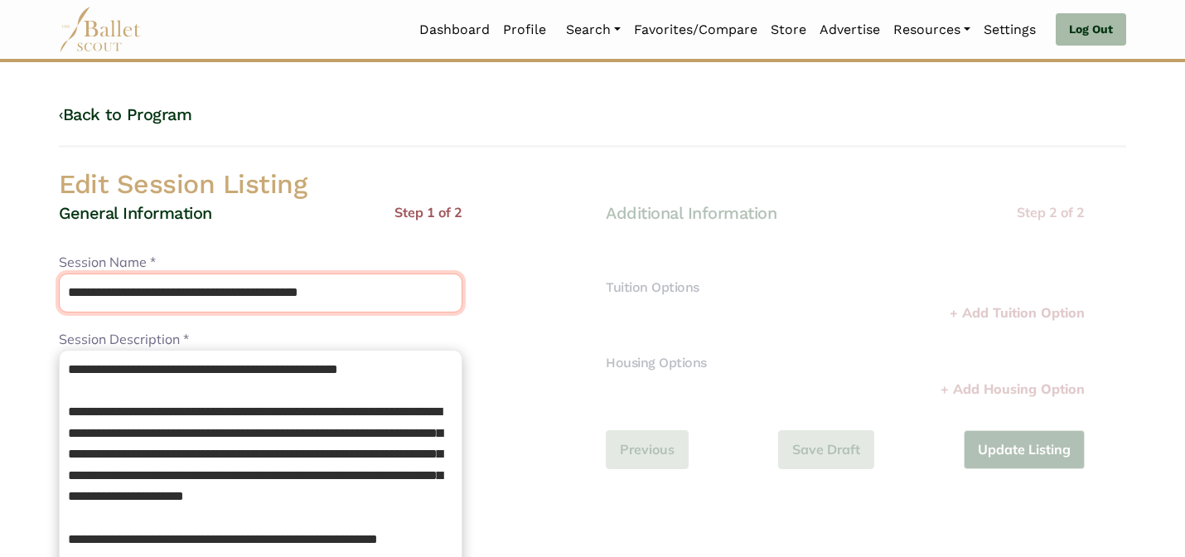
drag, startPoint x: 203, startPoint y: 298, endPoint x: 163, endPoint y: 249, distance: 63.7
click at [166, 250] on div "**********" at bounding box center [260, 563] width 403 height 722
drag, startPoint x: 278, startPoint y: 293, endPoint x: 176, endPoint y: 288, distance: 102.0
click at [176, 288] on input "**********" at bounding box center [260, 292] width 403 height 39
type input "**********"
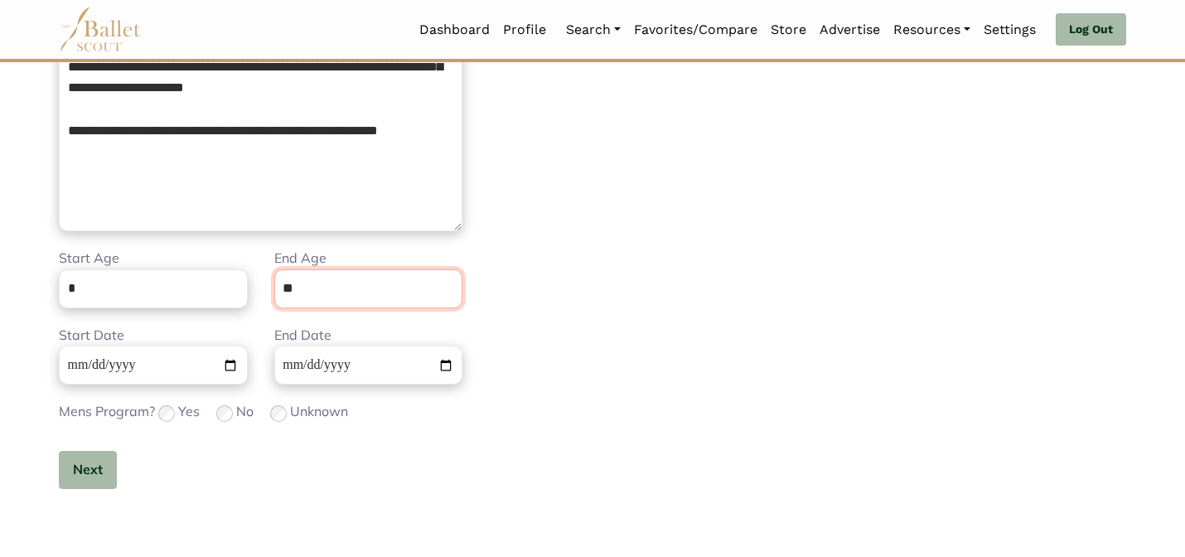
scroll to position [418, 0]
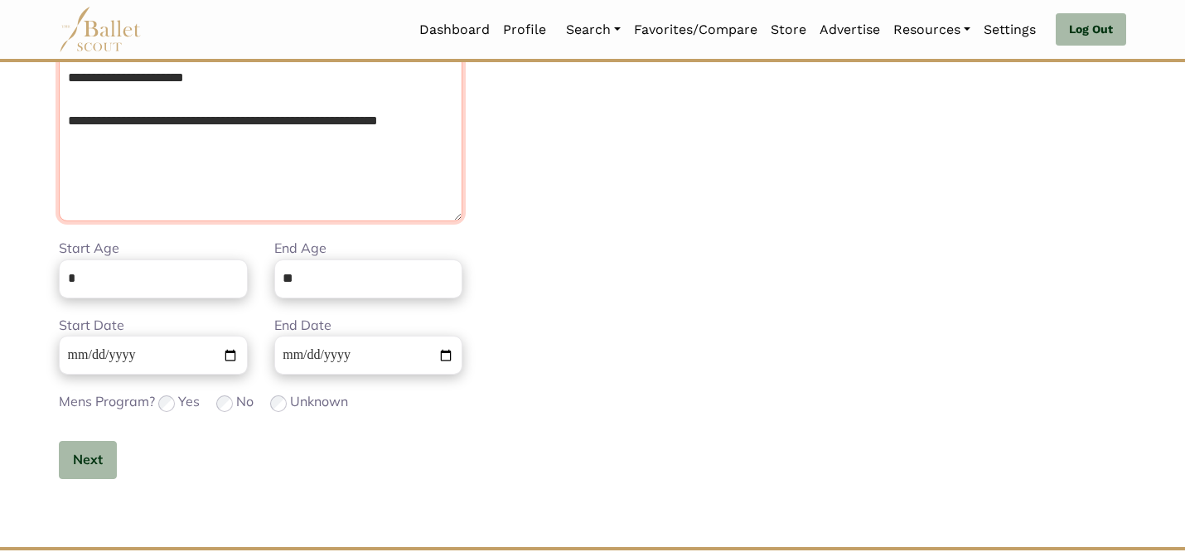
drag, startPoint x: 278, startPoint y: 189, endPoint x: 142, endPoint y: 127, distance: 149.4
click at [142, 127] on textarea "**********" at bounding box center [260, 76] width 403 height 290
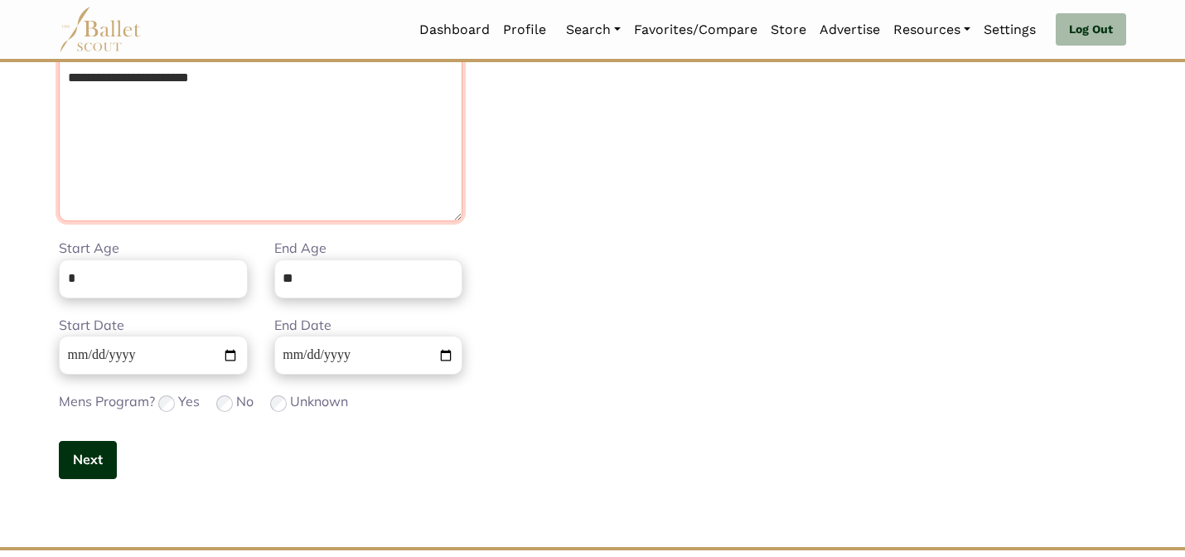
type textarea "**********"
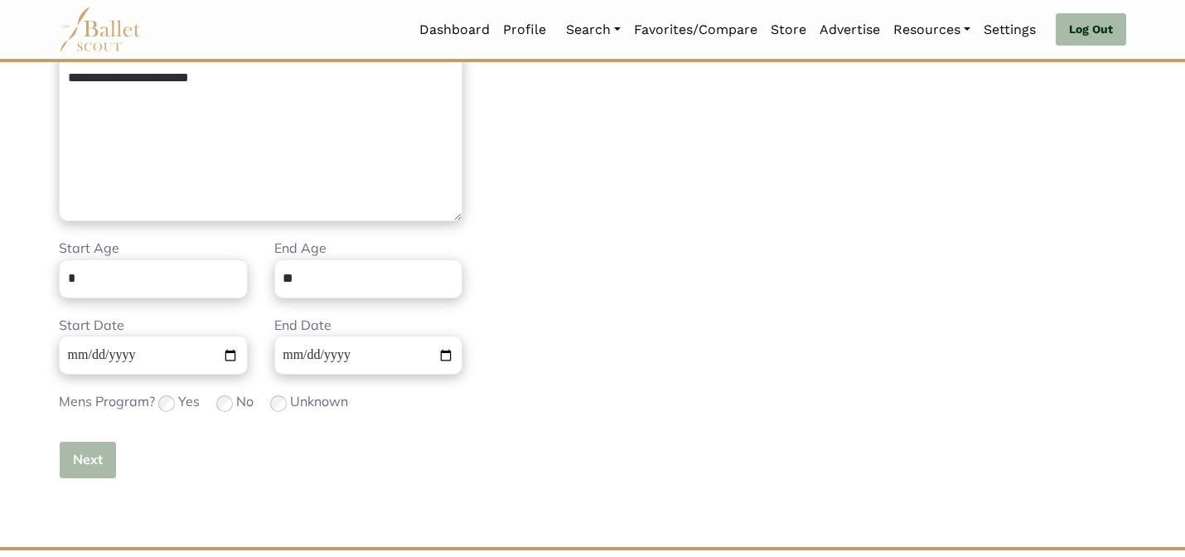
click at [83, 447] on button "Next" at bounding box center [88, 460] width 58 height 39
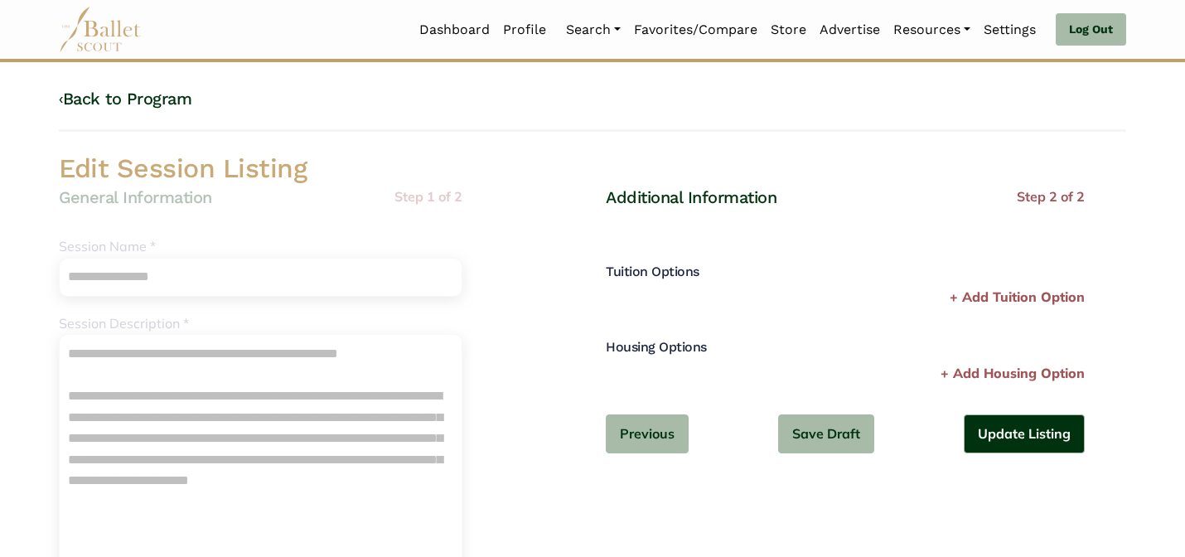
scroll to position [0, 0]
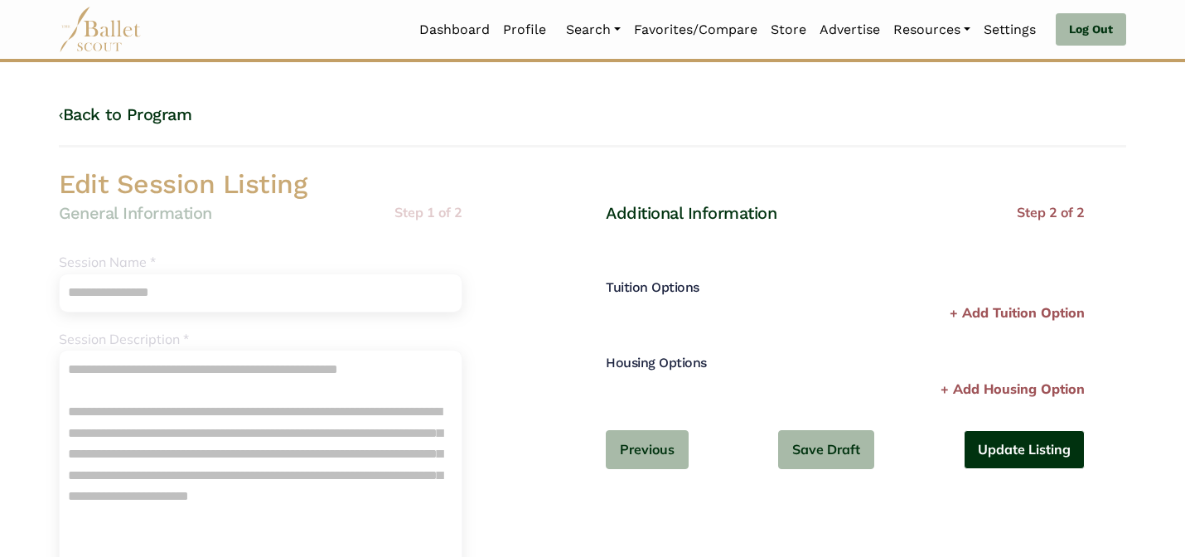
click at [1027, 446] on button "Update Listing" at bounding box center [1023, 449] width 121 height 39
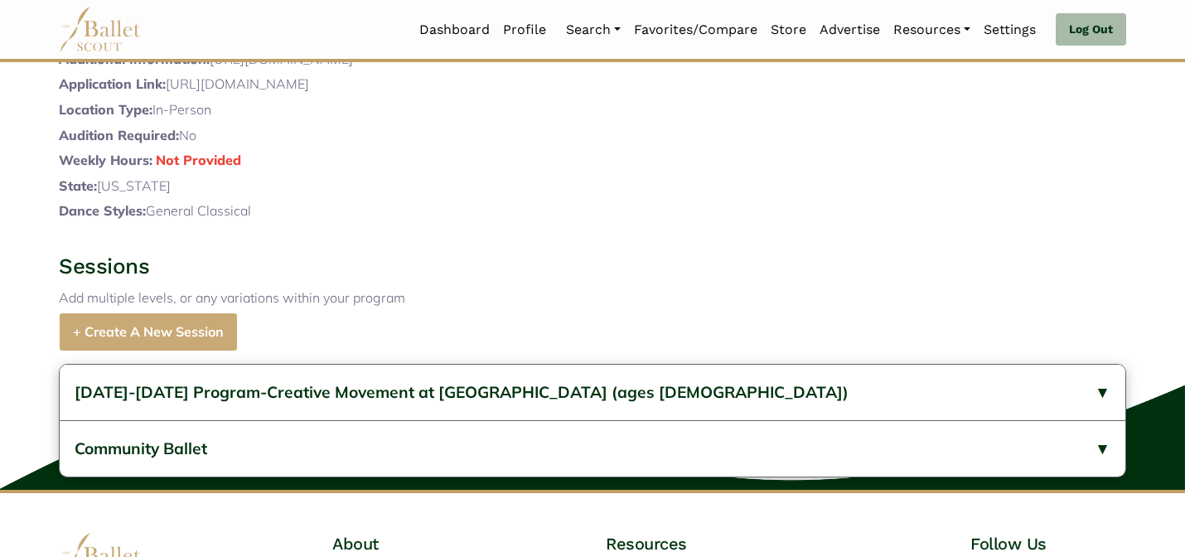
scroll to position [738, 0]
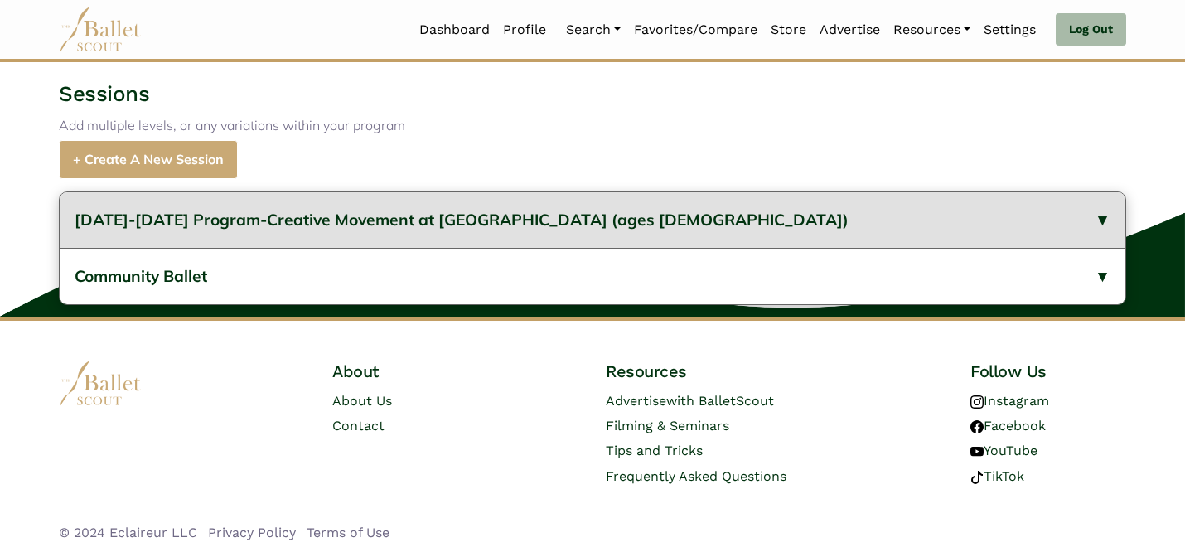
click at [683, 201] on button "2024-2025 Program-Creative Movement at Portland Public Library (ages 4-6)" at bounding box center [592, 220] width 1065 height 56
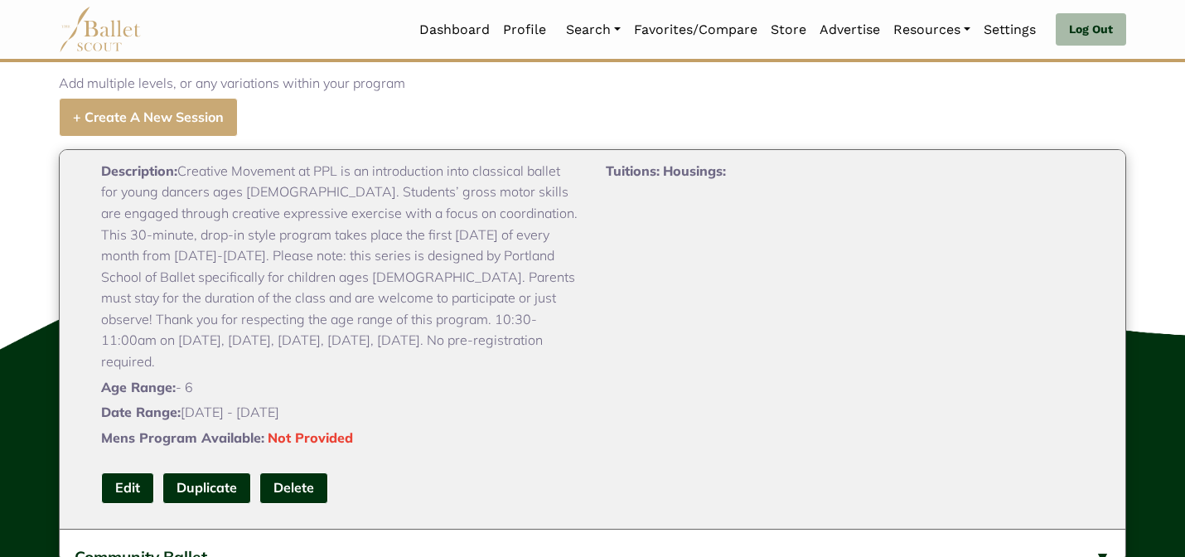
scroll to position [105, 0]
click at [114, 502] on link "Edit" at bounding box center [127, 486] width 53 height 31
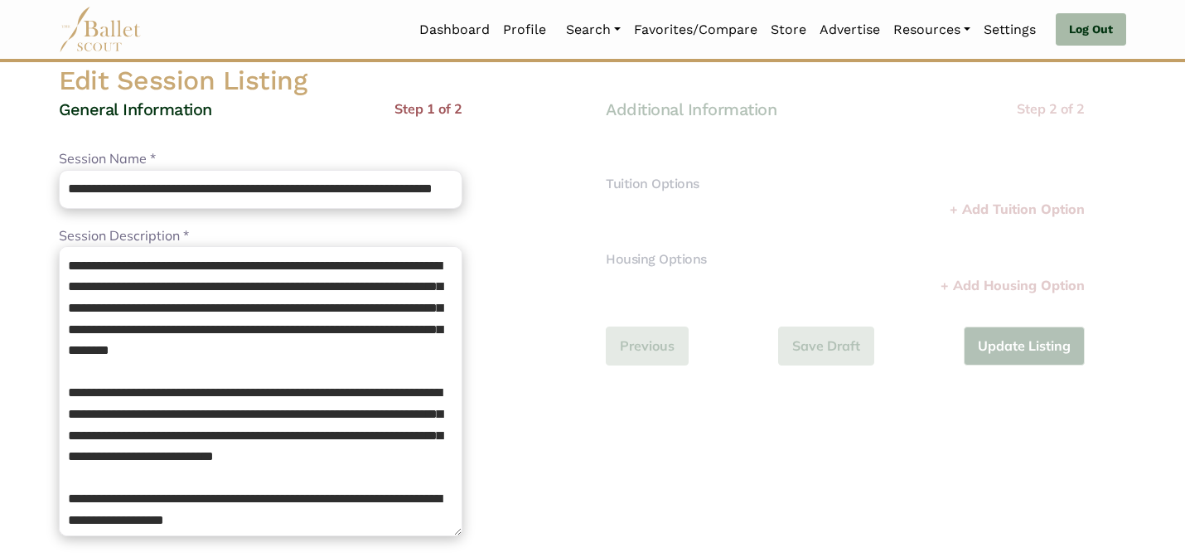
scroll to position [122, 0]
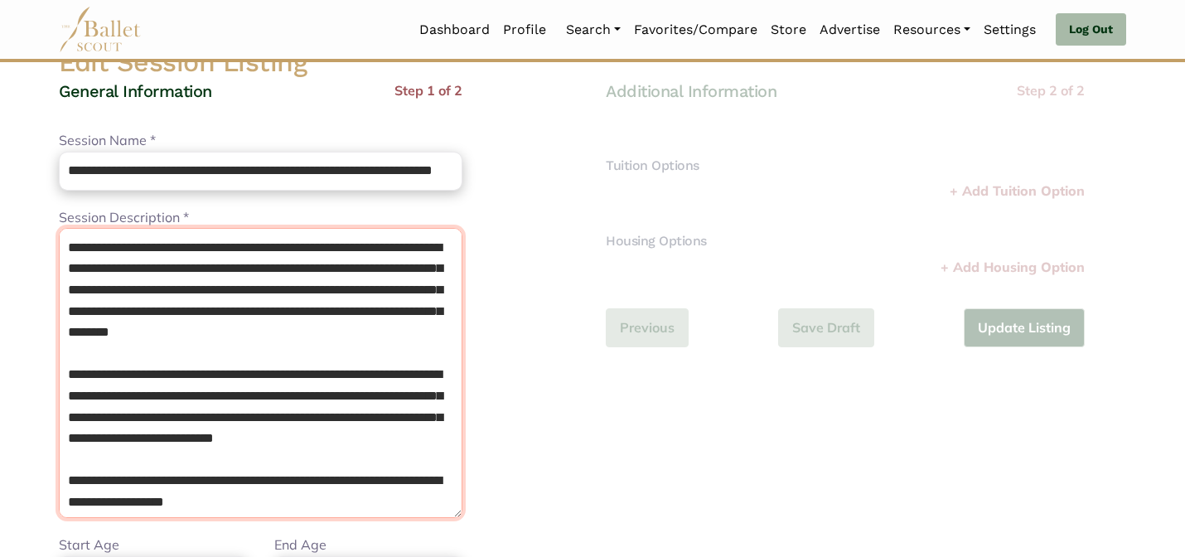
click at [228, 368] on textarea "**********" at bounding box center [260, 373] width 403 height 290
drag, startPoint x: 207, startPoint y: 360, endPoint x: 149, endPoint y: 352, distance: 58.6
click at [149, 352] on textarea "**********" at bounding box center [260, 373] width 403 height 290
type textarea "**********"
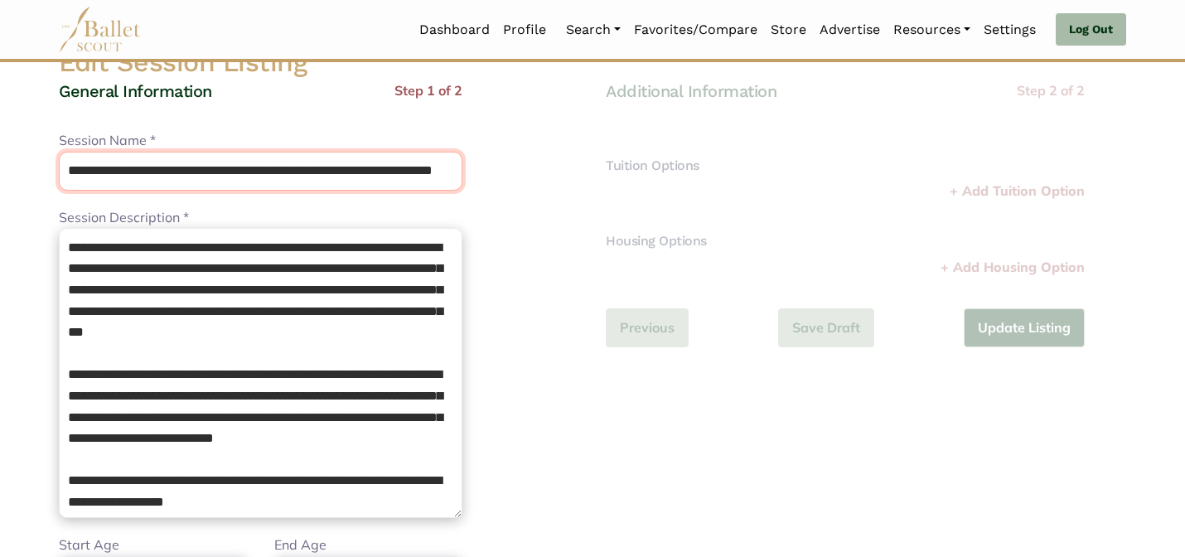
drag, startPoint x: 203, startPoint y: 170, endPoint x: 159, endPoint y: 113, distance: 71.4
click at [159, 113] on div "**********" at bounding box center [260, 441] width 403 height 722
type input "**********"
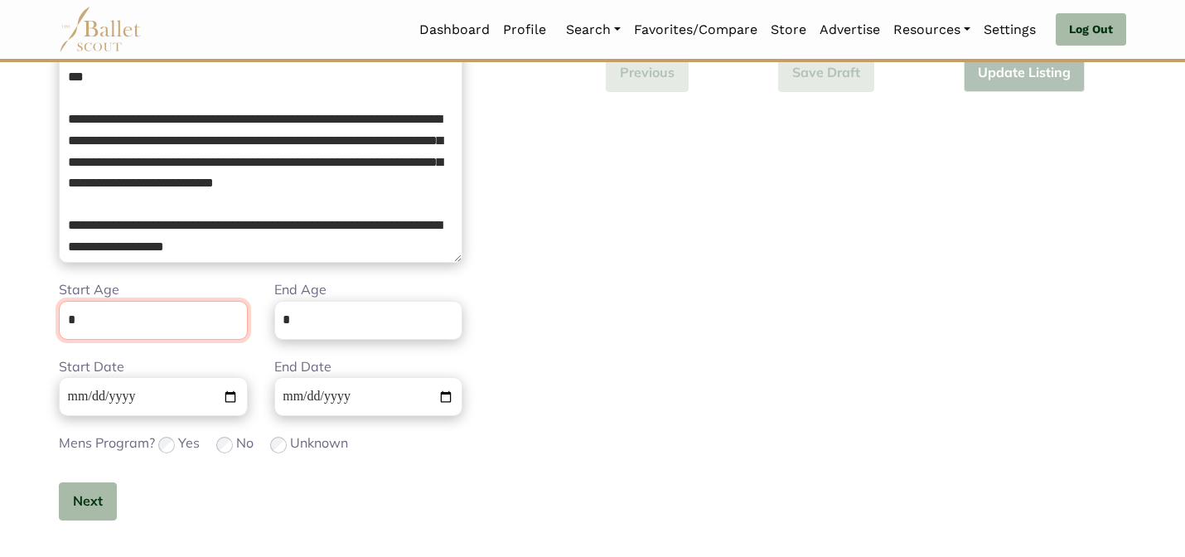
scroll to position [418, 0]
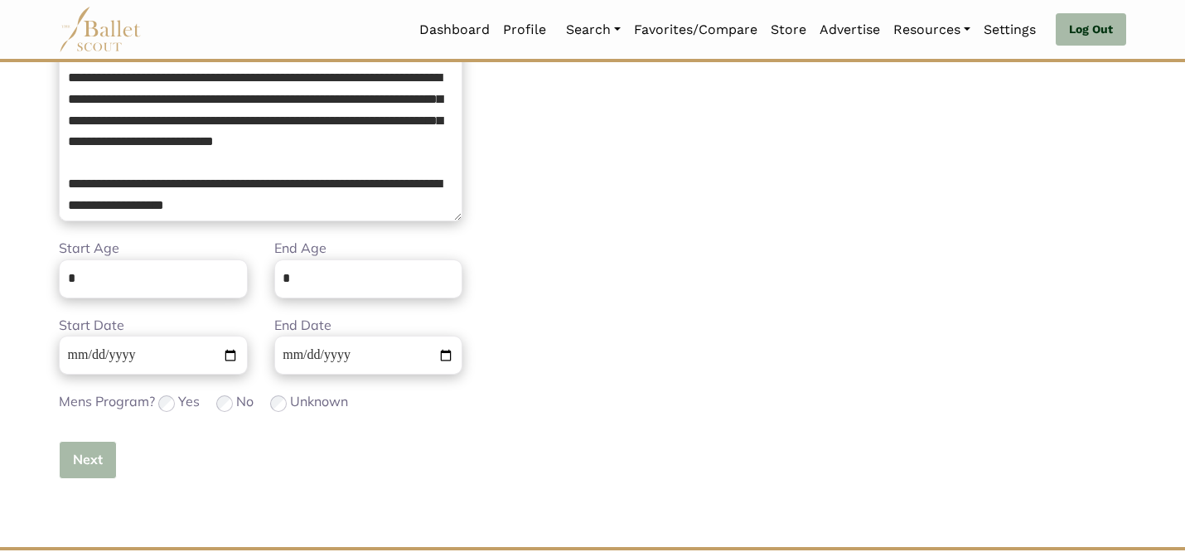
click at [81, 469] on button "Next" at bounding box center [88, 460] width 58 height 39
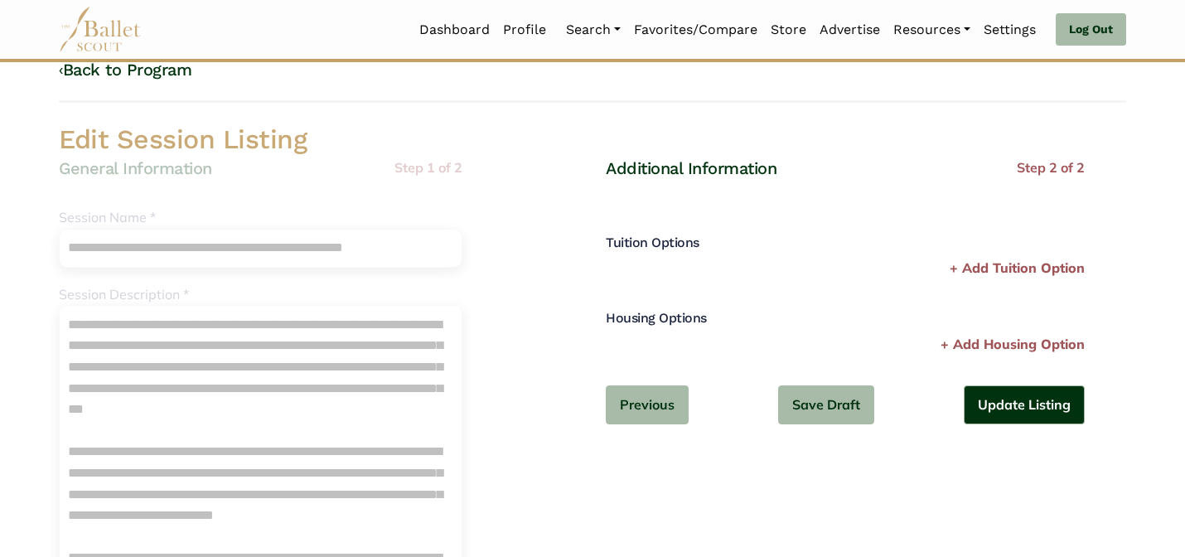
scroll to position [0, 0]
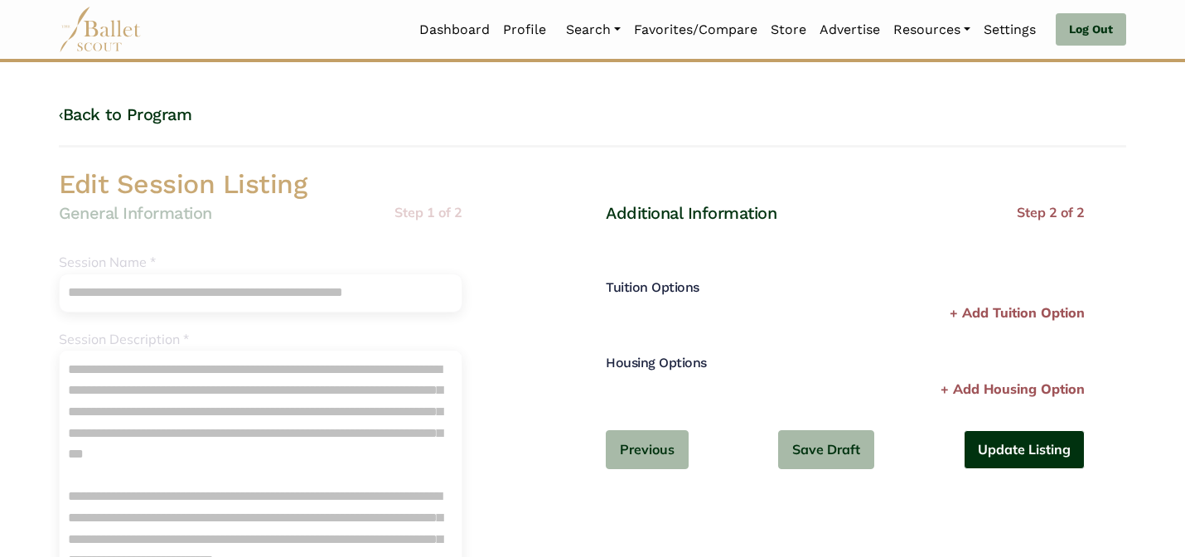
click at [1020, 458] on button "Update Listing" at bounding box center [1023, 449] width 121 height 39
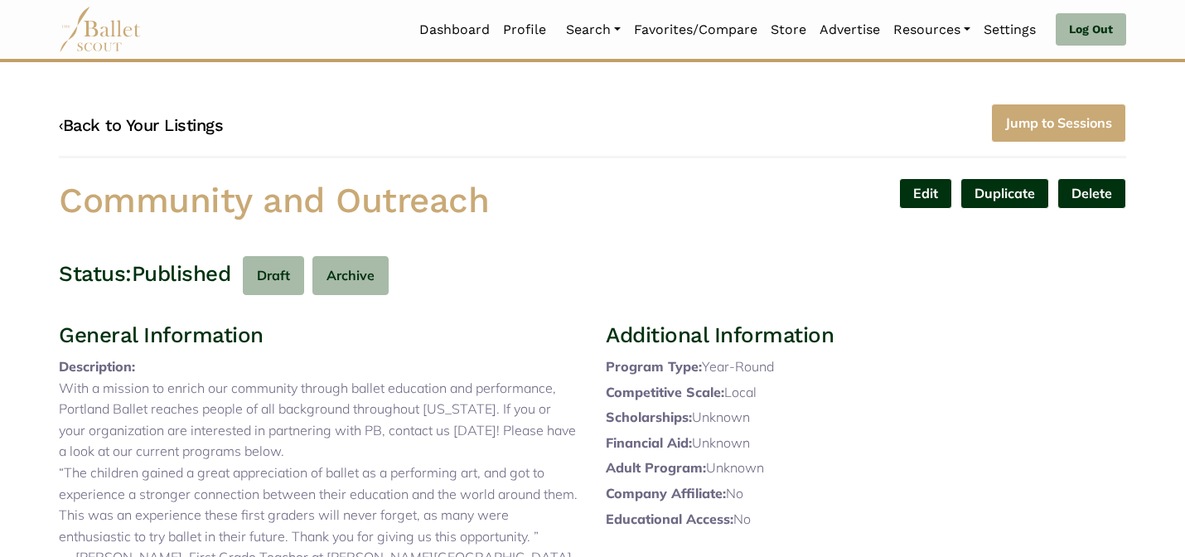
click at [167, 123] on link "‹ Back to Your Listings" at bounding box center [141, 125] width 164 height 20
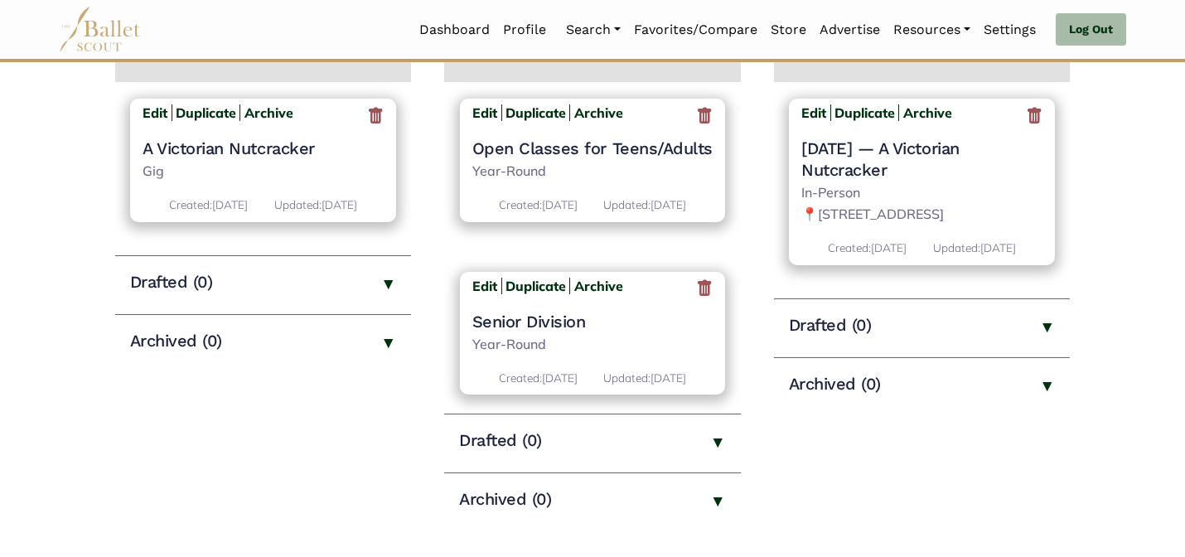
scroll to position [1936, 0]
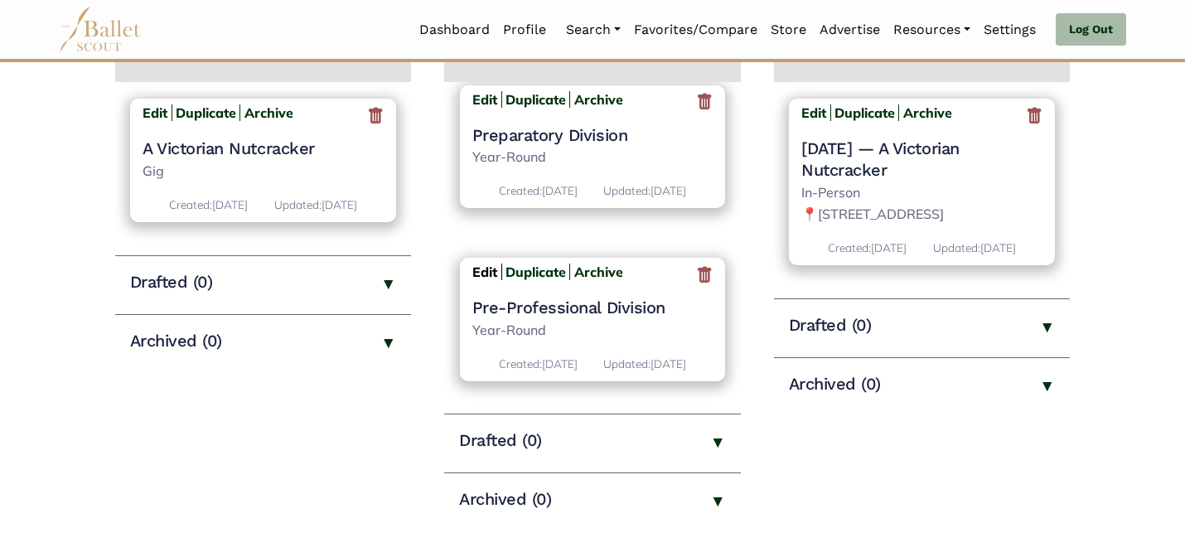
click at [483, 263] on b "Edit" at bounding box center [484, 271] width 25 height 17
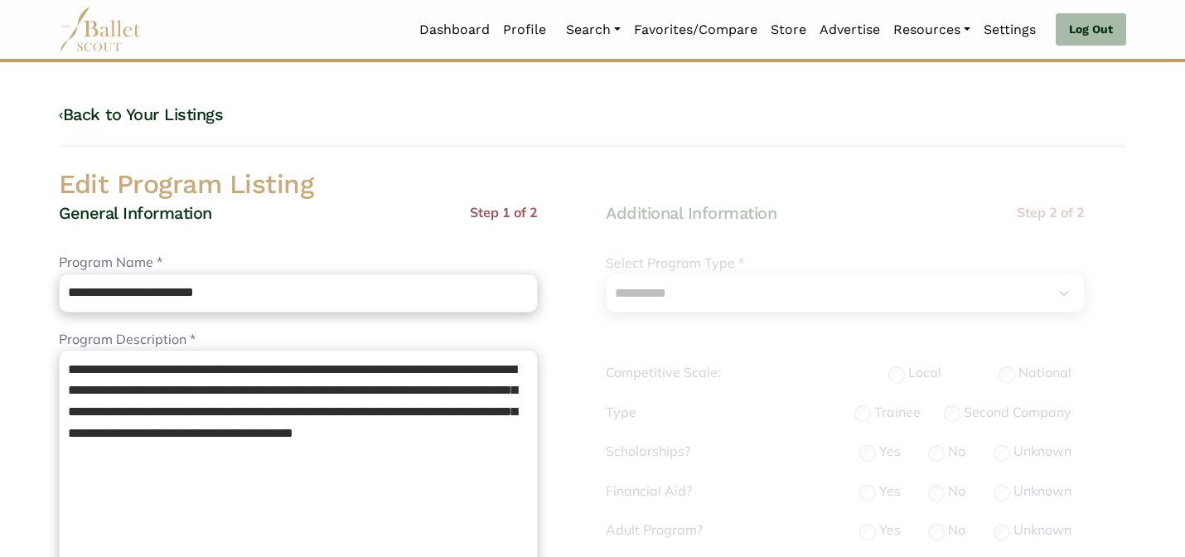
select select "**"
select select "*"
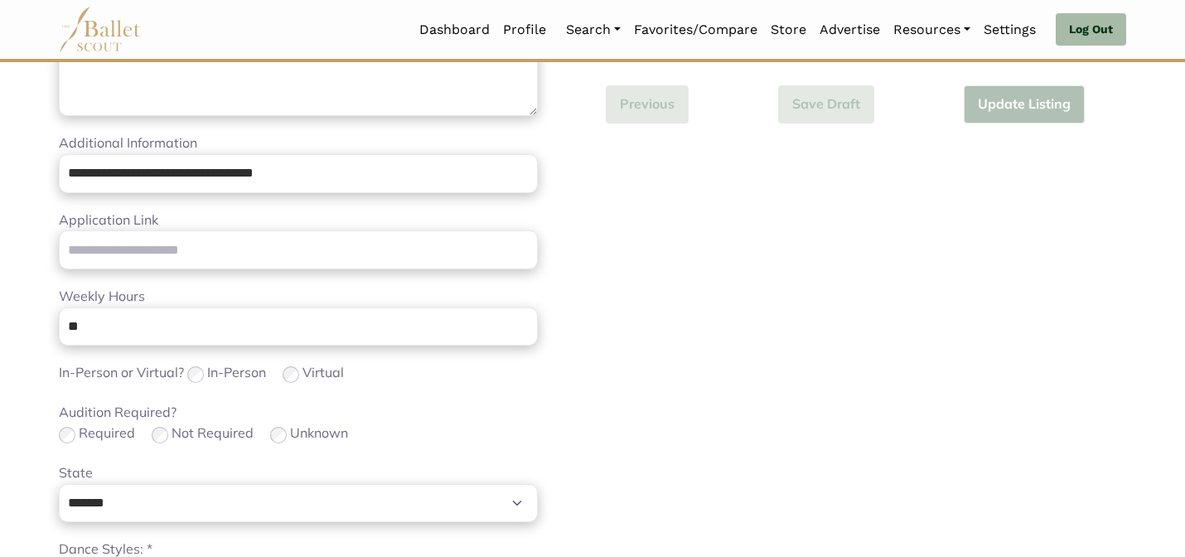
scroll to position [1047, 0]
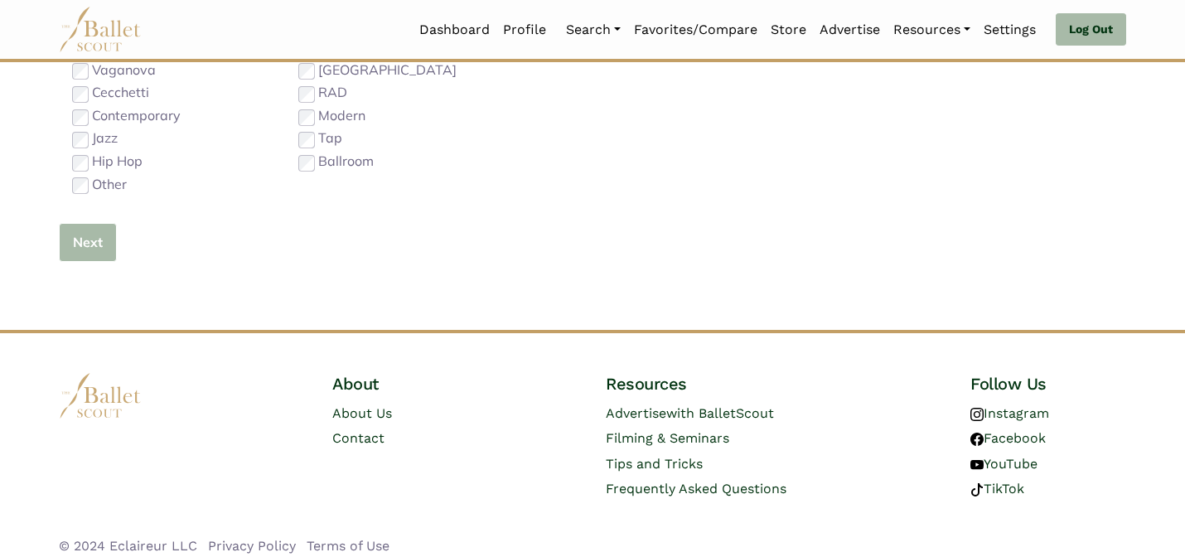
click at [82, 232] on button "Next" at bounding box center [88, 242] width 58 height 39
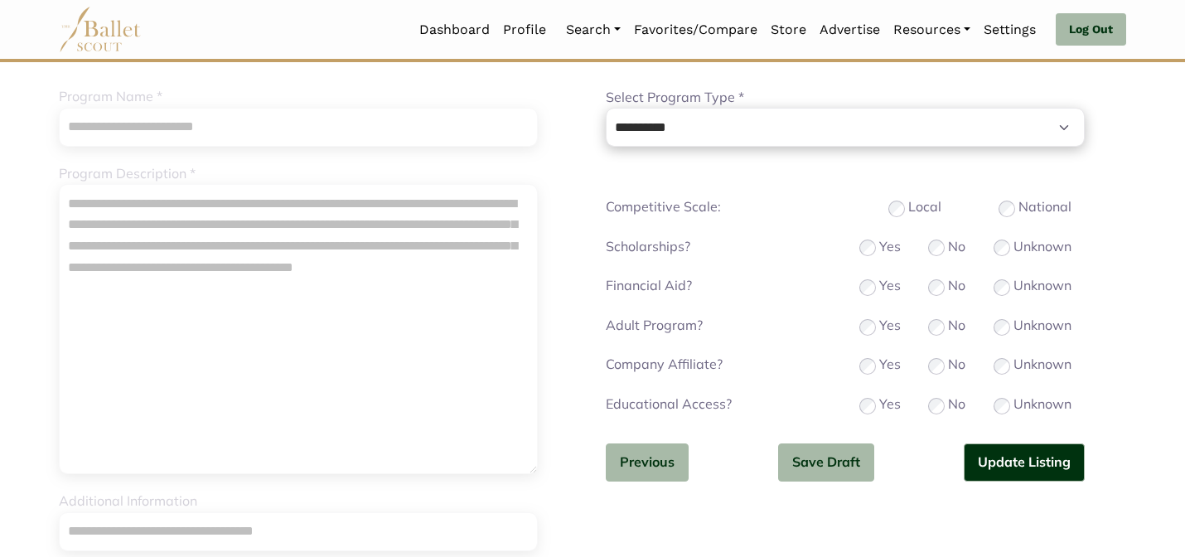
scroll to position [159, 0]
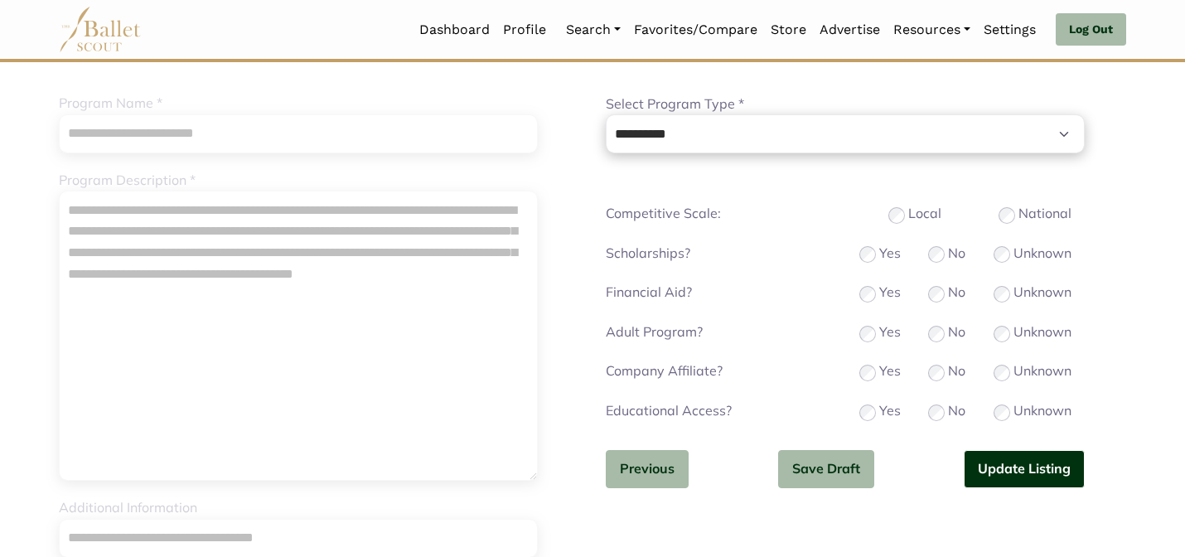
click at [1003, 468] on button "Update Listing" at bounding box center [1023, 469] width 121 height 39
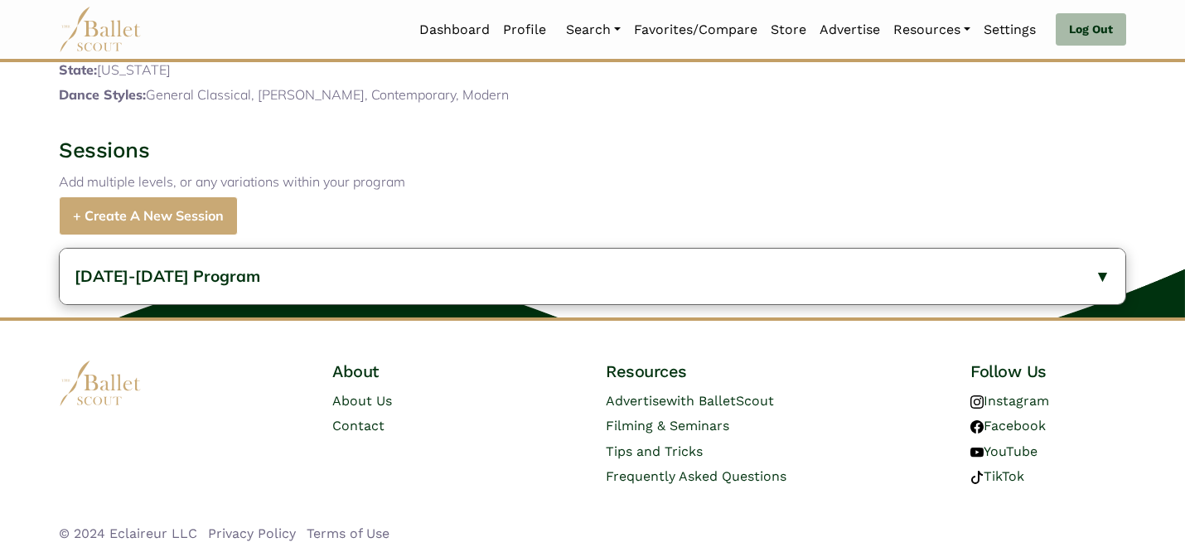
scroll to position [576, 0]
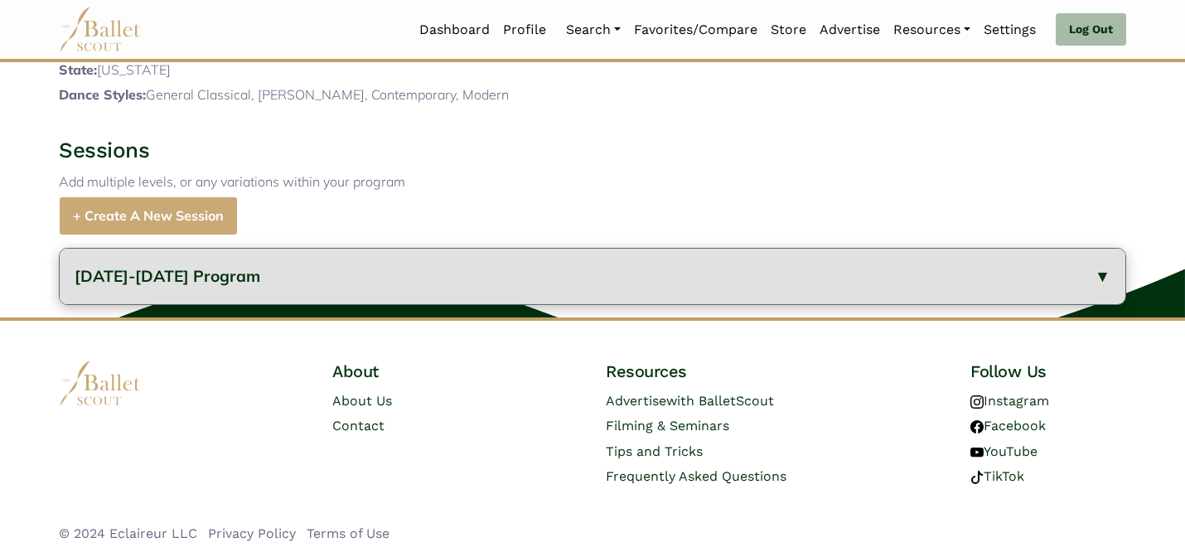
click at [329, 301] on button "[DATE]-[DATE] Program" at bounding box center [592, 277] width 1065 height 56
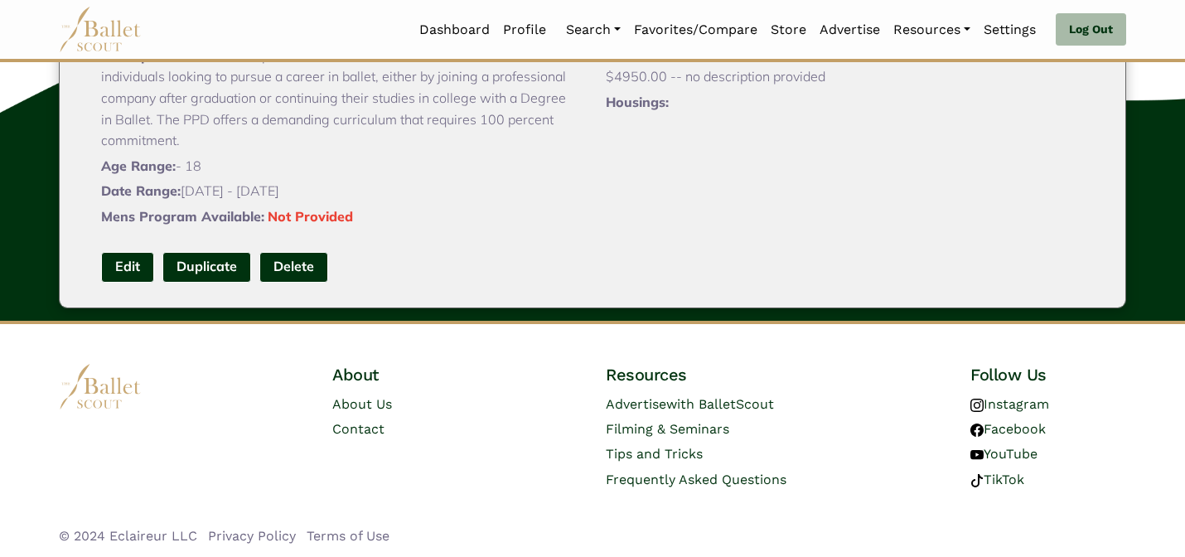
scroll to position [897, 0]
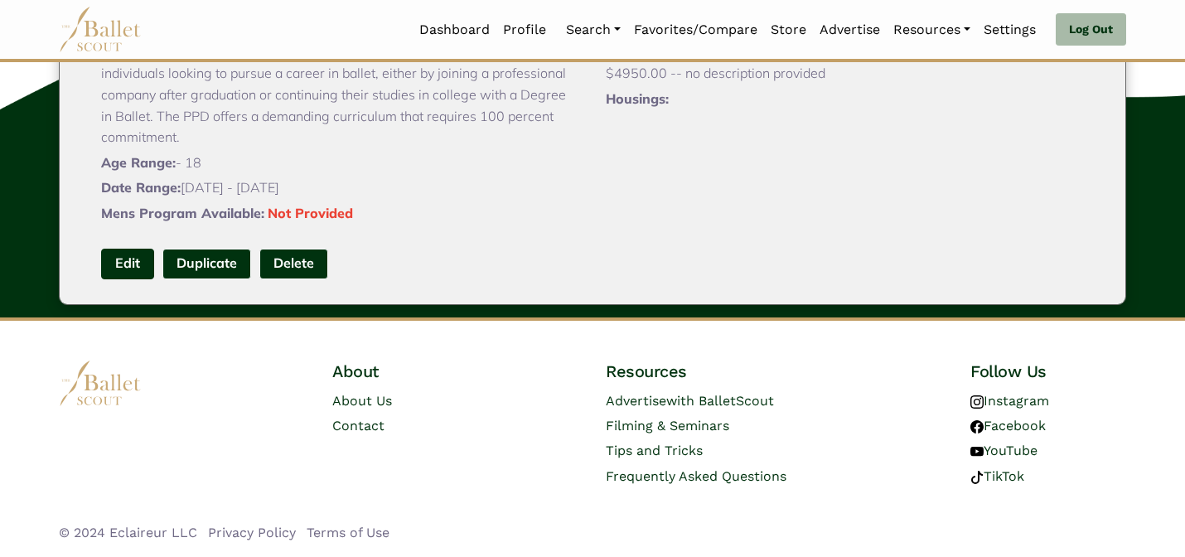
click at [119, 260] on link "Edit" at bounding box center [127, 264] width 53 height 31
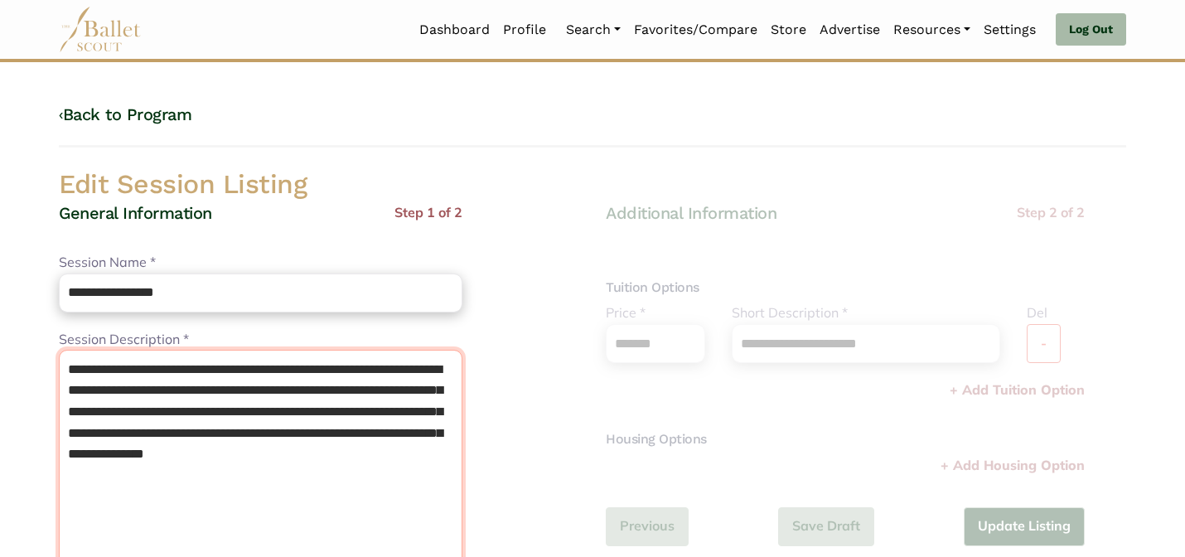
drag, startPoint x: 387, startPoint y: 375, endPoint x: 236, endPoint y: 372, distance: 150.8
click at [236, 372] on textarea "**********" at bounding box center [260, 495] width 403 height 290
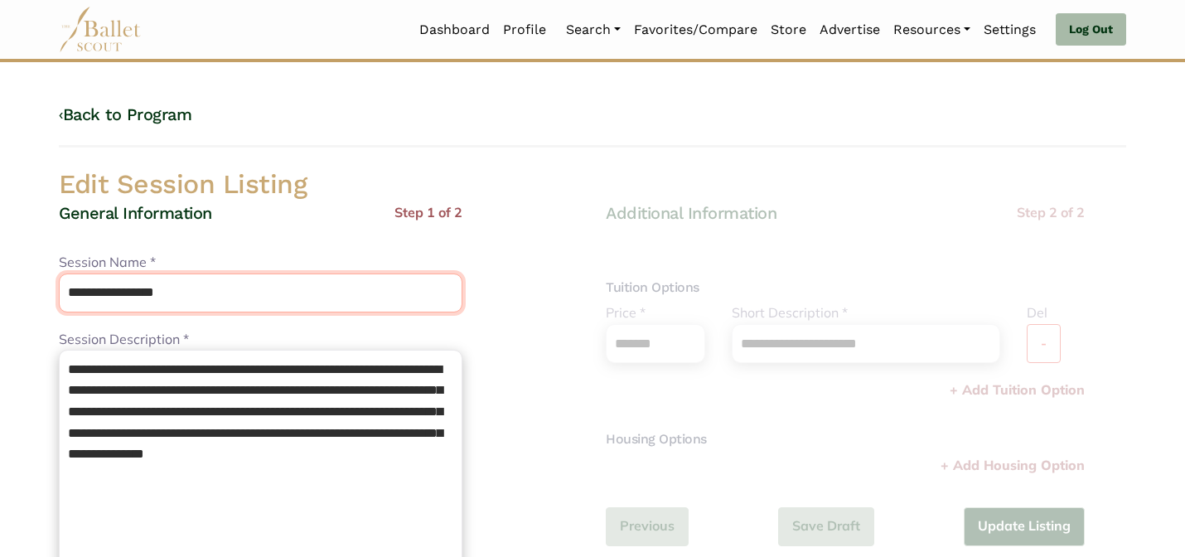
drag, startPoint x: 230, startPoint y: 287, endPoint x: 204, endPoint y: 239, distance: 54.9
click at [204, 240] on div "**********" at bounding box center [260, 563] width 403 height 722
paste input "********"
type input "**********"
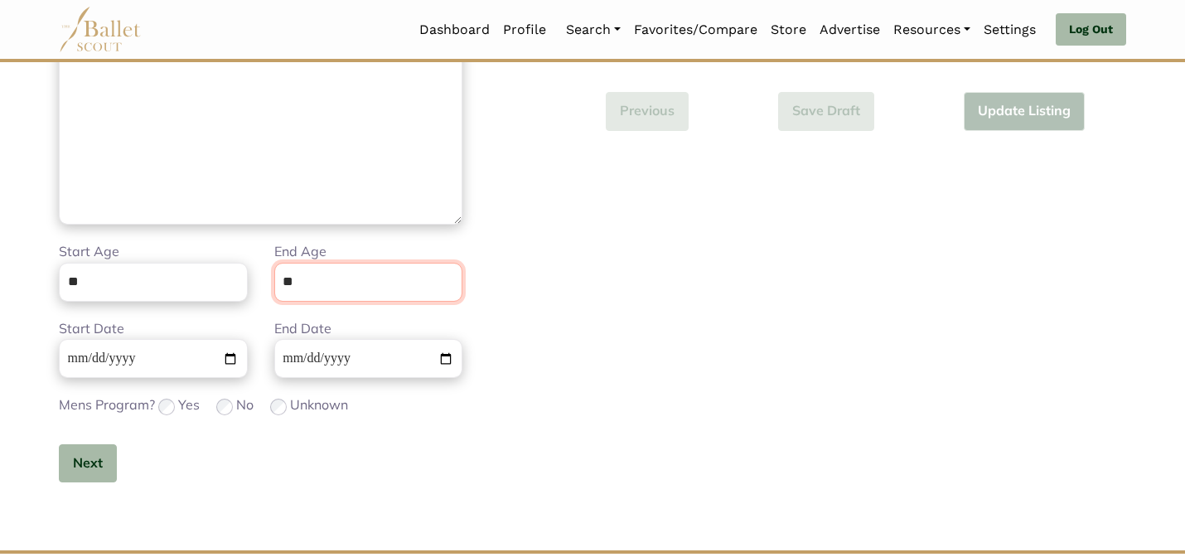
scroll to position [418, 0]
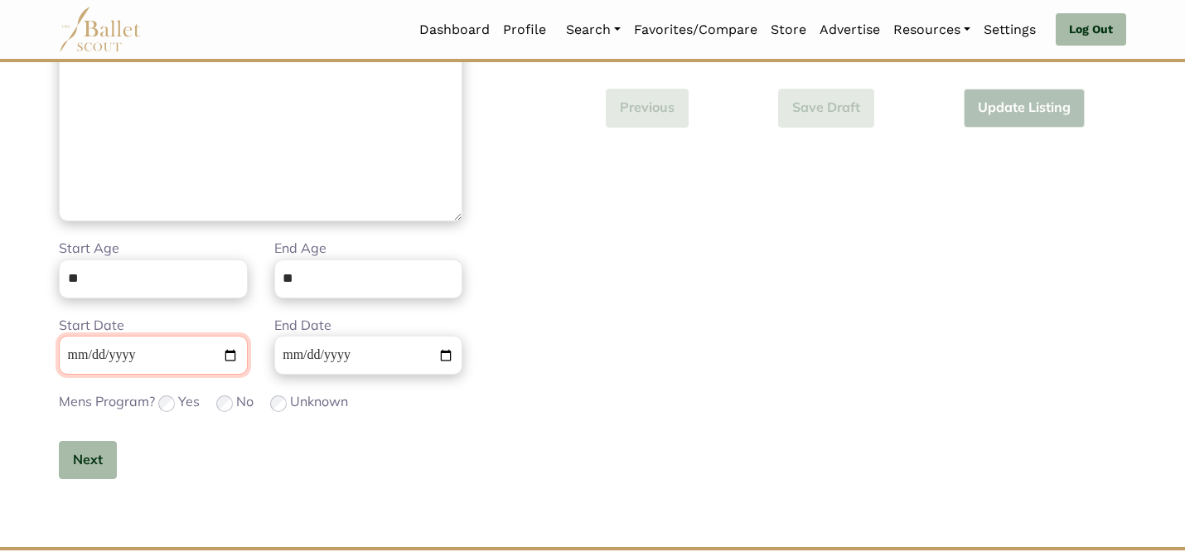
click at [134, 346] on input "Start Date" at bounding box center [153, 354] width 189 height 39
click at [135, 351] on input "Start Date" at bounding box center [153, 354] width 189 height 39
click at [84, 466] on button "Next" at bounding box center [88, 460] width 58 height 39
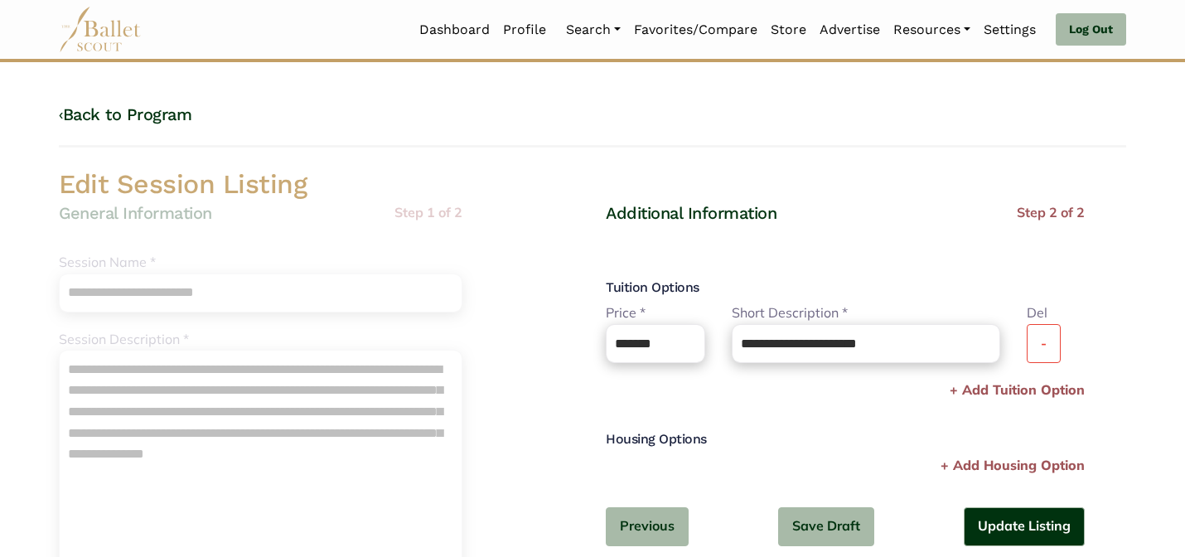
scroll to position [33, 0]
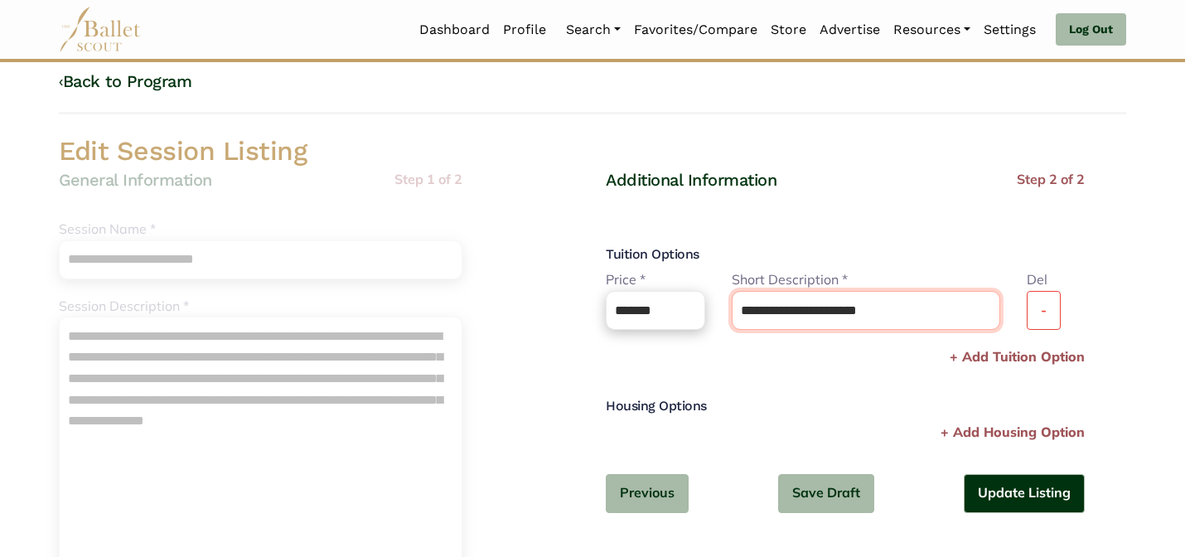
drag, startPoint x: 905, startPoint y: 303, endPoint x: 859, endPoint y: 260, distance: 63.3
click at [859, 260] on div "**********" at bounding box center [845, 354] width 479 height 370
type input "**********"
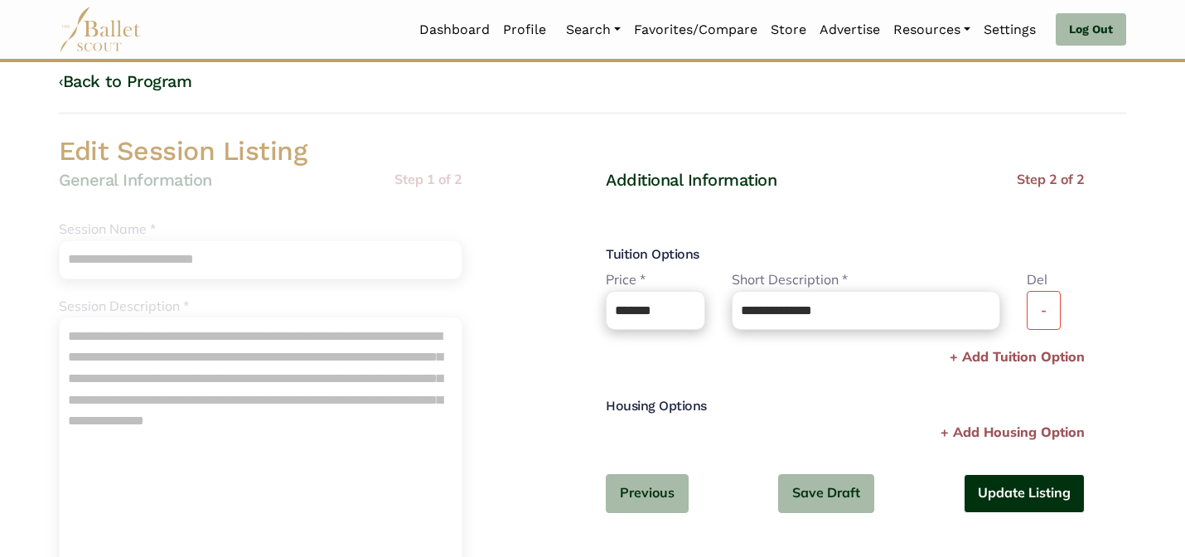
click at [1048, 489] on button "Update Listing" at bounding box center [1023, 493] width 121 height 39
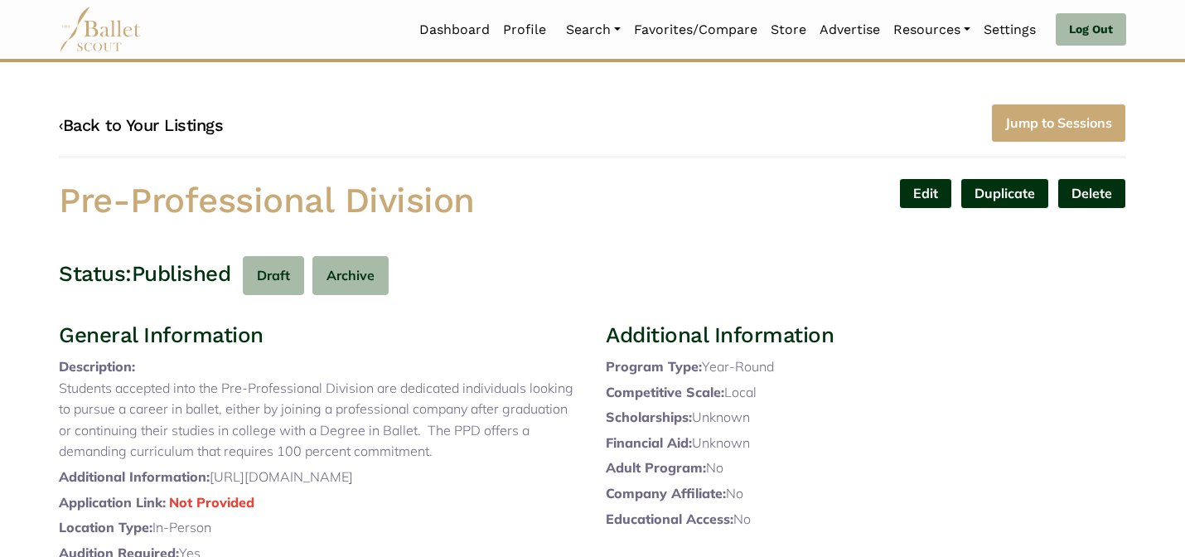
click at [193, 123] on link "‹ Back to Your Listings" at bounding box center [141, 125] width 164 height 20
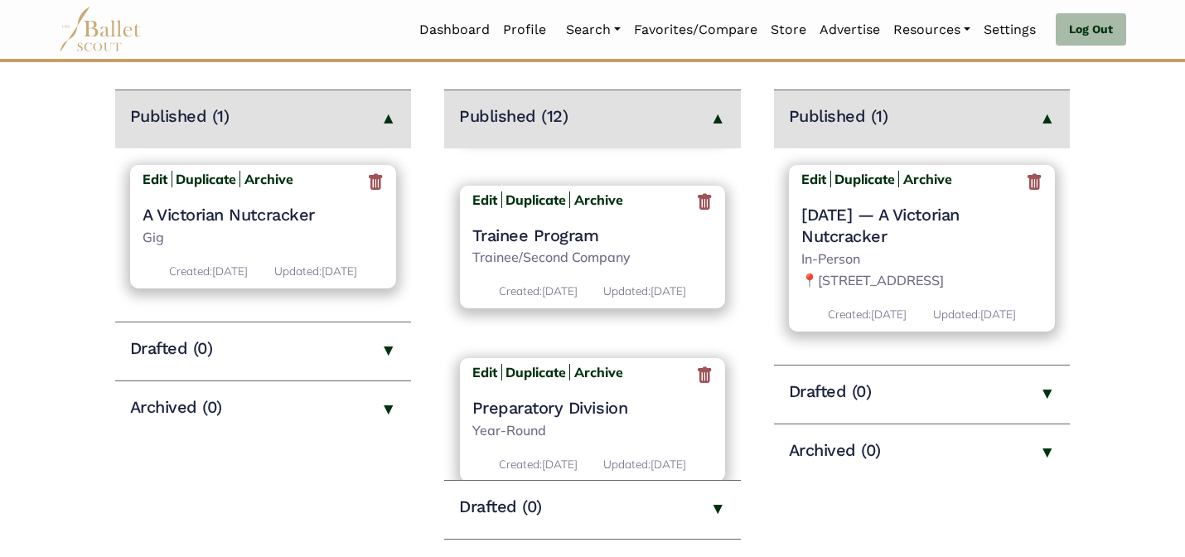
scroll to position [1936, 0]
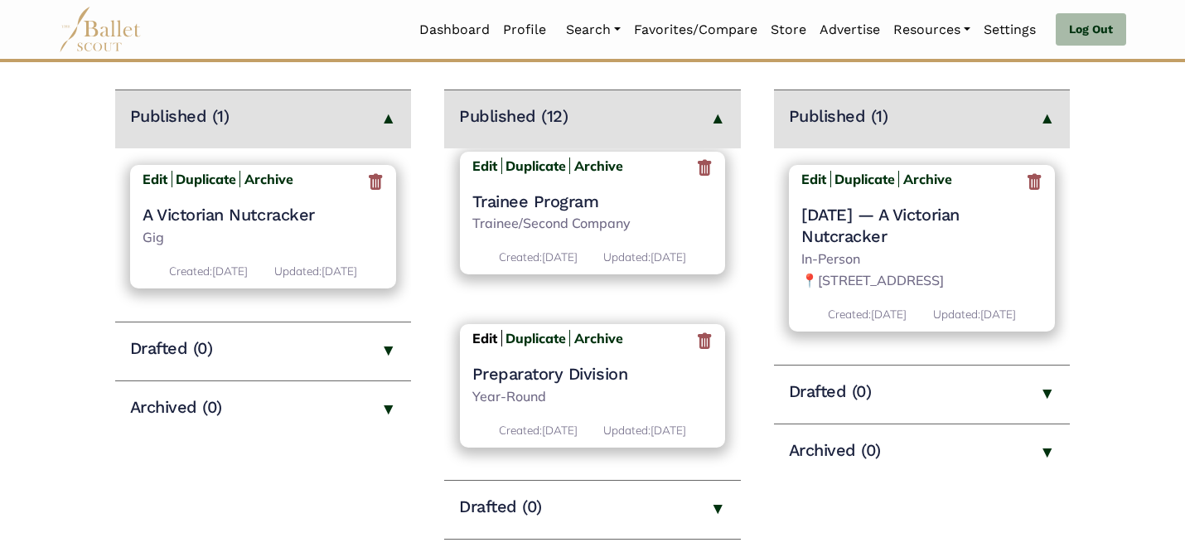
click at [483, 330] on b "Edit" at bounding box center [484, 338] width 25 height 17
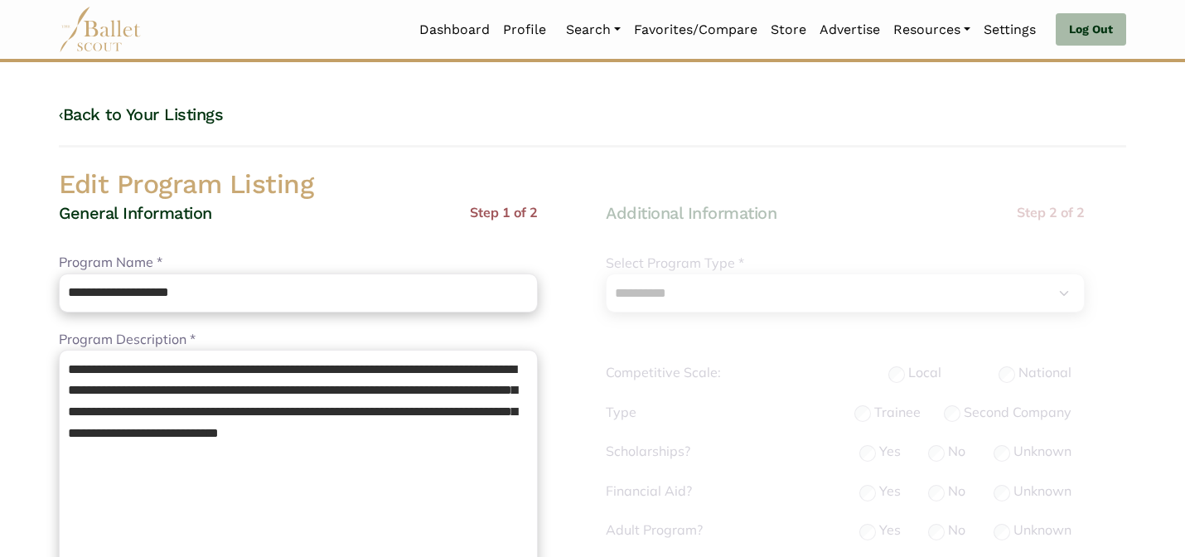
select select "**"
select select "*"
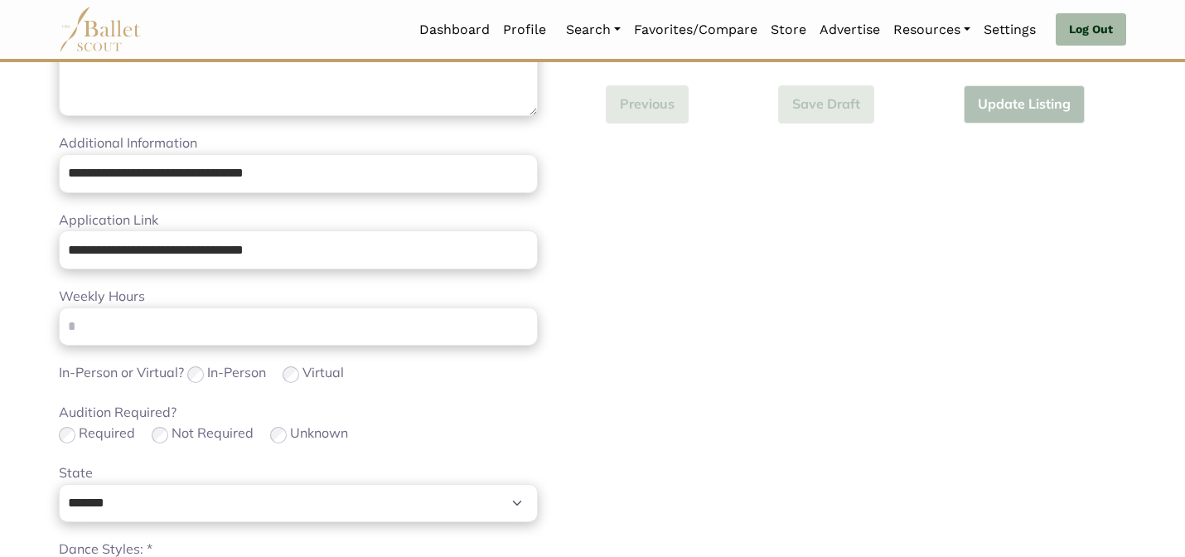
scroll to position [1047, 0]
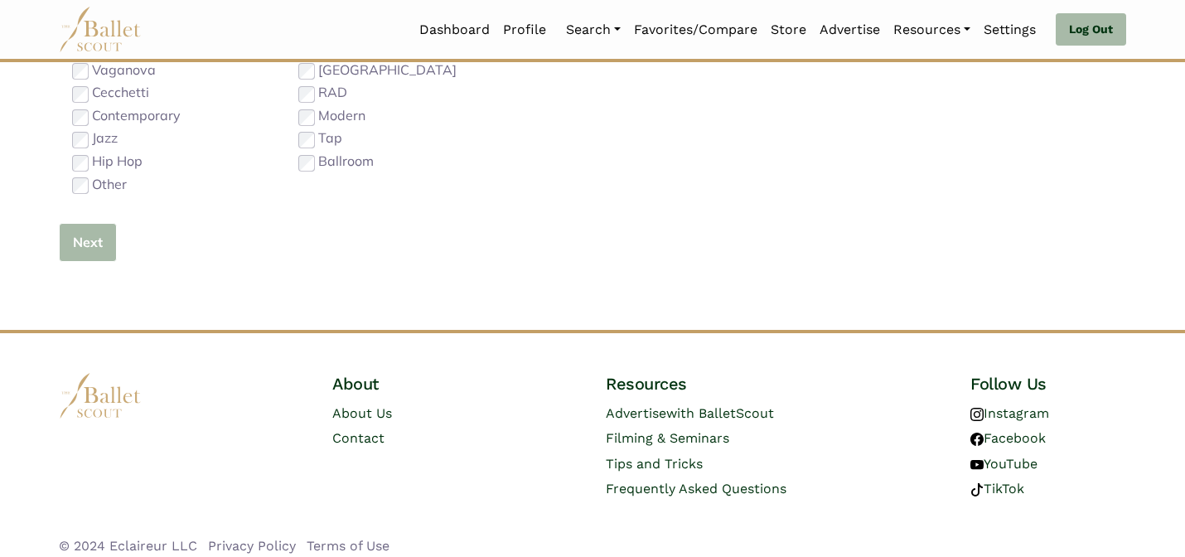
click at [97, 242] on button "Next" at bounding box center [88, 242] width 58 height 39
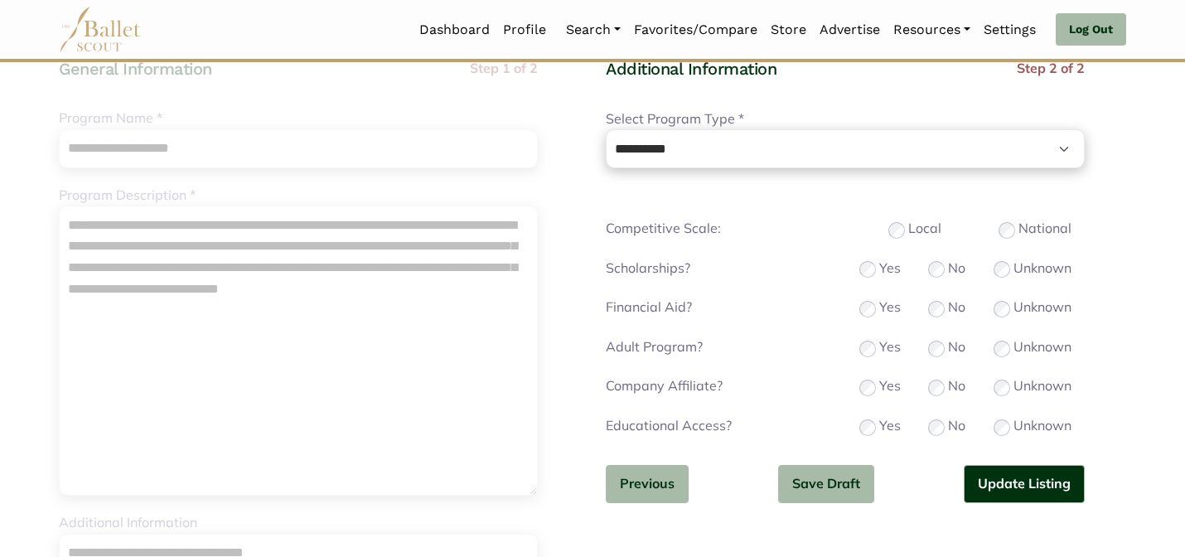
scroll to position [126, 0]
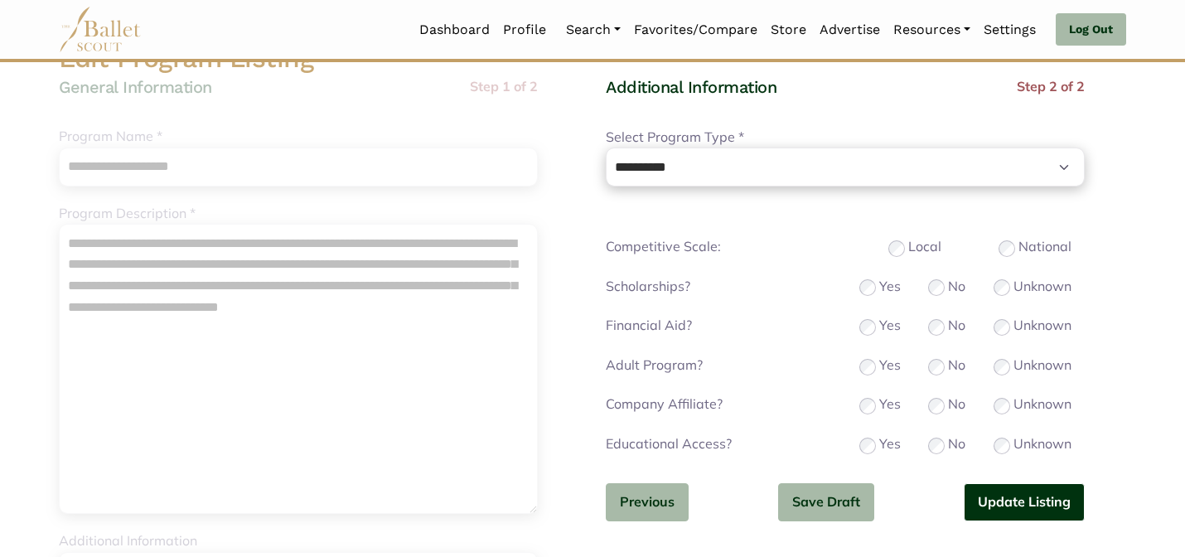
click at [1031, 504] on button "Update Listing" at bounding box center [1023, 502] width 121 height 39
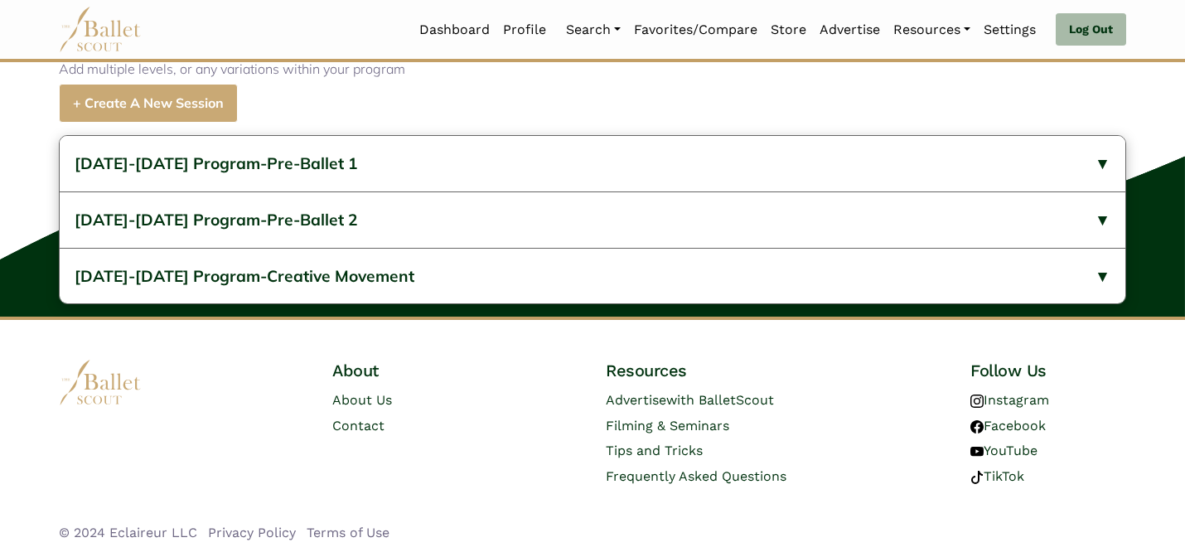
scroll to position [688, 0]
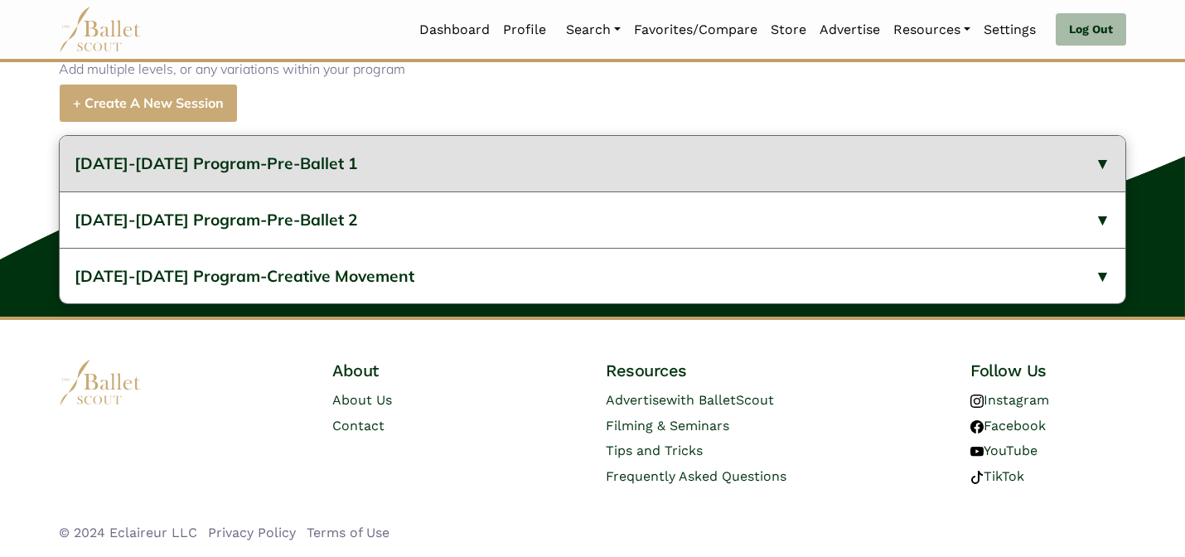
click at [420, 166] on button "2024-2025 Program-Pre-Ballet 1" at bounding box center [592, 164] width 1065 height 56
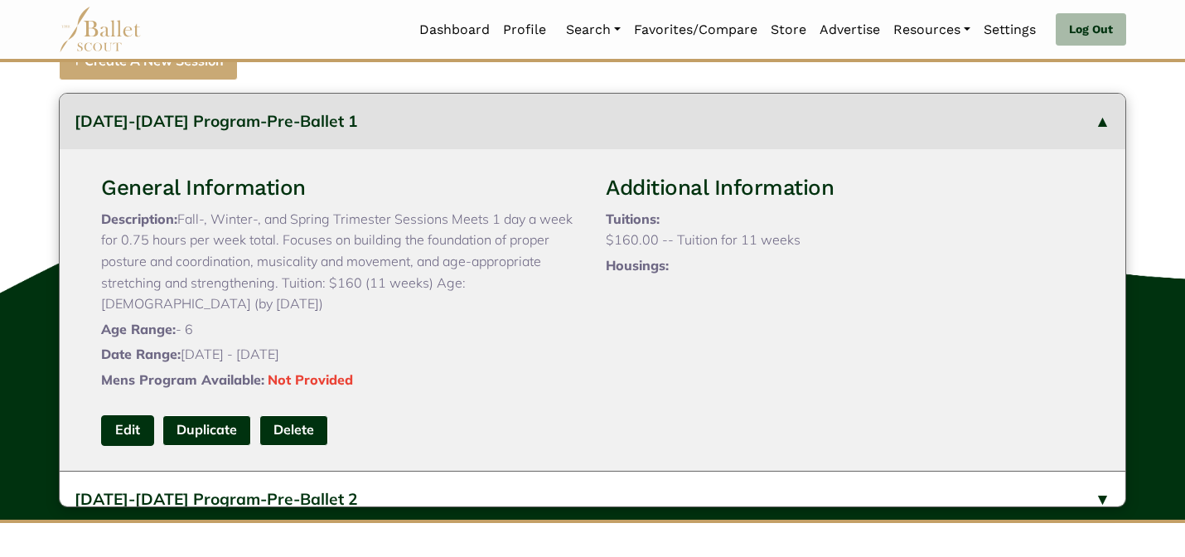
click at [128, 446] on link "Edit" at bounding box center [127, 430] width 53 height 31
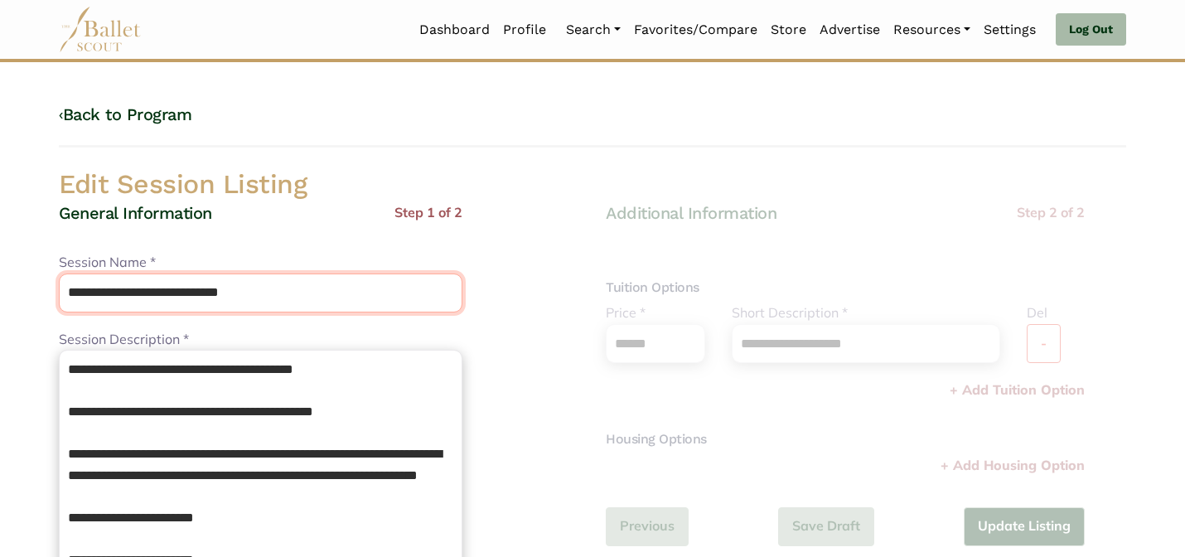
drag, startPoint x: 200, startPoint y: 293, endPoint x: 185, endPoint y: 263, distance: 34.5
click at [186, 268] on div "**********" at bounding box center [260, 282] width 403 height 60
type input "**********"
click at [288, 210] on div "General Information Step 1 of 2" at bounding box center [260, 227] width 403 height 51
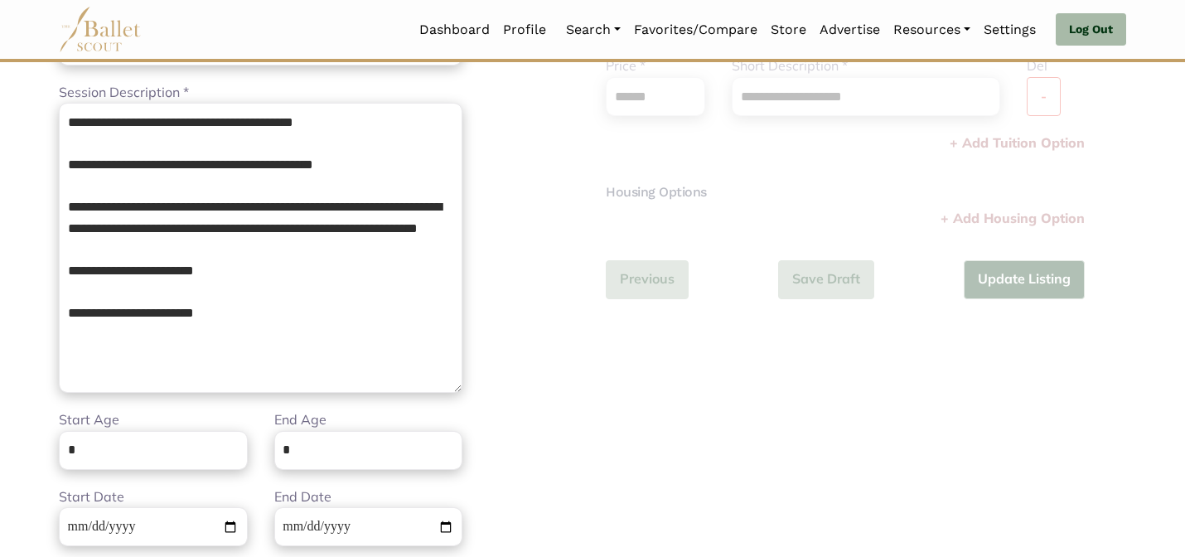
scroll to position [265, 0]
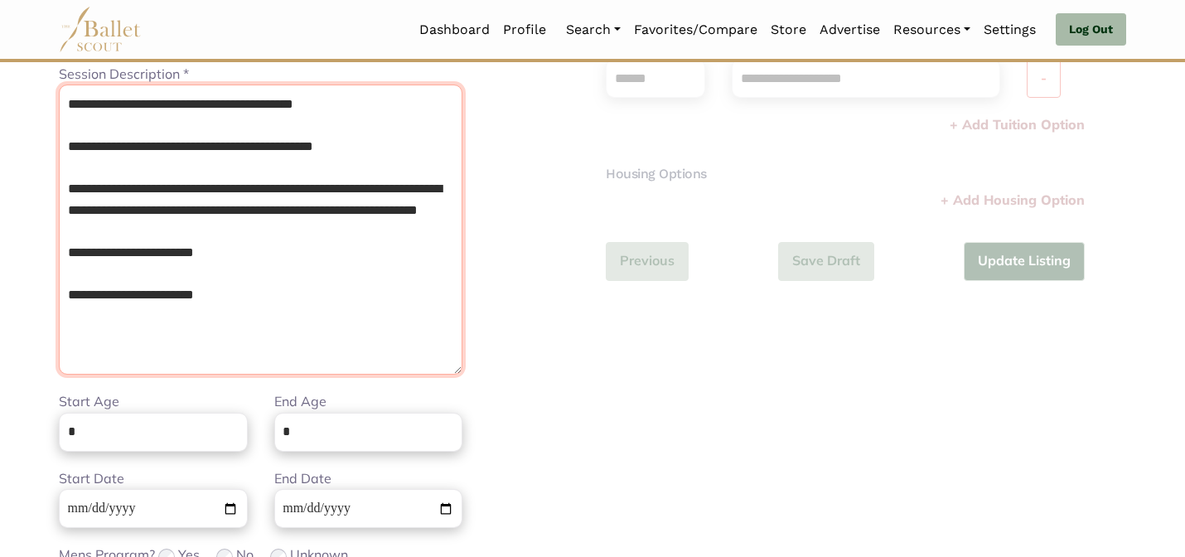
drag, startPoint x: 247, startPoint y: 327, endPoint x: 66, endPoint y: 264, distance: 191.2
click at [66, 265] on textarea "**********" at bounding box center [260, 229] width 403 height 290
type textarea "**********"
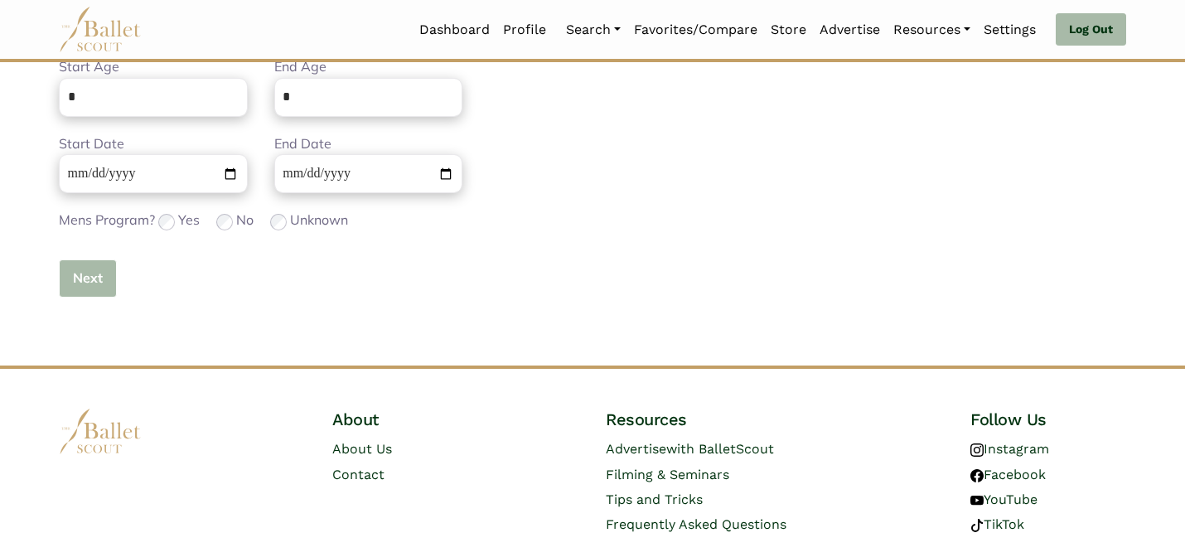
click at [84, 283] on button "Next" at bounding box center [88, 278] width 58 height 39
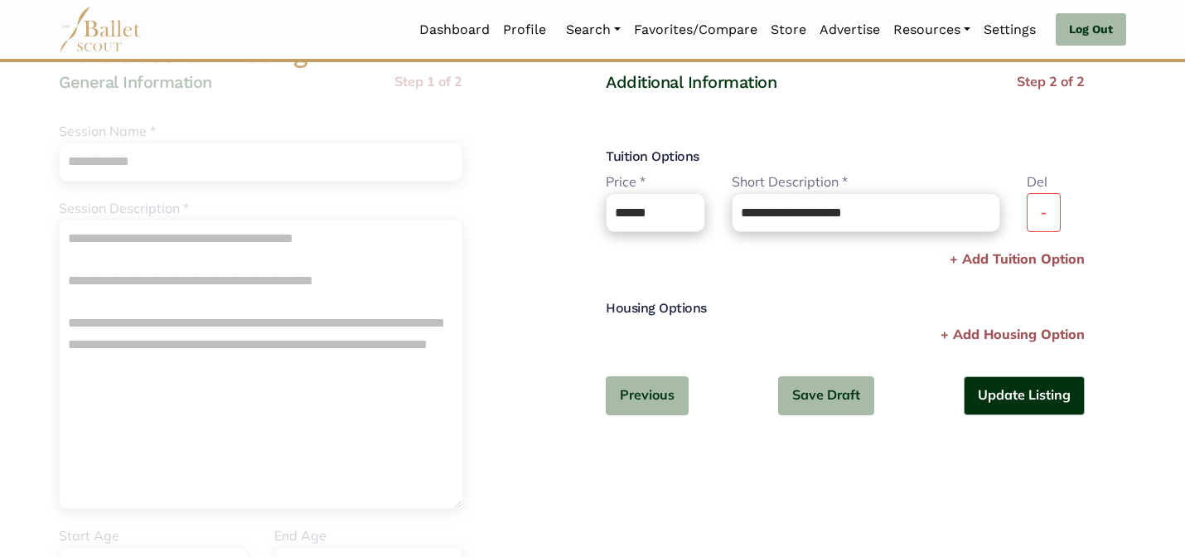
scroll to position [76, 0]
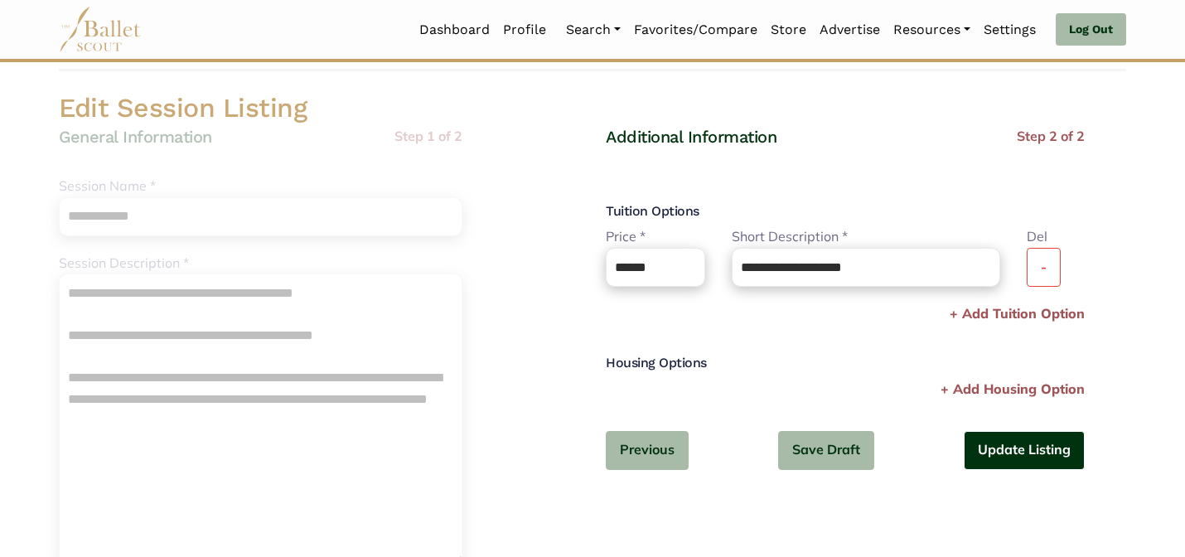
click at [984, 432] on button "Update Listing" at bounding box center [1023, 450] width 121 height 39
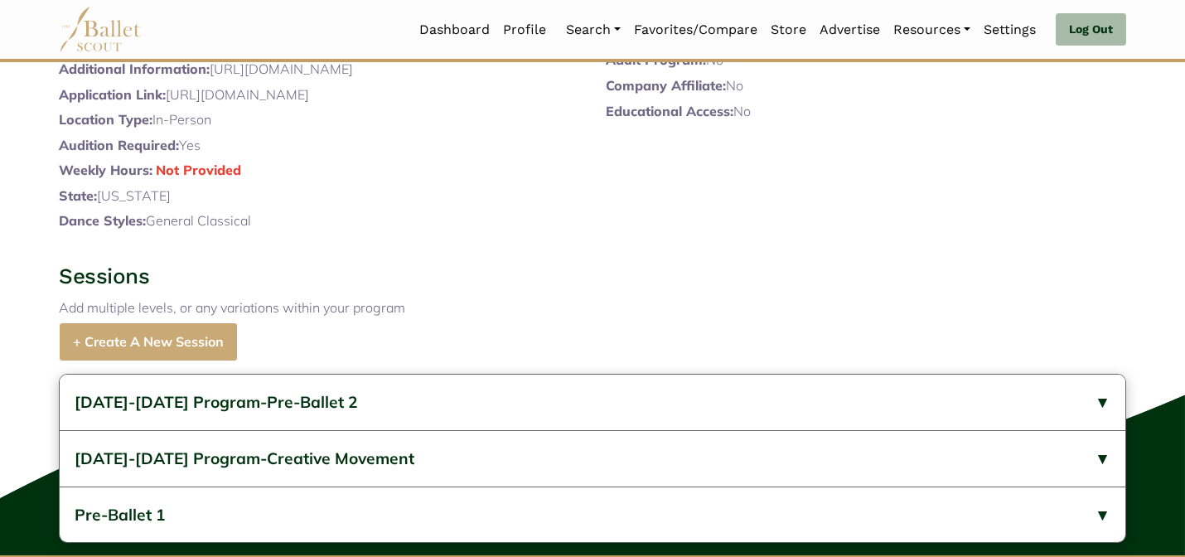
scroll to position [688, 0]
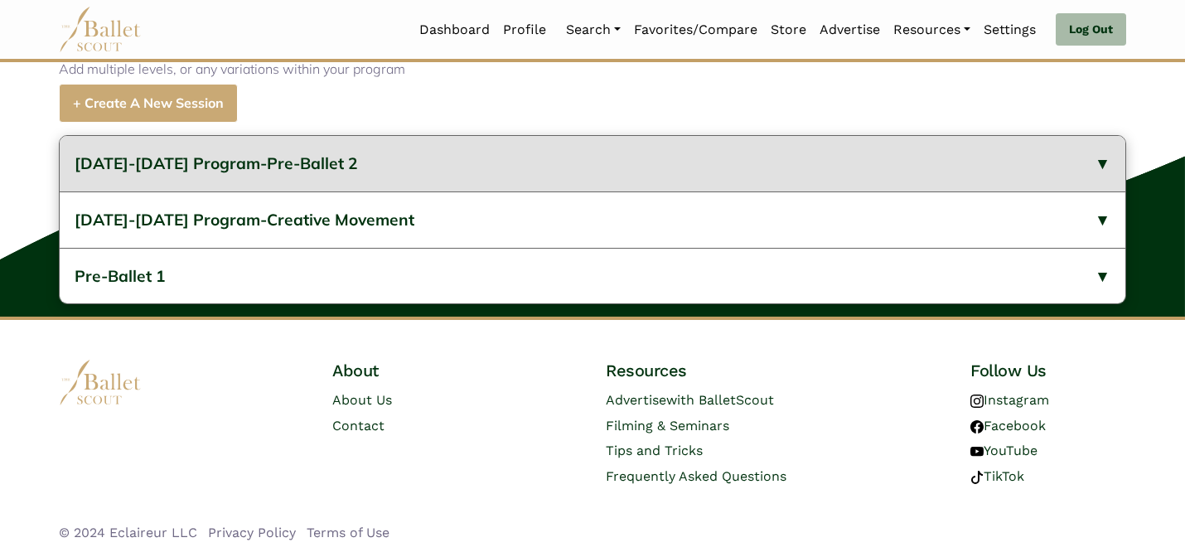
click at [432, 182] on button "[DATE]-[DATE] Program-Pre-Ballet 2" at bounding box center [592, 164] width 1065 height 56
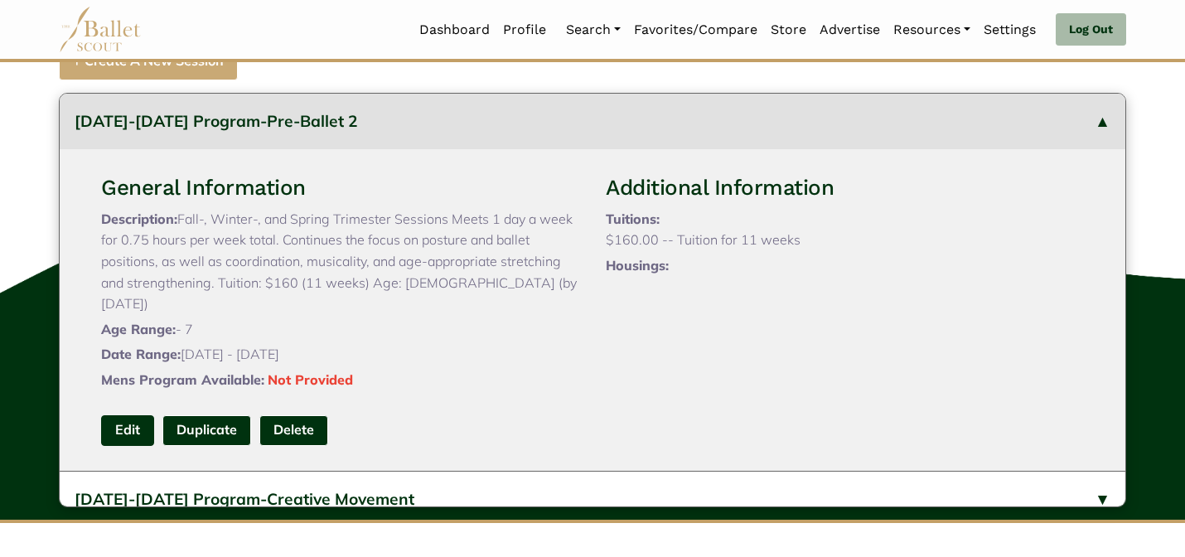
click at [125, 446] on link "Edit" at bounding box center [127, 430] width 53 height 31
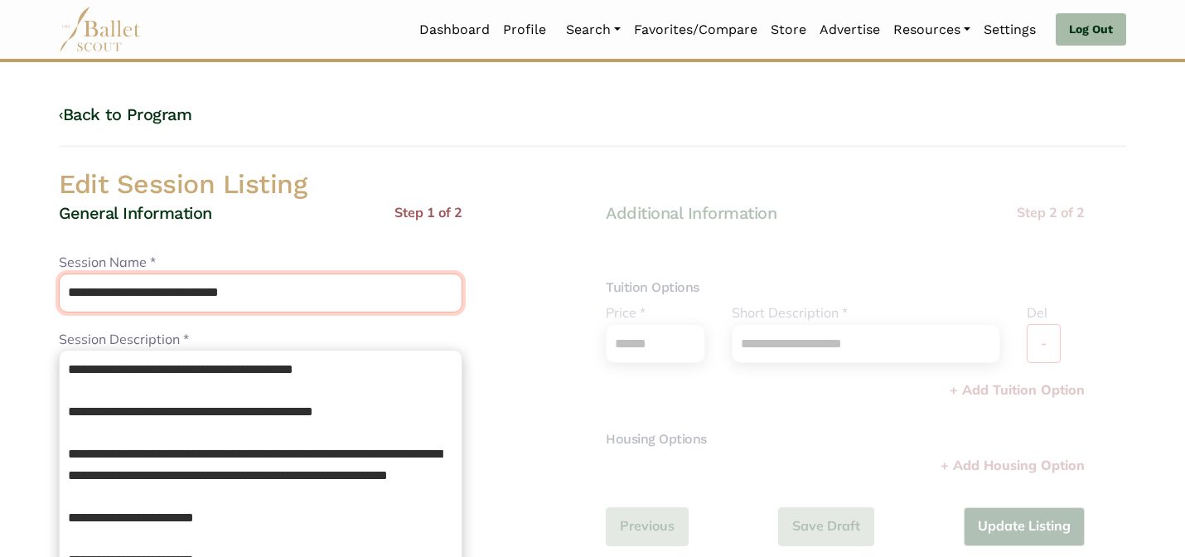
drag, startPoint x: 200, startPoint y: 300, endPoint x: 181, endPoint y: 254, distance: 49.7
click at [181, 257] on div "**********" at bounding box center [260, 282] width 403 height 60
type input "**********"
click at [337, 199] on h2 "Edit Session Listing" at bounding box center [592, 184] width 1093 height 35
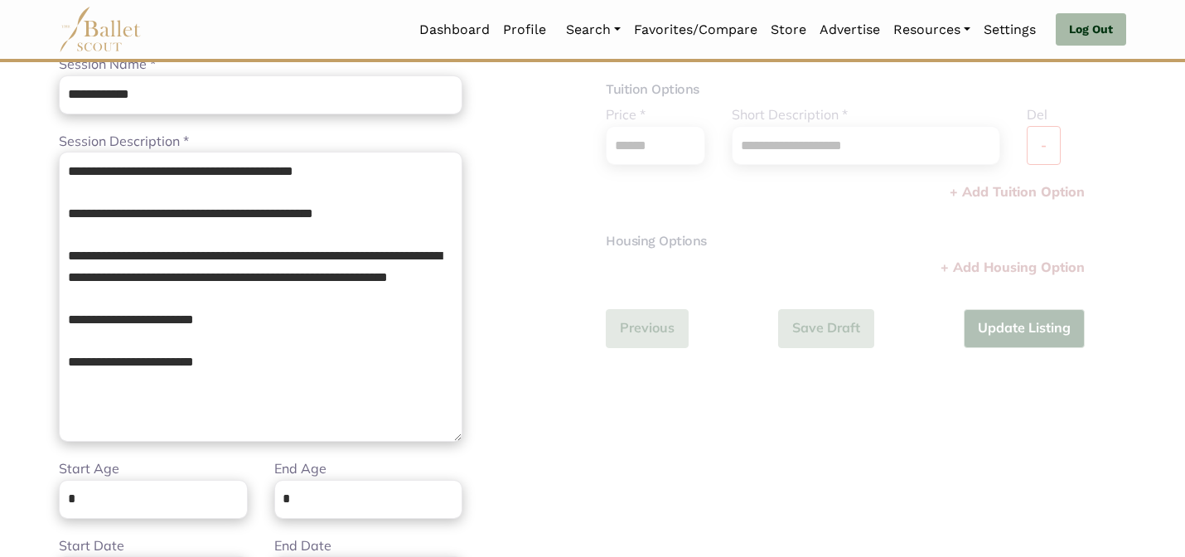
scroll to position [199, 0]
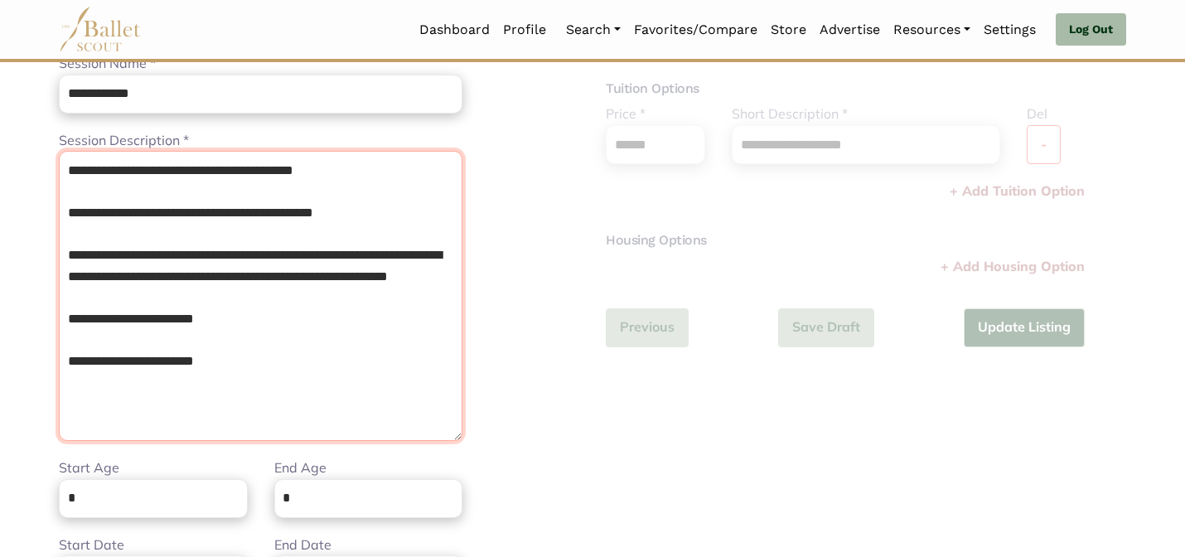
drag, startPoint x: 242, startPoint y: 384, endPoint x: 64, endPoint y: 314, distance: 191.2
click at [64, 314] on textarea "**********" at bounding box center [260, 296] width 403 height 290
type textarea "**********"
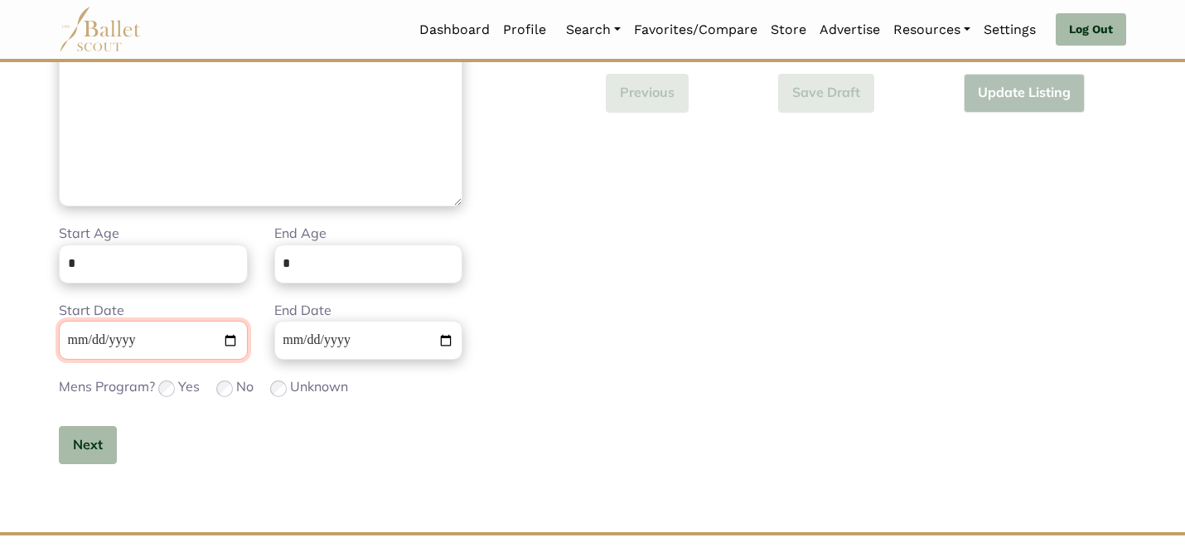
scroll to position [495, 0]
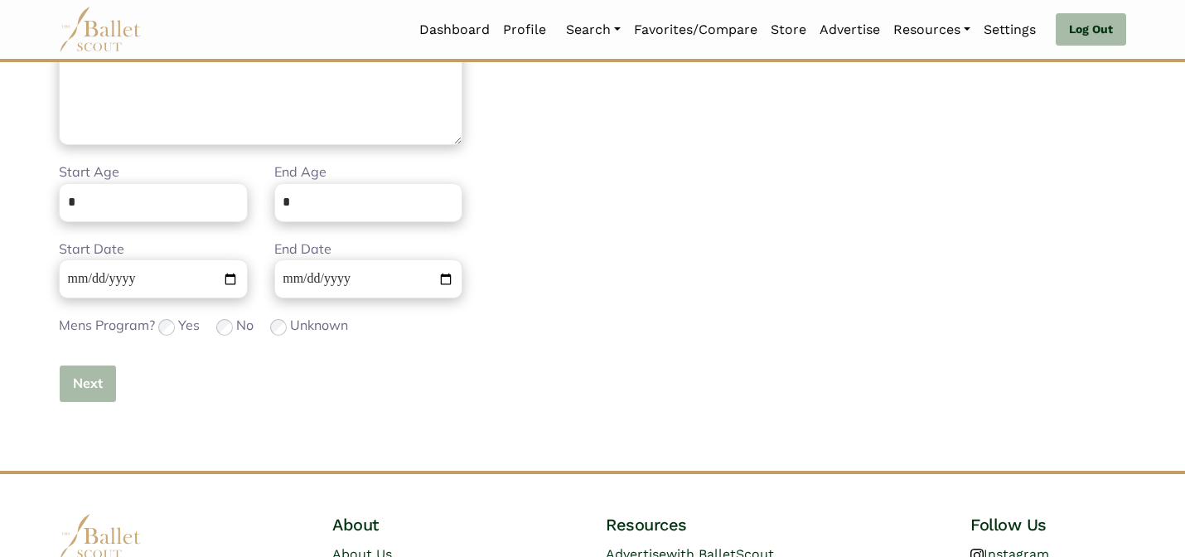
click at [98, 388] on button "Next" at bounding box center [88, 383] width 58 height 39
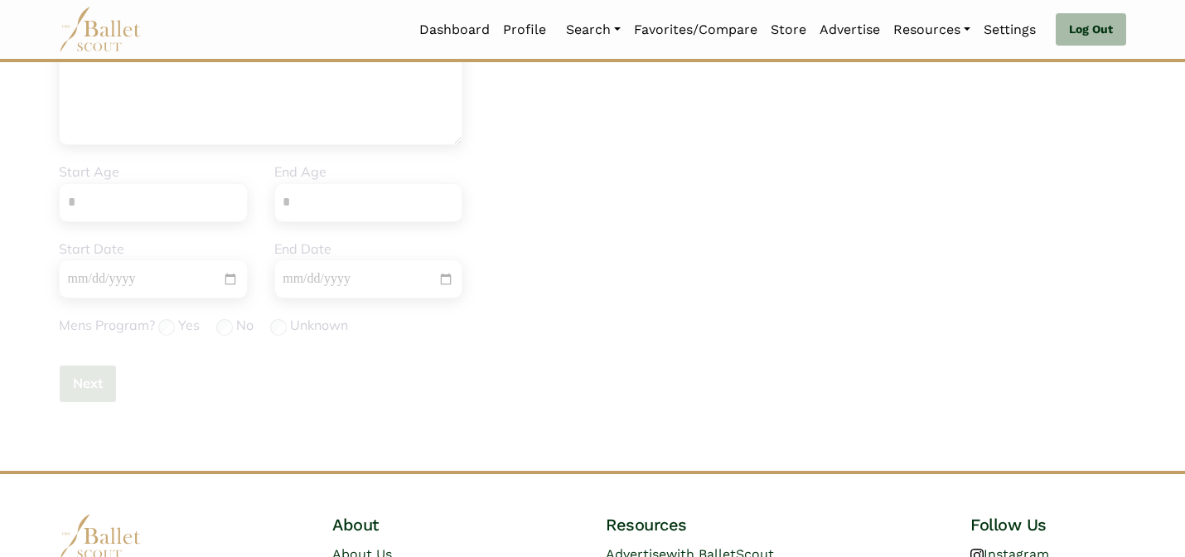
scroll to position [0, 0]
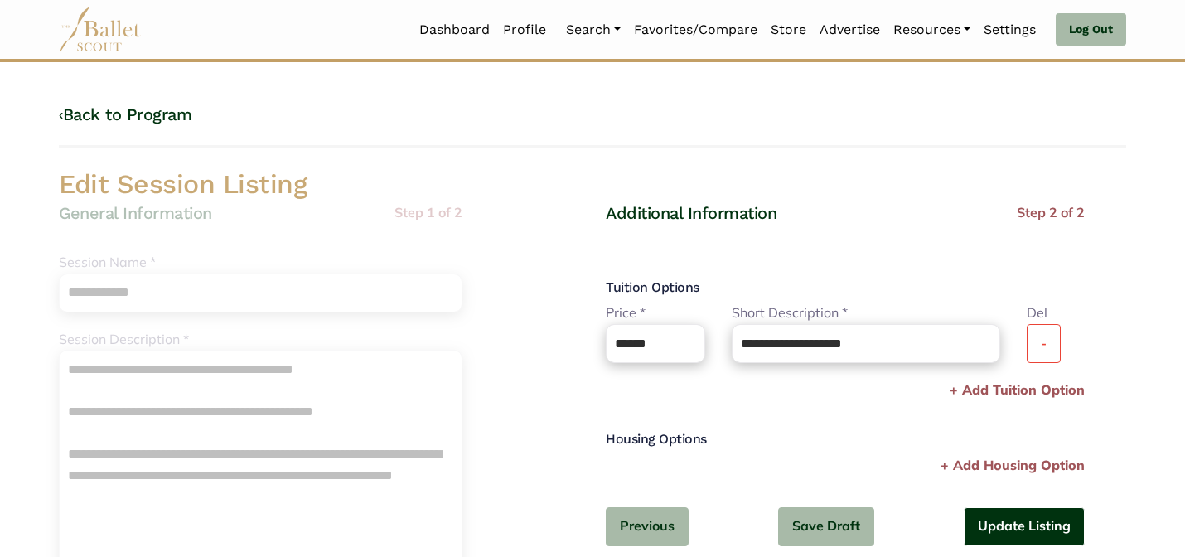
click at [1016, 521] on button "Update Listing" at bounding box center [1023, 526] width 121 height 39
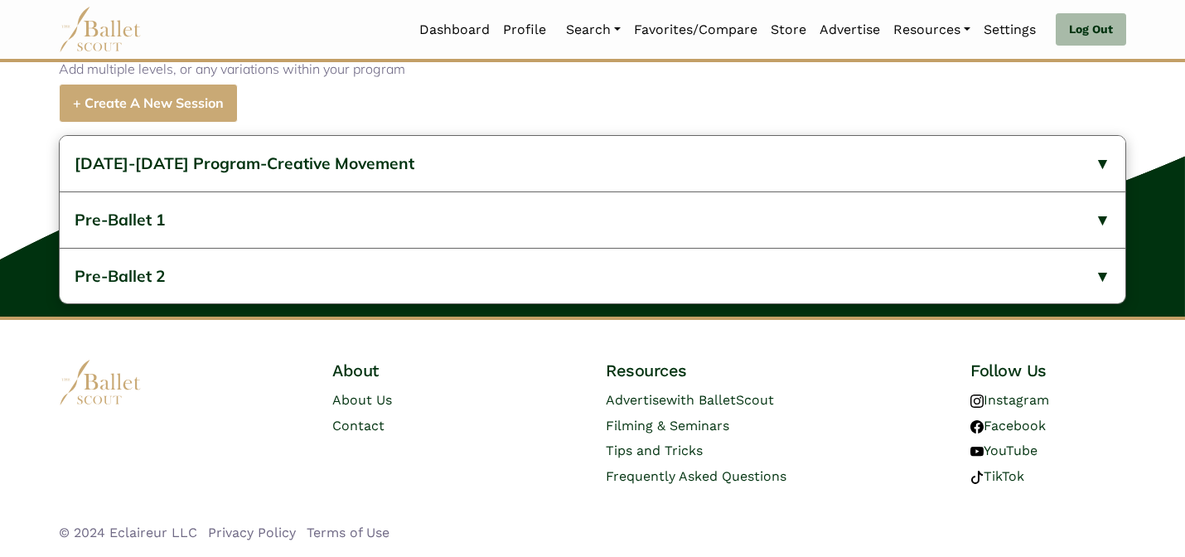
scroll to position [688, 0]
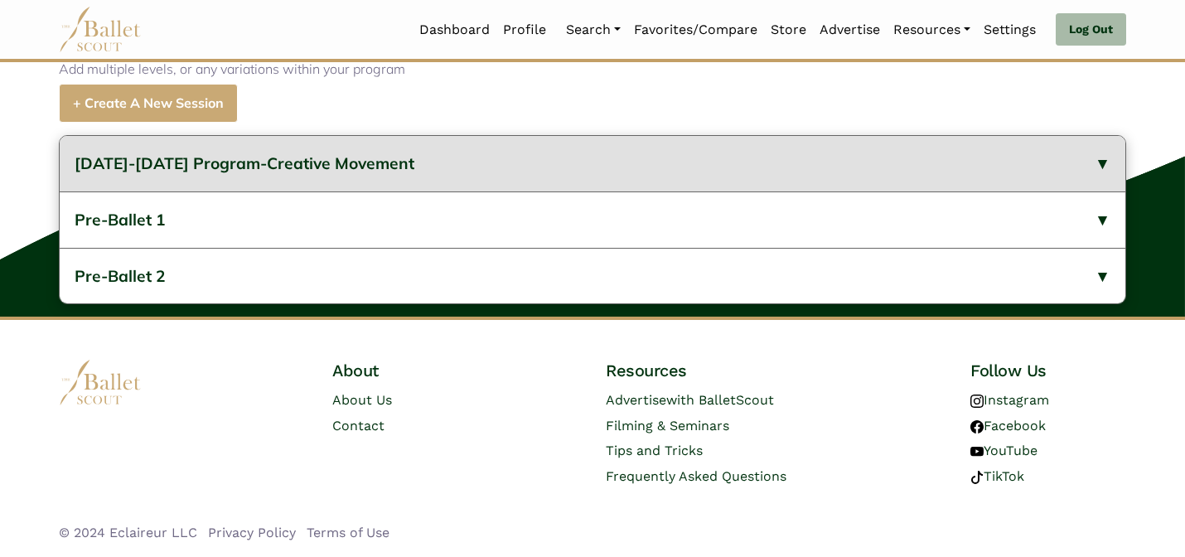
click at [608, 166] on button "2024-2025 Program-Creative Movement" at bounding box center [592, 164] width 1065 height 56
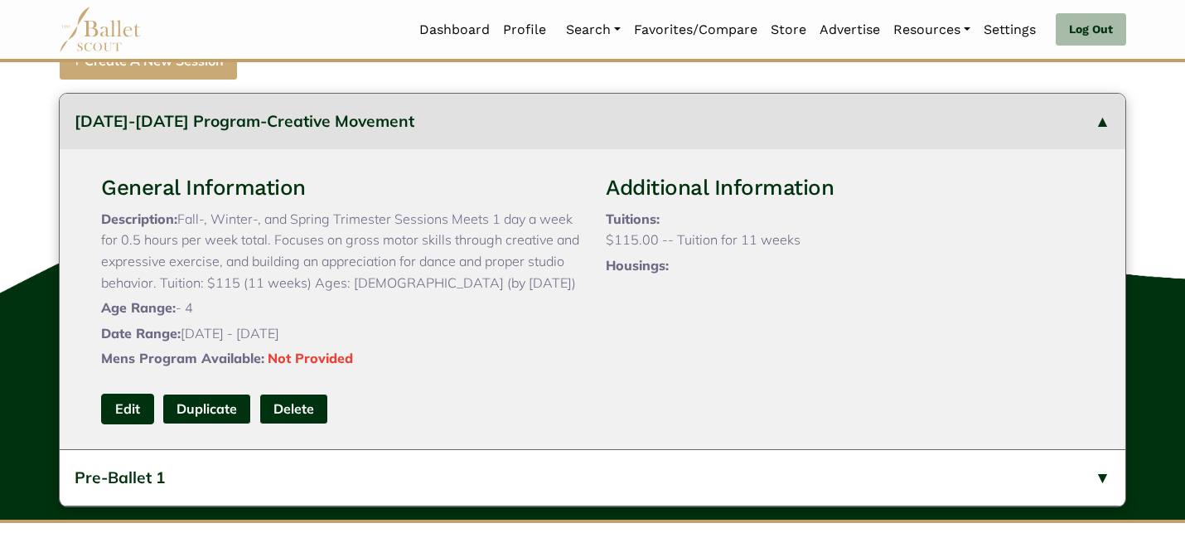
click at [110, 424] on link "Edit" at bounding box center [127, 408] width 53 height 31
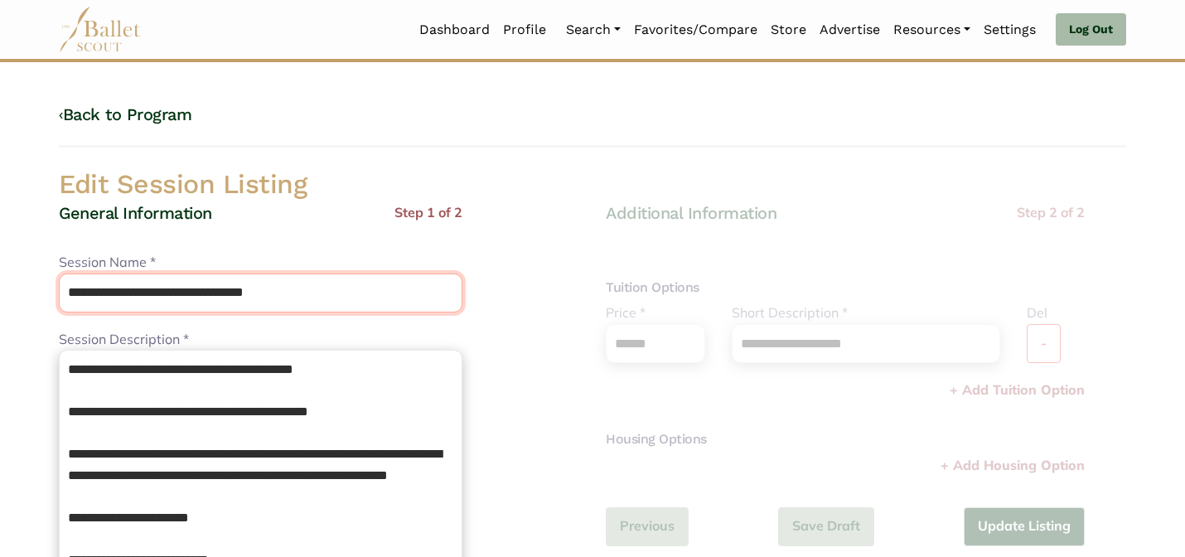
drag, startPoint x: 199, startPoint y: 296, endPoint x: 167, endPoint y: 257, distance: 50.1
click at [168, 258] on div "**********" at bounding box center [260, 282] width 403 height 60
type input "**********"
click at [282, 202] on div "General Information Step 1 of 2" at bounding box center [260, 227] width 403 height 51
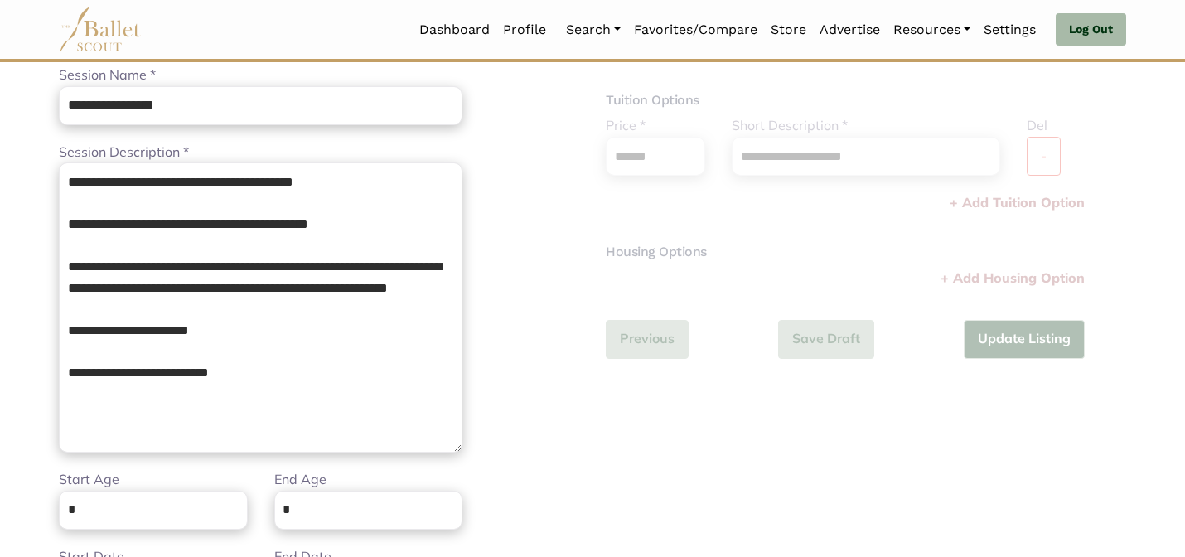
scroll to position [199, 0]
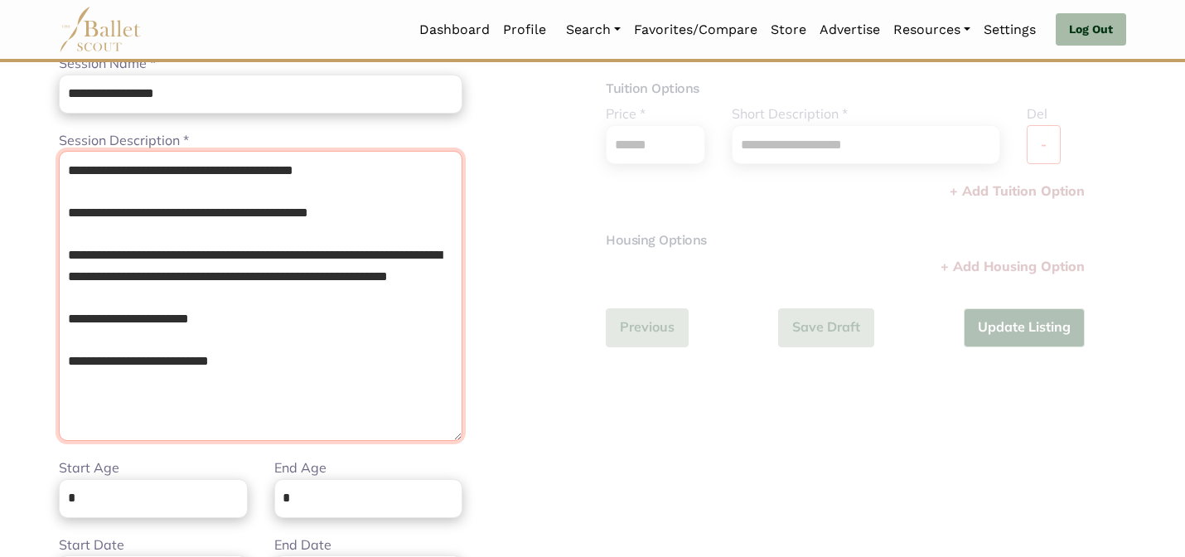
drag, startPoint x: 279, startPoint y: 398, endPoint x: 69, endPoint y: 311, distance: 228.0
click at [70, 311] on textarea "**********" at bounding box center [260, 296] width 403 height 290
type textarea "**********"
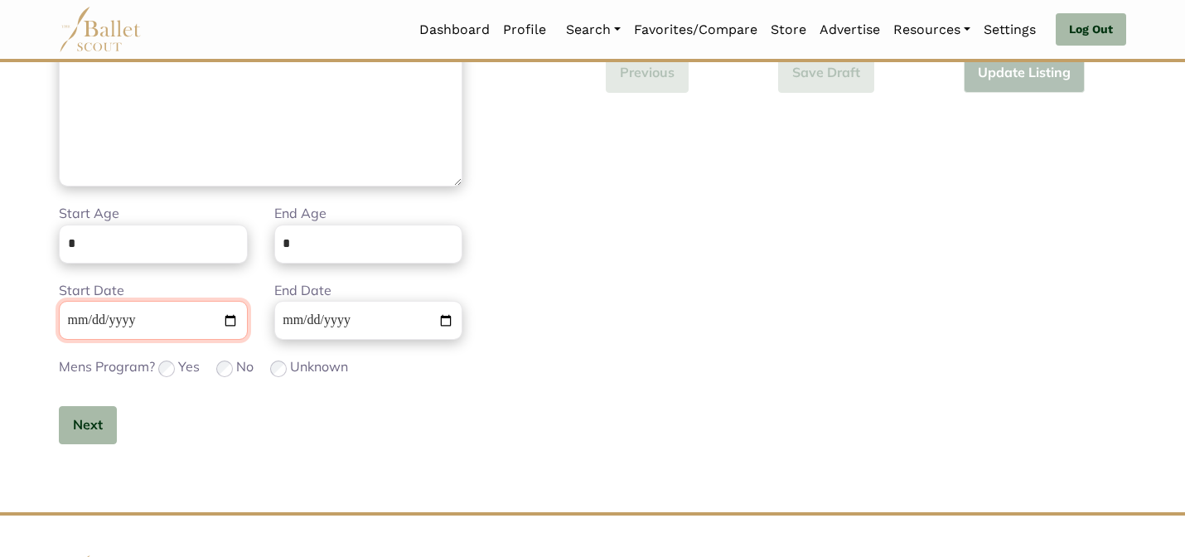
scroll to position [495, 0]
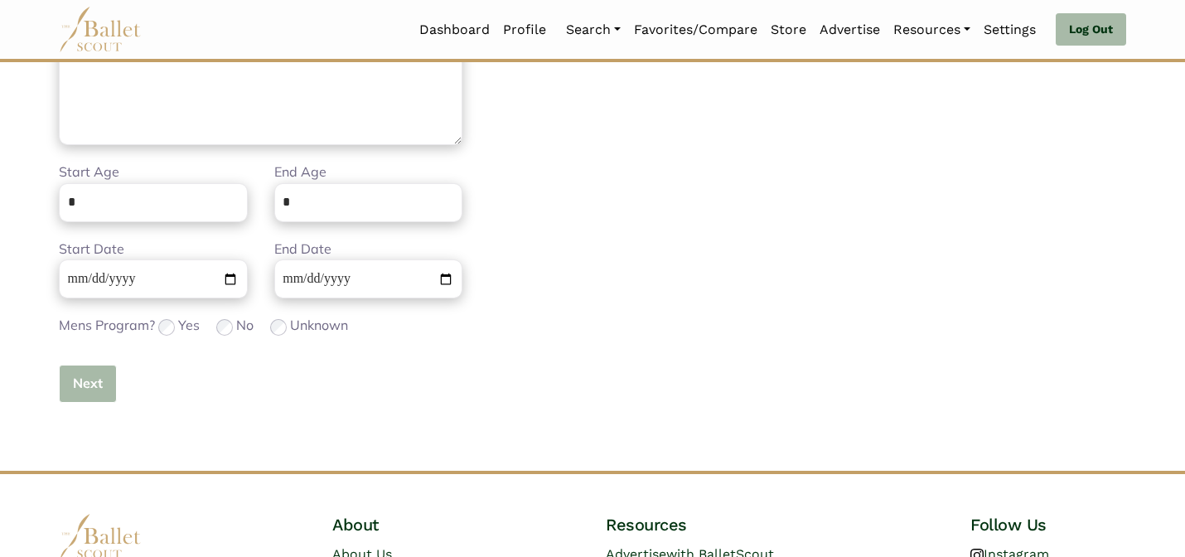
click at [94, 370] on button "Next" at bounding box center [88, 383] width 58 height 39
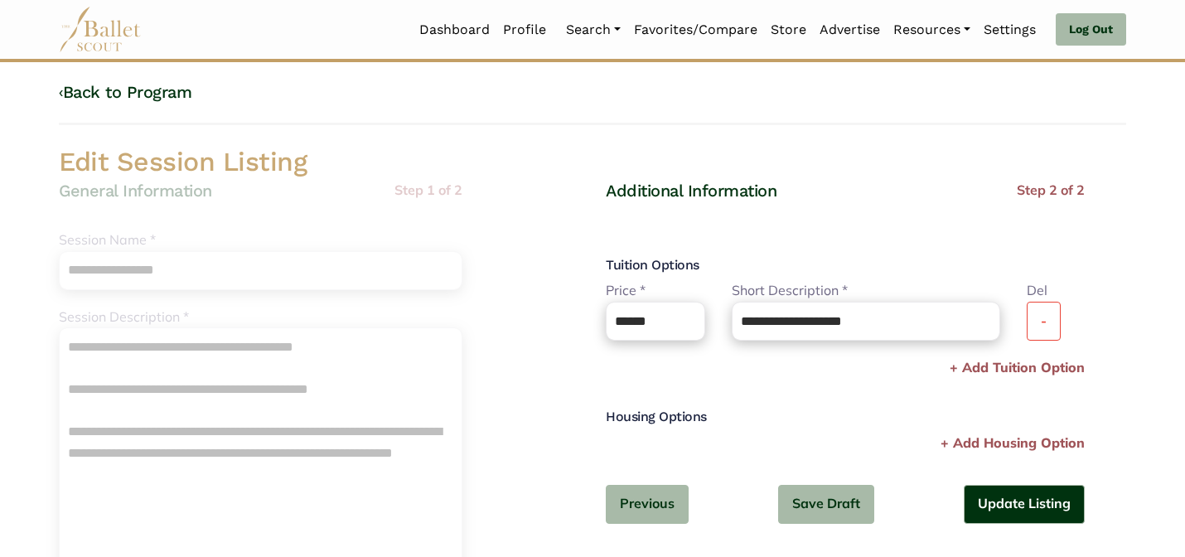
scroll to position [0, 0]
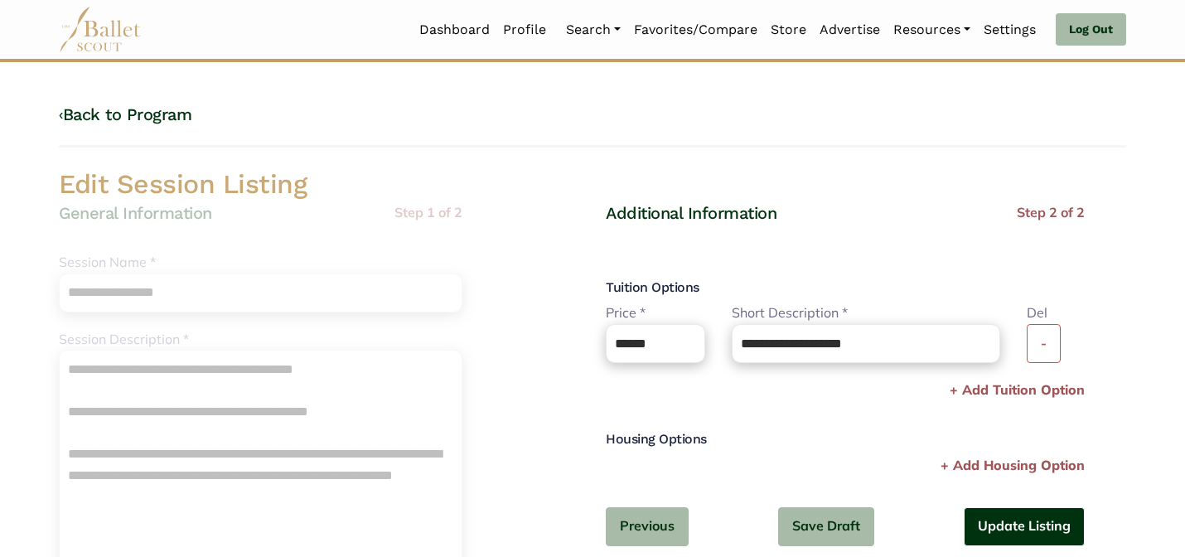
click at [1045, 525] on button "Update Listing" at bounding box center [1023, 526] width 121 height 39
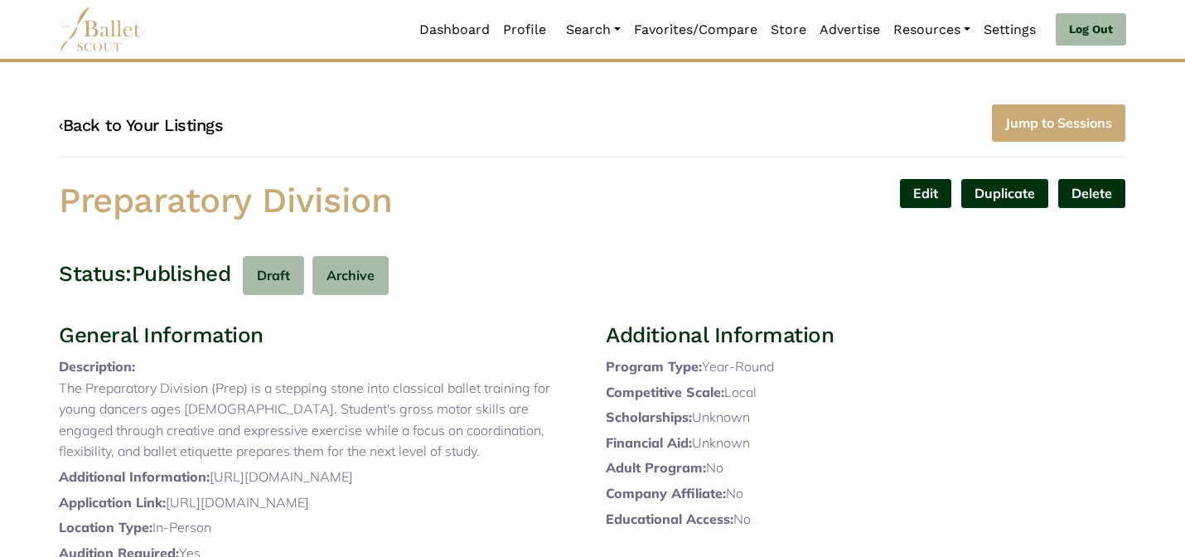
click at [143, 124] on link "‹ Back to Your Listings" at bounding box center [141, 125] width 164 height 20
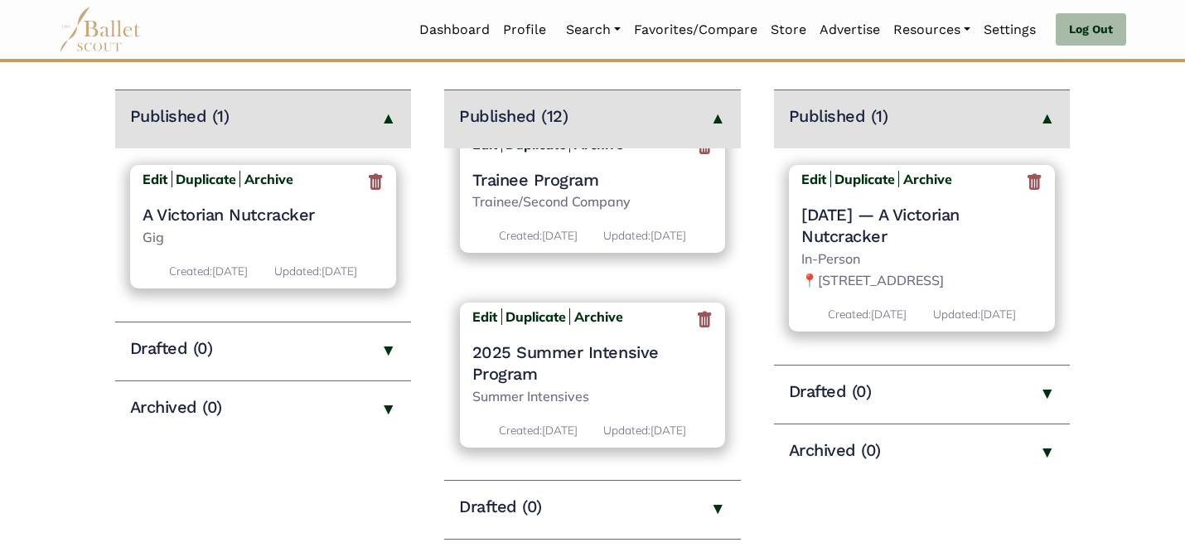
scroll to position [1936, 0]
